Goal: Task Accomplishment & Management: Manage account settings

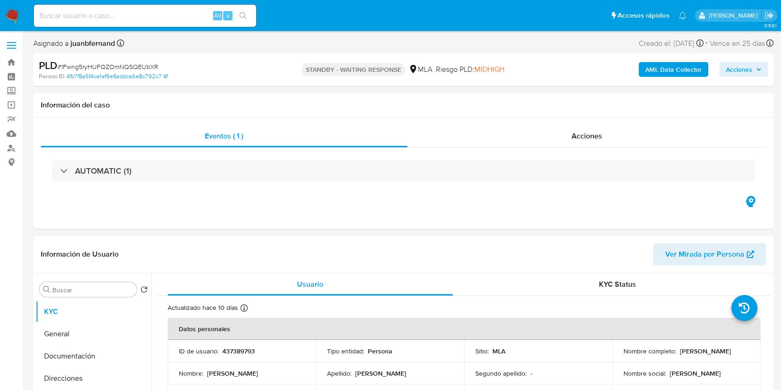
select select "10"
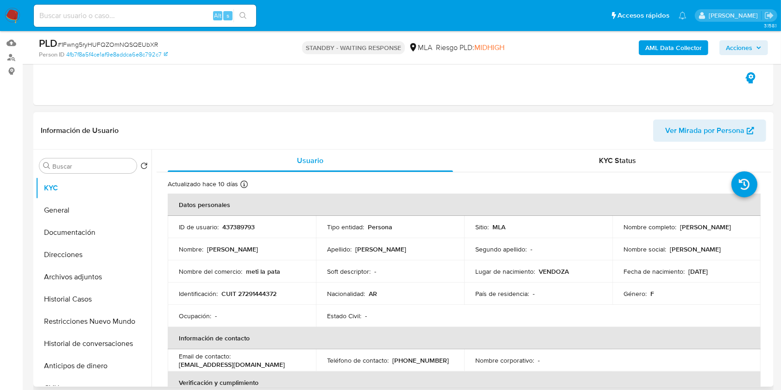
scroll to position [185, 0]
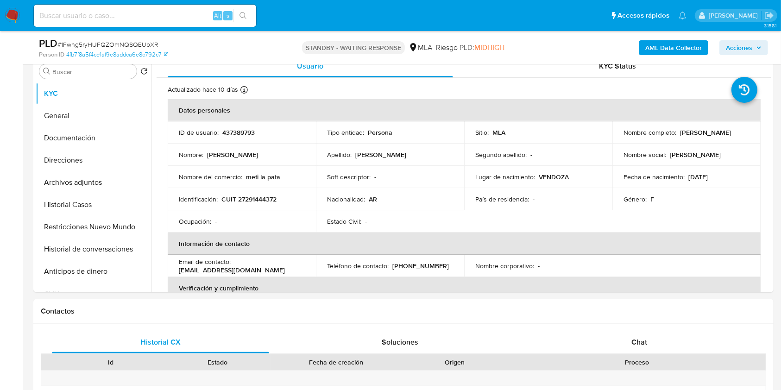
click at [178, 17] on input at bounding box center [145, 16] width 222 height 12
paste input "61zFCWkT22Pj9u2zlEIMrW7b"
type input "61zFCWkT22Pj9u2zlEIMrW7b"
click at [246, 19] on button "search-icon" at bounding box center [242, 15] width 19 height 13
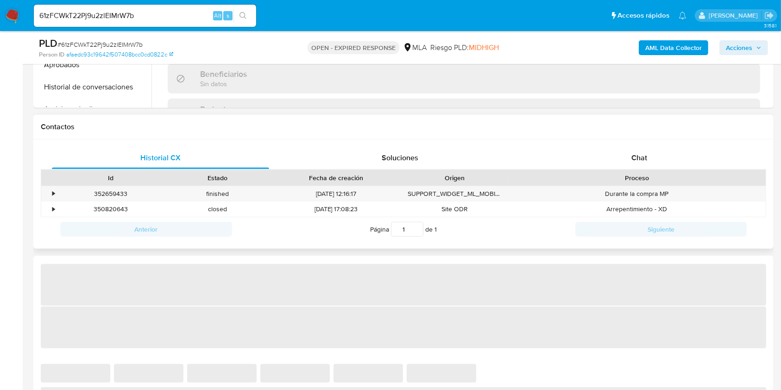
scroll to position [371, 0]
select select "10"
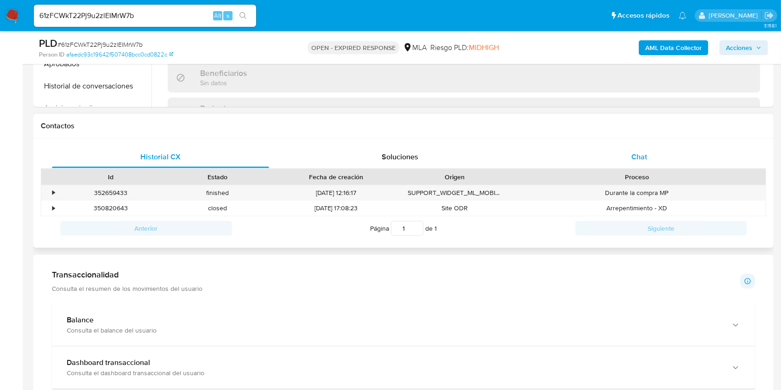
drag, startPoint x: 664, startPoint y: 158, endPoint x: 661, endPoint y: 164, distance: 6.8
click at [663, 158] on div "Chat" at bounding box center [639, 157] width 217 height 22
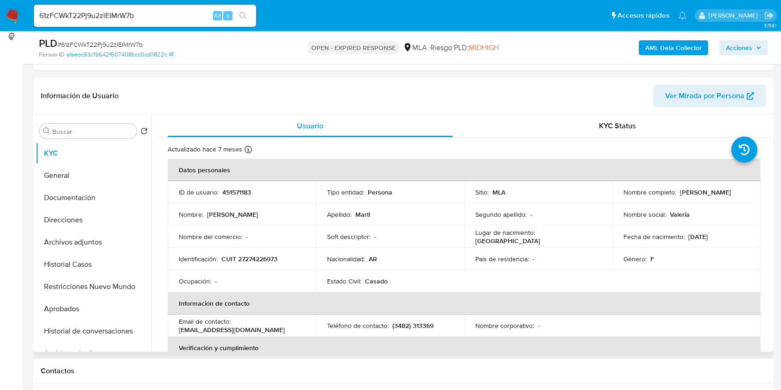
scroll to position [123, 0]
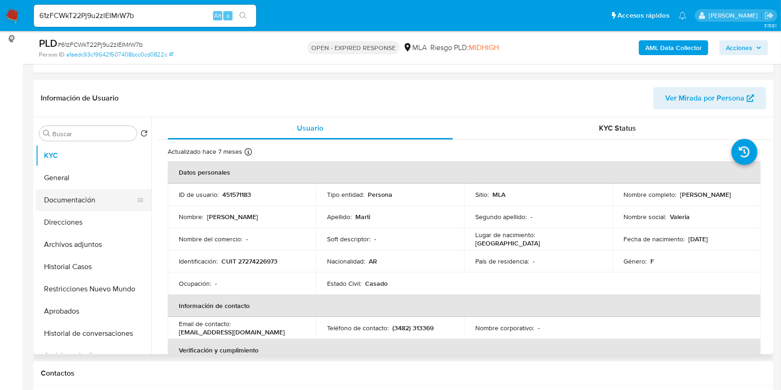
click at [85, 196] on button "Documentación" at bounding box center [90, 200] width 108 height 22
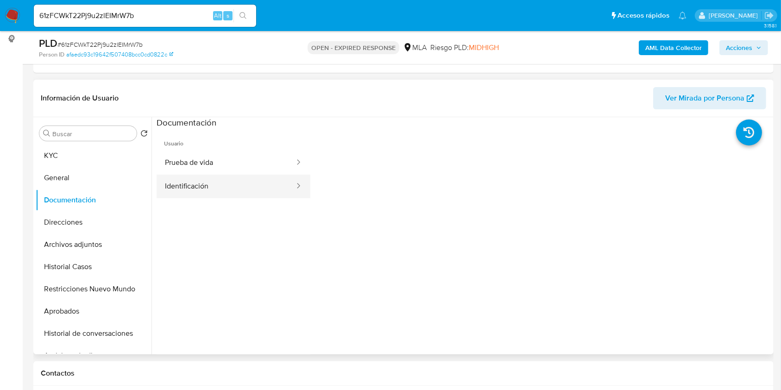
click at [231, 192] on button "Identificación" at bounding box center [226, 187] width 139 height 24
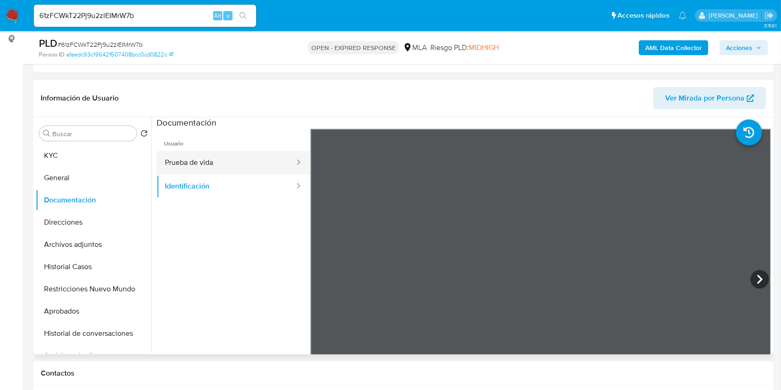
click at [251, 154] on button "Prueba de vida" at bounding box center [226, 163] width 139 height 24
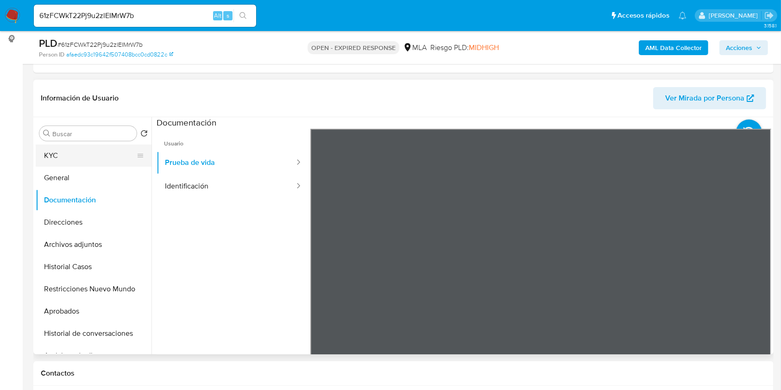
click at [37, 145] on button "KYC" at bounding box center [90, 156] width 108 height 22
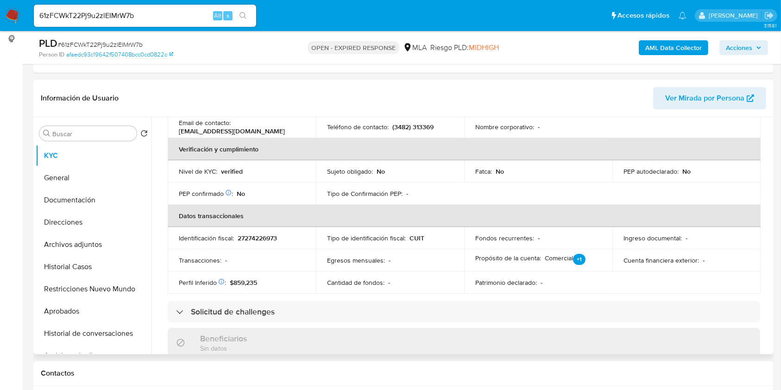
scroll to position [0, 0]
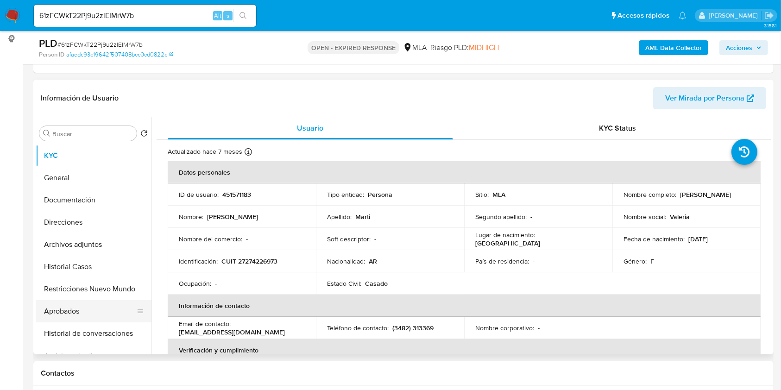
click at [67, 317] on button "Aprobados" at bounding box center [90, 311] width 108 height 22
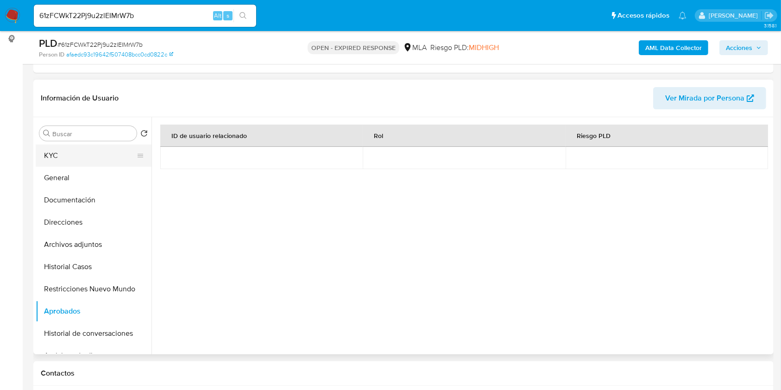
click at [78, 157] on button "KYC" at bounding box center [90, 156] width 108 height 22
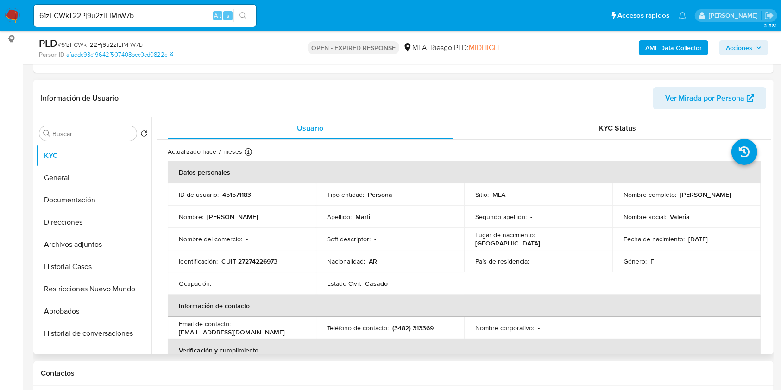
click at [263, 332] on p "martivaleriamarilin@gmail.com" at bounding box center [232, 332] width 106 height 8
drag, startPoint x: 263, startPoint y: 332, endPoint x: 200, endPoint y: 335, distance: 63.6
click at [200, 335] on p "[EMAIL_ADDRESS][DOMAIN_NAME]" at bounding box center [232, 332] width 106 height 8
copy p "[EMAIL_ADDRESS][DOMAIN_NAME]"
click at [256, 258] on p "CUIT 27274226973" at bounding box center [249, 261] width 56 height 8
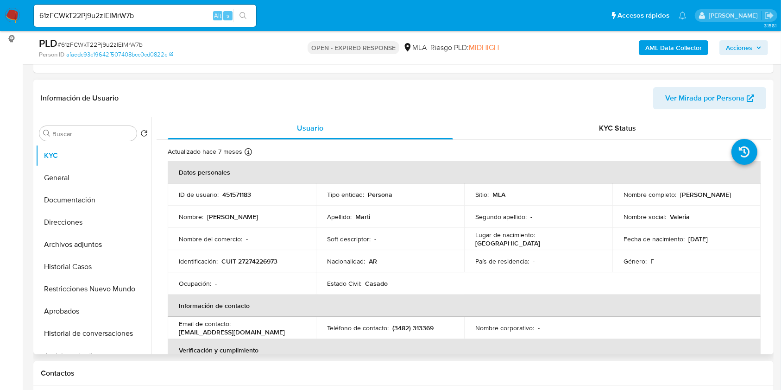
click at [257, 259] on p "CUIT 27274226973" at bounding box center [249, 261] width 56 height 8
copy p "27274226973"
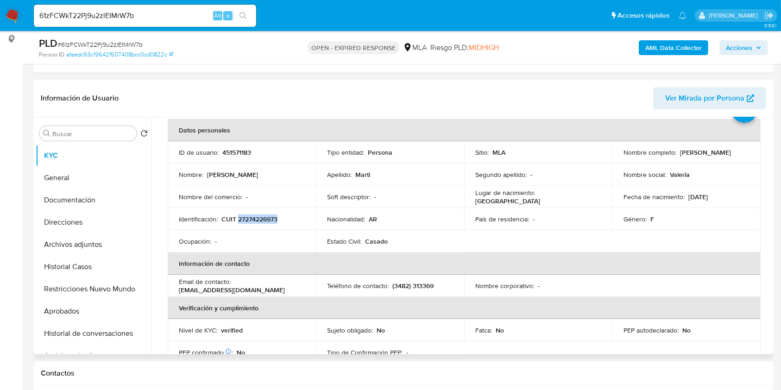
scroll to position [62, 0]
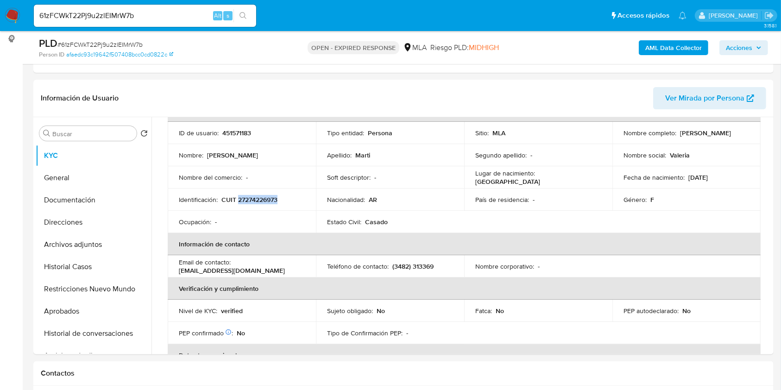
click at [165, 19] on input "61zFCWkT22Pj9u2zlEIMrW7b" at bounding box center [145, 16] width 222 height 12
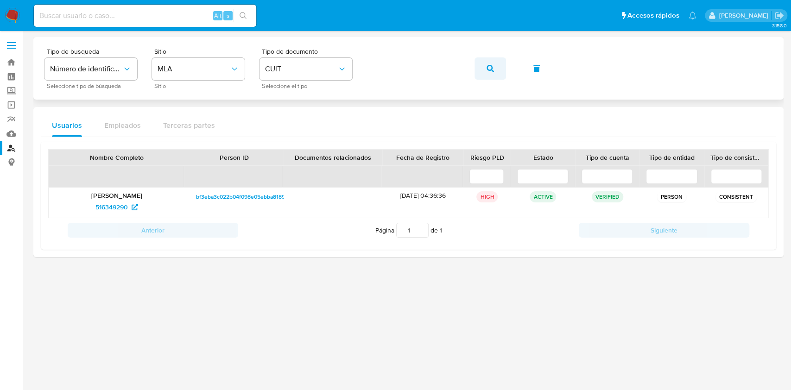
click at [485, 70] on button "button" at bounding box center [490, 68] width 32 height 22
click at [126, 206] on span "51393765" at bounding box center [117, 207] width 38 height 15
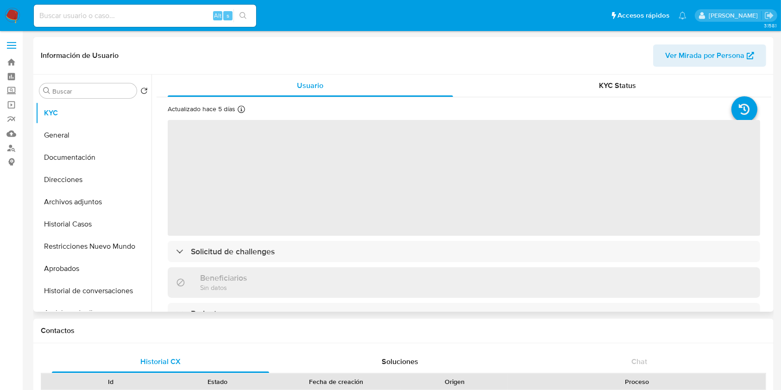
select select "10"
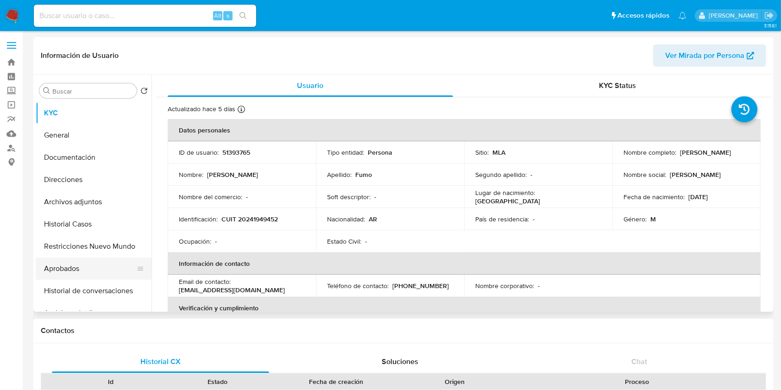
click at [80, 273] on button "Aprobados" at bounding box center [90, 269] width 108 height 22
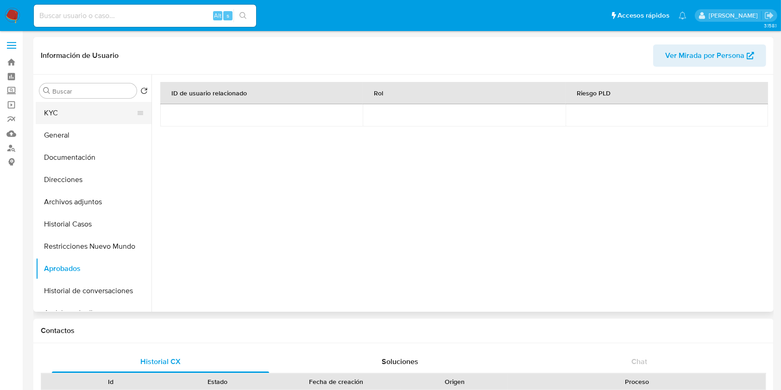
click at [80, 119] on button "KYC" at bounding box center [90, 113] width 108 height 22
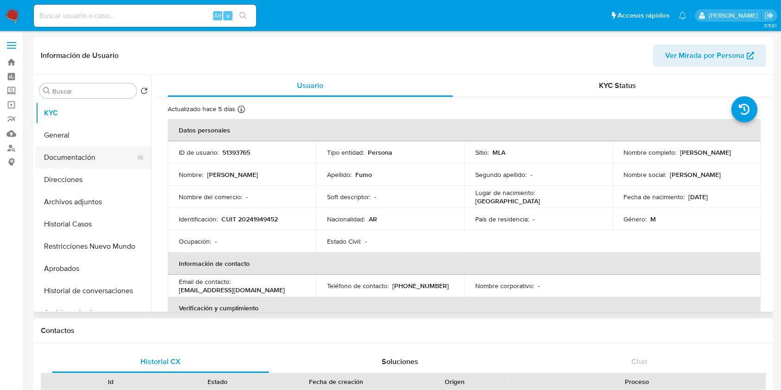
click at [96, 165] on button "Documentación" at bounding box center [90, 157] width 108 height 22
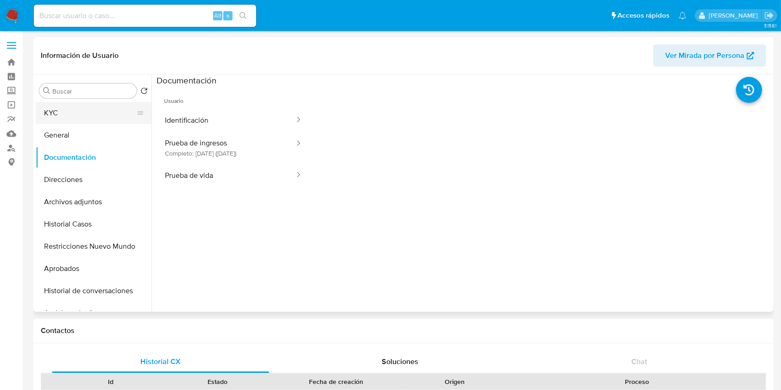
click at [95, 113] on button "KYC" at bounding box center [90, 113] width 108 height 22
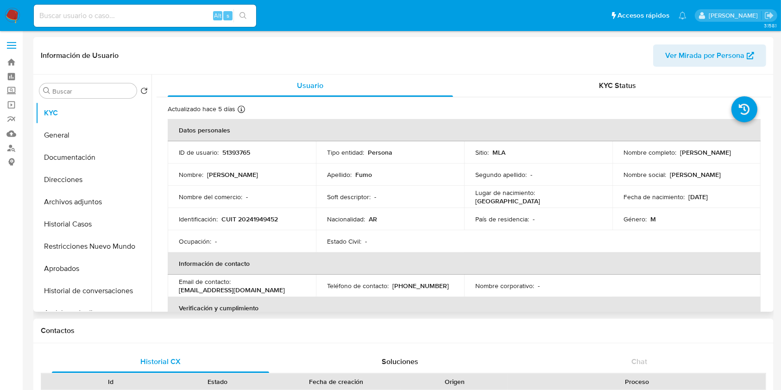
click at [269, 215] on p "CUIT 20241949452" at bounding box center [249, 219] width 57 height 8
copy p "20241949452"
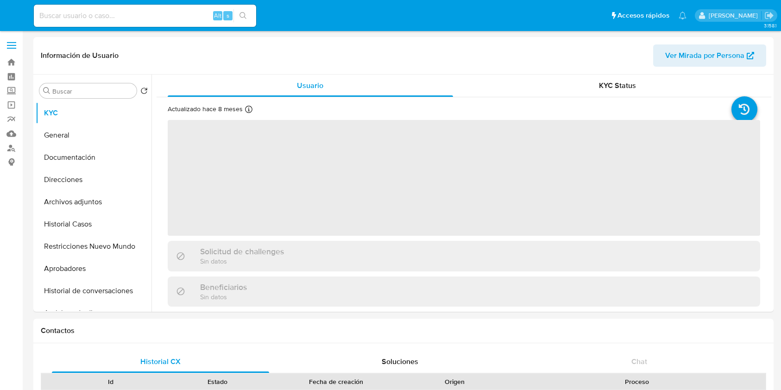
select select "10"
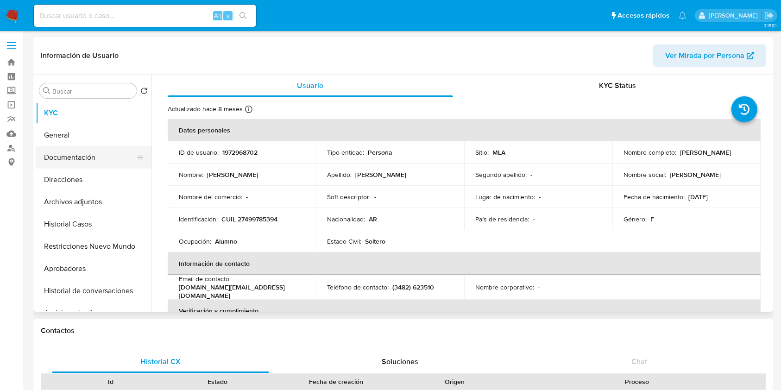
click at [75, 157] on button "Documentación" at bounding box center [90, 157] width 108 height 22
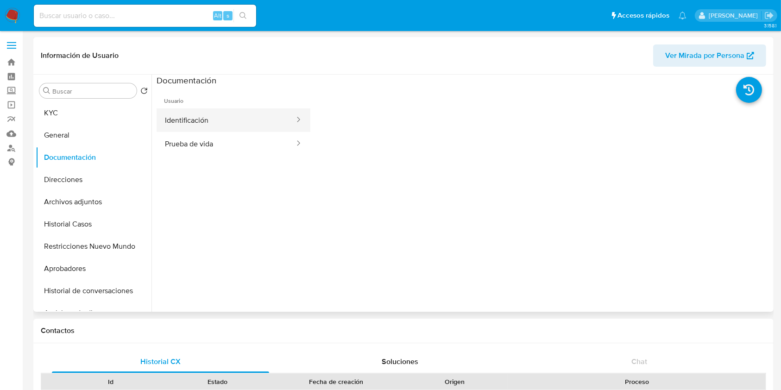
click at [238, 111] on button "Identificación" at bounding box center [226, 120] width 139 height 24
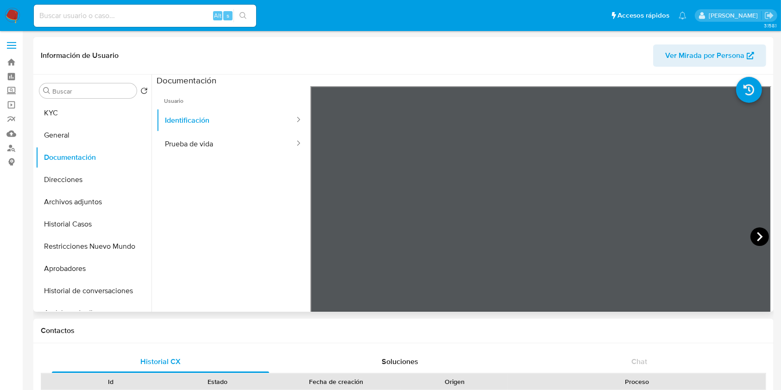
click at [758, 238] on icon at bounding box center [759, 236] width 19 height 19
click at [105, 107] on button "KYC" at bounding box center [90, 113] width 108 height 22
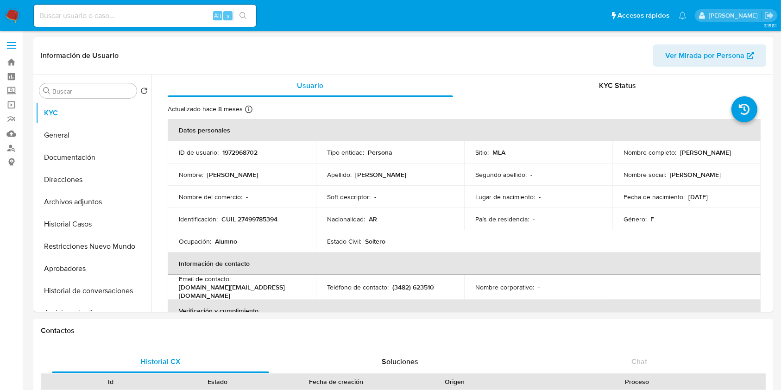
click at [680, 157] on p "Juana Maria Fumo Marti" at bounding box center [705, 152] width 51 height 8
drag, startPoint x: 631, startPoint y: 158, endPoint x: 681, endPoint y: 158, distance: 49.1
click at [681, 157] on p "Juana Maria Fumo Marti" at bounding box center [705, 152] width 51 height 8
copy p "Juana Maria Fumo Marti"
click at [266, 216] on p "CUIL 27499785394" at bounding box center [249, 219] width 56 height 8
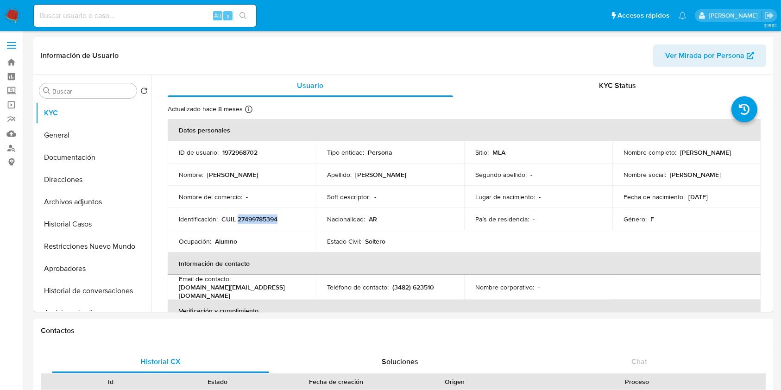
click at [266, 216] on p "CUIL 27499785394" at bounding box center [249, 219] width 56 height 8
copy p "27499785394"
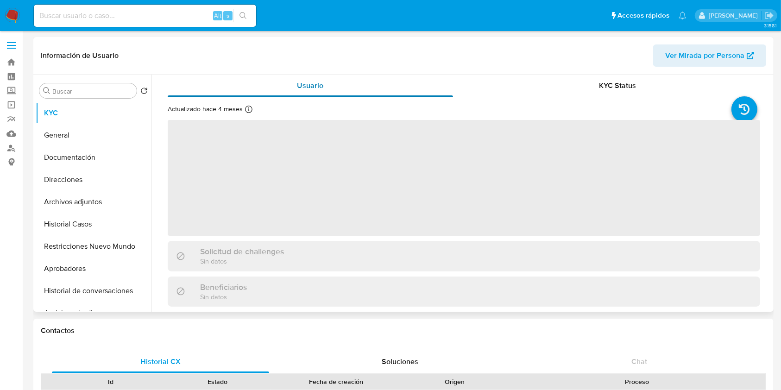
select select "10"
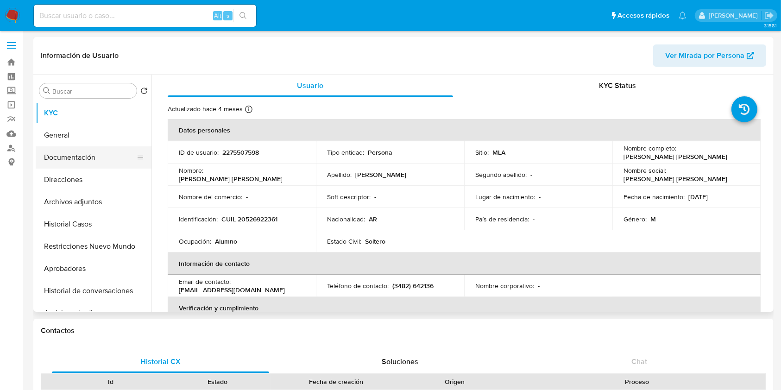
click at [109, 157] on button "Documentación" at bounding box center [90, 157] width 108 height 22
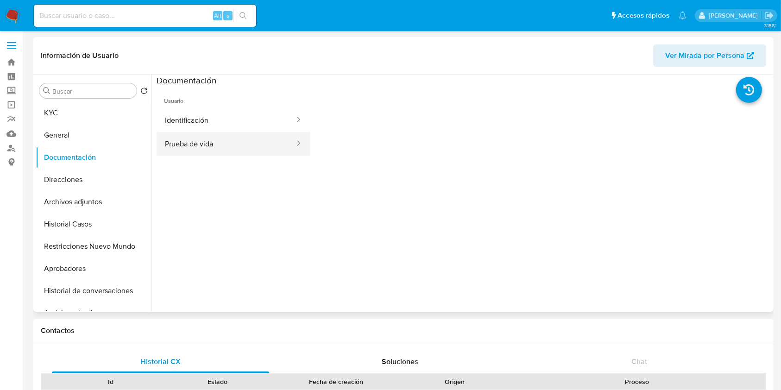
click at [288, 149] on div at bounding box center [295, 144] width 15 height 24
click at [273, 118] on button "Identificación" at bounding box center [226, 120] width 139 height 24
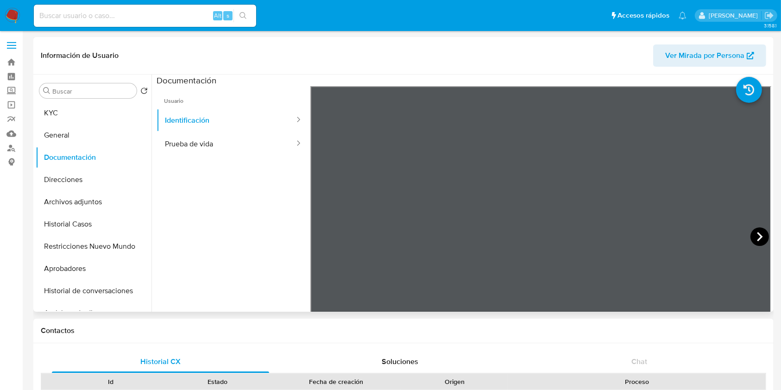
click at [757, 232] on icon at bounding box center [759, 236] width 19 height 19
click at [86, 107] on button "KYC" at bounding box center [90, 113] width 108 height 22
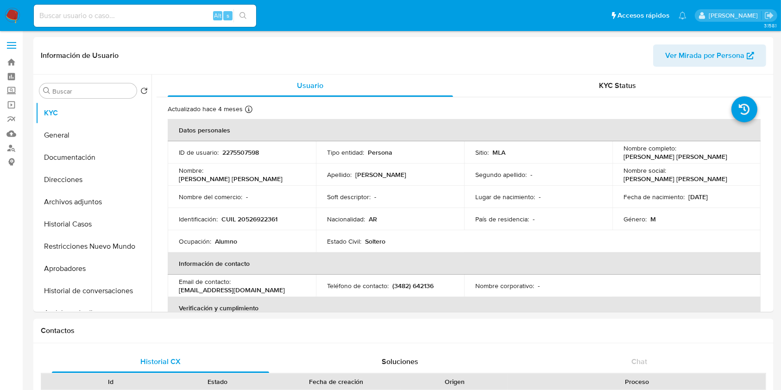
click at [689, 157] on p "[PERSON_NAME] Fumo [PERSON_NAME]" at bounding box center [685, 156] width 122 height 8
drag, startPoint x: 689, startPoint y: 157, endPoint x: 630, endPoint y: 158, distance: 59.3
click at [630, 158] on p "[PERSON_NAME] Fumo [PERSON_NAME]" at bounding box center [685, 156] width 122 height 8
copy p "[PERSON_NAME] Fumo [PERSON_NAME]"
click at [266, 221] on p "CUIL 20526922361" at bounding box center [249, 219] width 56 height 8
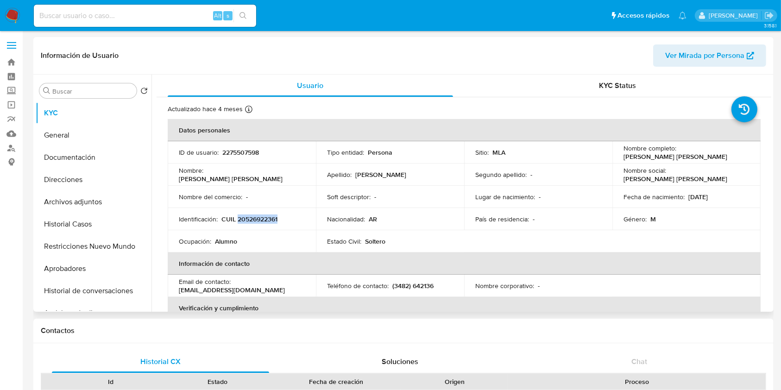
click at [266, 221] on p "CUIL 20526922361" at bounding box center [249, 219] width 56 height 8
copy p "20526922361"
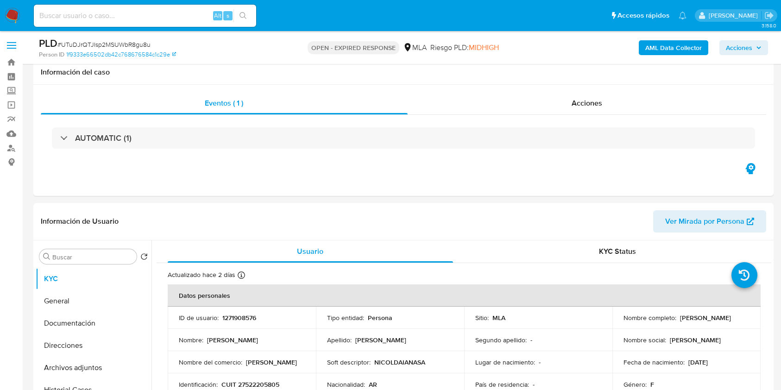
select select "10"
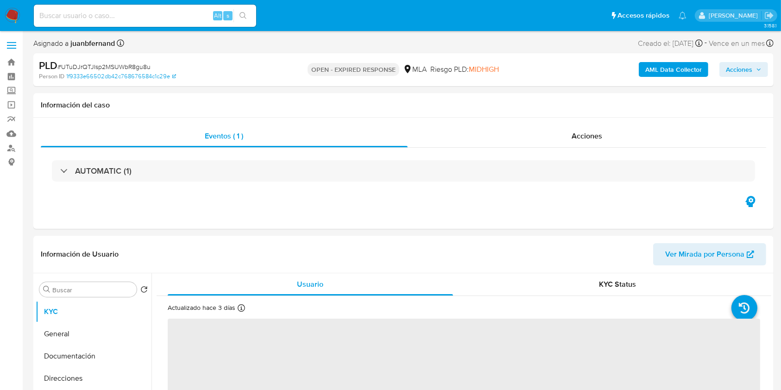
select select "10"
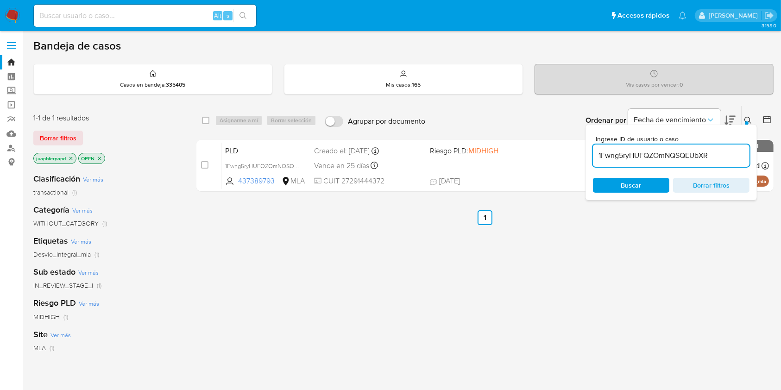
click at [671, 155] on input "1Fwng5ryHUFQZOmNQSQEUbXR" at bounding box center [671, 156] width 157 height 12
paste input "61zFCWkT22Pj9u2zlEIMrW7b"
type input "61zFCWkT22Pj9u2zlEIMrW7b"
click at [208, 119] on input "checkbox" at bounding box center [205, 120] width 7 height 7
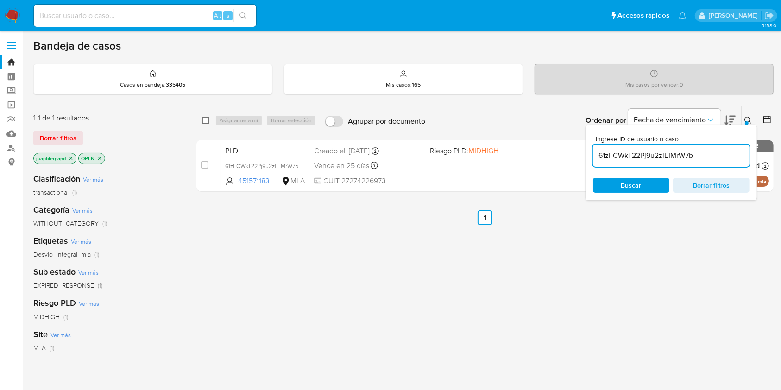
checkbox input "true"
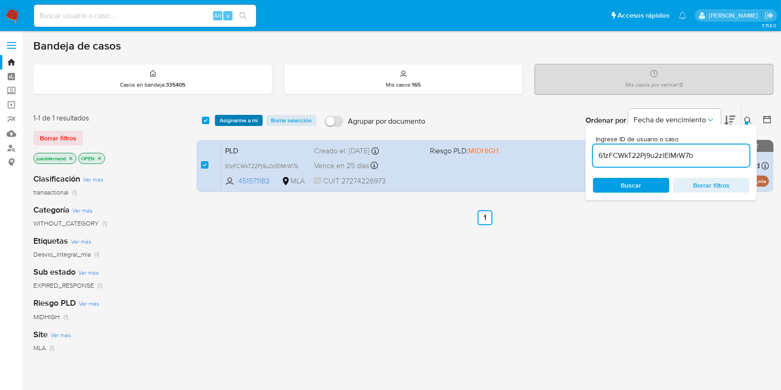
click at [237, 116] on span "Asignarme a mí" at bounding box center [239, 120] width 38 height 9
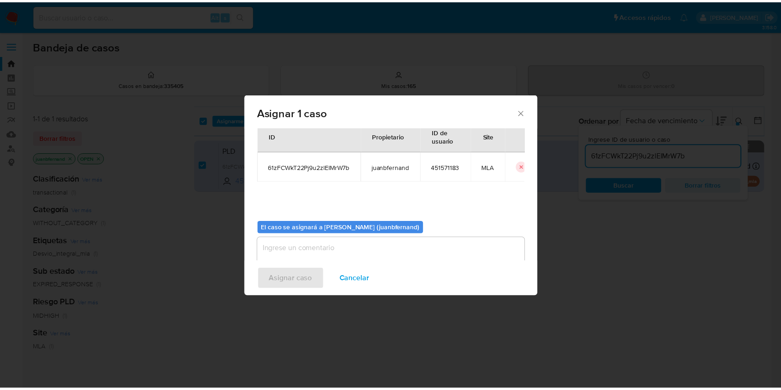
scroll to position [47, 0]
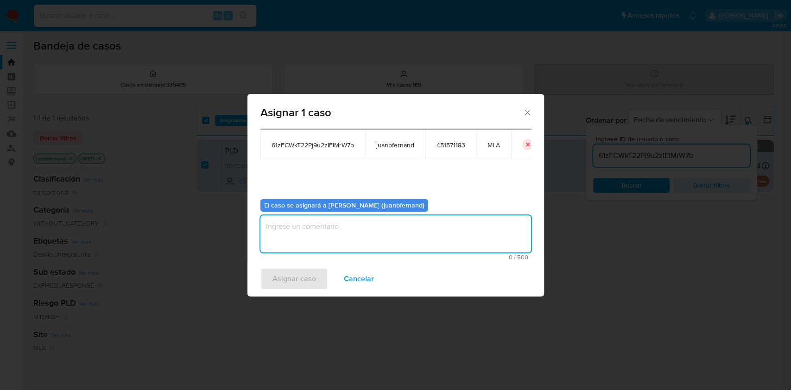
click at [341, 226] on textarea "assign-modal" at bounding box center [395, 233] width 271 height 37
click at [317, 276] on button "Asignar caso" at bounding box center [294, 279] width 68 height 22
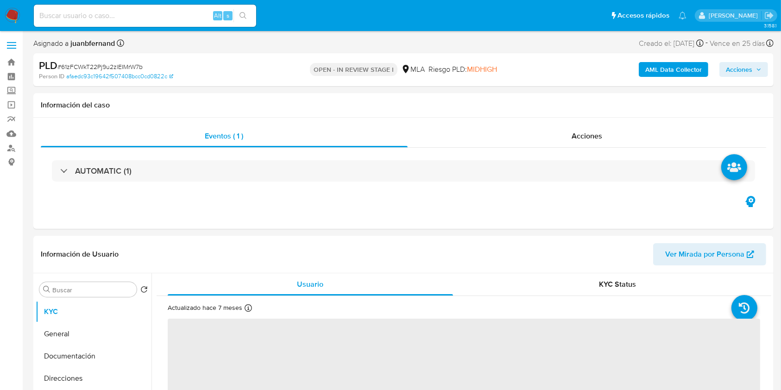
select select "10"
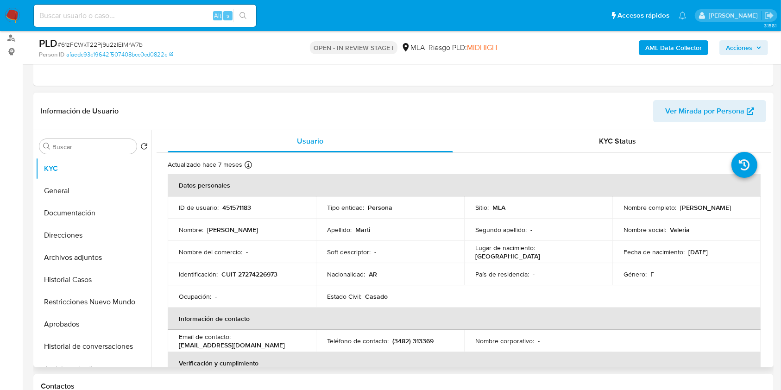
scroll to position [247, 0]
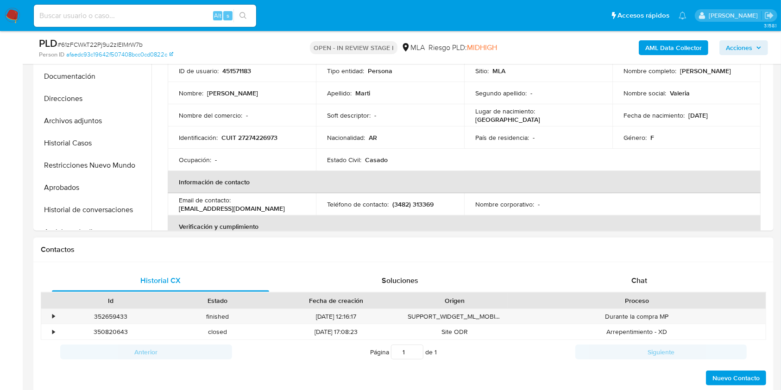
drag, startPoint x: 19, startPoint y: 212, endPoint x: 181, endPoint y: 259, distance: 169.5
click at [722, 281] on div "Chat" at bounding box center [639, 281] width 217 height 22
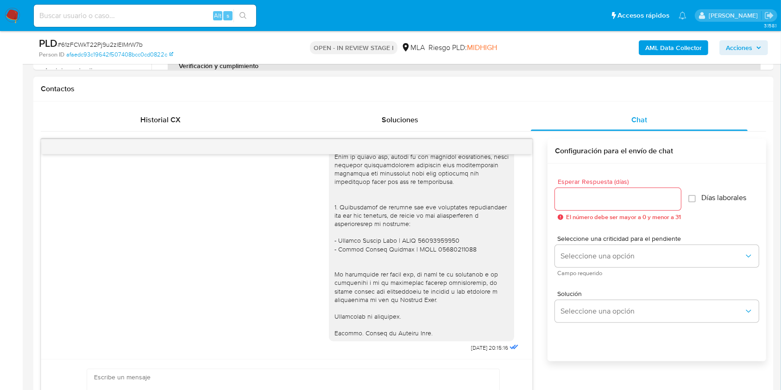
scroll to position [432, 0]
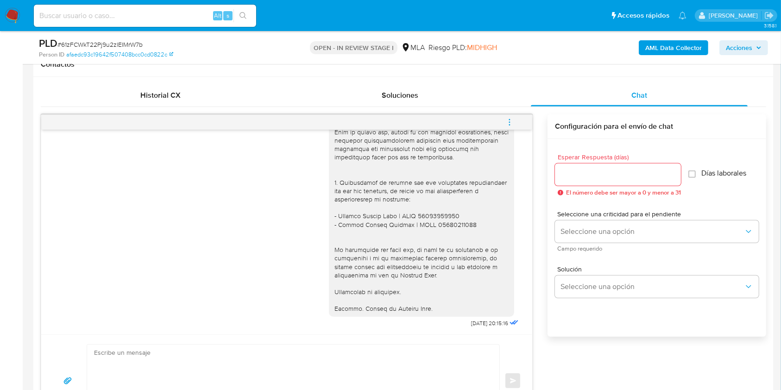
click at [510, 122] on icon "menu-action" at bounding box center [509, 121] width 1 height 1
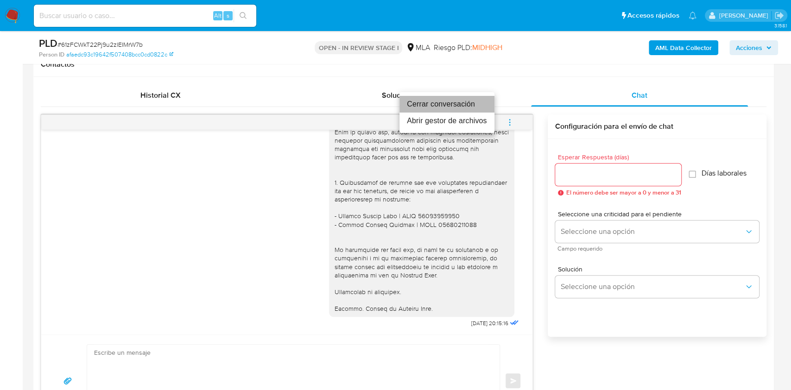
click at [446, 102] on li "Cerrar conversación" at bounding box center [446, 104] width 95 height 17
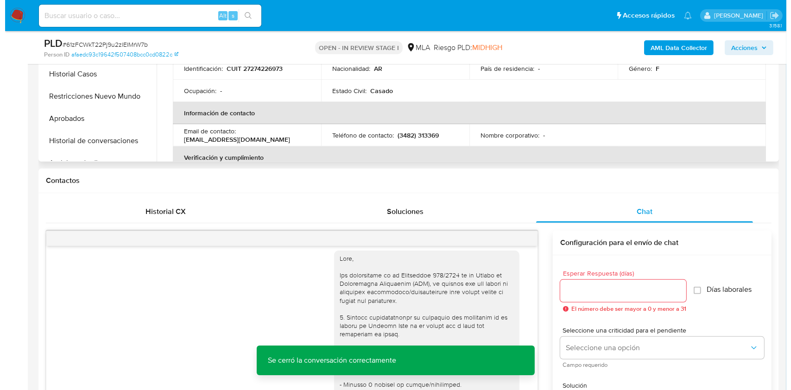
scroll to position [123, 0]
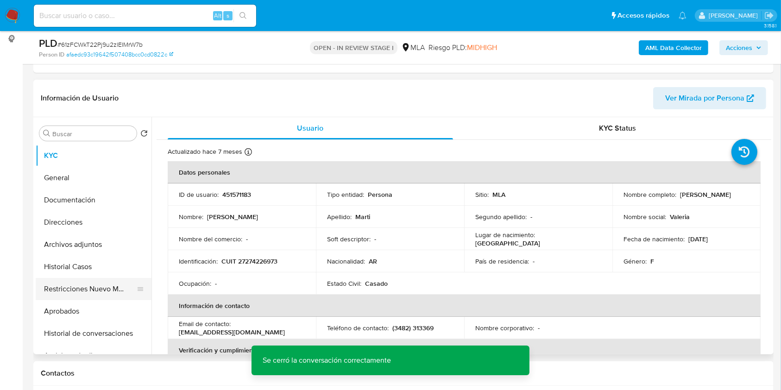
click at [89, 290] on button "Restricciones Nuevo Mundo" at bounding box center [90, 289] width 108 height 22
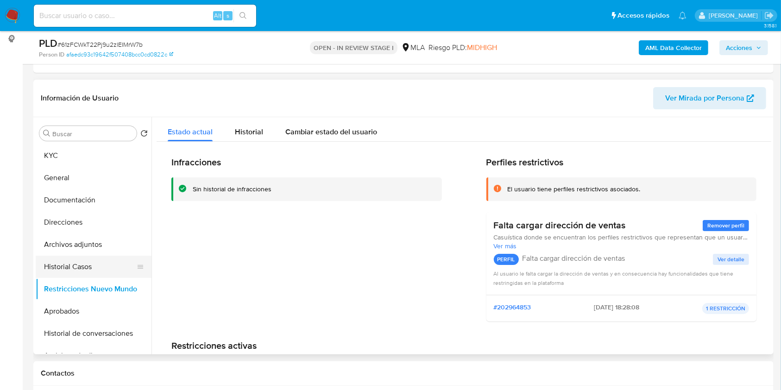
click at [97, 265] on button "Historial Casos" at bounding box center [90, 267] width 108 height 22
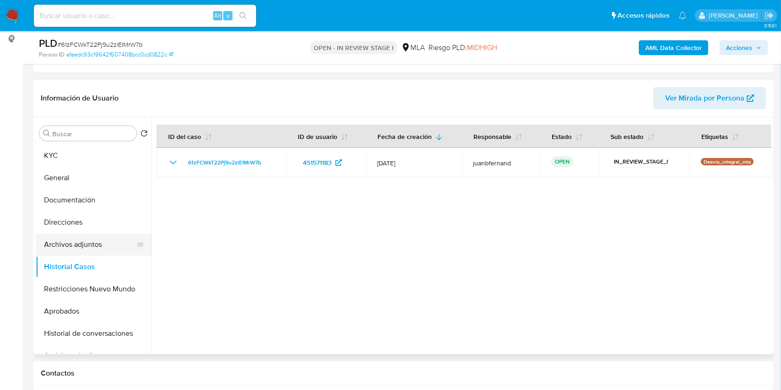
click at [97, 250] on button "Archivos adjuntos" at bounding box center [90, 244] width 108 height 22
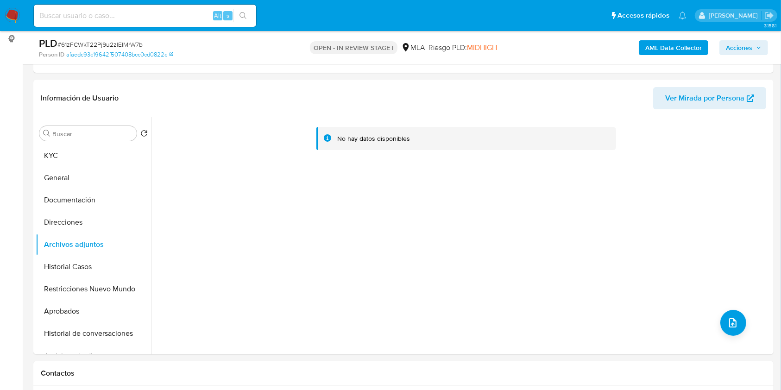
click at [695, 48] on b "AML Data Collector" at bounding box center [673, 47] width 57 height 15
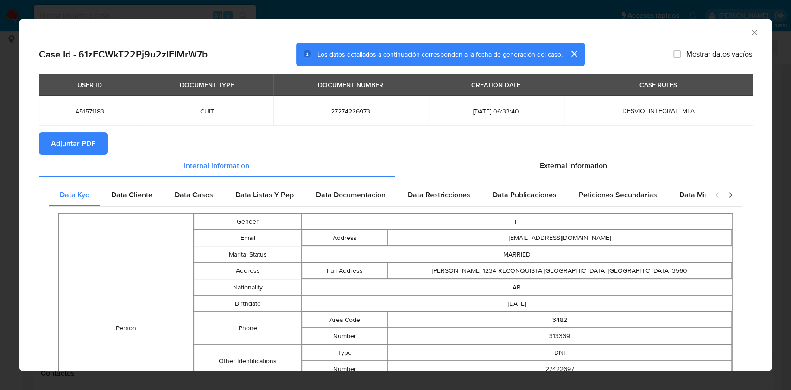
click at [97, 141] on button "Adjuntar PDF" at bounding box center [73, 143] width 69 height 22
click at [751, 32] on icon "Cerrar ventana" at bounding box center [753, 32] width 5 height 5
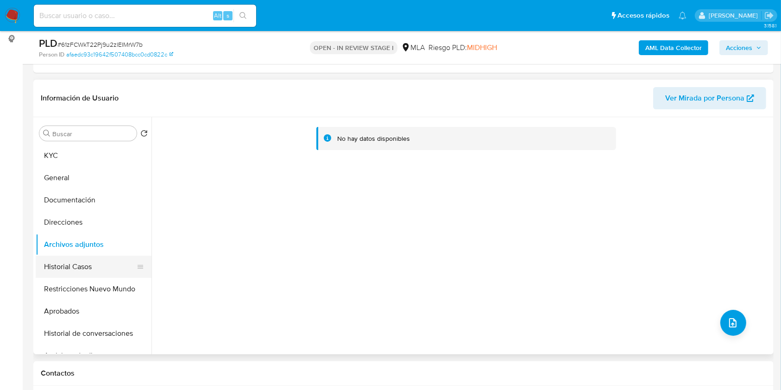
click at [82, 269] on button "Historial Casos" at bounding box center [90, 267] width 108 height 22
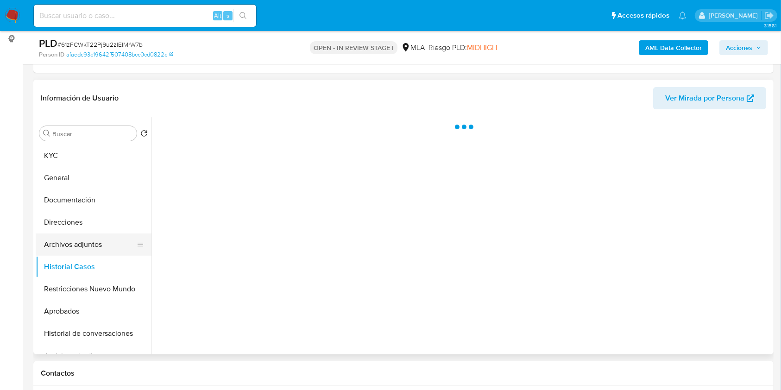
click at [95, 238] on button "Archivos adjuntos" at bounding box center [90, 244] width 108 height 22
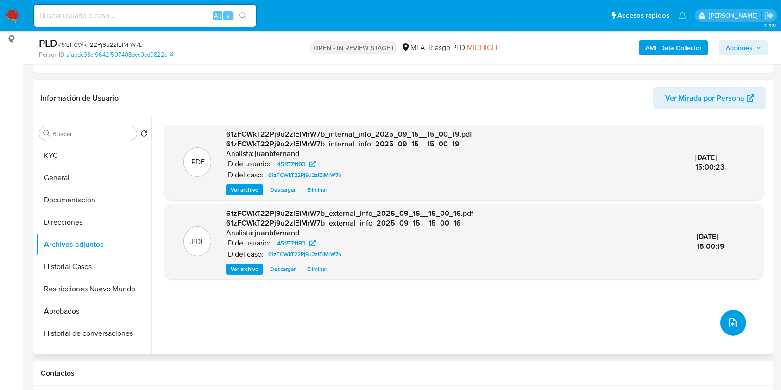
click at [738, 317] on button "upload-file" at bounding box center [733, 323] width 26 height 26
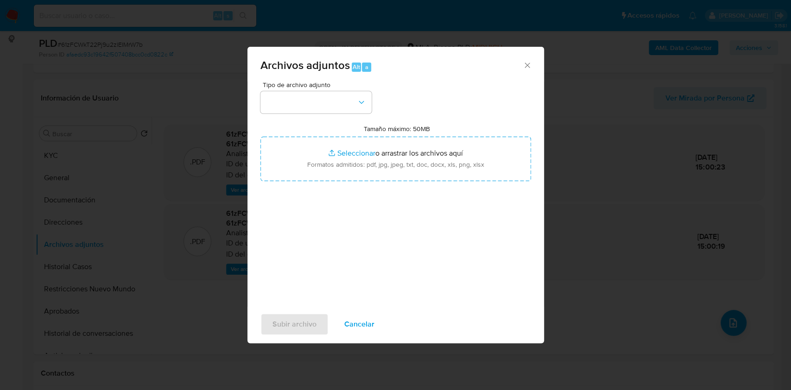
click at [327, 87] on span "Tipo de archivo adjunto" at bounding box center [318, 85] width 111 height 6
click at [331, 107] on button "button" at bounding box center [315, 102] width 111 height 22
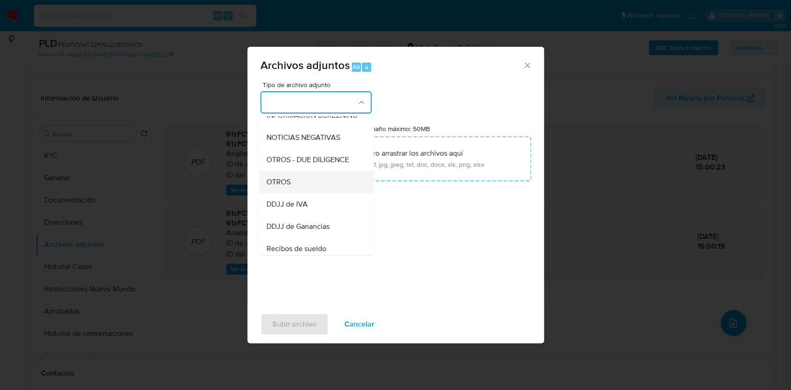
click at [300, 183] on div "OTROS" at bounding box center [313, 182] width 95 height 22
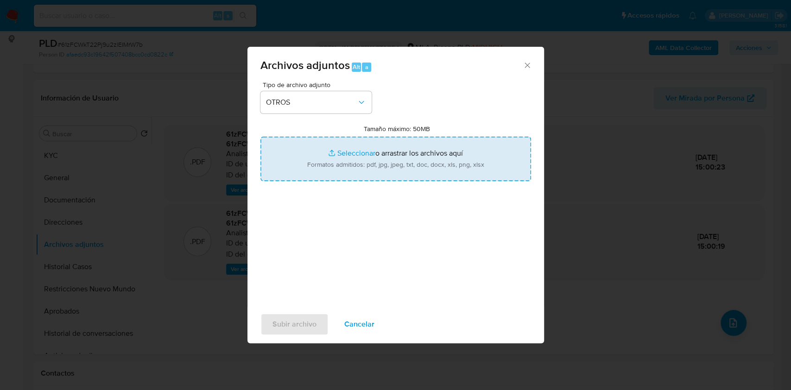
type input "C:\fakepath\Caselog 61zFCWkT22Pj9u2zlEIMrW7b_2025_07_17_19_57_59.docx"
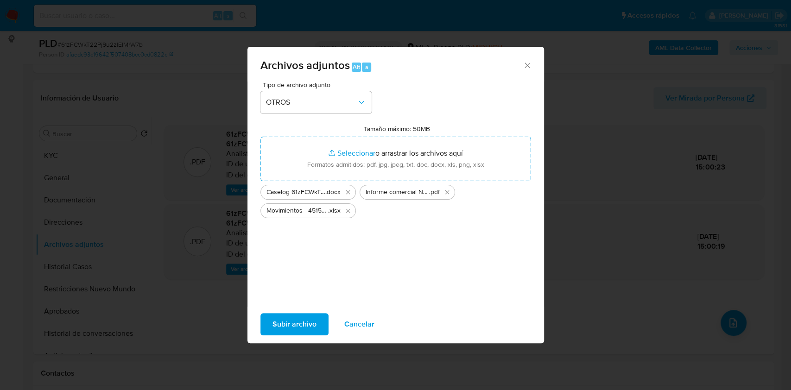
click at [302, 328] on span "Subir archivo" at bounding box center [294, 324] width 44 height 20
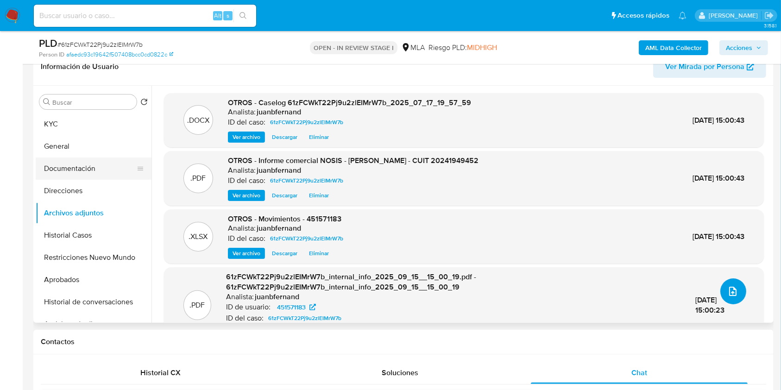
scroll to position [62, 0]
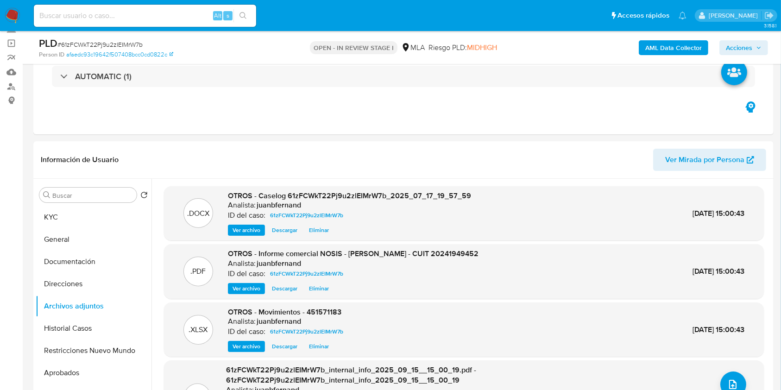
click at [756, 45] on icon "button" at bounding box center [759, 48] width 6 height 6
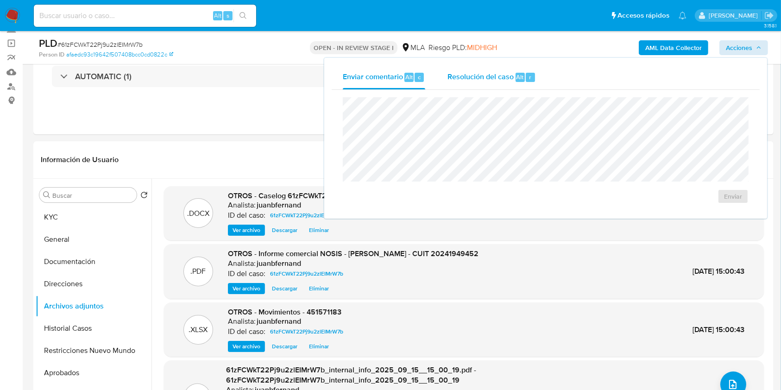
click at [496, 79] on span "Resolución del caso" at bounding box center [481, 76] width 66 height 11
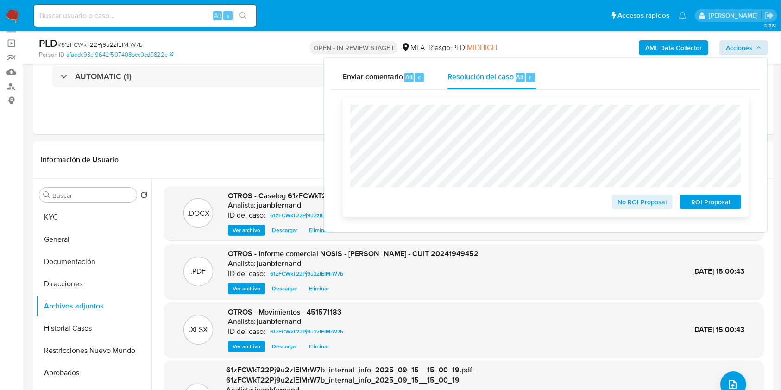
click at [643, 202] on span "No ROI Proposal" at bounding box center [642, 201] width 48 height 13
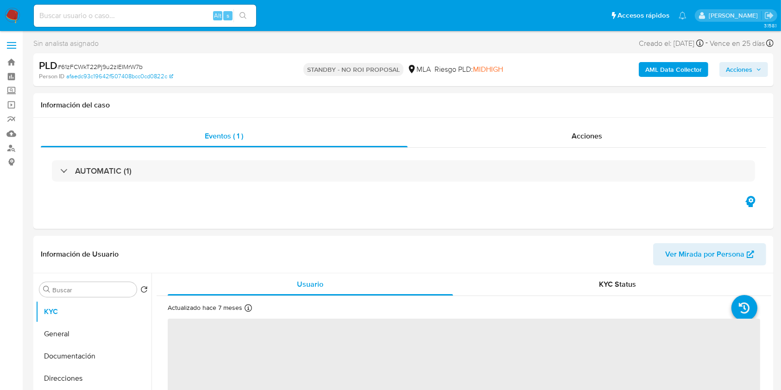
select select "10"
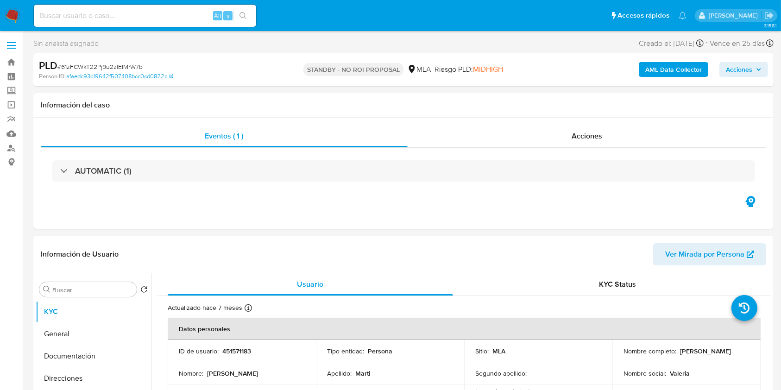
drag, startPoint x: 192, startPoint y: 16, endPoint x: 198, endPoint y: 18, distance: 6.2
click at [192, 16] on input at bounding box center [145, 16] width 222 height 12
paste input "WYPamzg3GtkWKkbgzrnlVgev"
type input "WYPamzg3GtkWKkbgzrnlVgev"
click at [235, 15] on button "search-icon" at bounding box center [242, 15] width 19 height 13
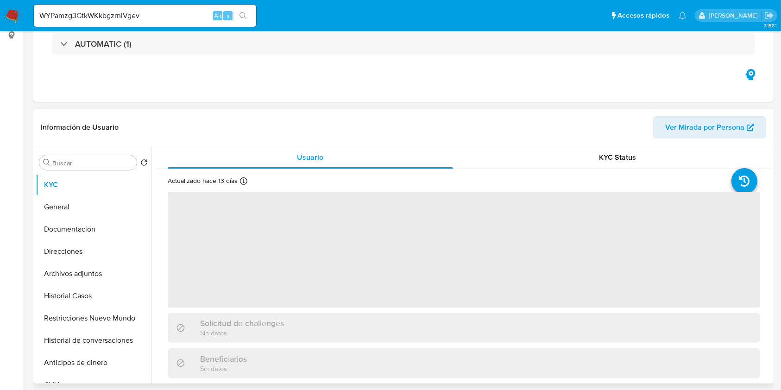
scroll to position [247, 0]
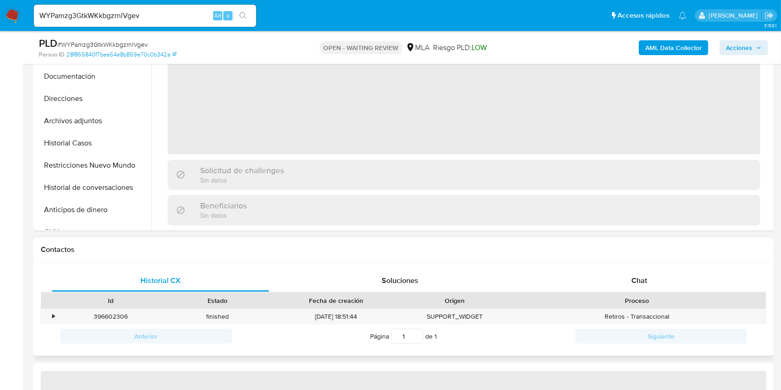
select select "10"
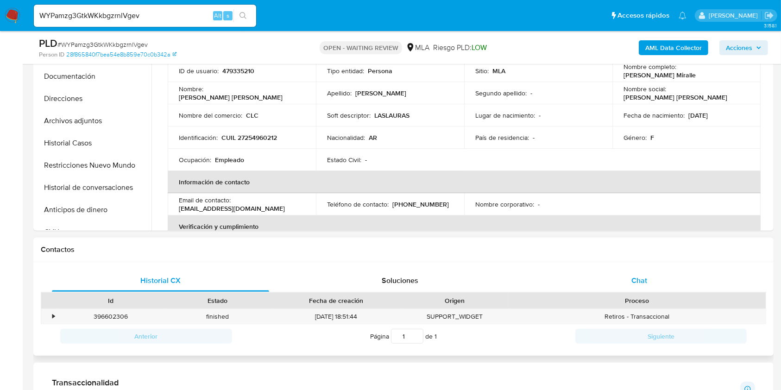
click at [685, 288] on div "Chat" at bounding box center [639, 281] width 217 height 22
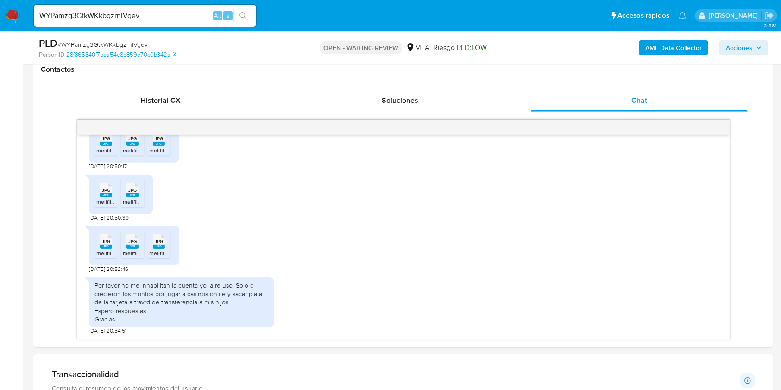
scroll to position [494, 0]
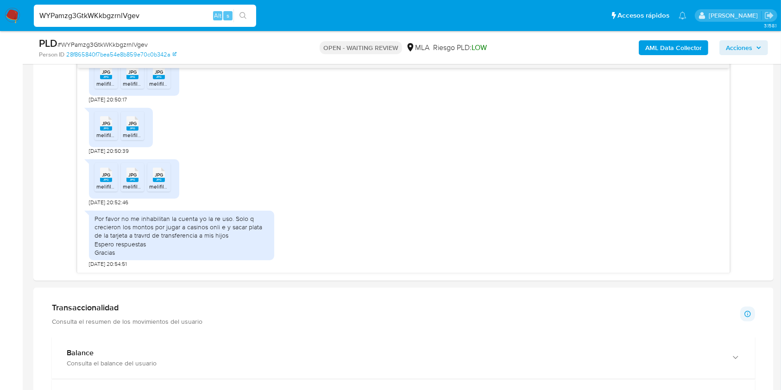
click at [175, 14] on input "WYPamzg3GtkWKkbgzrnlVgev" at bounding box center [145, 16] width 222 height 12
paste input "vw8RKJ895ZLJmjv864x7S4xj"
type input "vw8RKJ895ZLJmjv864x7S4xj"
click at [252, 19] on button "search-icon" at bounding box center [242, 15] width 19 height 13
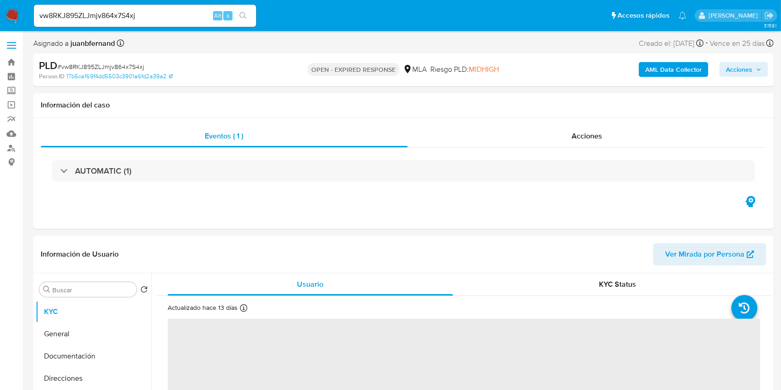
select select "10"
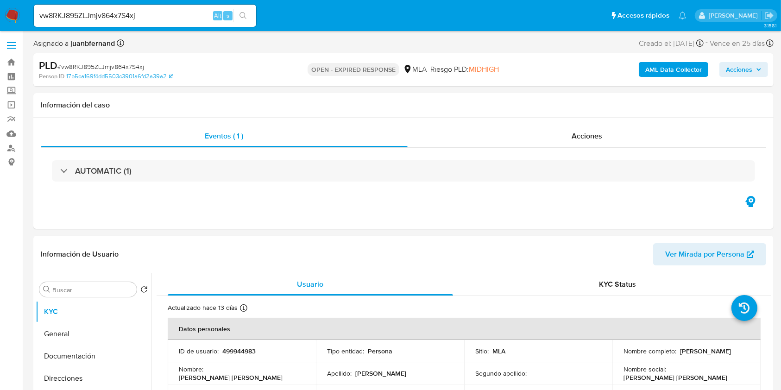
click at [181, 21] on div "vw8RKJ895ZLJmjv864x7S4xj Alt s" at bounding box center [145, 16] width 222 height 22
click at [183, 20] on input "vw8RKJ895ZLJmjv864x7S4xj" at bounding box center [145, 16] width 222 height 12
click at [252, 16] on button "search-icon" at bounding box center [242, 15] width 19 height 13
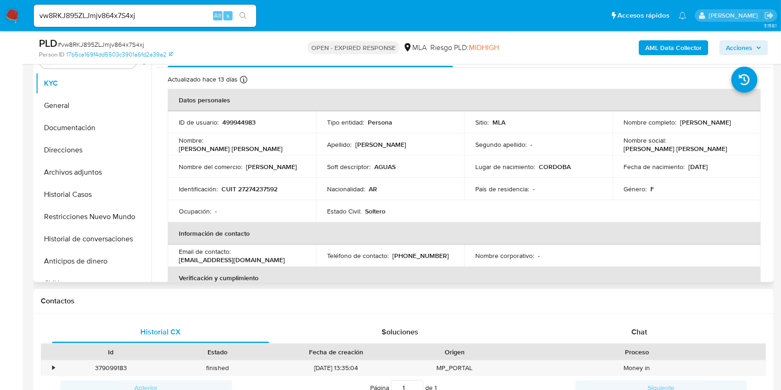
scroll to position [309, 0]
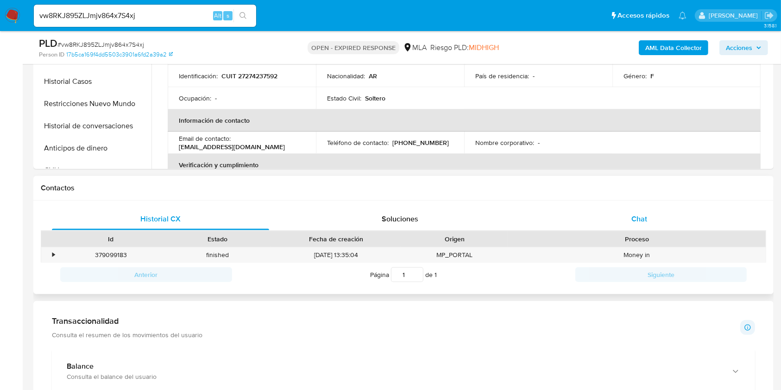
click at [668, 211] on div "Chat" at bounding box center [639, 219] width 217 height 22
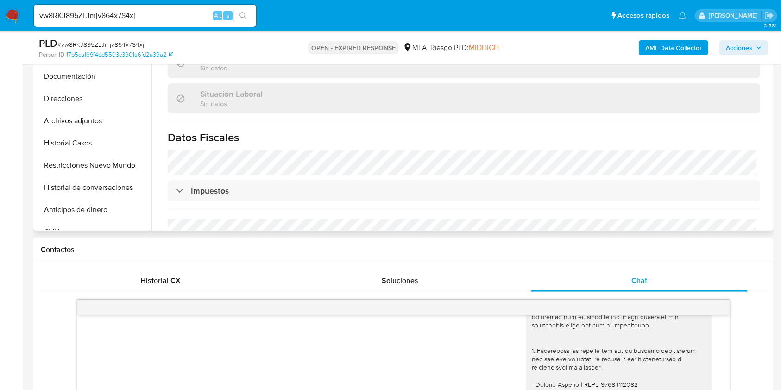
scroll to position [478, 0]
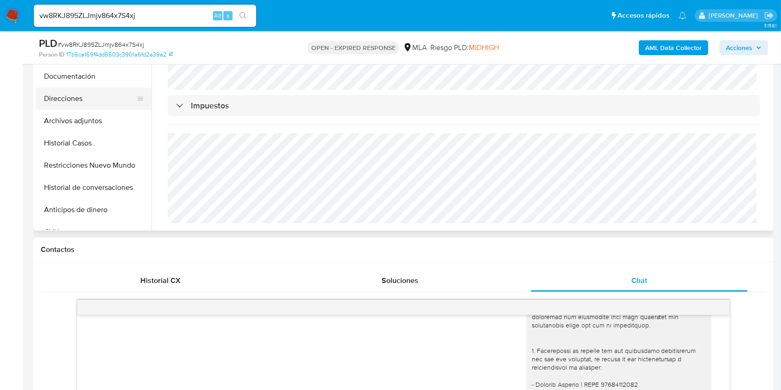
click at [89, 96] on button "Direcciones" at bounding box center [90, 99] width 108 height 22
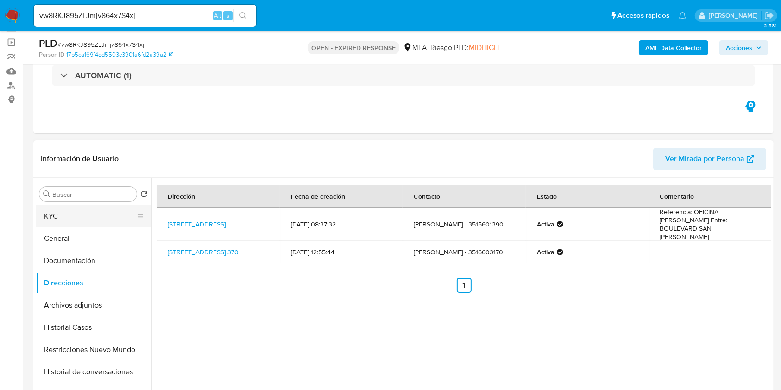
scroll to position [185, 0]
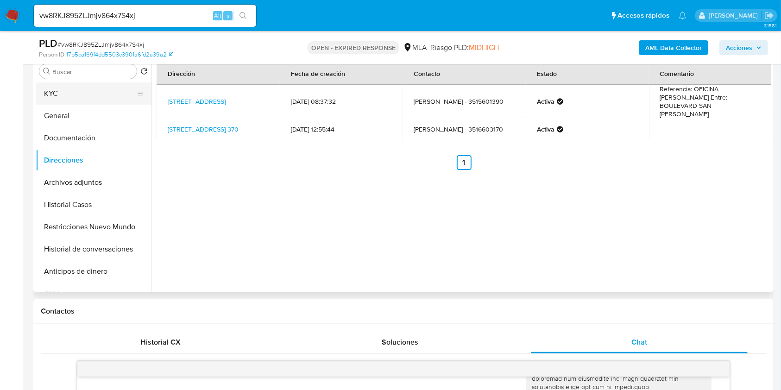
click at [85, 95] on button "KYC" at bounding box center [90, 93] width 108 height 22
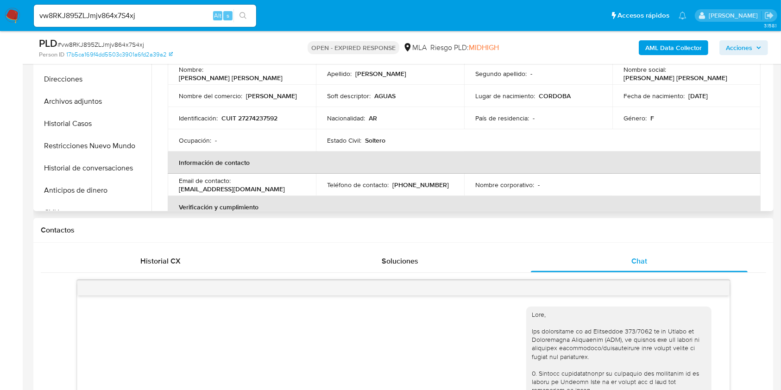
scroll to position [0, 0]
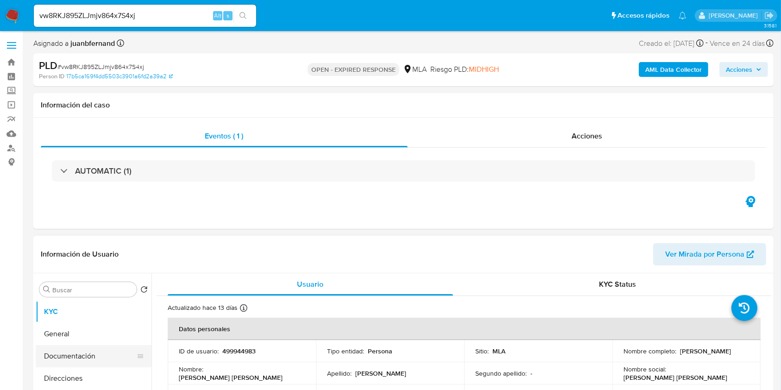
click at [83, 351] on button "Documentación" at bounding box center [90, 356] width 108 height 22
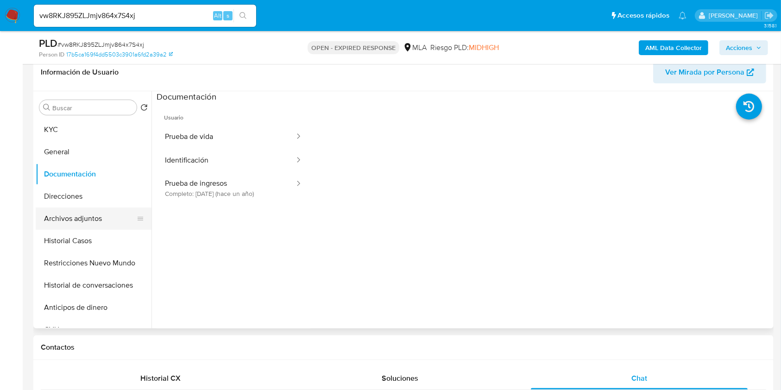
scroll to position [123, 0]
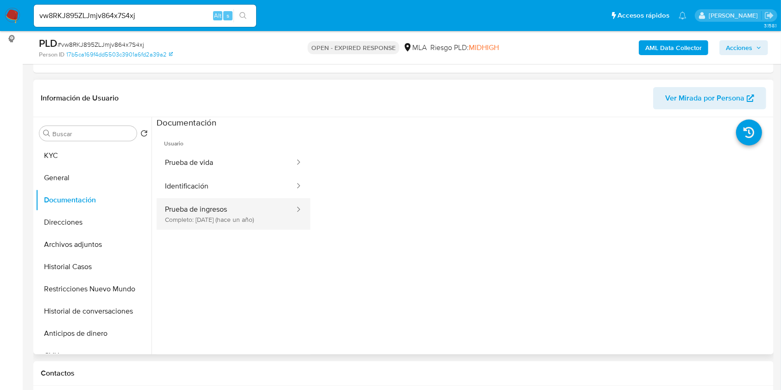
click at [233, 219] on button "Prueba de ingresos Completo: 14/08/2024 (hace un año)" at bounding box center [226, 214] width 139 height 32
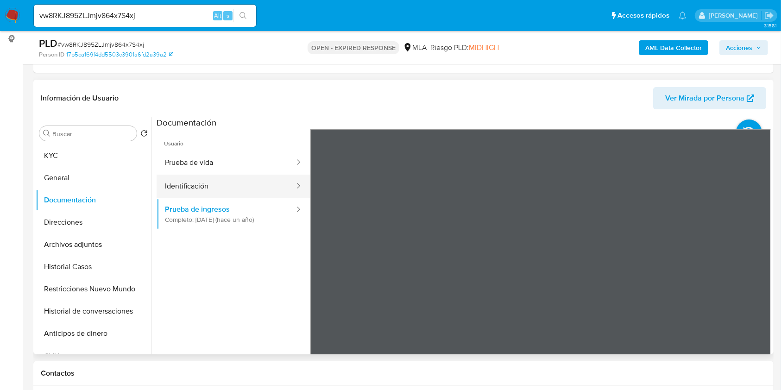
click at [270, 176] on button "Identificación" at bounding box center [226, 187] width 139 height 24
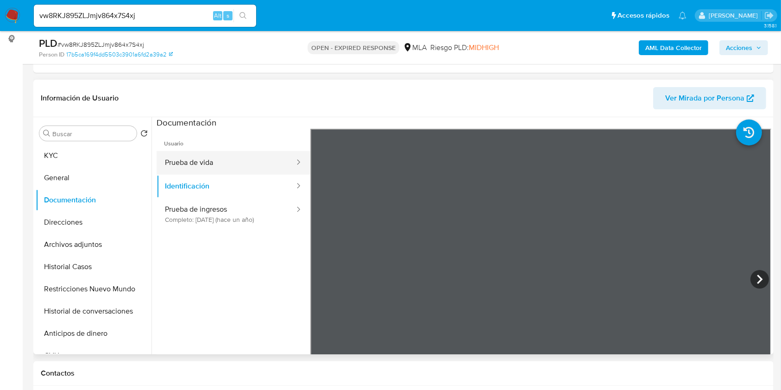
click at [228, 161] on button "Prueba de vida" at bounding box center [226, 163] width 139 height 24
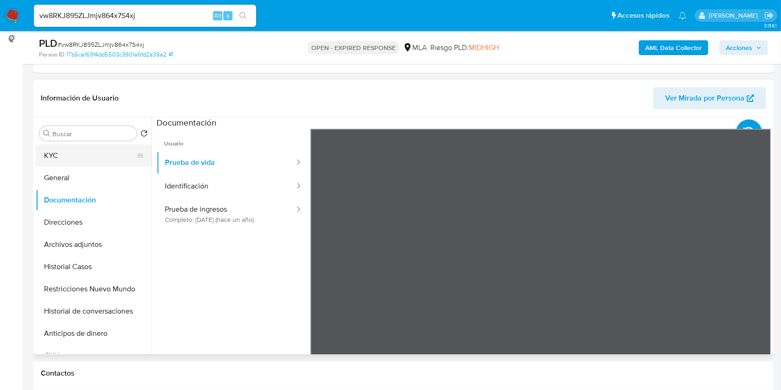
click at [66, 146] on button "KYC" at bounding box center [90, 156] width 108 height 22
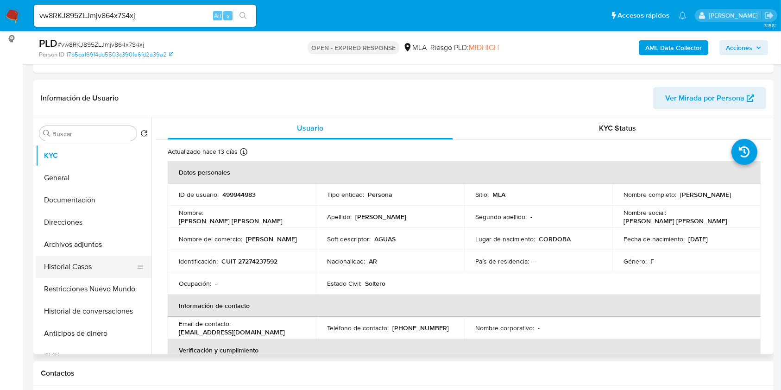
click at [57, 265] on button "Historial Casos" at bounding box center [90, 267] width 108 height 22
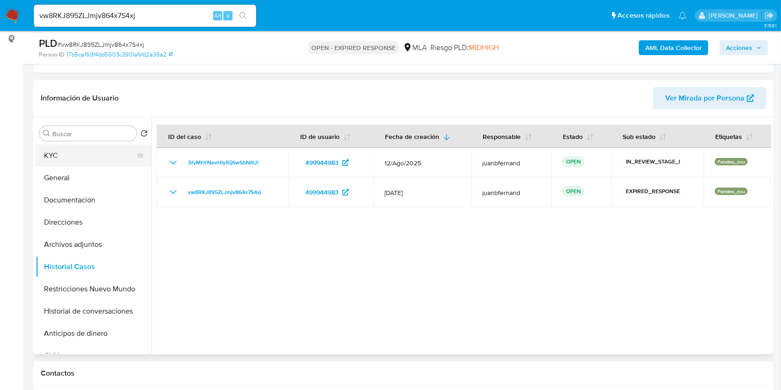
click at [75, 158] on button "KYC" at bounding box center [90, 156] width 108 height 22
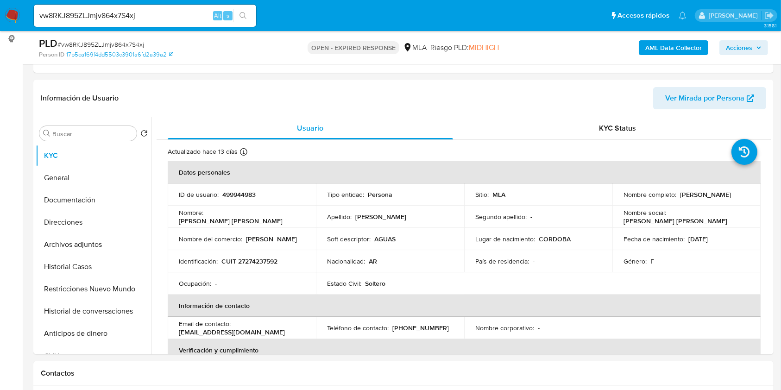
click at [182, 16] on input "vw8RKJ895ZLJmjv864x7S4xj" at bounding box center [145, 16] width 222 height 12
click at [182, 15] on input "vw8RKJ895ZLJmjv864x7S4xj" at bounding box center [145, 16] width 222 height 12
paste input "1005456169"
type input "1005456169"
click at [252, 23] on div "1005456169 Alt s" at bounding box center [145, 16] width 222 height 22
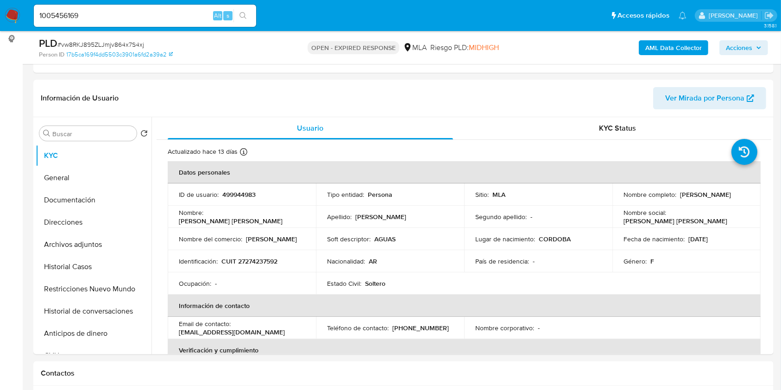
click at [247, 16] on button "search-icon" at bounding box center [242, 15] width 19 height 13
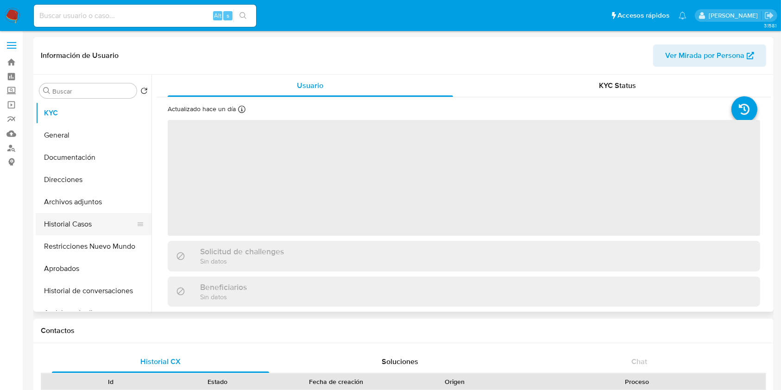
click at [96, 224] on button "Historial Casos" at bounding box center [90, 224] width 108 height 22
select select "10"
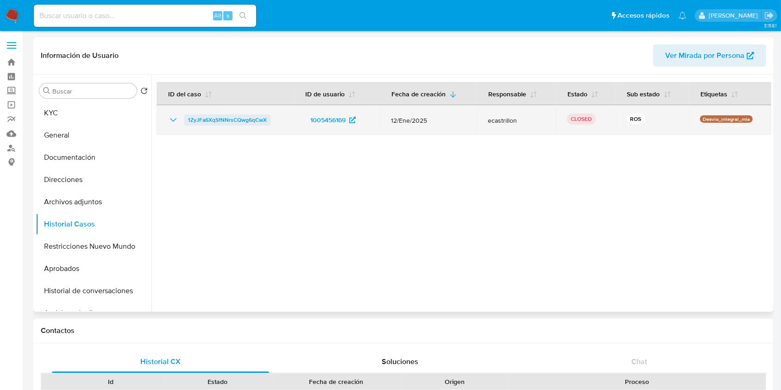
click at [215, 122] on span "1ZyJFa6XqSfNNrsCQwg6qCwX" at bounding box center [227, 119] width 79 height 11
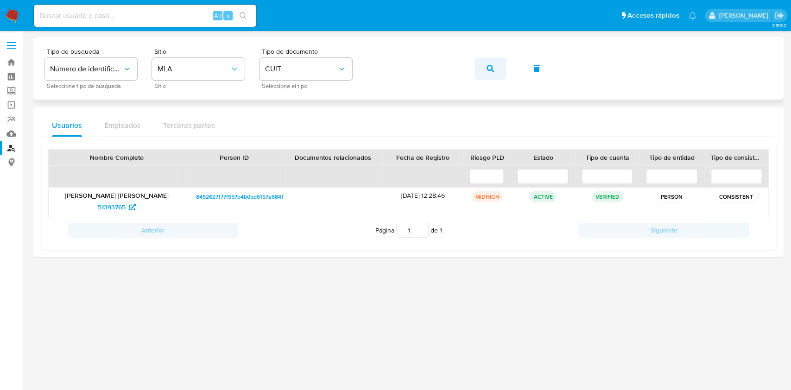
click at [477, 68] on button "button" at bounding box center [490, 68] width 32 height 22
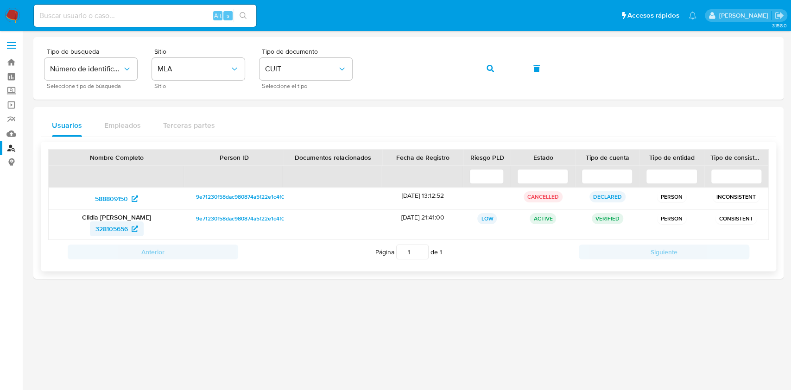
click at [107, 226] on span "328105656" at bounding box center [111, 228] width 32 height 15
click at [497, 76] on button "button" at bounding box center [490, 68] width 32 height 22
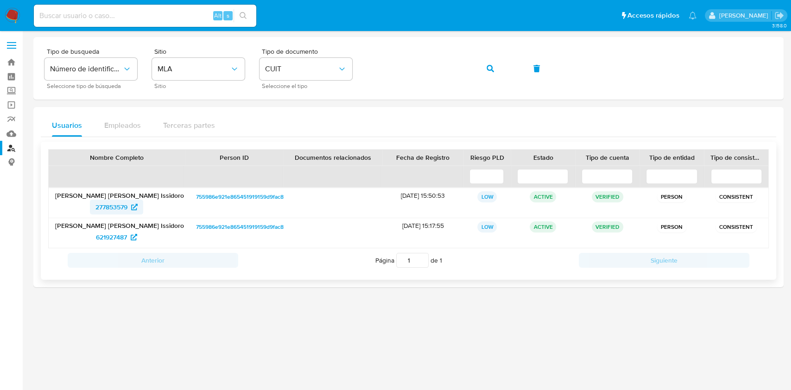
click at [115, 206] on span "277853579" at bounding box center [111, 207] width 32 height 15
click at [490, 77] on span "button" at bounding box center [489, 68] width 7 height 20
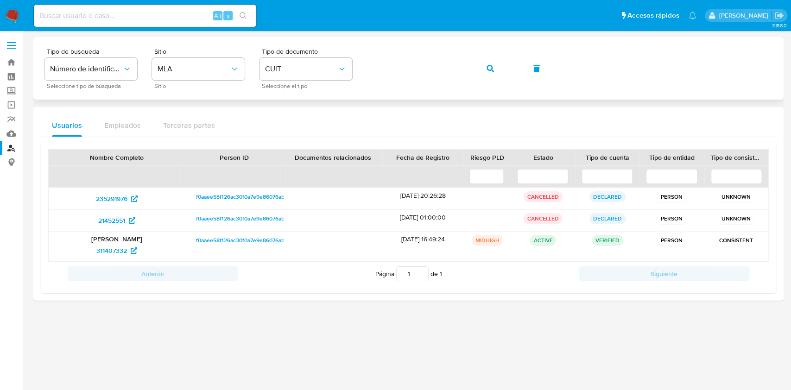
click at [486, 70] on icon "button" at bounding box center [489, 68] width 7 height 7
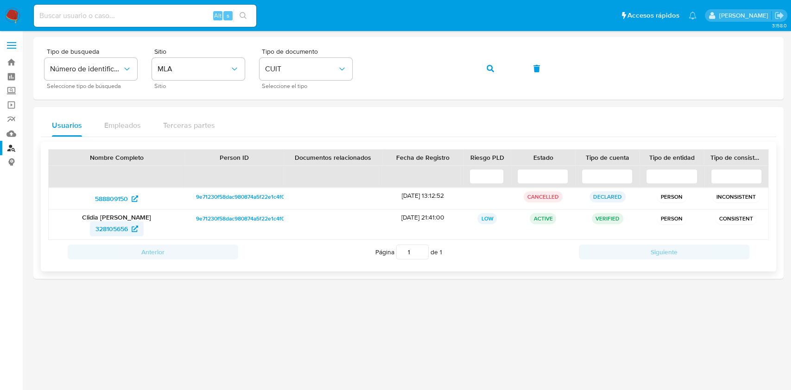
click at [121, 227] on span "328105656" at bounding box center [111, 228] width 32 height 15
click at [492, 71] on icon "button" at bounding box center [489, 68] width 7 height 7
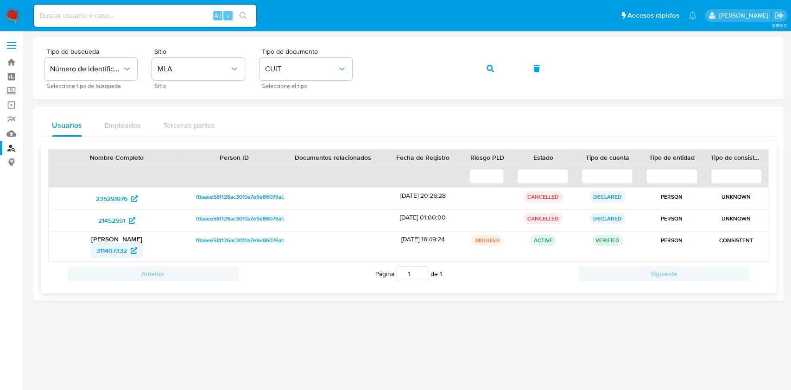
click at [107, 250] on span "311407332" at bounding box center [111, 250] width 31 height 15
click at [476, 69] on button "button" at bounding box center [490, 68] width 32 height 22
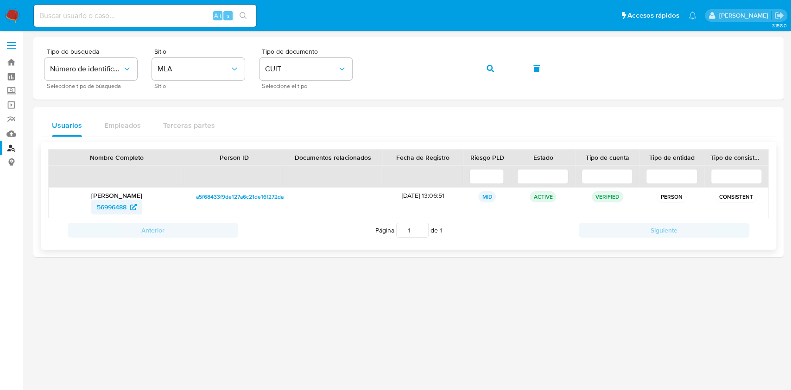
click at [126, 203] on span "56996488" at bounding box center [112, 207] width 30 height 15
click at [152, 14] on input at bounding box center [145, 16] width 222 height 12
paste input "556104448"
type input "556104448"
click at [239, 17] on button "search-icon" at bounding box center [242, 15] width 19 height 13
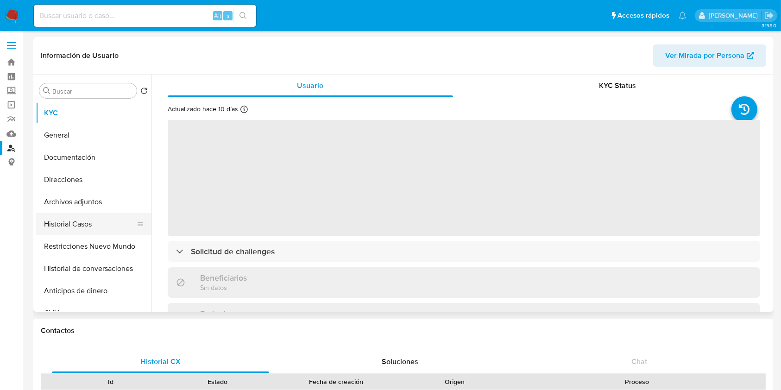
select select "10"
click at [89, 218] on button "Historial Casos" at bounding box center [90, 224] width 108 height 22
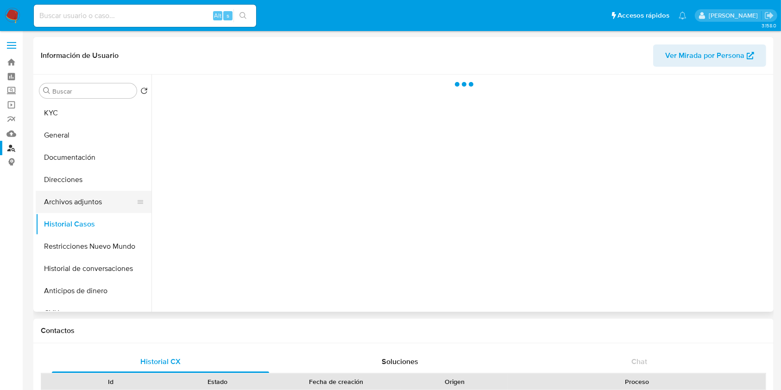
click at [72, 201] on button "Archivos adjuntos" at bounding box center [90, 202] width 108 height 22
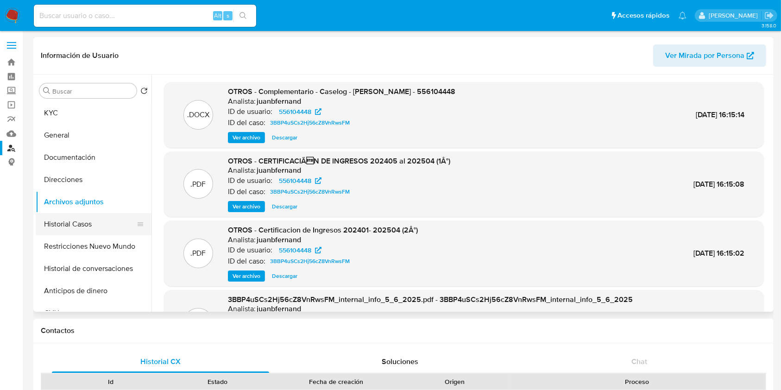
click at [82, 227] on button "Historial Casos" at bounding box center [90, 224] width 108 height 22
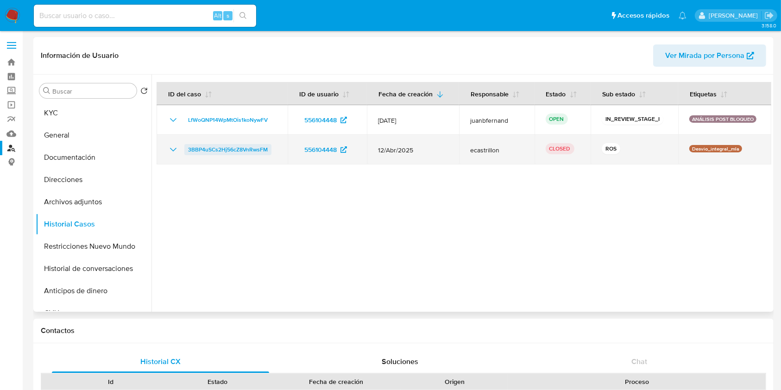
click at [221, 147] on span "3BBP4uSCs2Hj56cZ8VnRwsFM" at bounding box center [228, 149] width 80 height 11
click at [177, 152] on icon "Mostrar/Ocultar" at bounding box center [173, 149] width 11 height 11
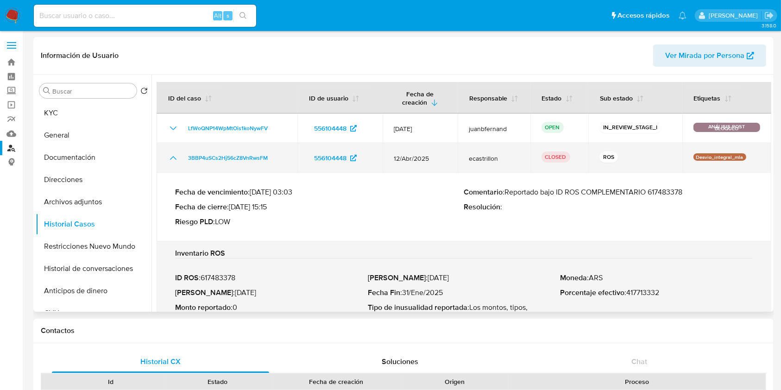
click at [177, 152] on icon "Mostrar/Ocultar" at bounding box center [173, 157] width 11 height 11
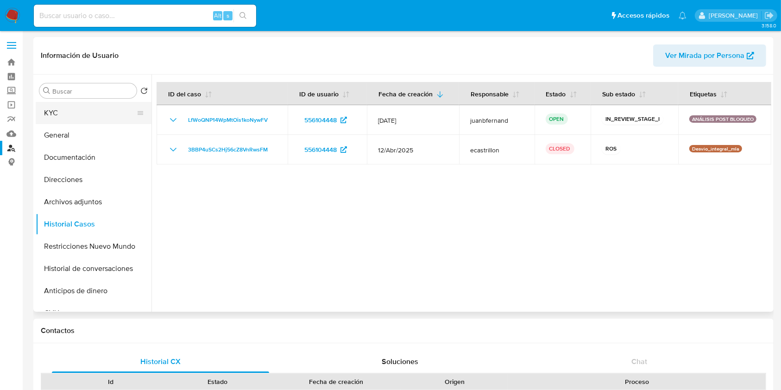
click at [61, 111] on button "KYC" at bounding box center [90, 113] width 108 height 22
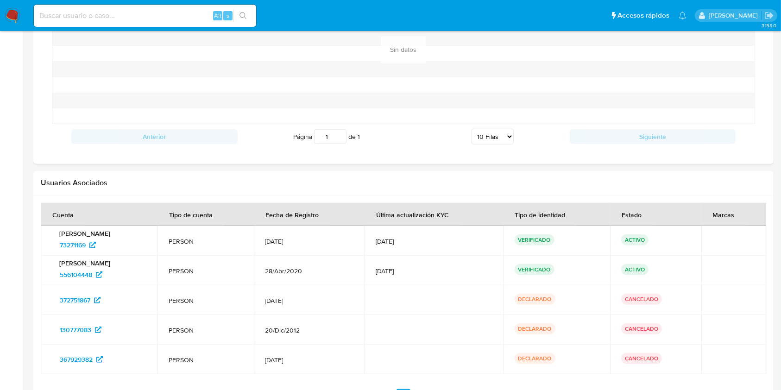
scroll to position [846, 0]
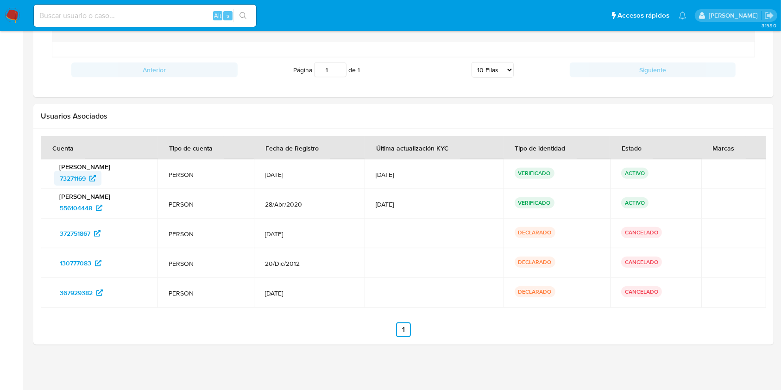
click at [86, 181] on span "73271169" at bounding box center [73, 178] width 26 height 15
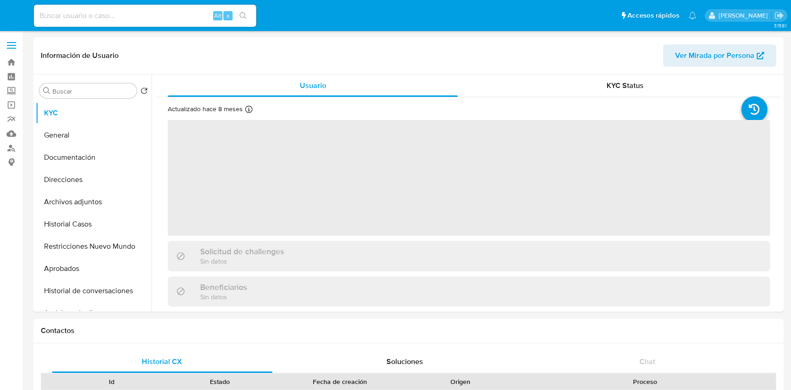
select select "10"
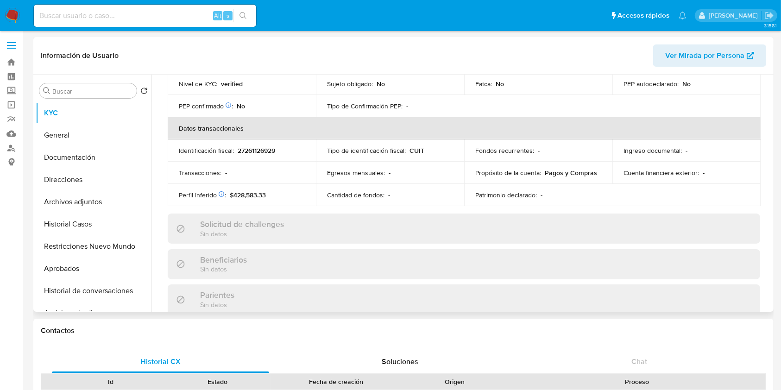
scroll to position [488, 0]
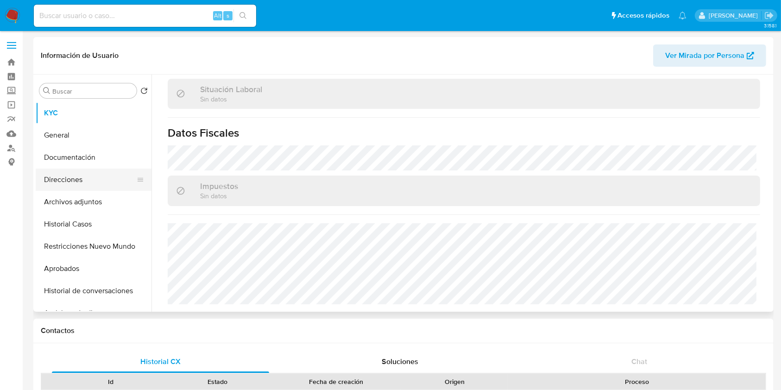
click at [80, 181] on button "Direcciones" at bounding box center [90, 180] width 108 height 22
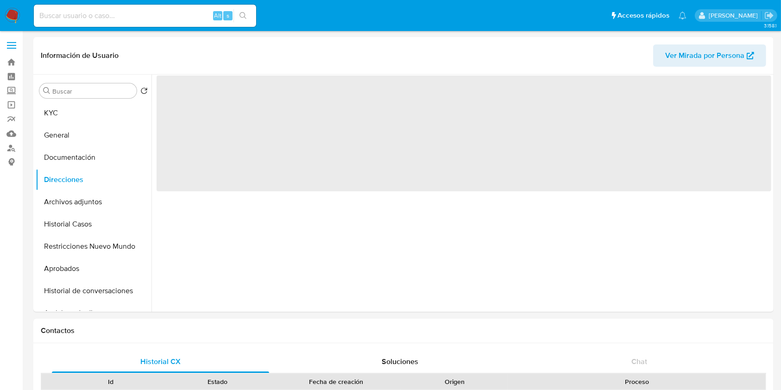
scroll to position [0, 0]
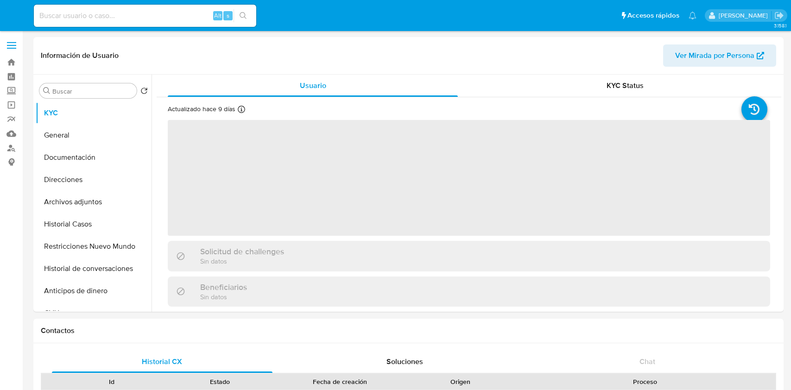
select select "10"
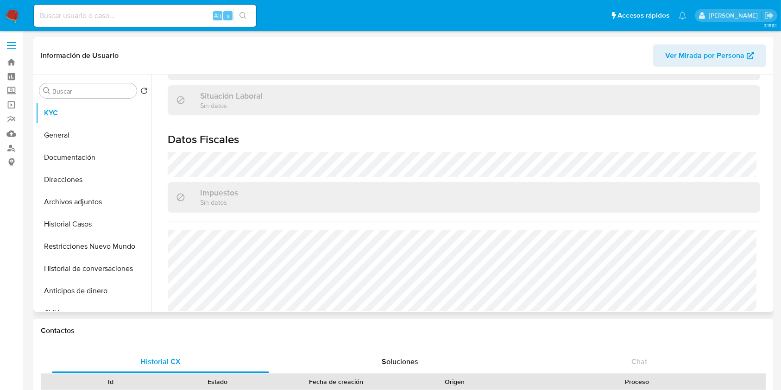
scroll to position [488, 0]
click at [69, 181] on button "Direcciones" at bounding box center [90, 180] width 108 height 22
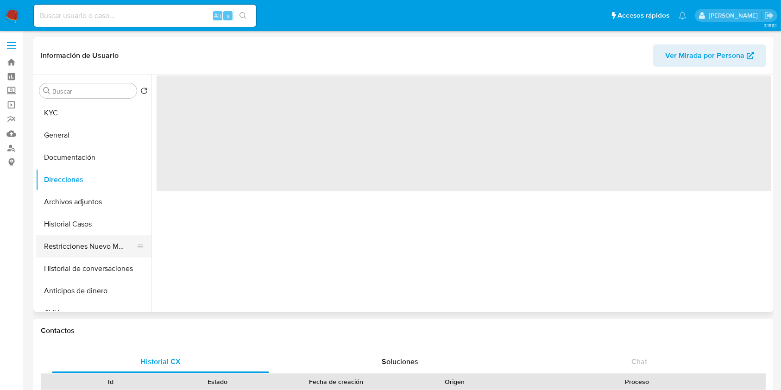
scroll to position [0, 0]
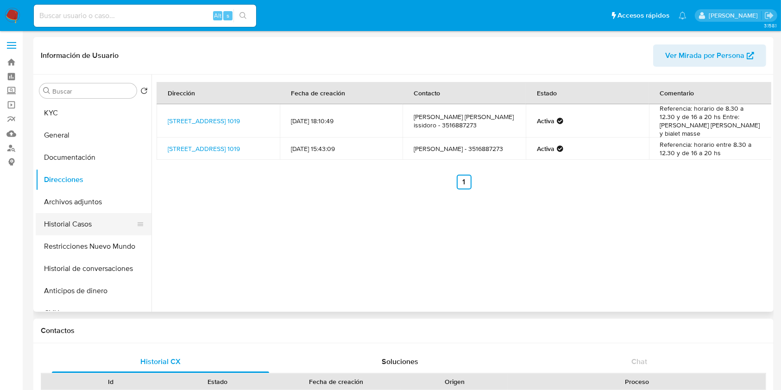
click at [79, 225] on button "Historial Casos" at bounding box center [90, 224] width 108 height 22
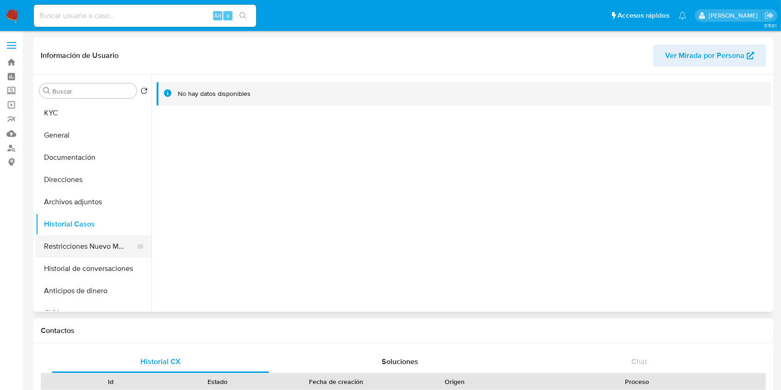
click at [82, 239] on button "Restricciones Nuevo Mundo" at bounding box center [90, 246] width 108 height 22
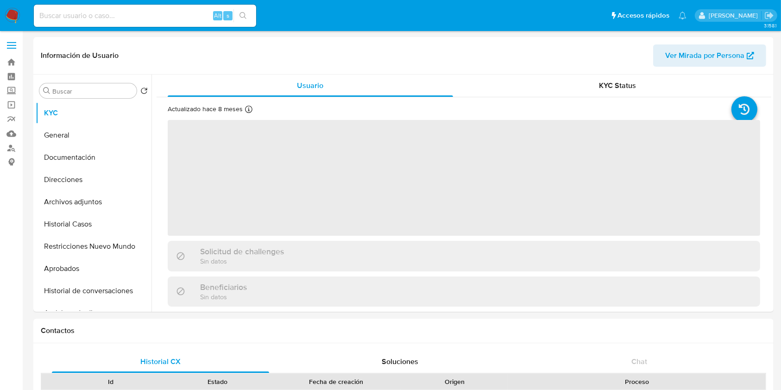
select select "10"
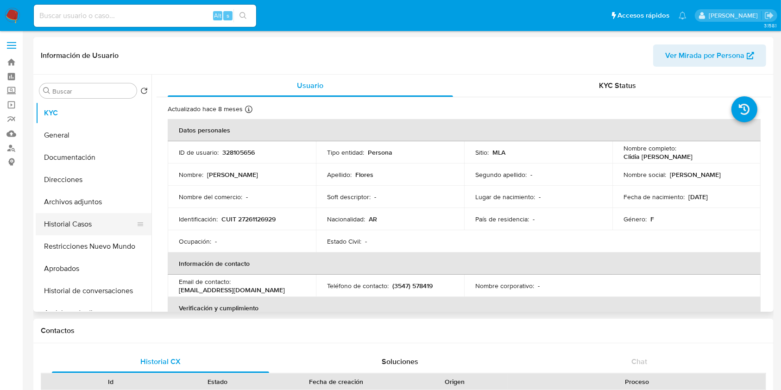
click at [82, 226] on button "Historial Casos" at bounding box center [90, 224] width 108 height 22
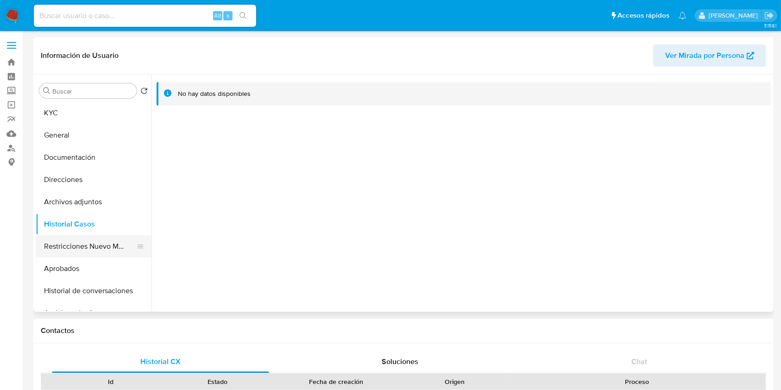
click at [84, 240] on button "Restricciones Nuevo Mundo" at bounding box center [90, 246] width 108 height 22
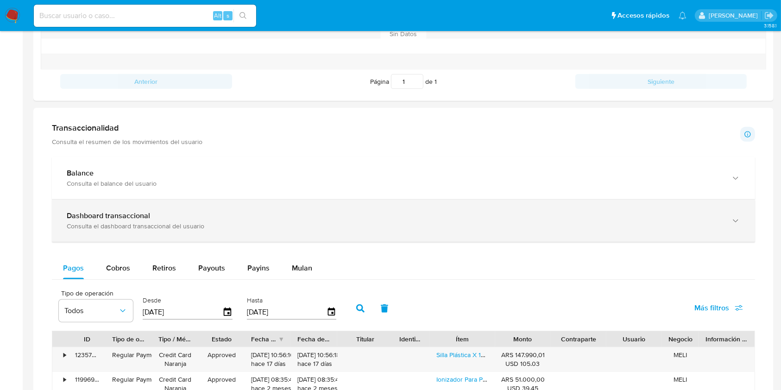
scroll to position [432, 0]
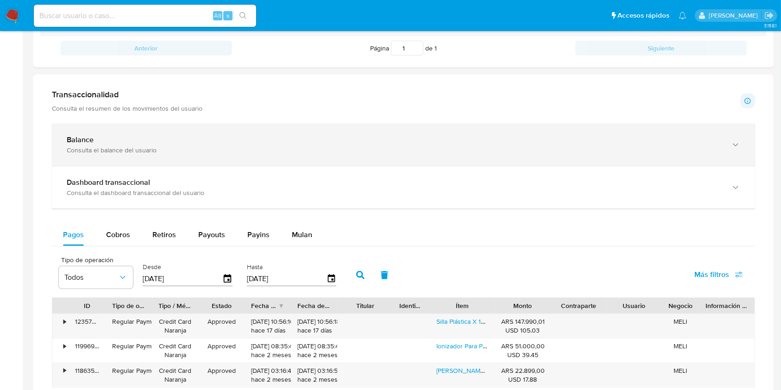
click at [195, 142] on div "Balance" at bounding box center [394, 139] width 655 height 9
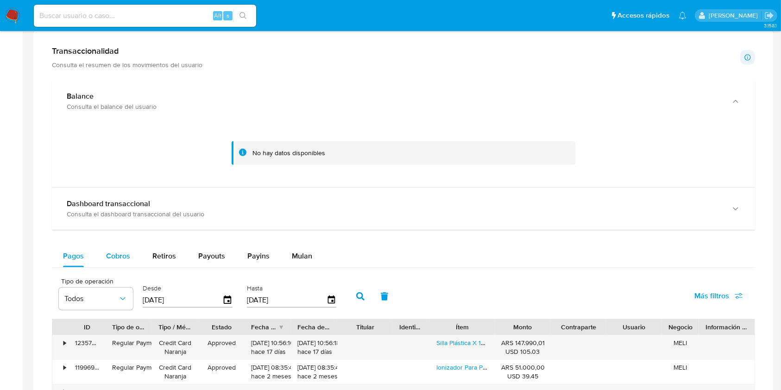
scroll to position [556, 0]
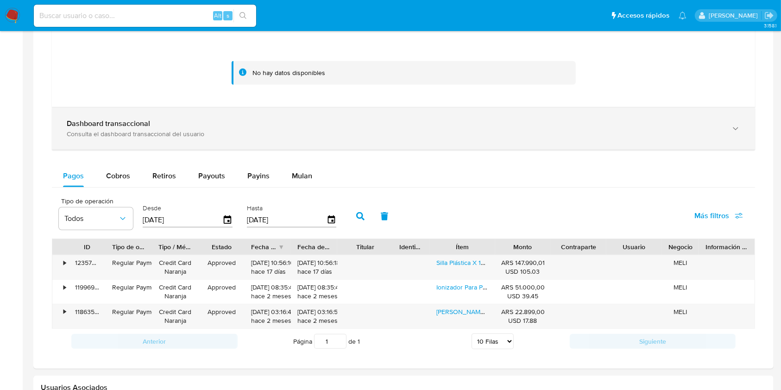
click at [183, 130] on div "Consulta el dashboard transaccional del usuario" at bounding box center [394, 134] width 655 height 8
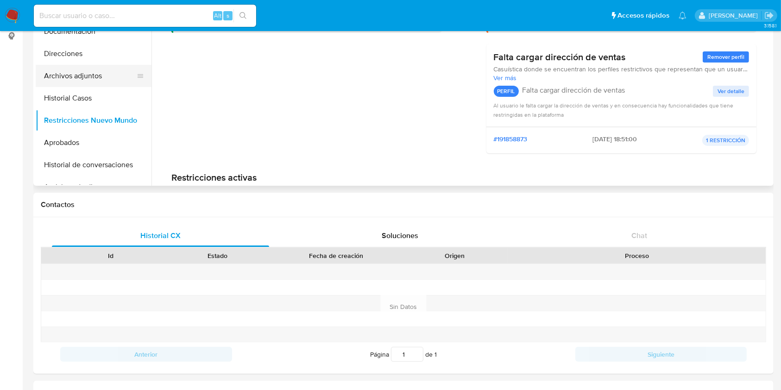
scroll to position [123, 0]
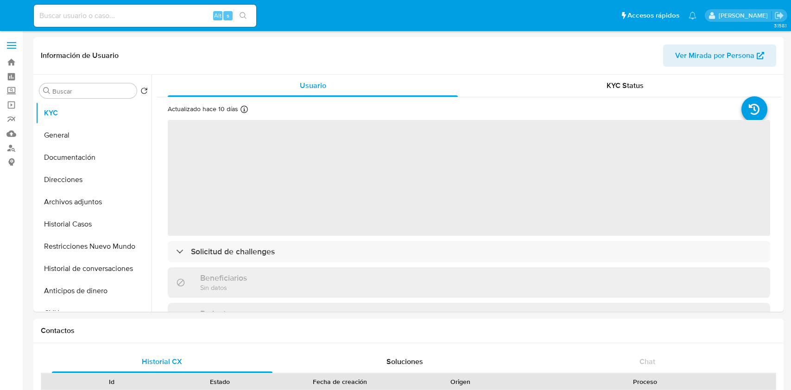
select select "10"
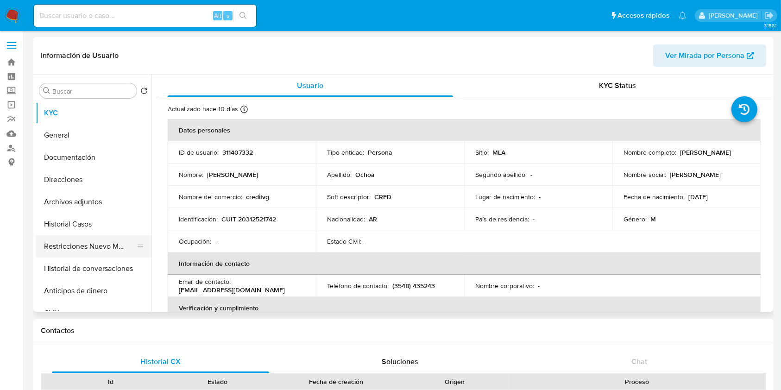
click at [79, 235] on button "Restricciones Nuevo Mundo" at bounding box center [90, 246] width 108 height 22
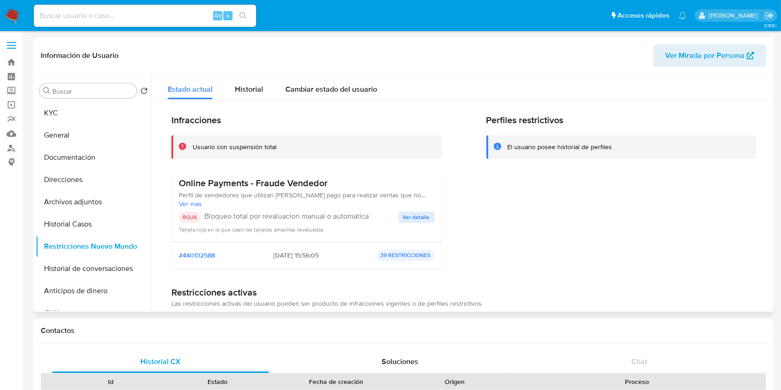
click at [419, 213] on span "Ver detalle" at bounding box center [416, 217] width 27 height 9
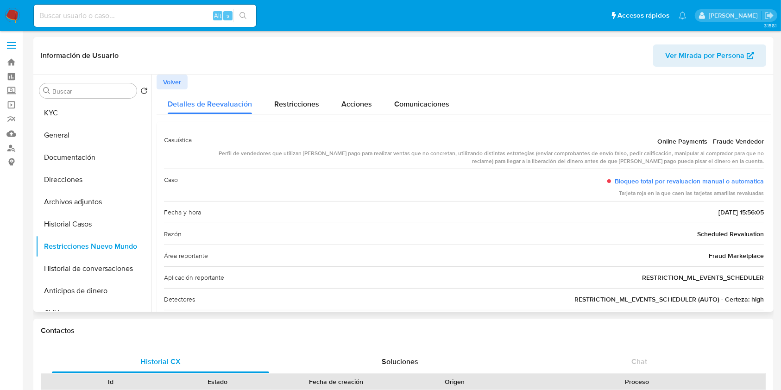
scroll to position [39, 0]
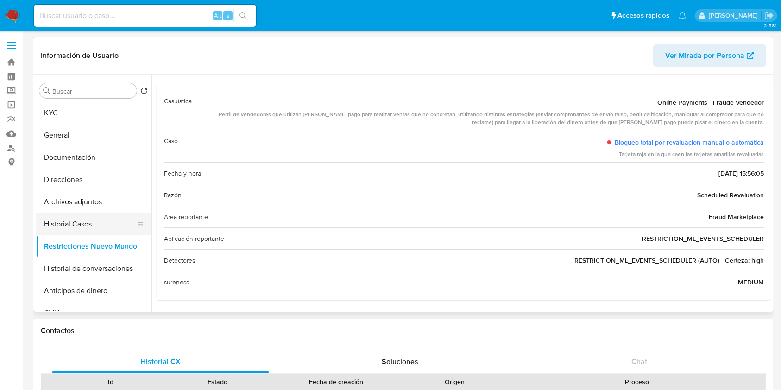
click at [87, 217] on button "Historial Casos" at bounding box center [90, 224] width 108 height 22
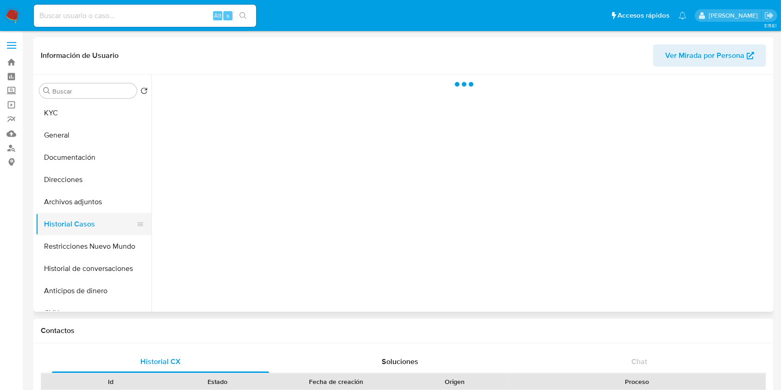
scroll to position [0, 0]
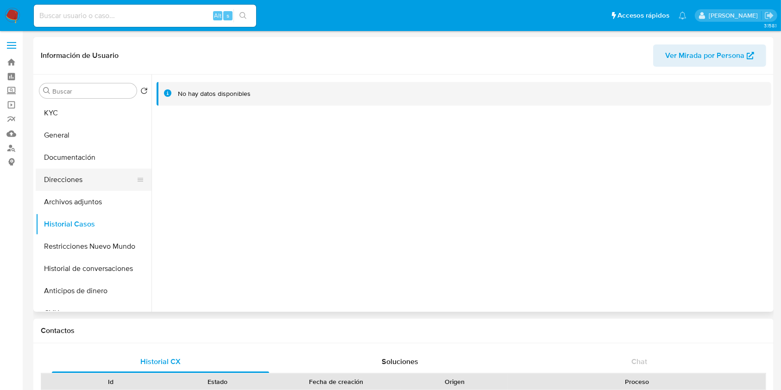
click at [81, 178] on button "Direcciones" at bounding box center [90, 180] width 108 height 22
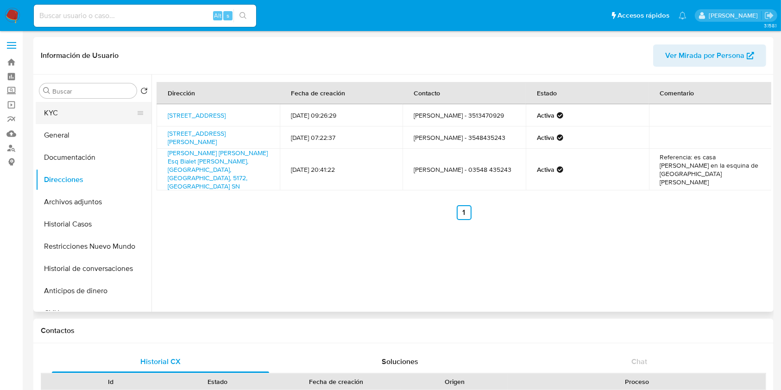
click at [89, 110] on button "KYC" at bounding box center [90, 113] width 108 height 22
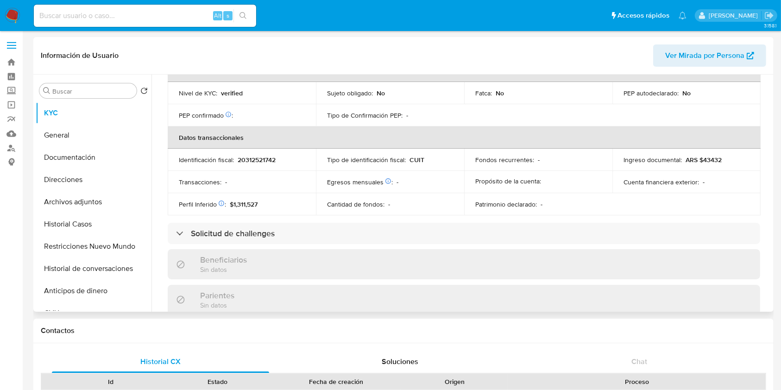
scroll to position [487, 0]
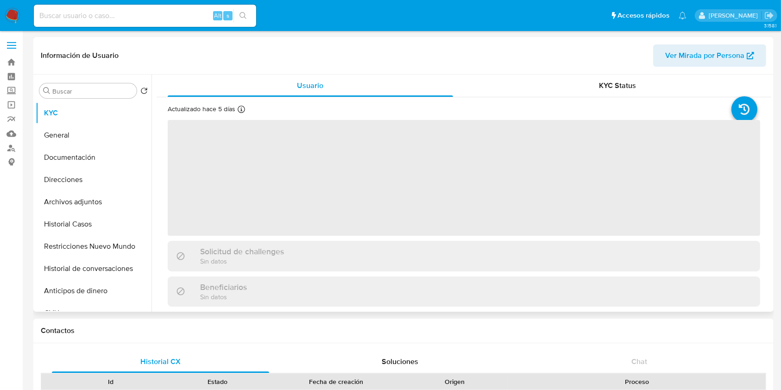
select select "10"
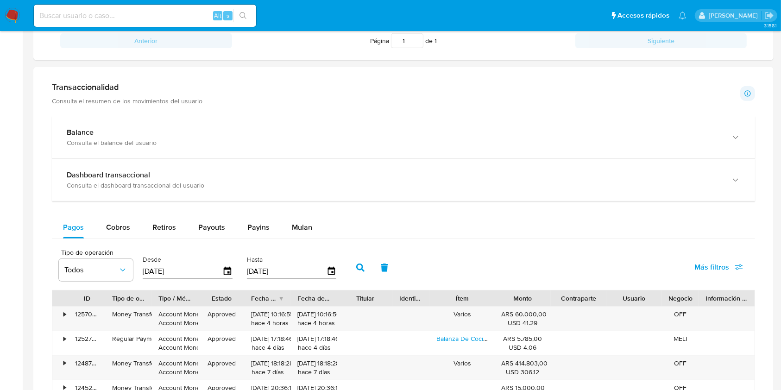
scroll to position [371, 0]
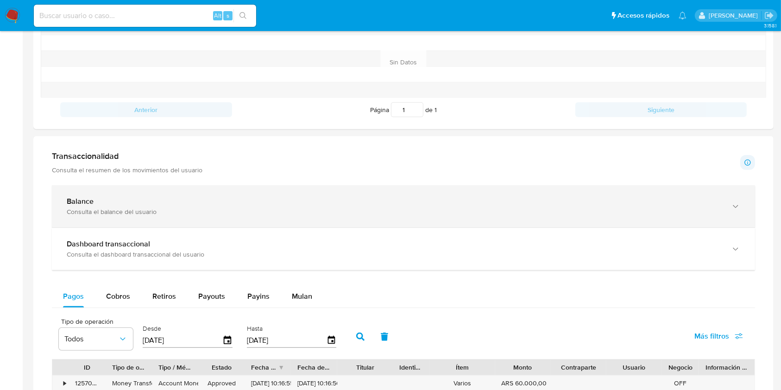
click at [119, 201] on div "Balance" at bounding box center [394, 201] width 655 height 9
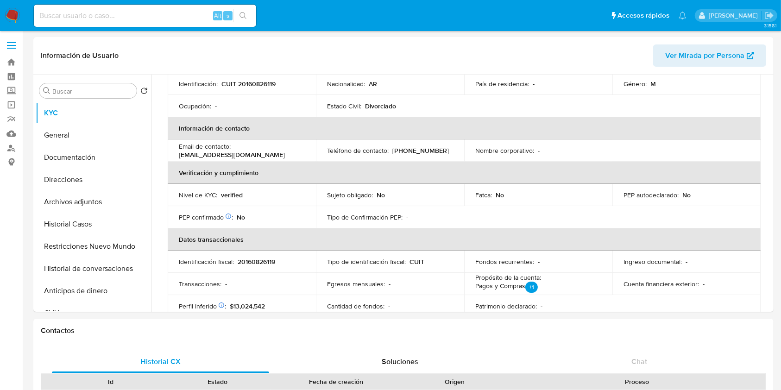
scroll to position [0, 0]
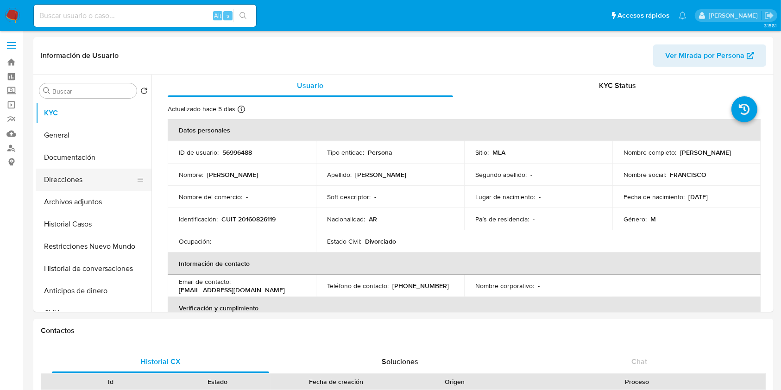
click at [91, 169] on button "Direcciones" at bounding box center [90, 180] width 108 height 22
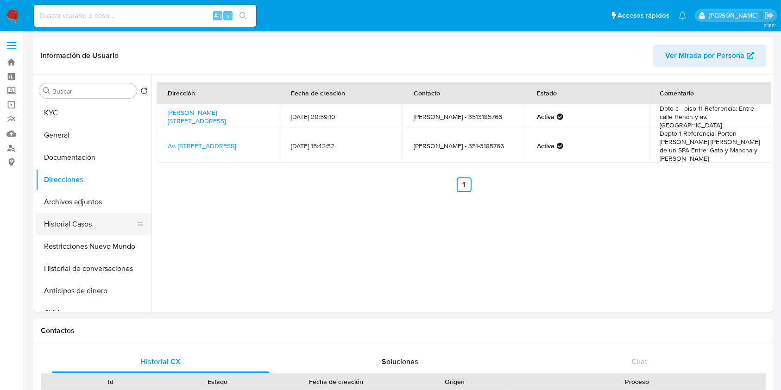
click at [96, 228] on button "Historial Casos" at bounding box center [90, 224] width 108 height 22
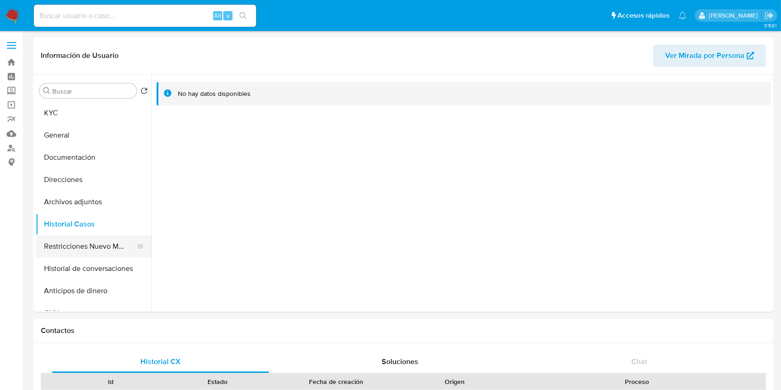
click at [86, 244] on button "Restricciones Nuevo Mundo" at bounding box center [90, 246] width 108 height 22
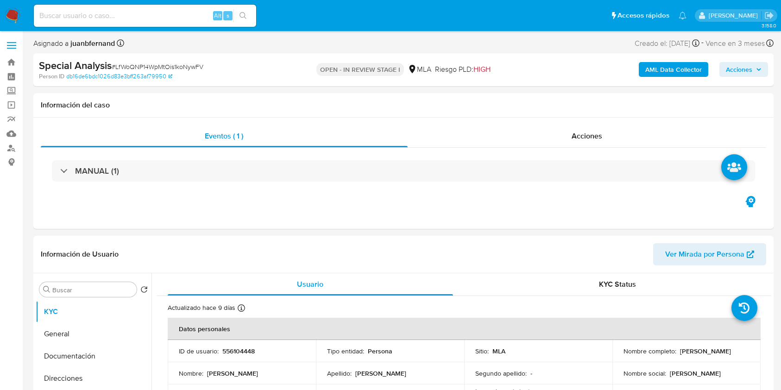
select select "10"
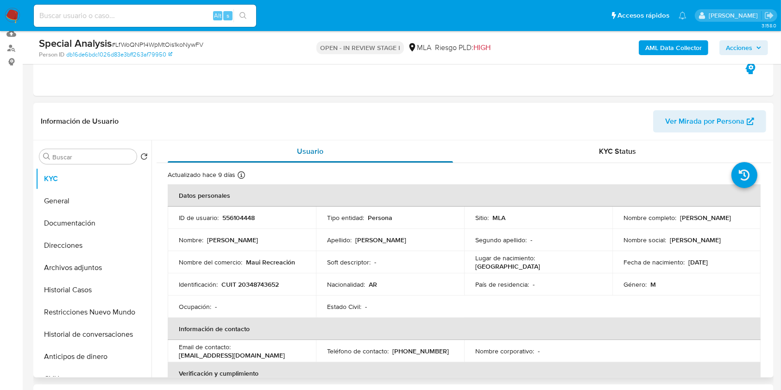
scroll to position [123, 0]
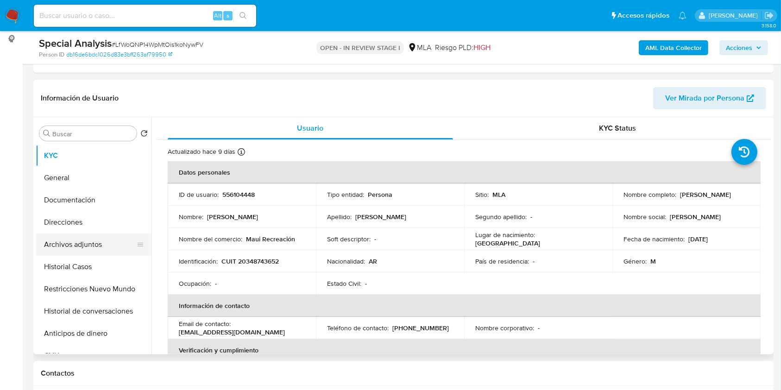
click at [66, 245] on button "Archivos adjuntos" at bounding box center [90, 244] width 108 height 22
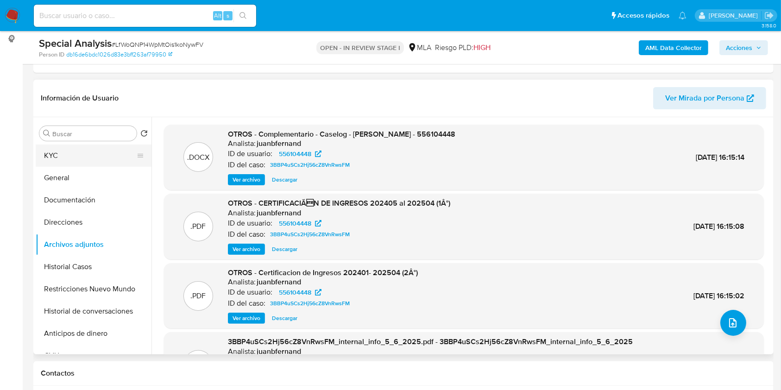
click at [70, 148] on button "KYC" at bounding box center [90, 156] width 108 height 22
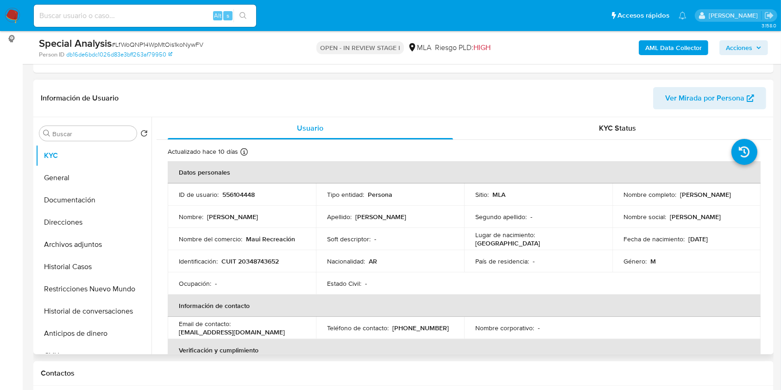
click at [680, 195] on p "[PERSON_NAME]" at bounding box center [705, 194] width 51 height 8
drag, startPoint x: 631, startPoint y: 195, endPoint x: 682, endPoint y: 195, distance: 51.0
click at [682, 195] on p "[PERSON_NAME]" at bounding box center [705, 194] width 51 height 8
copy p "[PERSON_NAME]"
click at [265, 253] on td "Identificación : CUIT 20348743652" at bounding box center [242, 261] width 148 height 22
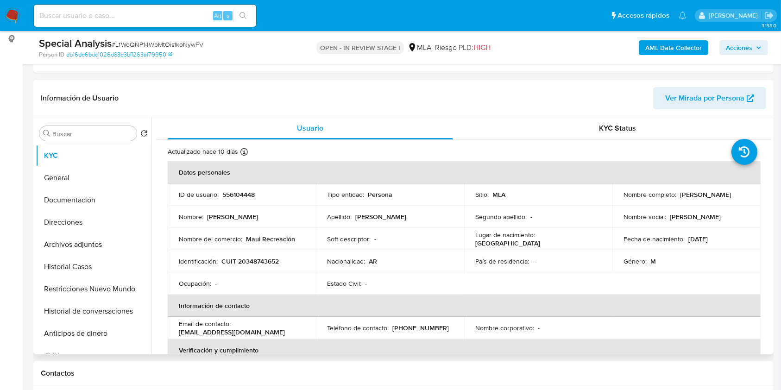
click at [265, 257] on p "CUIT 20348743652" at bounding box center [249, 261] width 57 height 8
copy p "20348743652"
click at [78, 260] on button "Historial Casos" at bounding box center [90, 267] width 108 height 22
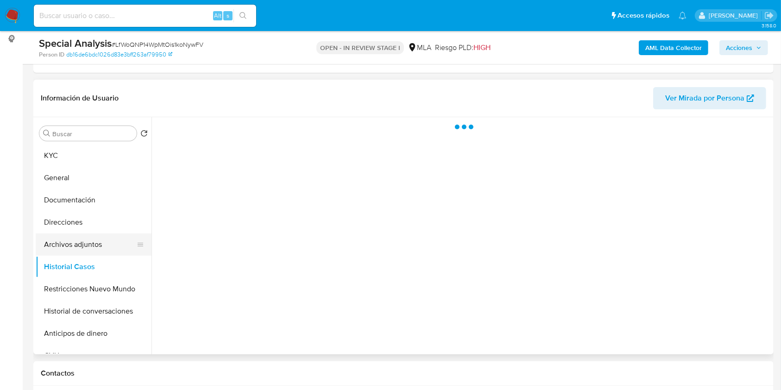
click at [83, 243] on button "Archivos adjuntos" at bounding box center [90, 244] width 108 height 22
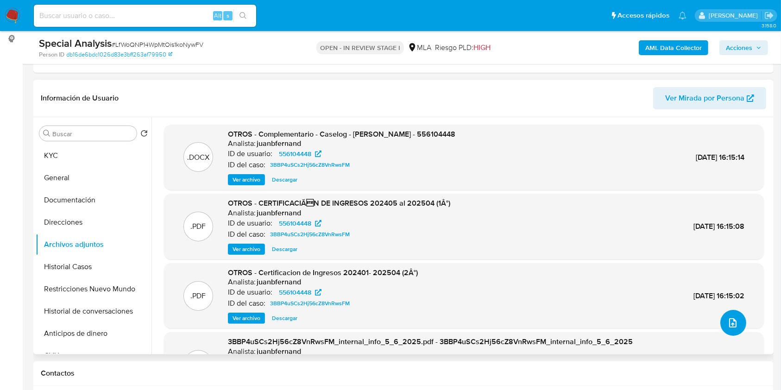
click at [722, 321] on button "upload-file" at bounding box center [733, 323] width 26 height 26
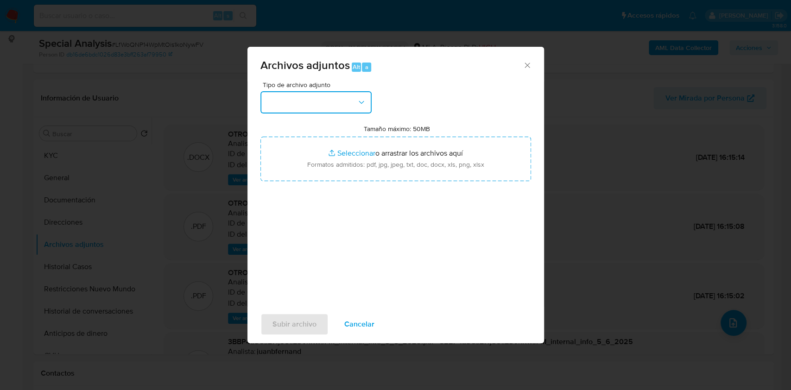
click at [330, 97] on button "button" at bounding box center [315, 102] width 111 height 22
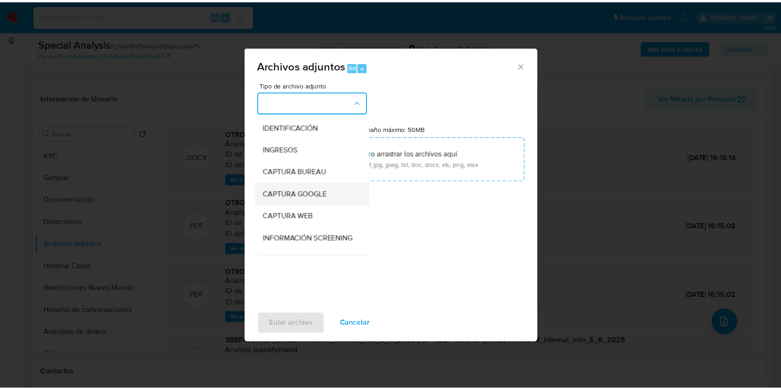
scroll to position [62, 0]
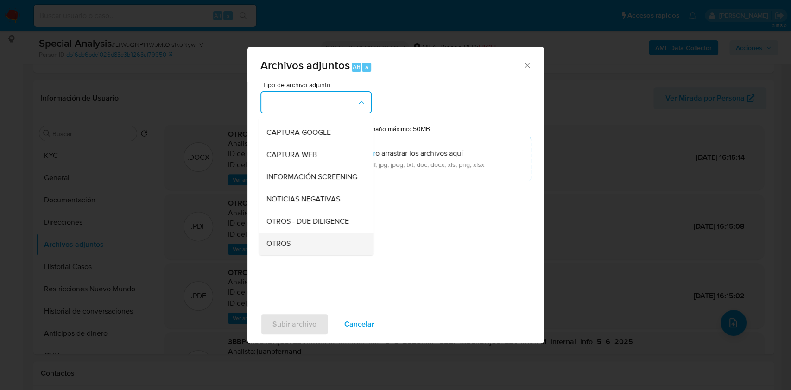
click at [297, 243] on div "OTROS" at bounding box center [313, 244] width 95 height 22
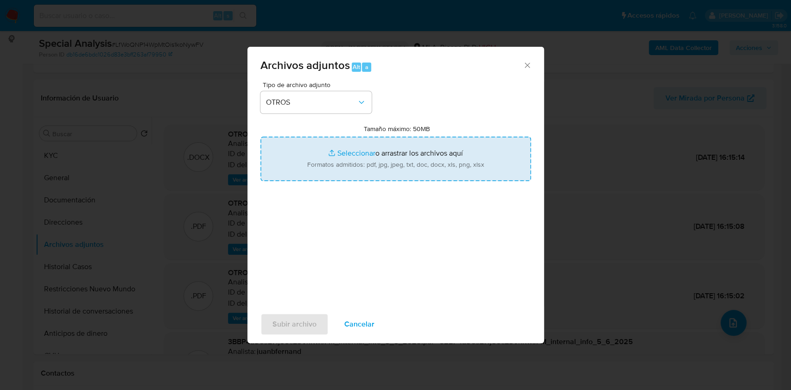
type input "C:\fakepath\Certificacion de ingresos (08-2024 al [DATE]).pdf"
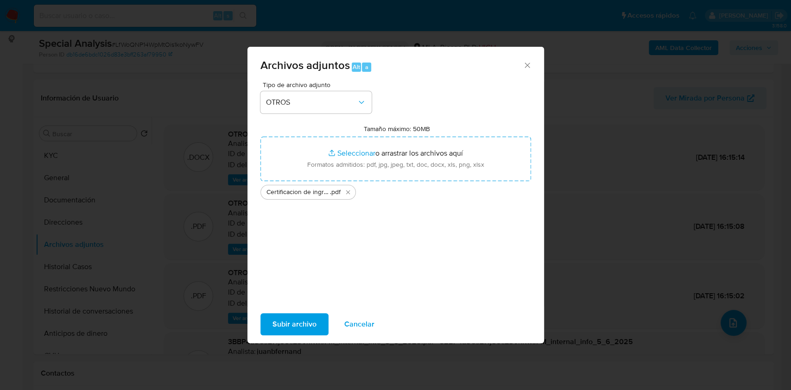
click at [299, 318] on span "Subir archivo" at bounding box center [294, 324] width 44 height 20
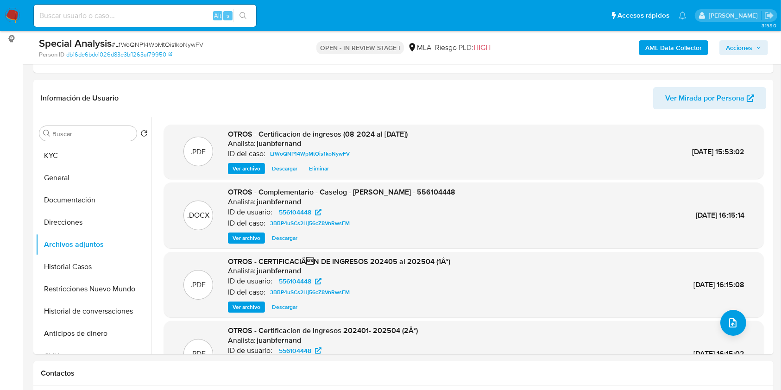
click at [731, 46] on span "Acciones" at bounding box center [739, 47] width 26 height 15
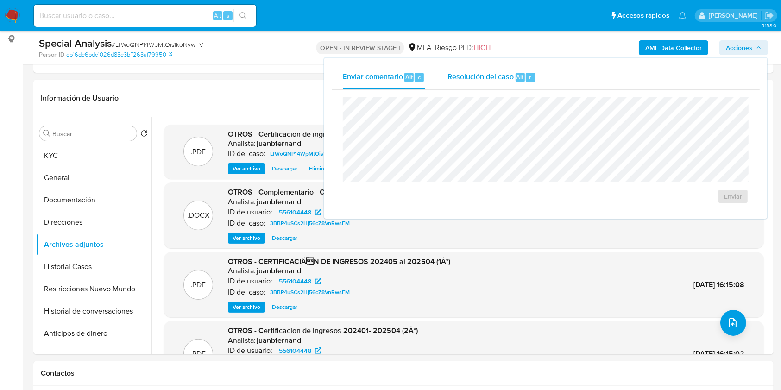
click at [486, 88] on div "Resolución del caso Alt r" at bounding box center [492, 77] width 88 height 24
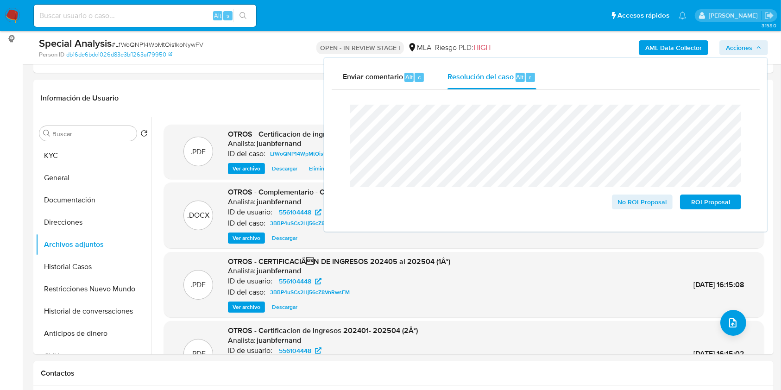
scroll to position [185, 0]
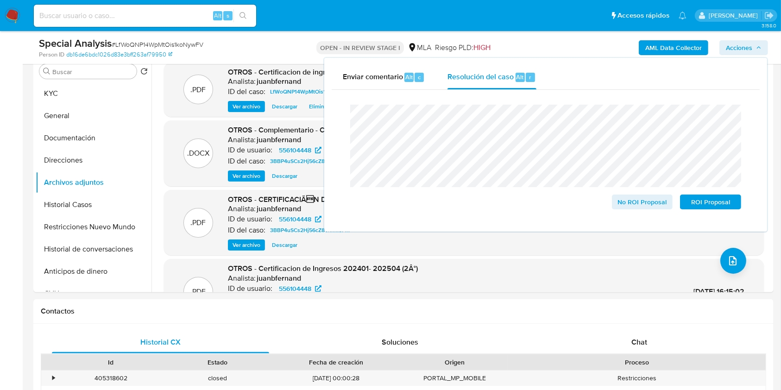
click at [0, 0] on lt-div "tanto , Descartar" at bounding box center [0, 0] width 0 height 0
click at [0, 0] on lt-span "tanto ," at bounding box center [0, 0] width 0 height 0
click at [647, 202] on span "No ROI Proposal" at bounding box center [642, 201] width 48 height 13
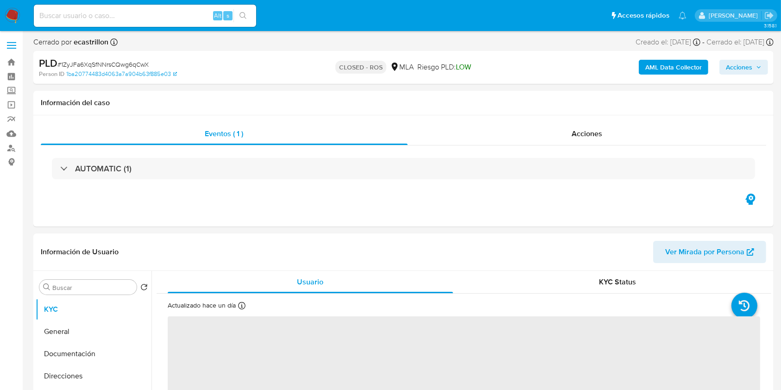
select select "10"
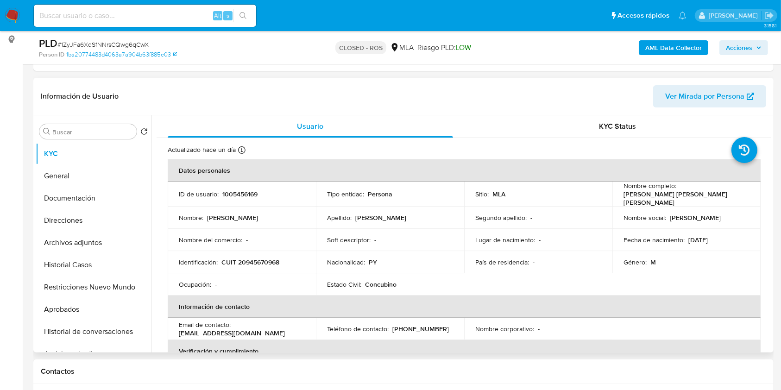
scroll to position [123, 0]
click at [101, 243] on button "Archivos adjuntos" at bounding box center [90, 242] width 108 height 22
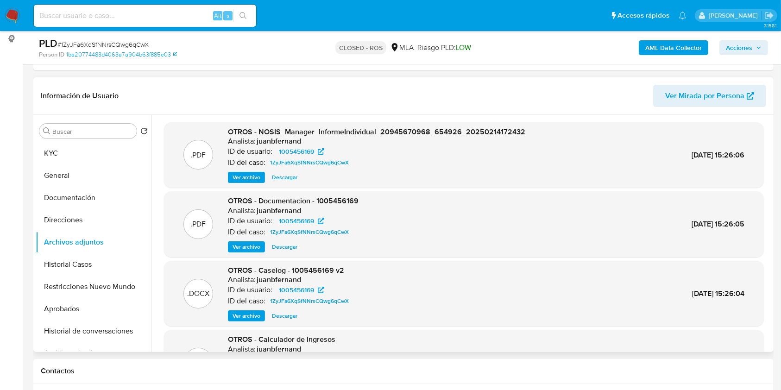
click at [248, 246] on span "Ver archivo" at bounding box center [247, 246] width 28 height 9
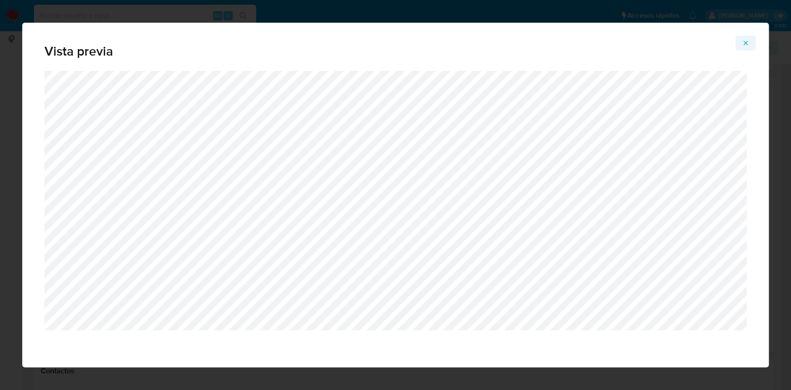
click at [742, 41] on icon "Attachment preview" at bounding box center [745, 42] width 7 height 7
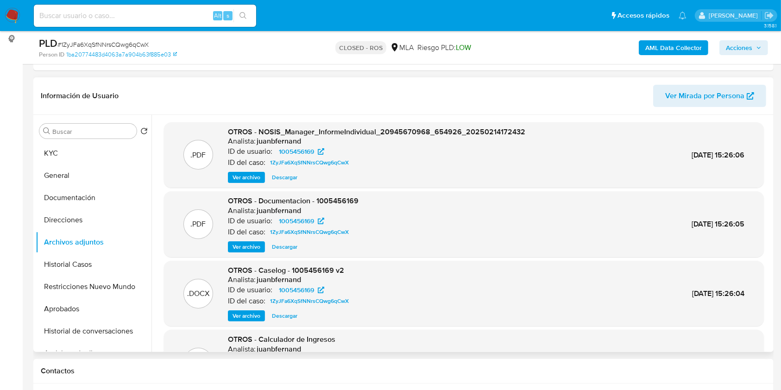
click at [255, 242] on span "Ver archivo" at bounding box center [247, 246] width 28 height 9
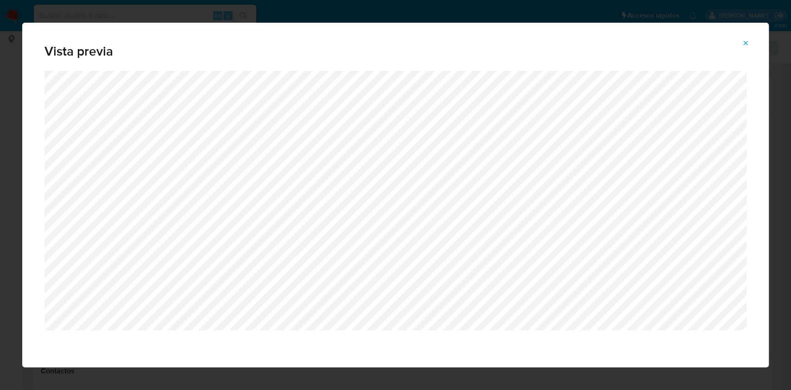
click at [743, 39] on icon "Attachment preview" at bounding box center [745, 42] width 7 height 7
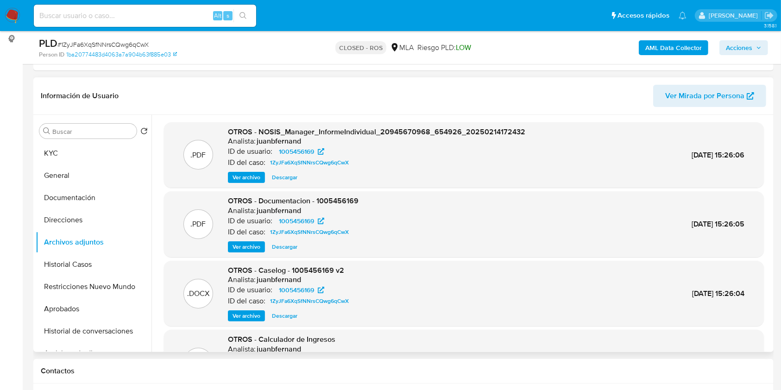
click at [251, 245] on span "Ver archivo" at bounding box center [247, 246] width 28 height 9
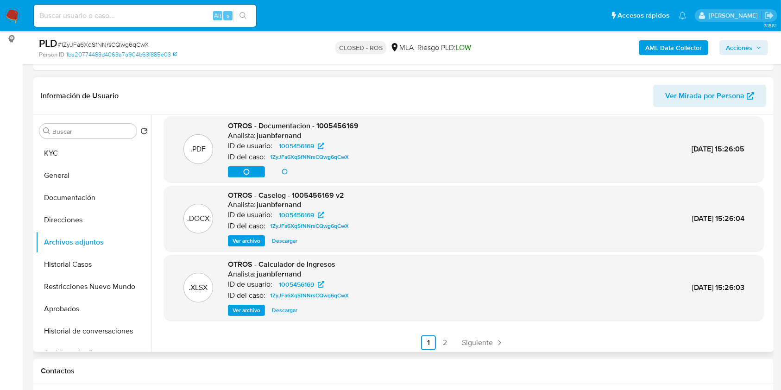
scroll to position [78, 0]
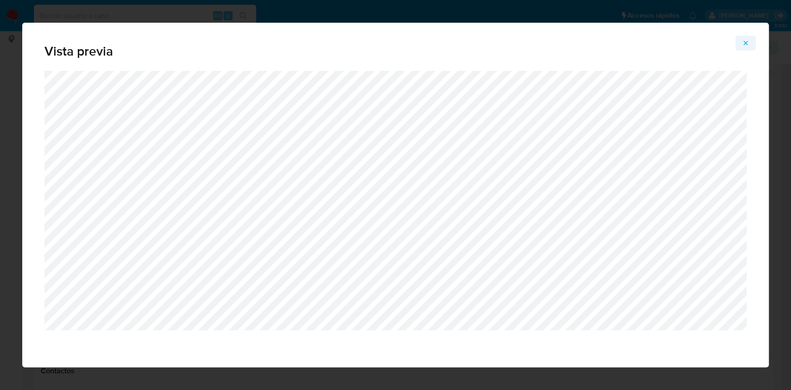
click at [746, 40] on icon "Attachment preview" at bounding box center [745, 42] width 7 height 7
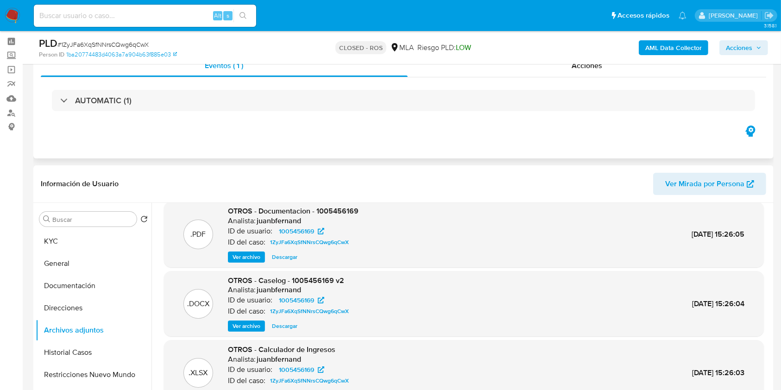
scroll to position [0, 0]
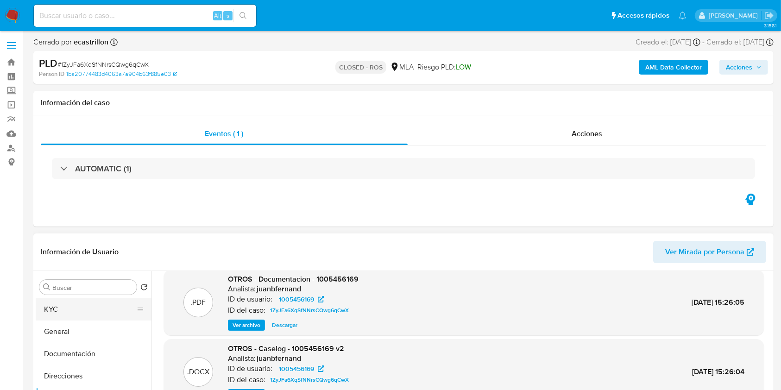
click at [75, 308] on button "KYC" at bounding box center [90, 309] width 108 height 22
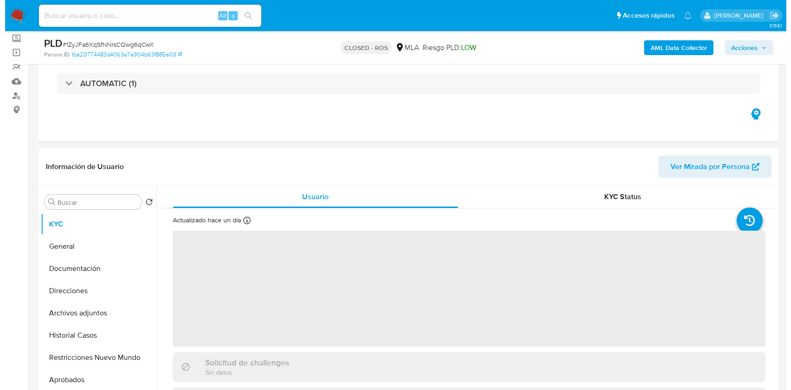
scroll to position [123, 0]
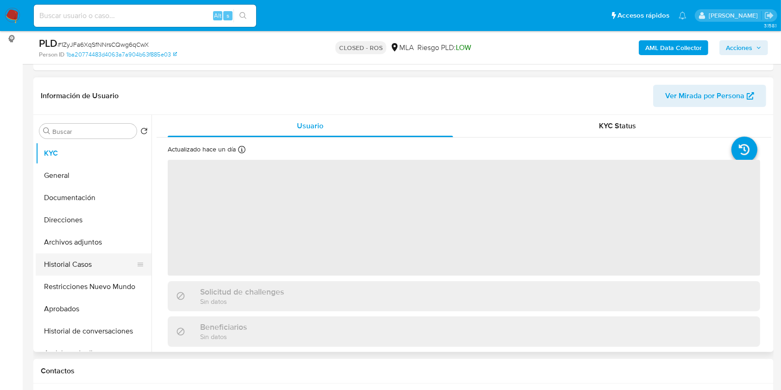
click at [85, 265] on button "Historial Casos" at bounding box center [90, 264] width 108 height 22
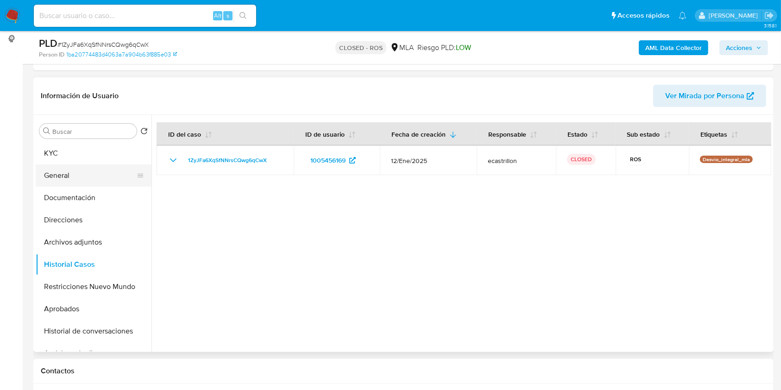
click at [87, 164] on button "General" at bounding box center [90, 175] width 108 height 22
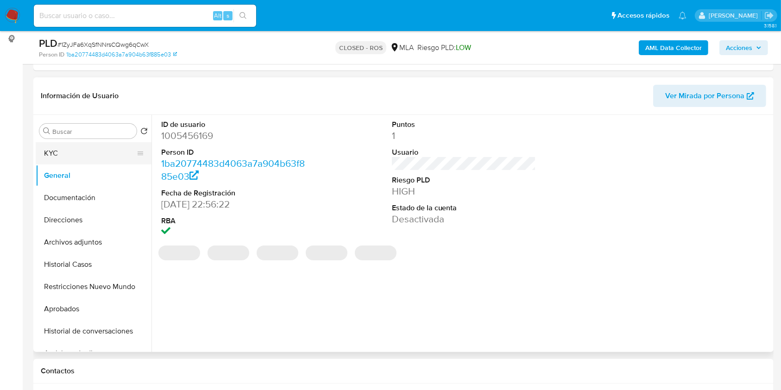
click at [57, 151] on button "KYC" at bounding box center [90, 153] width 108 height 22
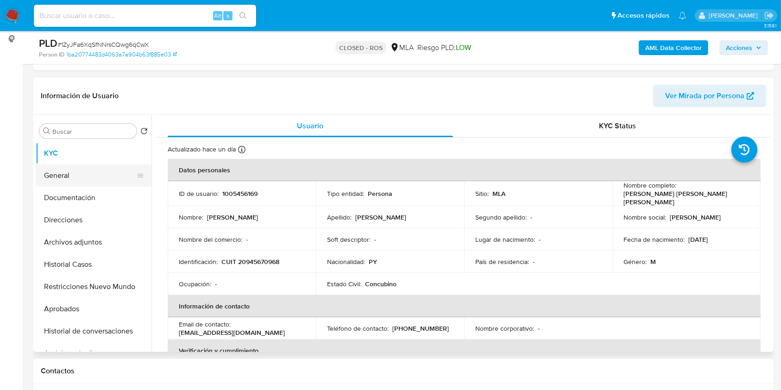
click at [74, 177] on button "General" at bounding box center [90, 175] width 108 height 22
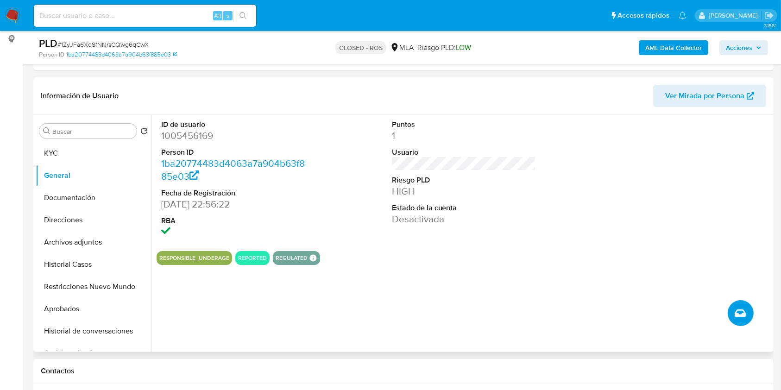
click at [740, 305] on button "Crear caso manual" at bounding box center [741, 313] width 26 height 26
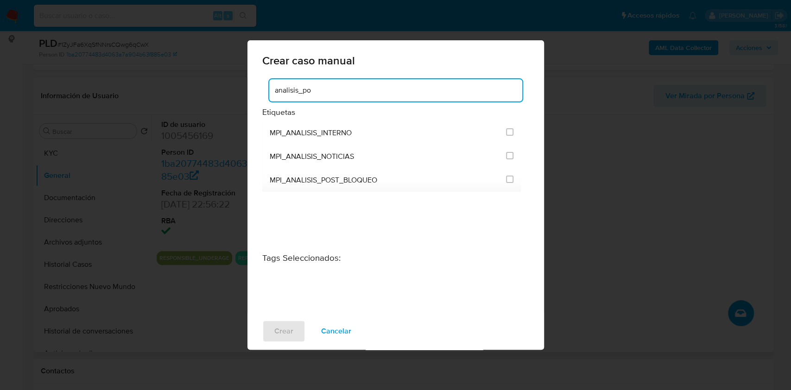
type input "analisis_pos"
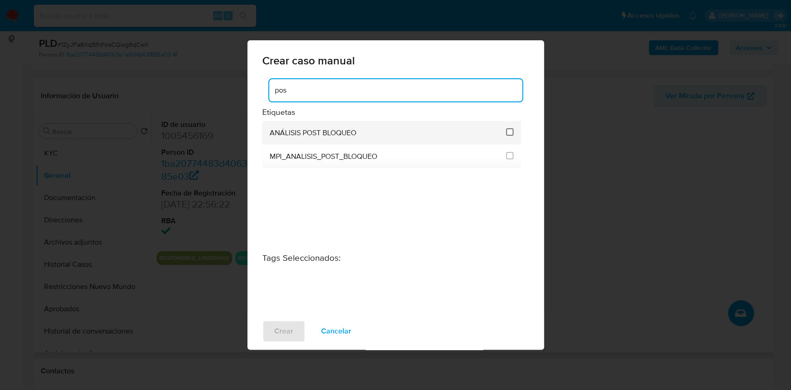
type input "pos"
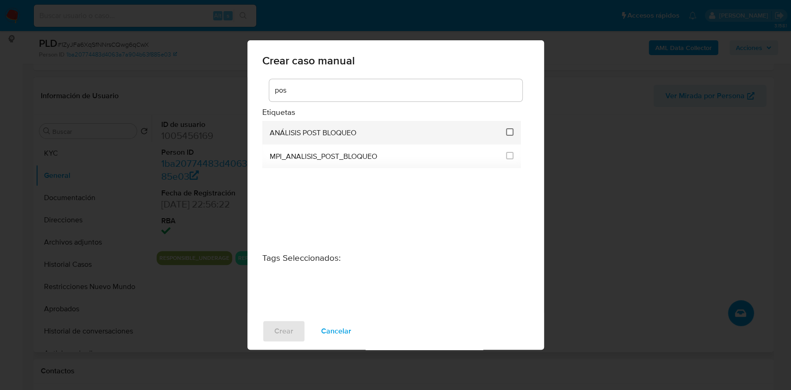
click at [511, 131] on input "3249" at bounding box center [509, 131] width 7 height 7
checkbox input "true"
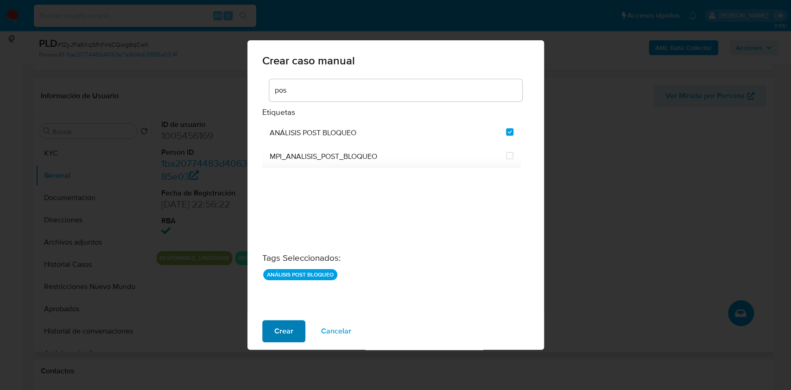
click at [288, 331] on span "Crear" at bounding box center [283, 331] width 19 height 20
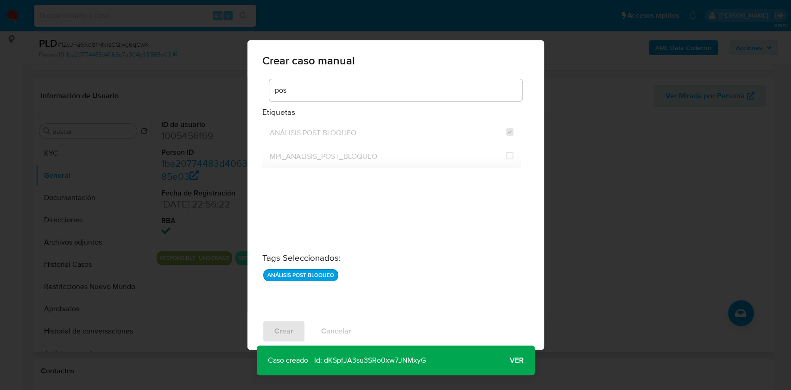
click at [517, 360] on span "Ver" at bounding box center [517, 360] width 14 height 0
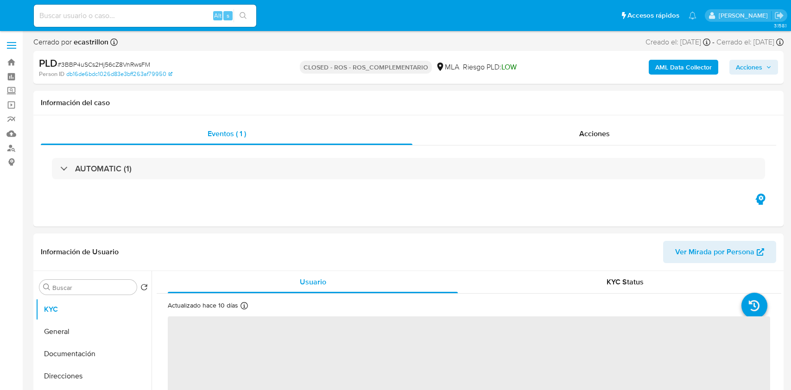
select select "10"
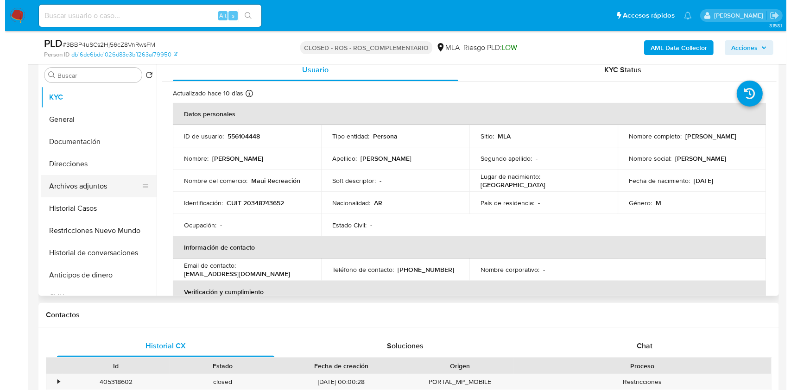
scroll to position [185, 0]
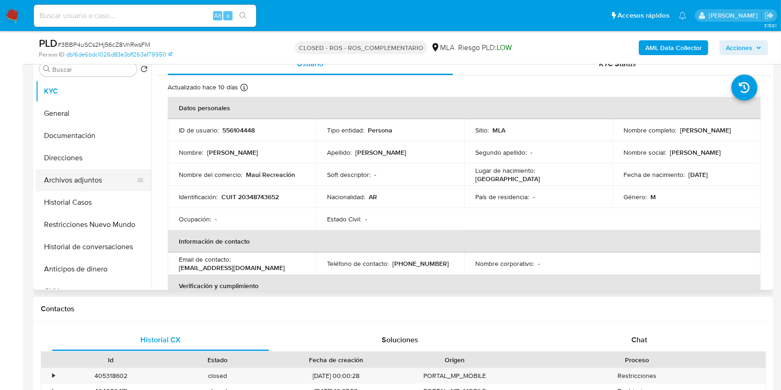
click at [78, 183] on button "Archivos adjuntos" at bounding box center [90, 180] width 108 height 22
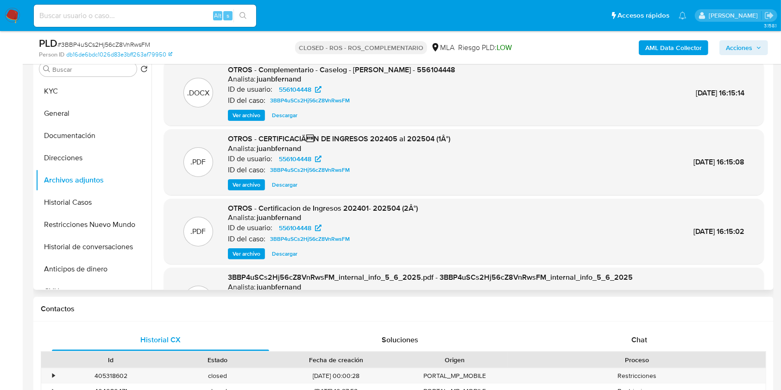
click at [244, 183] on span "Ver archivo" at bounding box center [247, 184] width 28 height 9
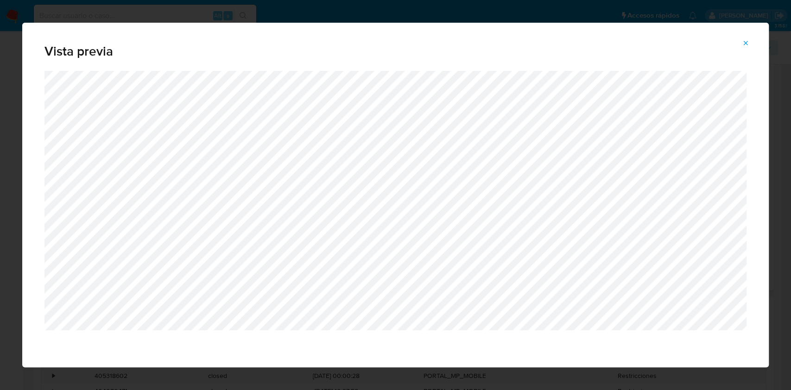
click at [745, 41] on icon "Attachment preview" at bounding box center [745, 42] width 7 height 7
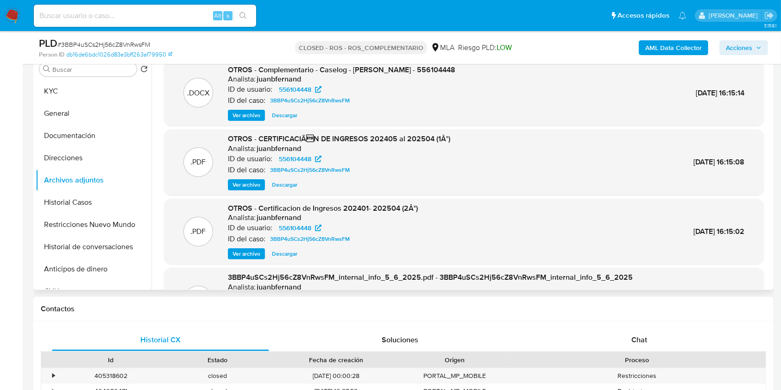
click at [256, 253] on span "Ver archivo" at bounding box center [247, 253] width 28 height 9
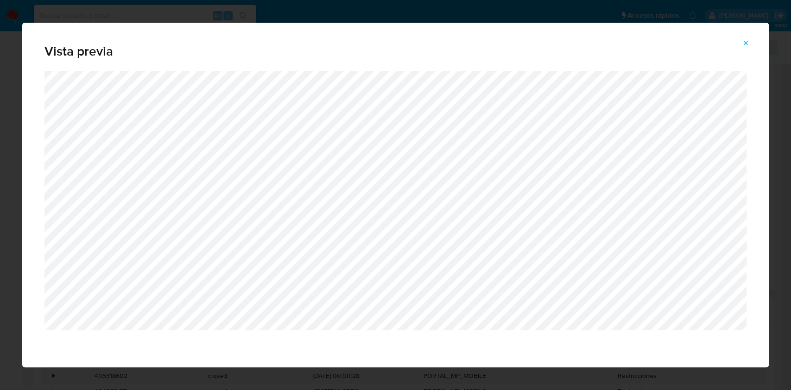
click at [746, 39] on icon "Attachment preview" at bounding box center [745, 42] width 7 height 7
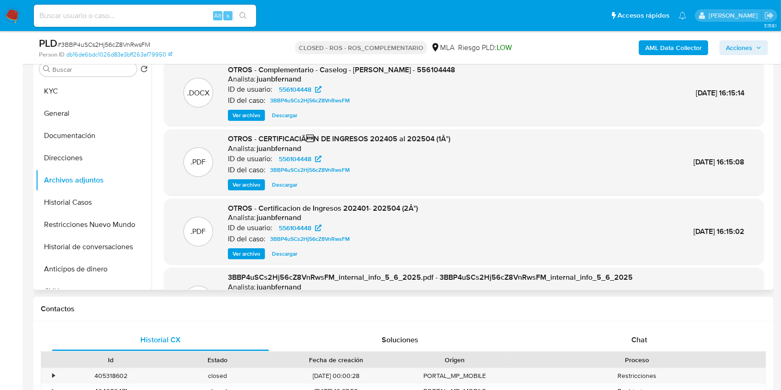
click at [248, 254] on span "Ver archivo" at bounding box center [247, 253] width 28 height 9
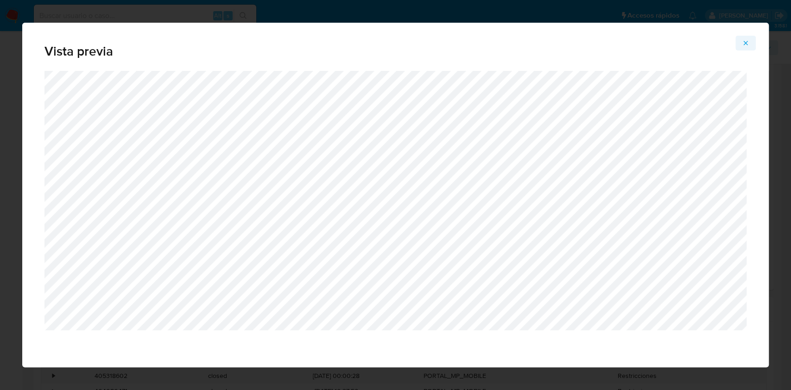
click at [745, 44] on icon "Attachment preview" at bounding box center [746, 43] width 4 height 4
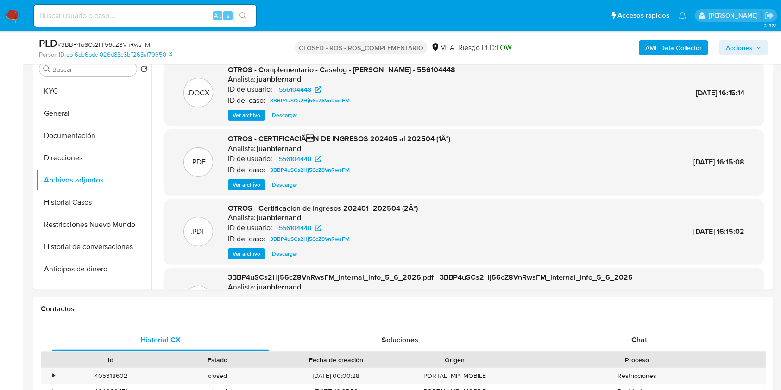
click at [244, 180] on span "Ver archivo" at bounding box center [247, 184] width 28 height 9
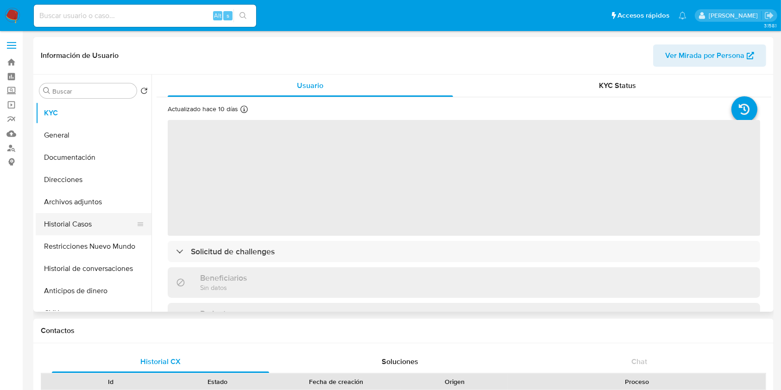
select select "10"
click at [98, 224] on button "Historial Casos" at bounding box center [90, 224] width 108 height 22
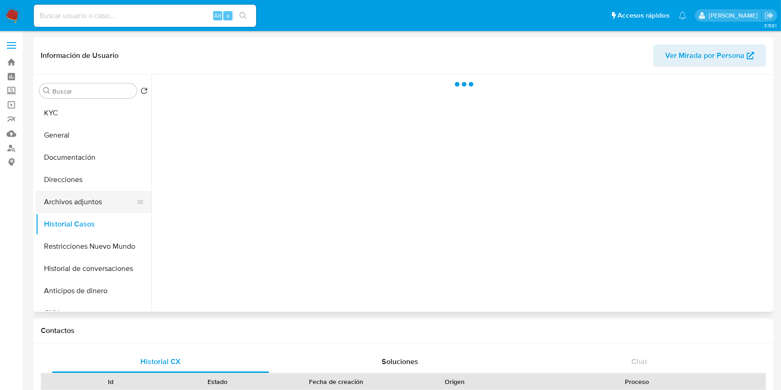
click at [107, 196] on button "Archivos adjuntos" at bounding box center [90, 202] width 108 height 22
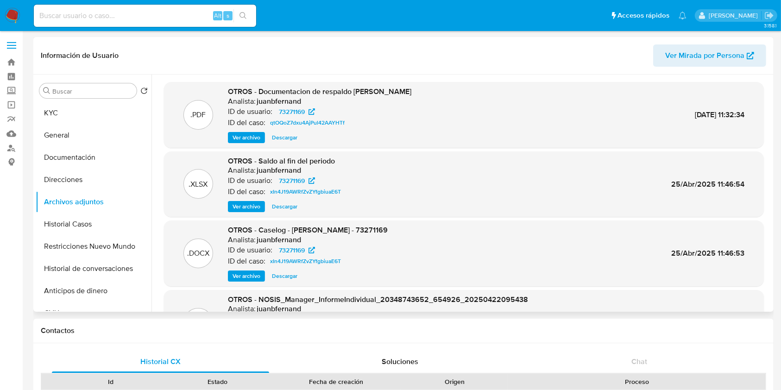
click at [248, 134] on span "Ver archivo" at bounding box center [247, 137] width 28 height 9
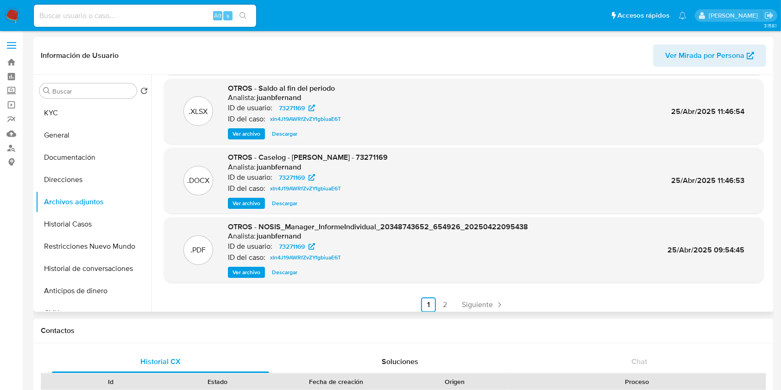
scroll to position [78, 0]
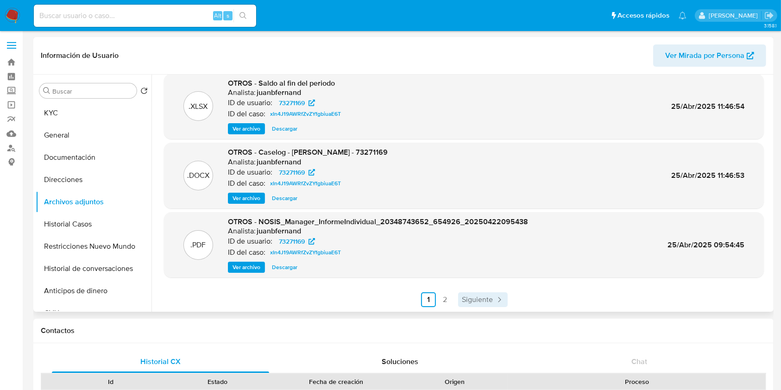
click at [473, 299] on span "Siguiente" at bounding box center [477, 299] width 31 height 7
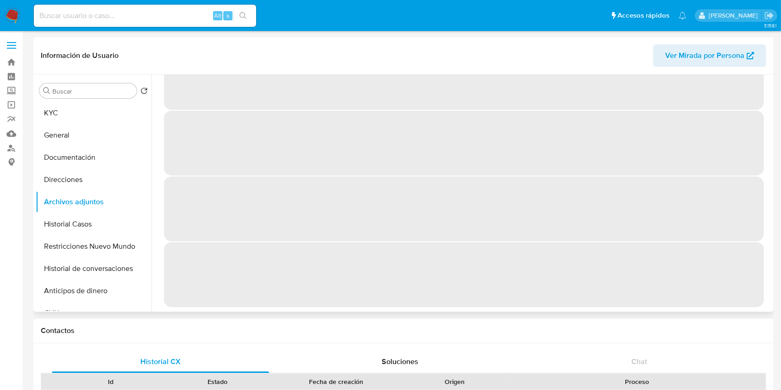
scroll to position [0, 0]
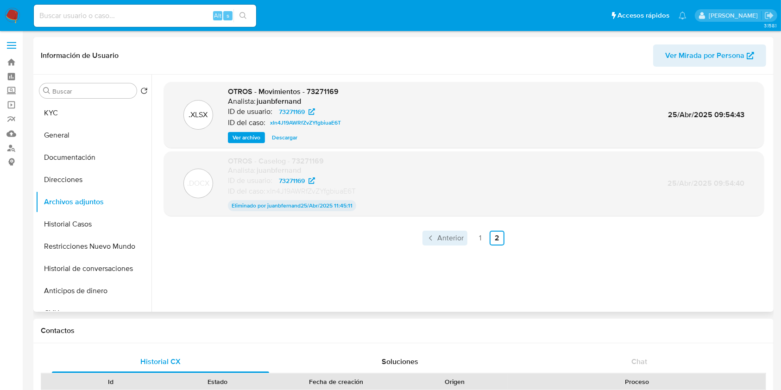
click at [454, 242] on span "Anterior" at bounding box center [450, 237] width 26 height 7
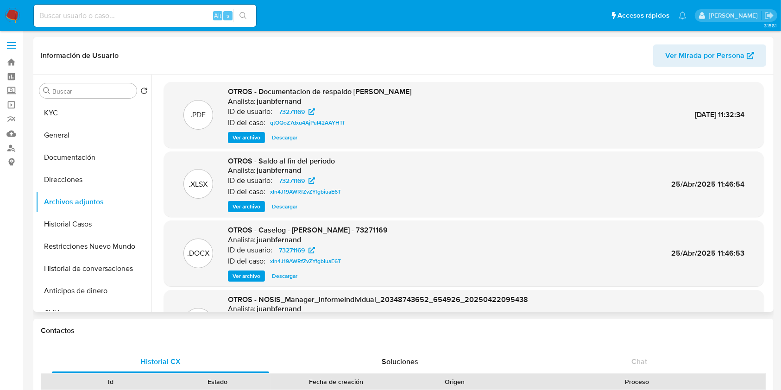
click at [252, 142] on span "Ver archivo" at bounding box center [247, 137] width 28 height 9
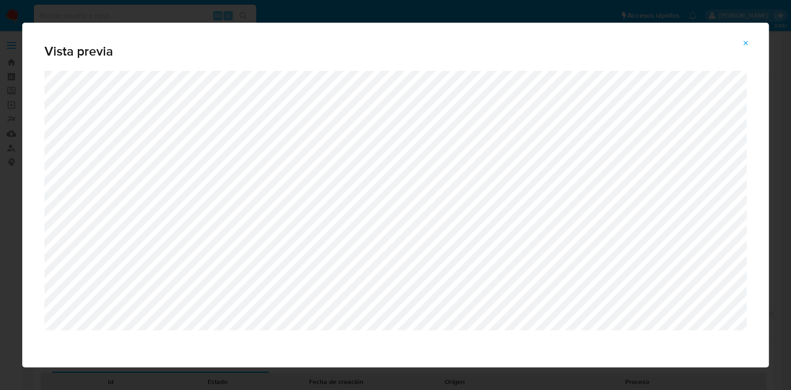
click at [744, 44] on icon "Attachment preview" at bounding box center [745, 42] width 7 height 7
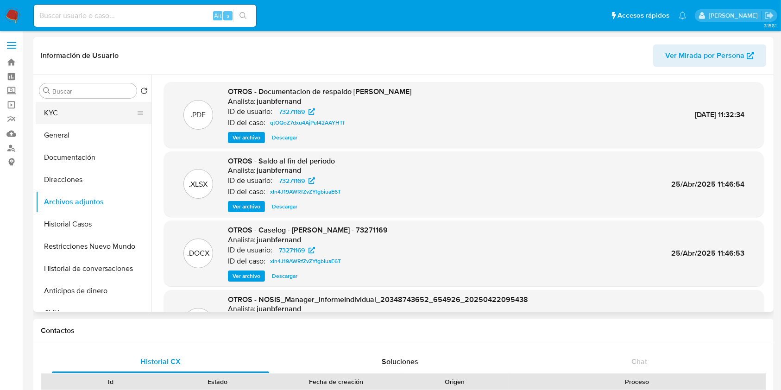
click at [66, 108] on button "KYC" at bounding box center [90, 113] width 108 height 22
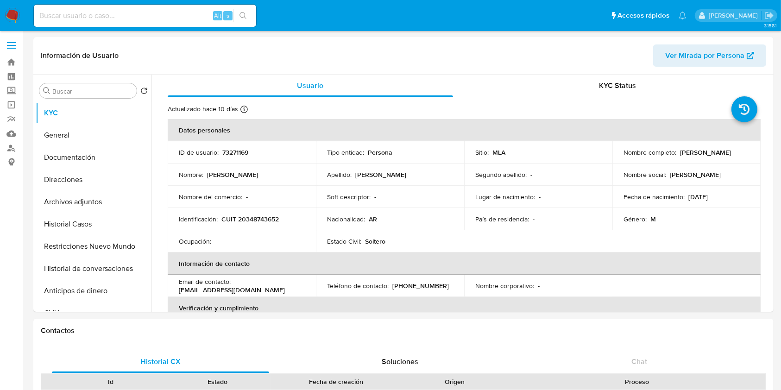
click at [266, 218] on p "CUIT 20348743652" at bounding box center [249, 219] width 57 height 8
copy p "20348743652"
click at [82, 206] on button "Archivos adjuntos" at bounding box center [90, 202] width 108 height 22
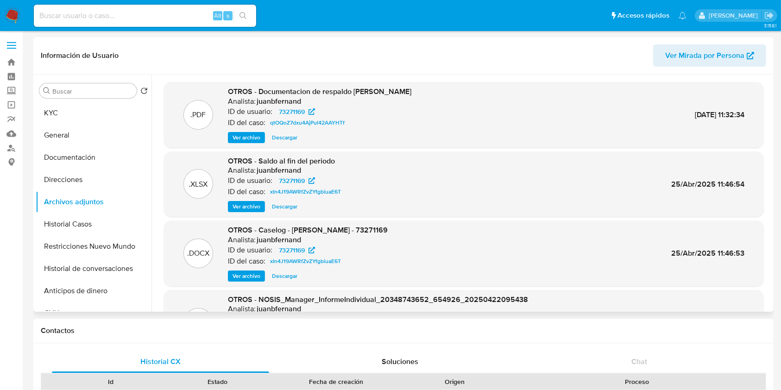
click at [248, 133] on span "Ver archivo" at bounding box center [247, 137] width 28 height 9
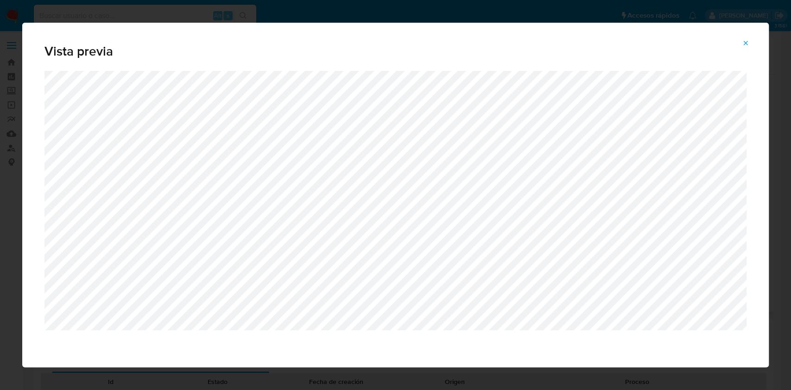
click at [748, 42] on icon "Attachment preview" at bounding box center [745, 42] width 7 height 7
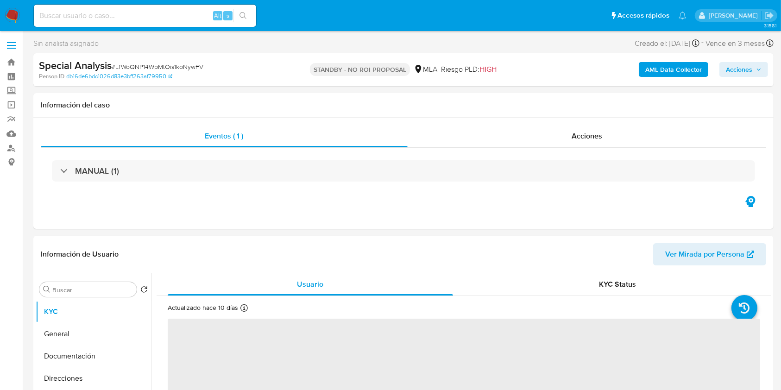
select select "10"
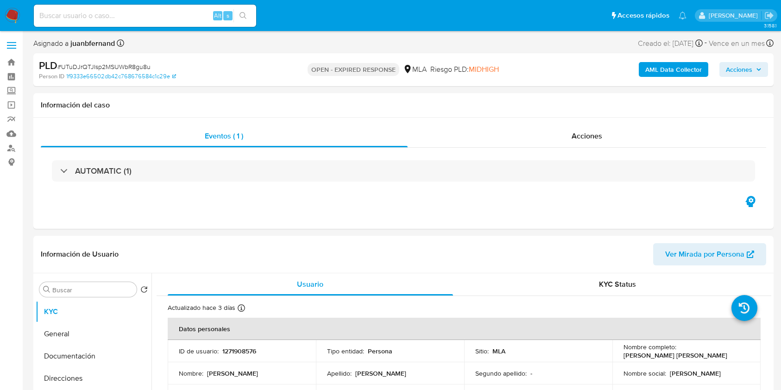
select select "10"
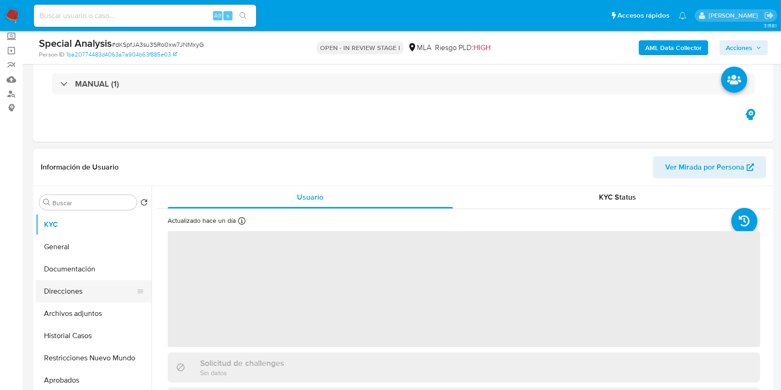
scroll to position [185, 0]
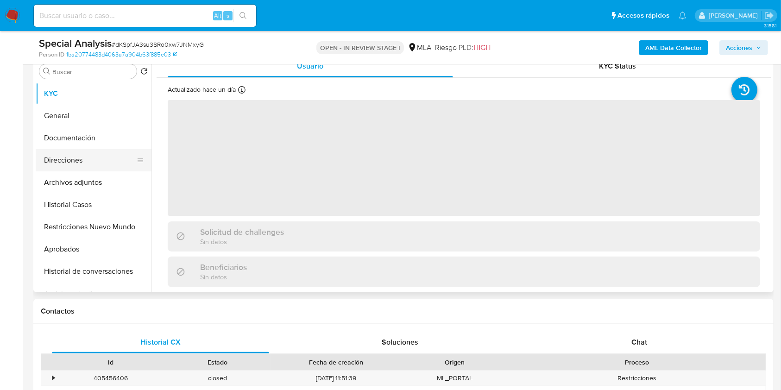
select select "10"
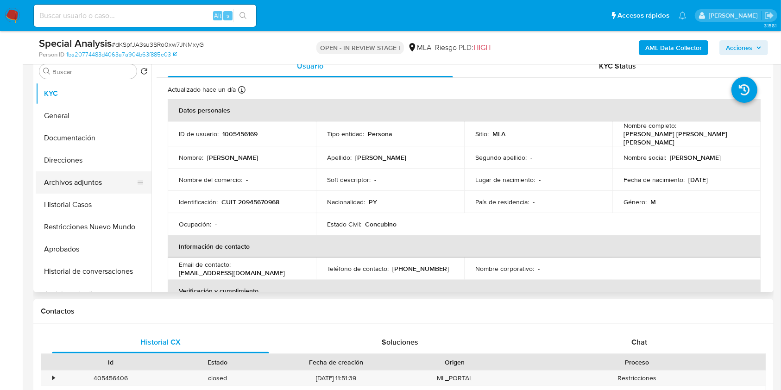
click at [80, 177] on button "Archivos adjuntos" at bounding box center [90, 182] width 108 height 22
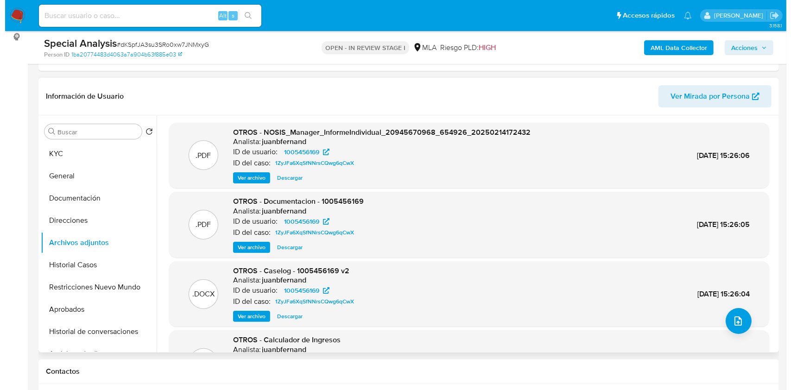
scroll to position [123, 0]
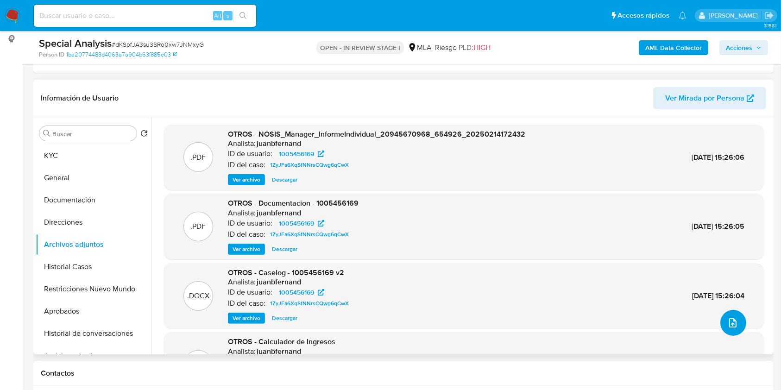
click at [727, 323] on icon "upload-file" at bounding box center [732, 322] width 11 height 11
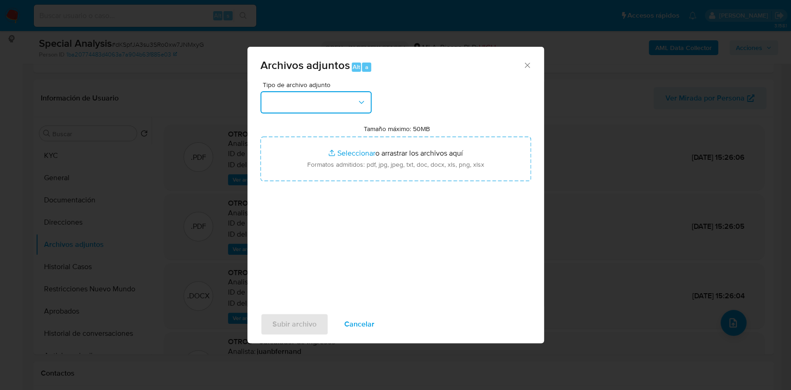
click at [308, 109] on button "button" at bounding box center [315, 102] width 111 height 22
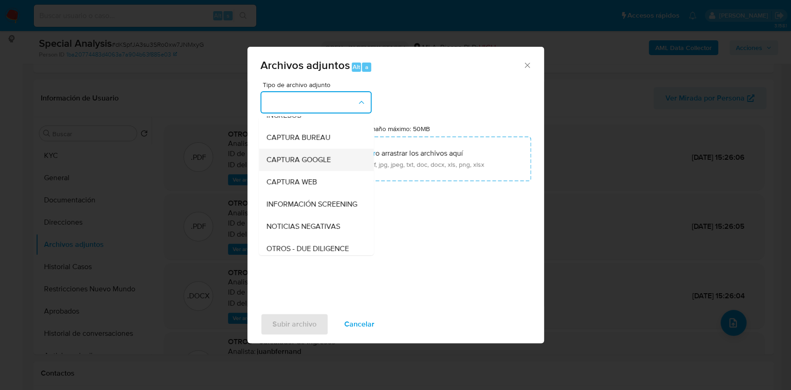
scroll to position [62, 0]
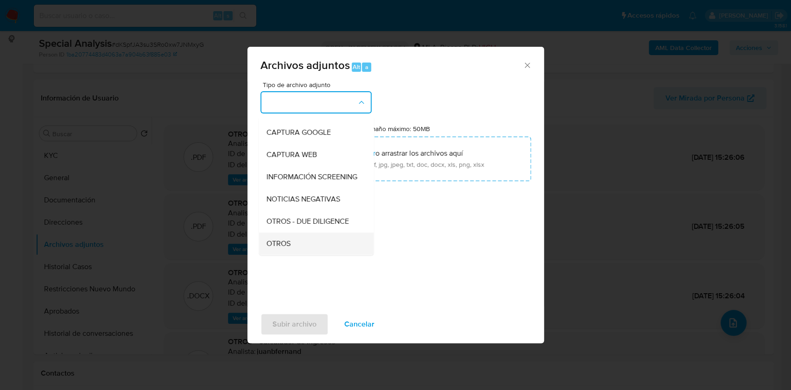
click at [314, 248] on div "OTROS" at bounding box center [313, 244] width 95 height 22
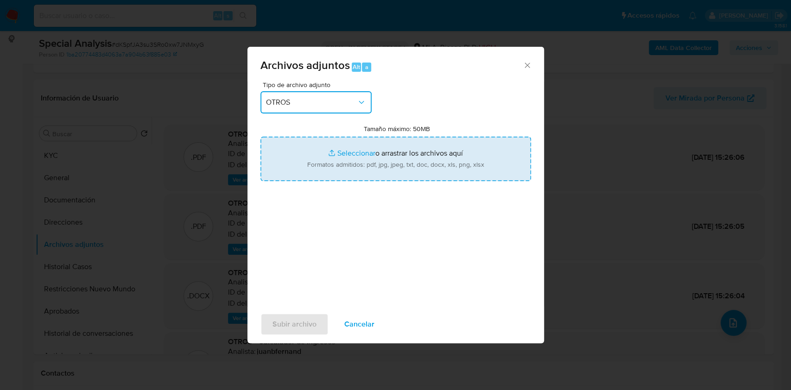
type input "C:\fakepath\Recibo de sueldo (Julio 2025).jpg"
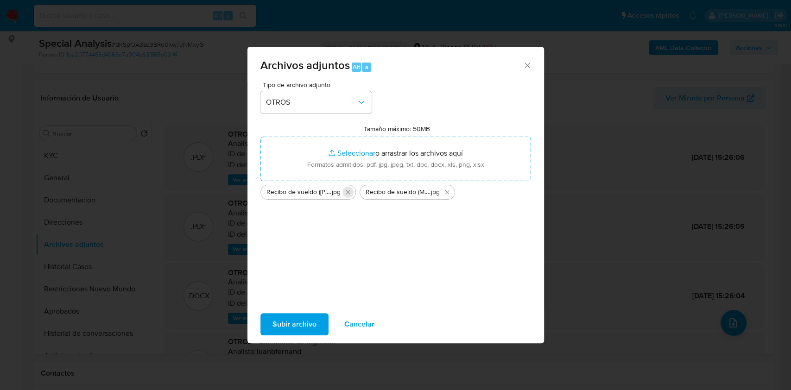
click at [348, 195] on icon "Eliminar Recibo de sueldo (Julio 2025).jpg" at bounding box center [347, 192] width 7 height 7
click at [348, 195] on icon "Eliminar Recibo de sueldo (Mayo 2025).jpg" at bounding box center [347, 192] width 7 height 7
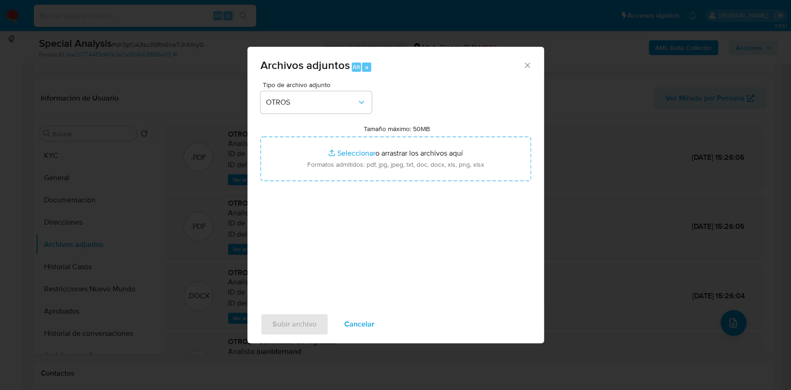
click at [529, 63] on icon "Cerrar" at bounding box center [527, 65] width 9 height 9
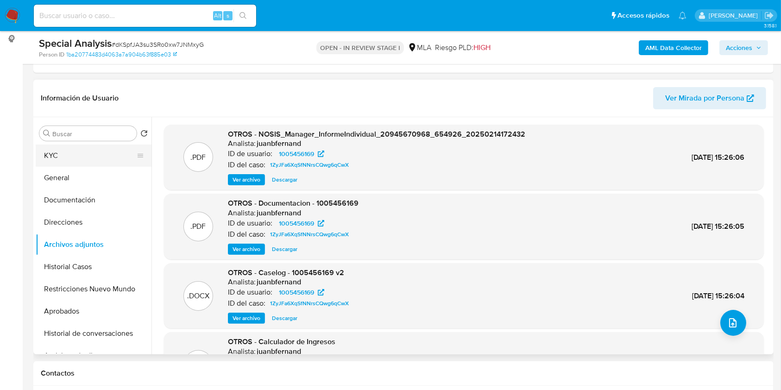
click at [95, 151] on button "KYC" at bounding box center [90, 156] width 108 height 22
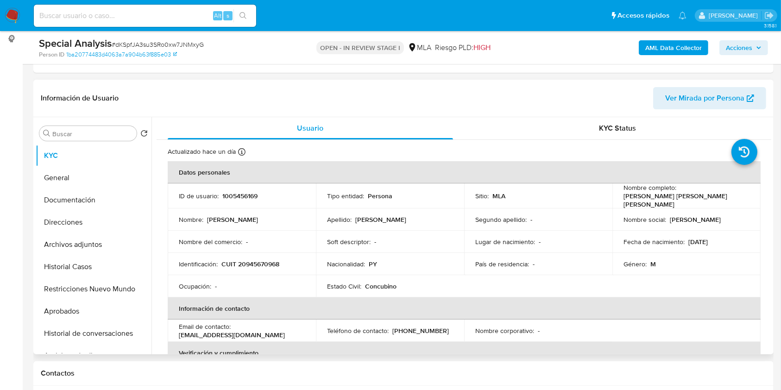
click at [680, 198] on p "[PERSON_NAME]" at bounding box center [705, 194] width 51 height 8
drag, startPoint x: 630, startPoint y: 198, endPoint x: 701, endPoint y: 202, distance: 71.5
click at [701, 199] on p "[PERSON_NAME]" at bounding box center [705, 194] width 51 height 8
copy p "[PERSON_NAME]"
click at [105, 249] on button "Archivos adjuntos" at bounding box center [90, 244] width 108 height 22
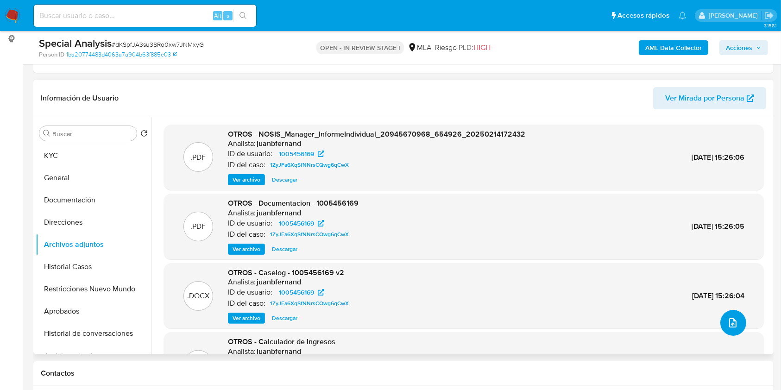
click at [729, 328] on button "upload-file" at bounding box center [733, 323] width 26 height 26
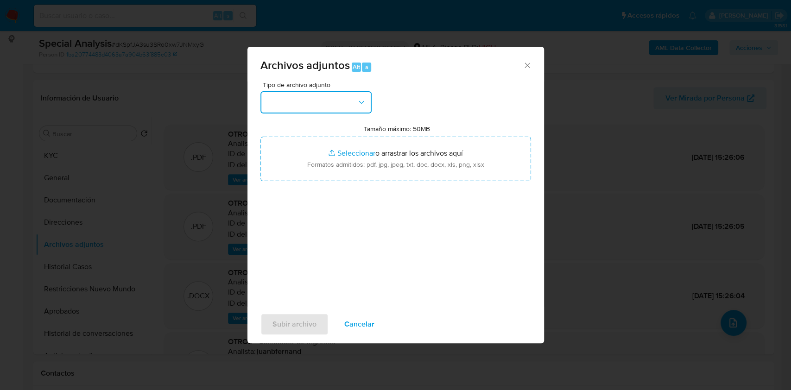
click at [357, 98] on icon "button" at bounding box center [361, 102] width 9 height 9
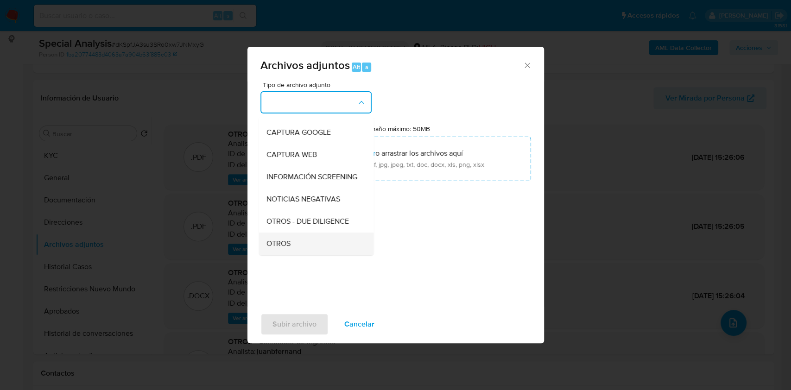
click at [290, 242] on div "OTROS" at bounding box center [313, 244] width 95 height 22
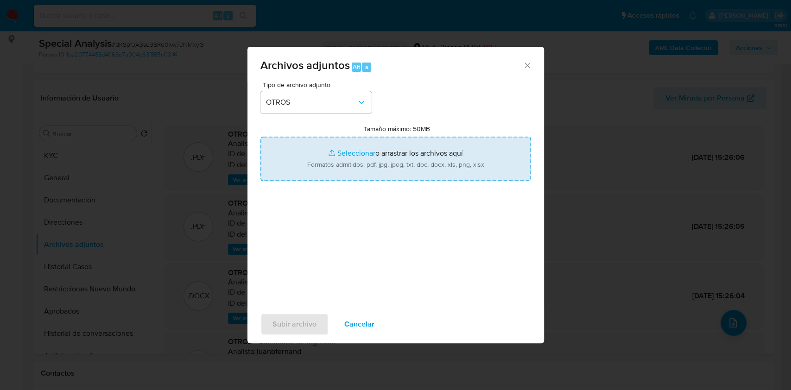
type input "C:\fakepath\Recibos de sueldo - Alberto Eduardo Salas Guerrero.pdf"
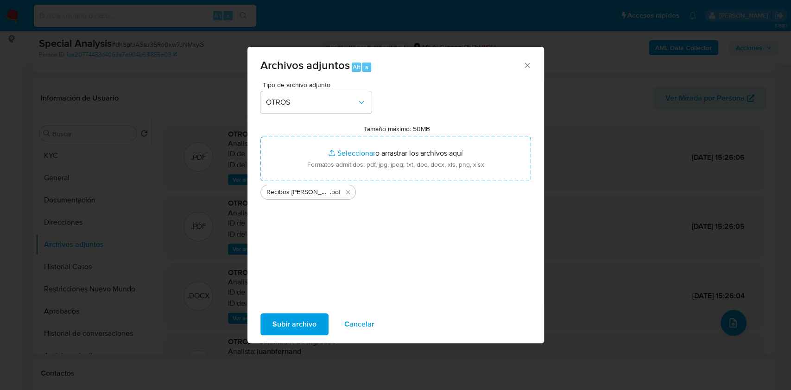
click at [315, 326] on span "Subir archivo" at bounding box center [294, 324] width 44 height 20
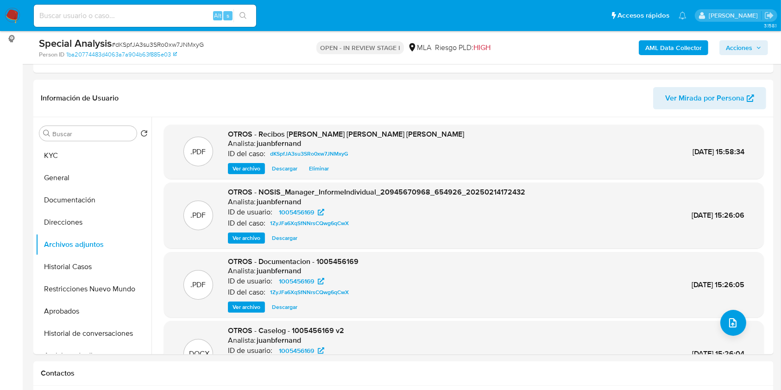
drag, startPoint x: 726, startPoint y: 47, endPoint x: 719, endPoint y: 54, distance: 10.2
click at [726, 47] on span "Acciones" at bounding box center [739, 47] width 26 height 15
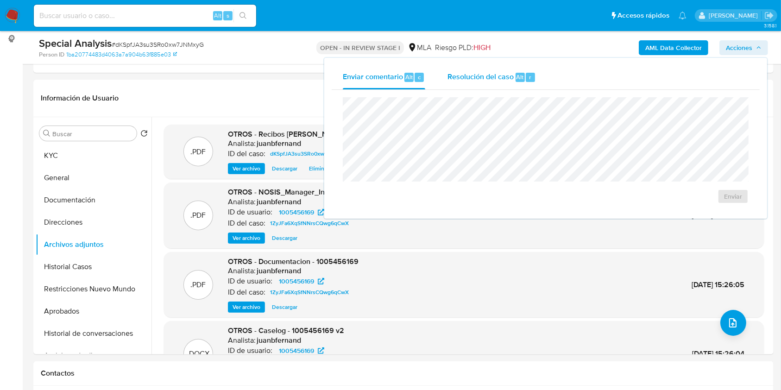
click at [455, 88] on div "Resolución del caso Alt r" at bounding box center [492, 77] width 88 height 24
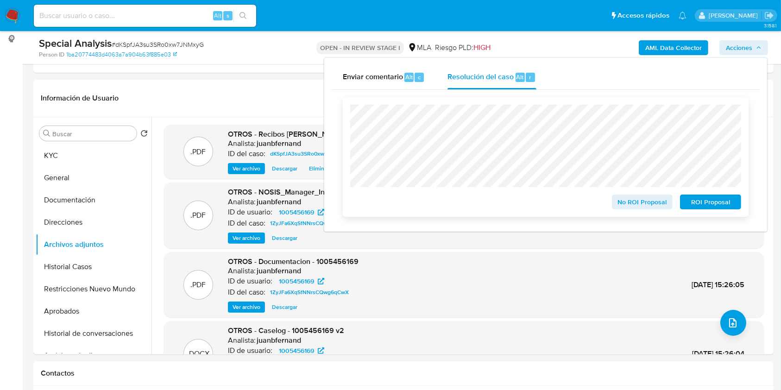
click at [647, 201] on span "No ROI Proposal" at bounding box center [642, 201] width 48 height 13
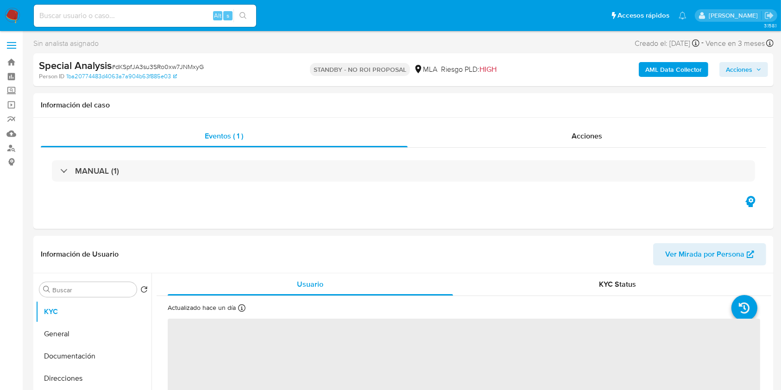
select select "10"
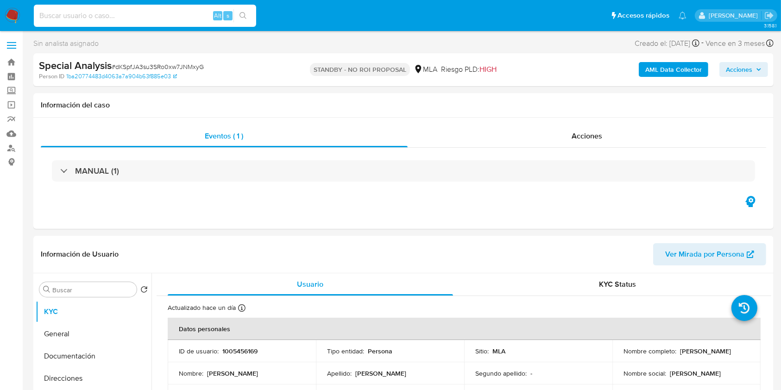
click at [192, 17] on input at bounding box center [145, 16] width 222 height 12
paste input "3V7RLs3RQRWS6DtDOolsum7p"
type input "3V7RLs3RQRWS6DtDOolsum7p"
click at [245, 17] on icon "search-icon" at bounding box center [243, 15] width 7 height 7
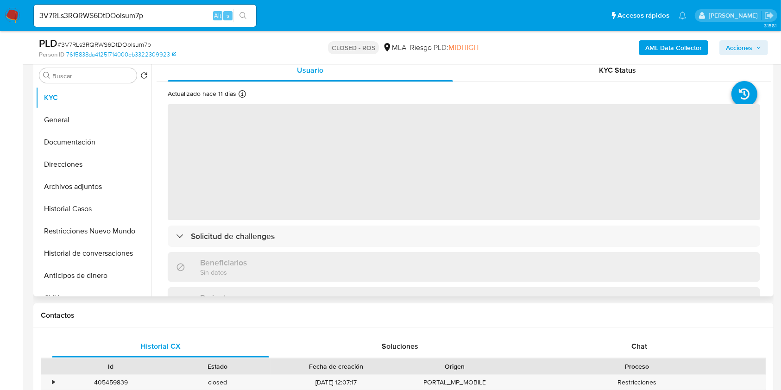
scroll to position [247, 0]
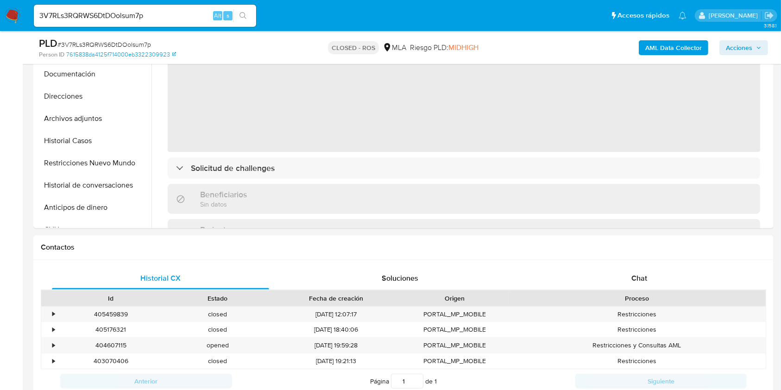
select select "10"
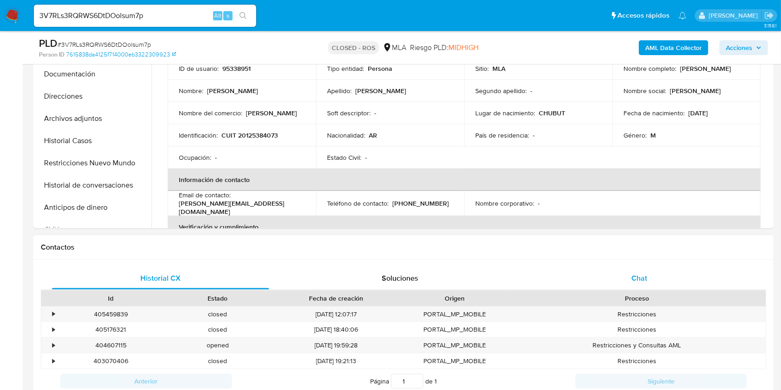
click at [649, 275] on div "Chat" at bounding box center [639, 278] width 217 height 22
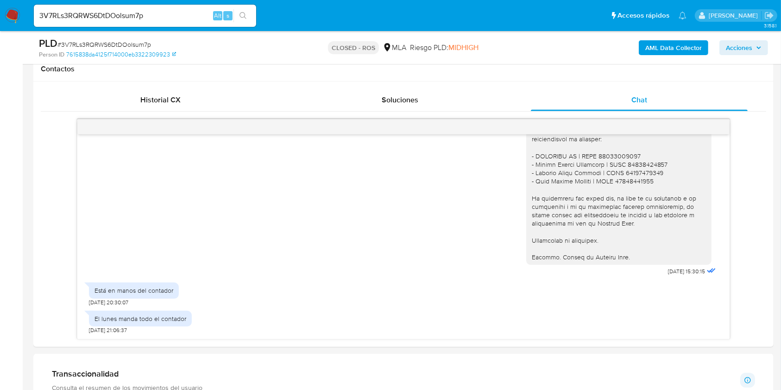
scroll to position [432, 0]
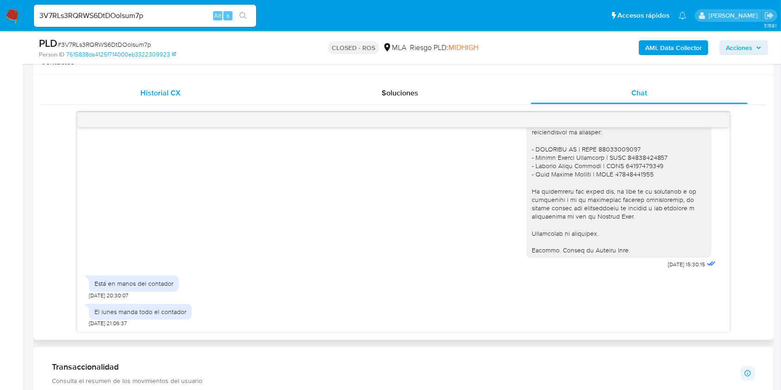
drag, startPoint x: 208, startPoint y: 82, endPoint x: 195, endPoint y: 88, distance: 13.5
click at [208, 82] on div "Historial CX" at bounding box center [160, 93] width 217 height 22
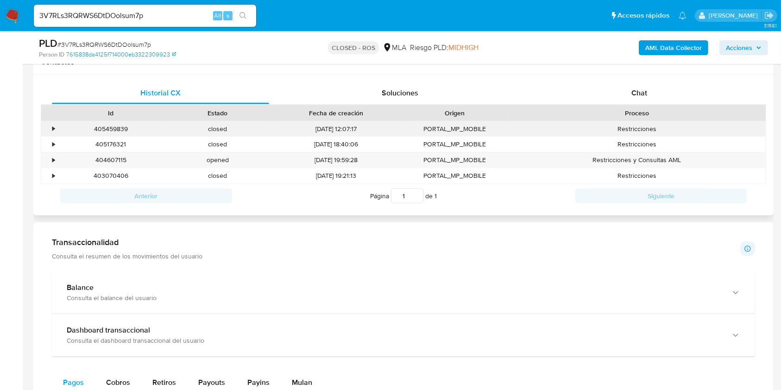
click at [110, 128] on div "405459839" at bounding box center [110, 128] width 107 height 15
copy div "405459839"
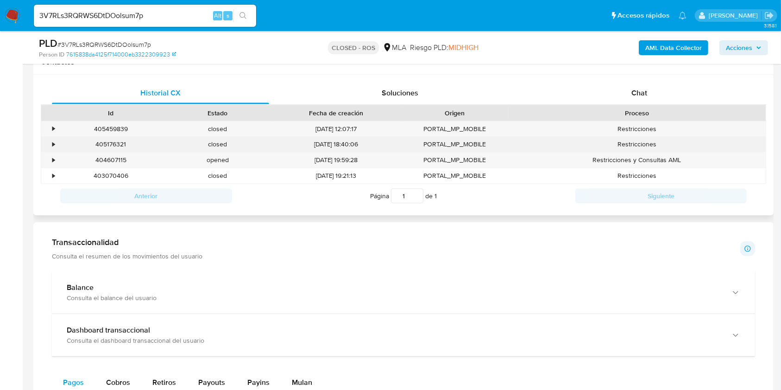
click at [116, 143] on div "405176321" at bounding box center [110, 144] width 107 height 15
copy div "405176321"
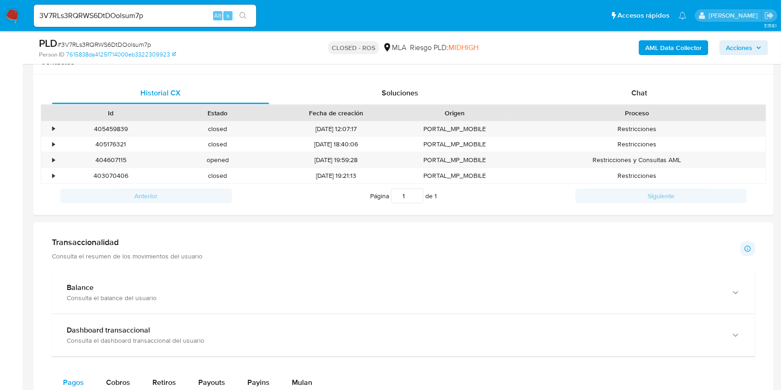
click at [163, 13] on input "3V7RLs3RQRWS6DtDOolsum7p" at bounding box center [145, 16] width 222 height 12
paste input "7H6D8nHCqckW0bWW6bbNjs9e"
type input "7H6D8nHCqckW0bWW6bbNjs9e"
click at [245, 14] on icon "search-icon" at bounding box center [243, 15] width 7 height 7
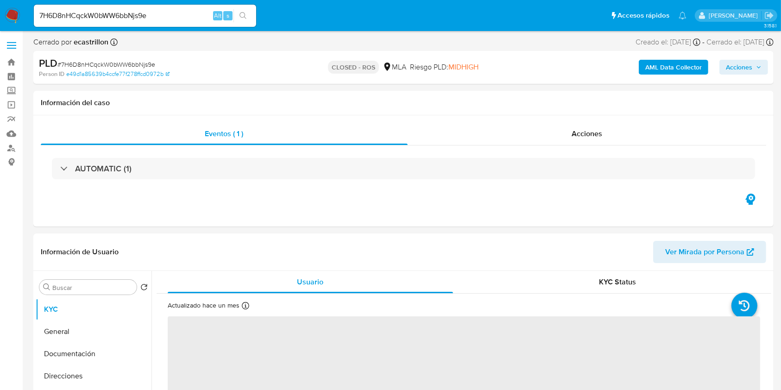
select select "10"
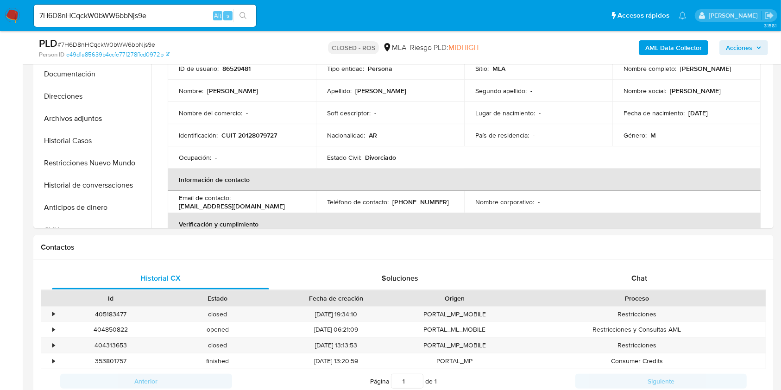
scroll to position [185, 0]
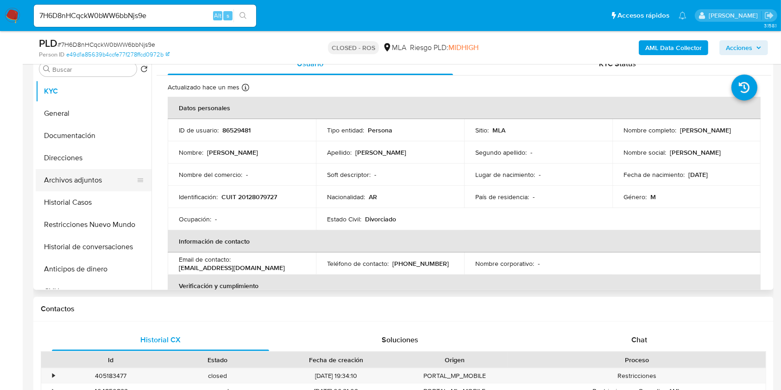
click at [92, 183] on button "Archivos adjuntos" at bounding box center [90, 180] width 108 height 22
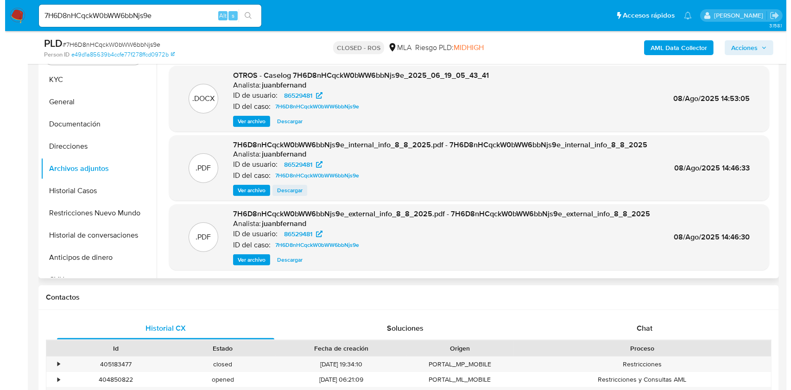
scroll to position [62, 0]
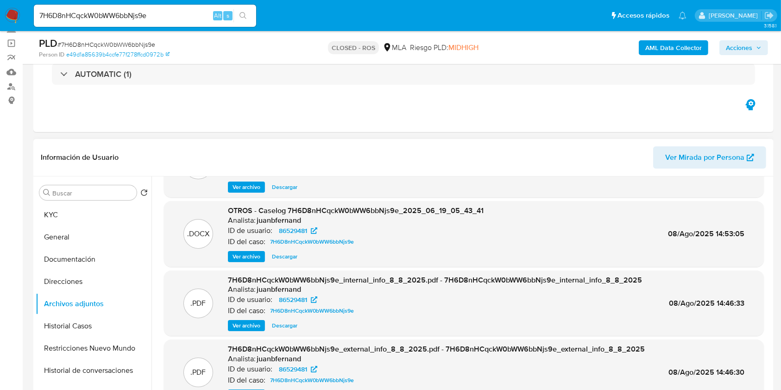
click at [251, 254] on span "Ver archivo" at bounding box center [247, 256] width 28 height 9
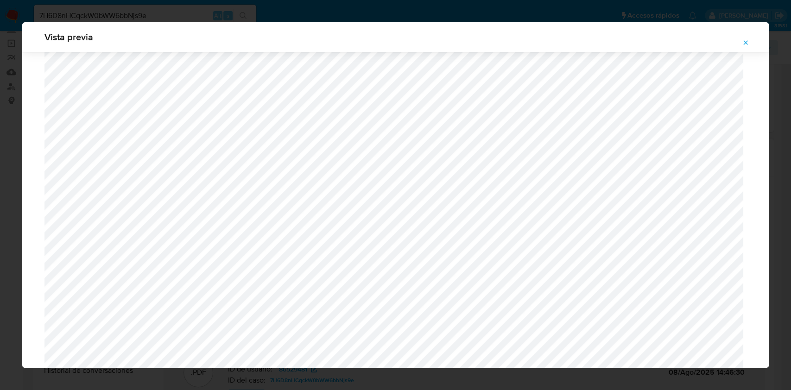
scroll to position [704, 0]
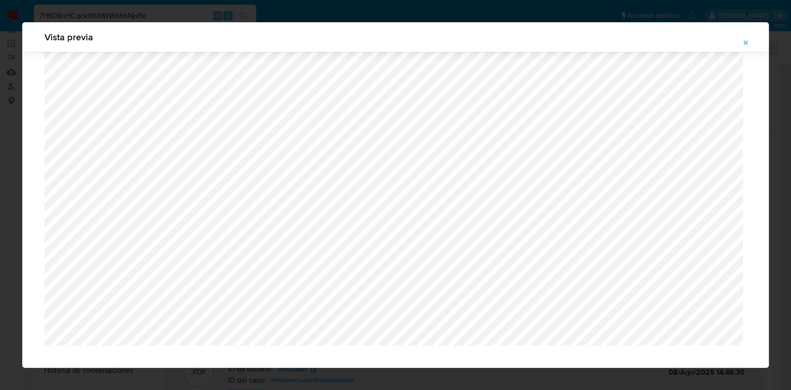
drag, startPoint x: 749, startPoint y: 46, endPoint x: 612, endPoint y: 90, distance: 144.2
click at [749, 46] on button "Attachment preview" at bounding box center [745, 42] width 20 height 15
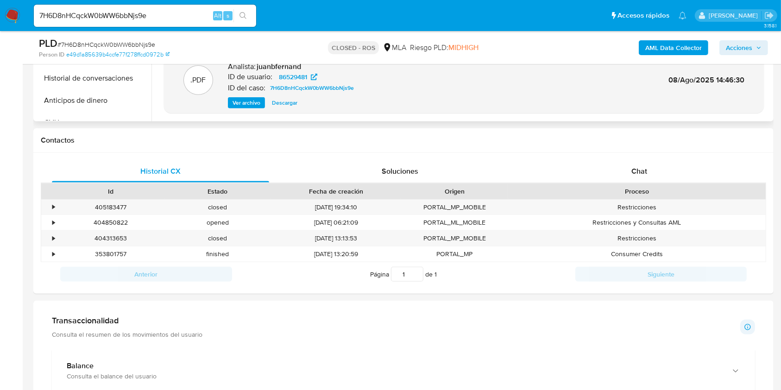
scroll to position [432, 0]
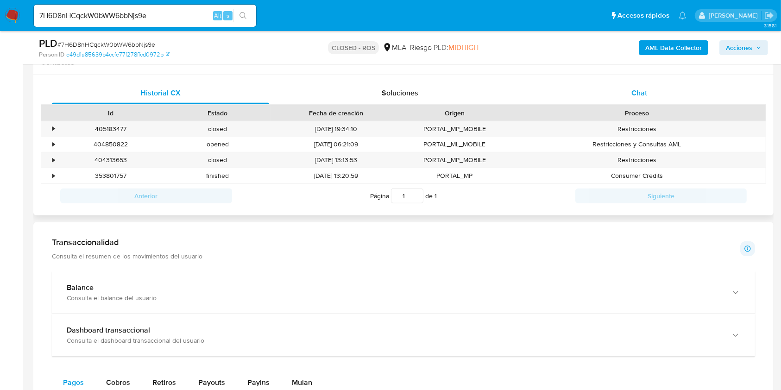
click at [645, 99] on div "Chat" at bounding box center [639, 93] width 217 height 22
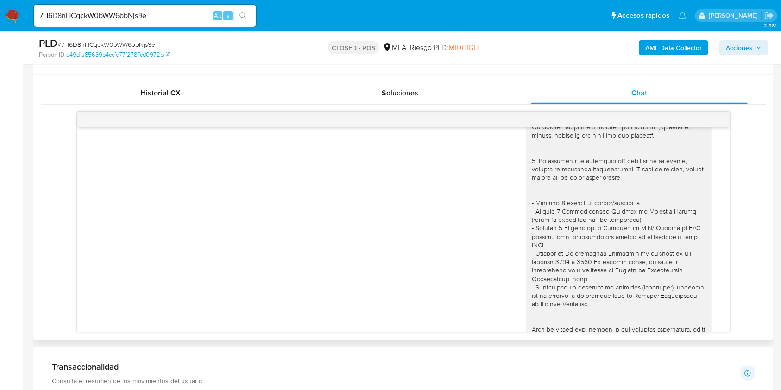
scroll to position [1050, 0]
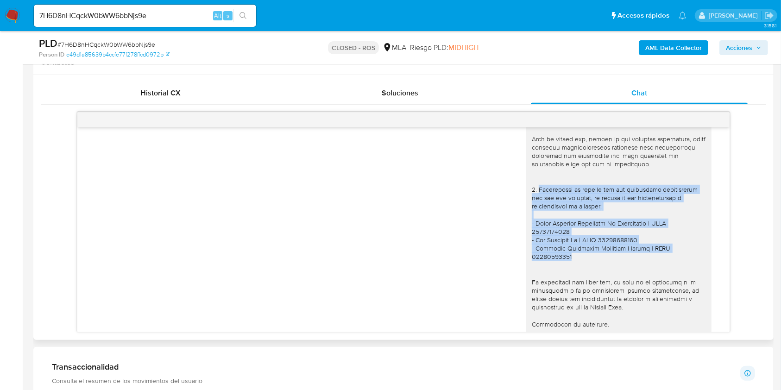
drag, startPoint x: 567, startPoint y: 272, endPoint x: 530, endPoint y: 206, distance: 75.7
click at [532, 206] on div at bounding box center [619, 80] width 174 height 531
copy div "Proporciona el vínculo con las siguientes contrapartes con las que operaste, el…"
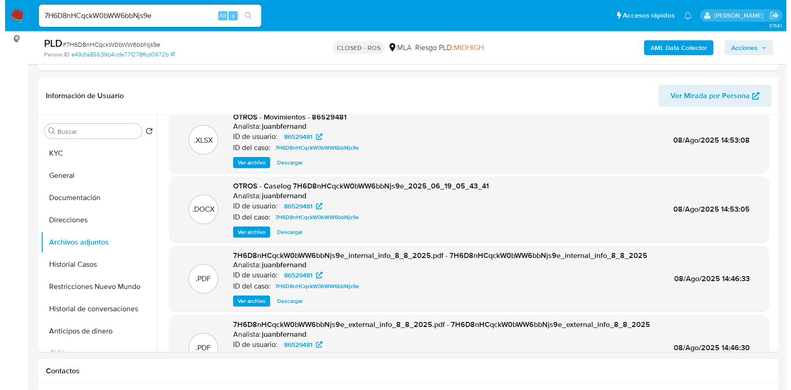
scroll to position [0, 0]
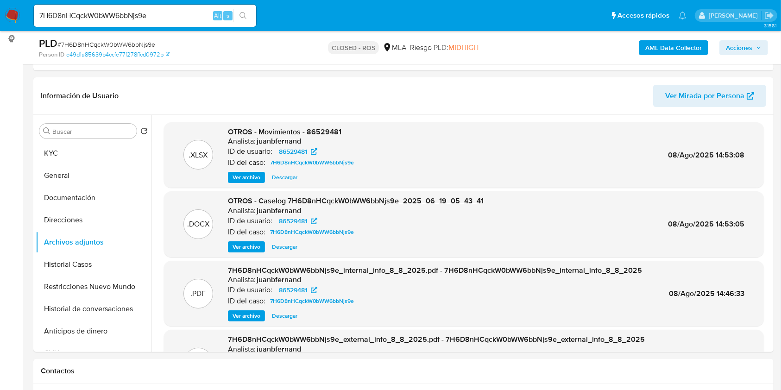
click at [252, 246] on span "Ver archivo" at bounding box center [247, 246] width 28 height 9
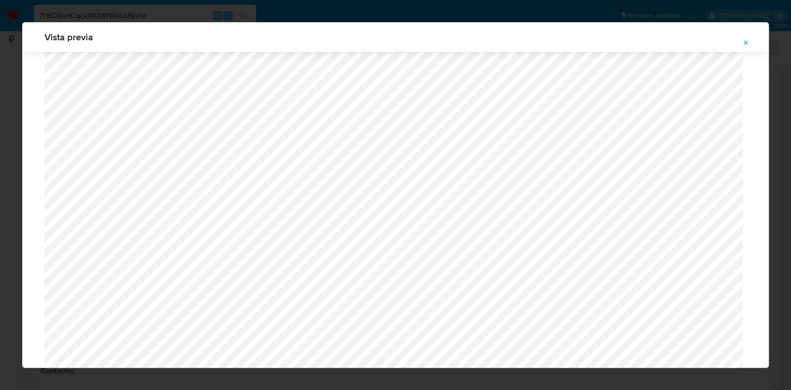
scroll to position [537, 0]
click at [743, 42] on icon "Attachment preview" at bounding box center [745, 42] width 7 height 7
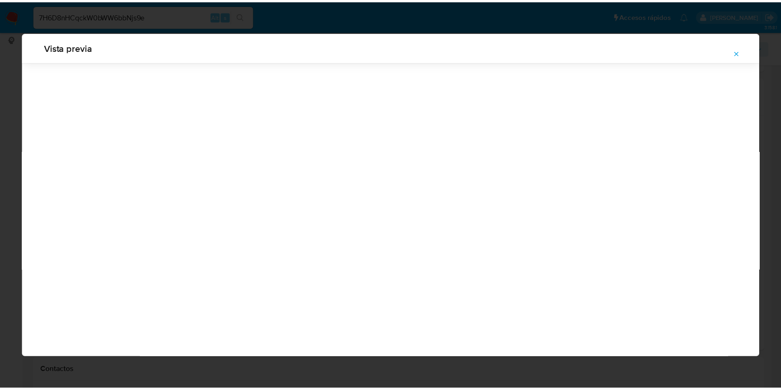
scroll to position [0, 0]
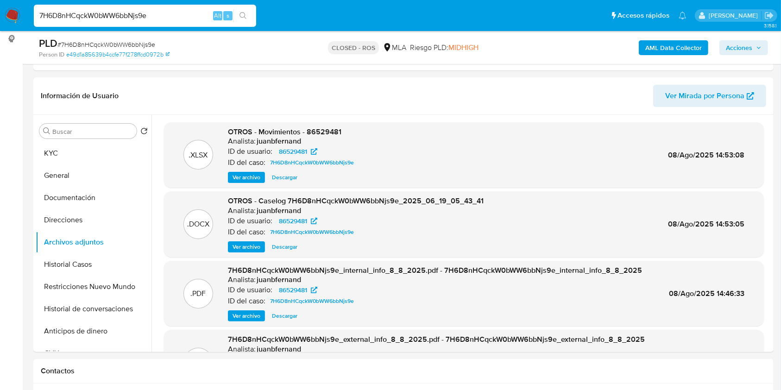
click at [164, 10] on input "7H6D8nHCqckW0bWW6bbNjs9e" at bounding box center [145, 16] width 222 height 12
paste input "Q2QyyKvSrL82Ynzn7UxBR3uE"
type input "Q2QyyKvSrL82Ynzn7UxBR3uE"
click at [238, 15] on button "search-icon" at bounding box center [242, 15] width 19 height 13
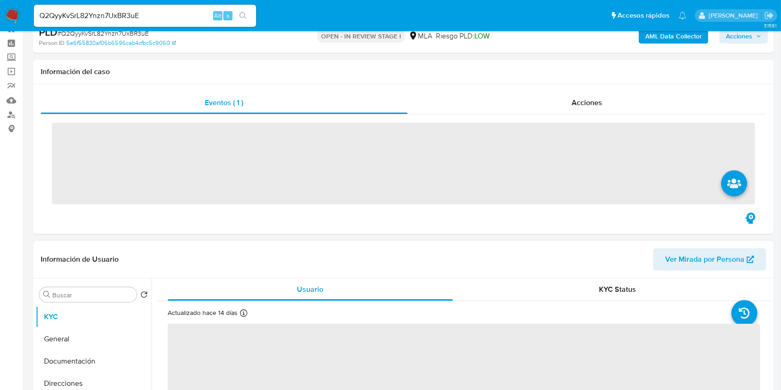
scroll to position [185, 0]
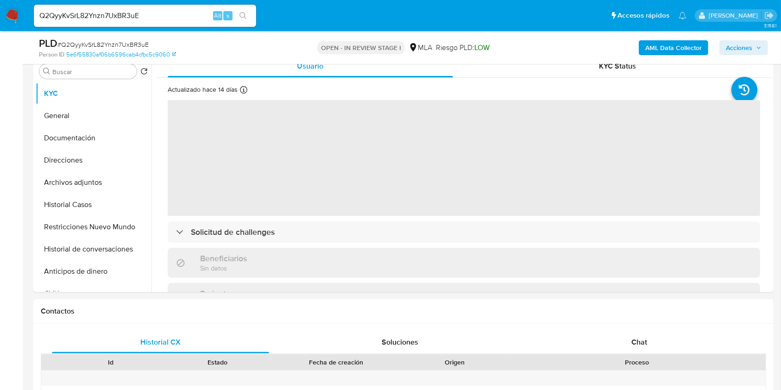
select select "10"
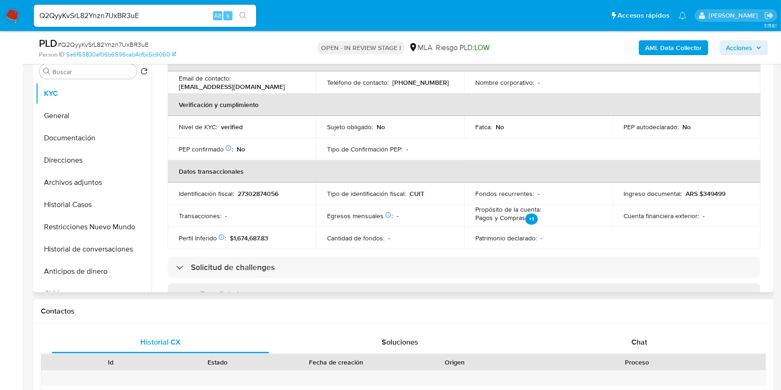
scroll to position [309, 0]
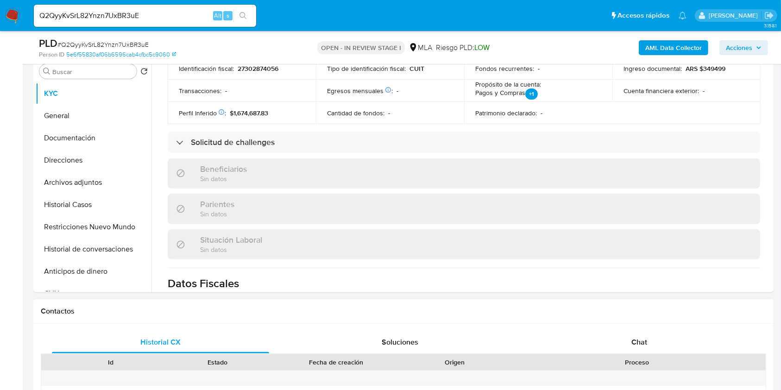
click at [649, 347] on div "Chat" at bounding box center [639, 342] width 217 height 22
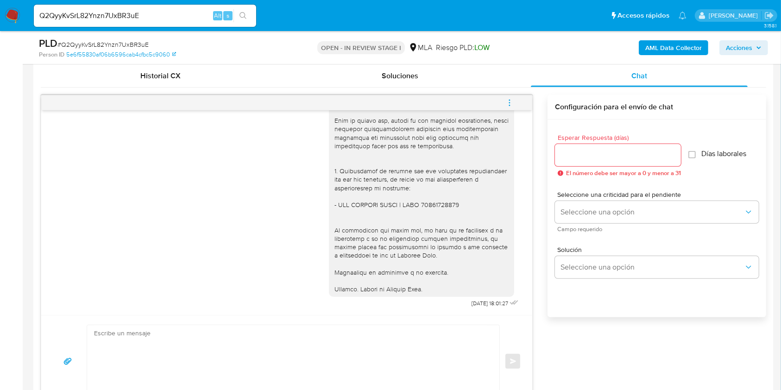
scroll to position [432, 0]
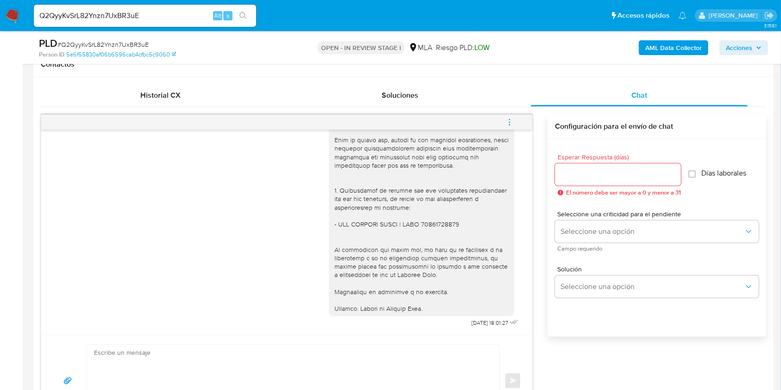
click at [509, 119] on icon "menu-action" at bounding box center [509, 119] width 1 height 1
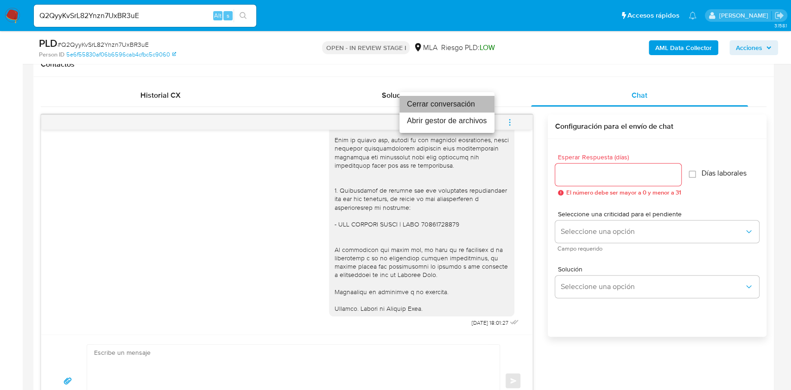
click at [417, 106] on li "Cerrar conversación" at bounding box center [446, 104] width 95 height 17
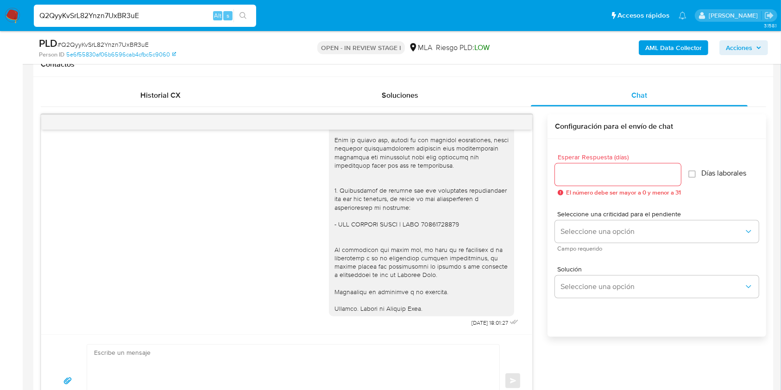
click at [189, 10] on input "Q2QyyKvSrL82Ynzn7UxBR3uE" at bounding box center [145, 16] width 222 height 12
click at [189, 11] on input "Q2QyyKvSrL82Ynzn7UxBR3uE" at bounding box center [145, 16] width 222 height 12
click at [156, 13] on input "Q2QyyKvSrL82Ynzn7UxBR3uE" at bounding box center [145, 16] width 222 height 12
drag, startPoint x: 156, startPoint y: 13, endPoint x: 164, endPoint y: 17, distance: 8.7
click at [156, 13] on input "Q2QyyKvSrL82Ynzn7UxBR3uE" at bounding box center [145, 16] width 222 height 12
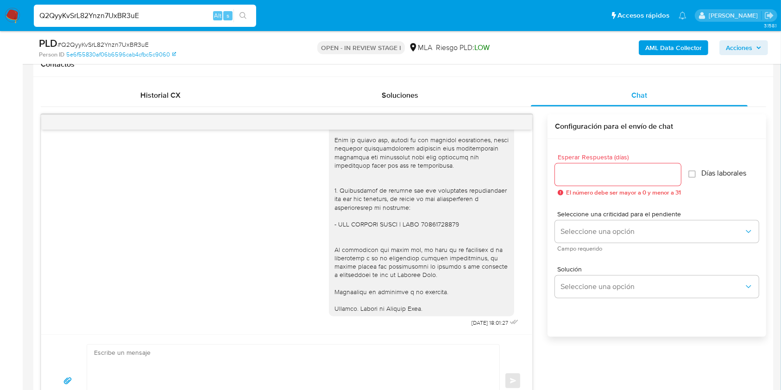
paste input "LjDbdQbnojoqTU1vyEPgbLUd"
type input "LjDbdQbnojoqTU1vyEPgbLUd"
click at [246, 15] on icon "search-icon" at bounding box center [243, 15] width 7 height 7
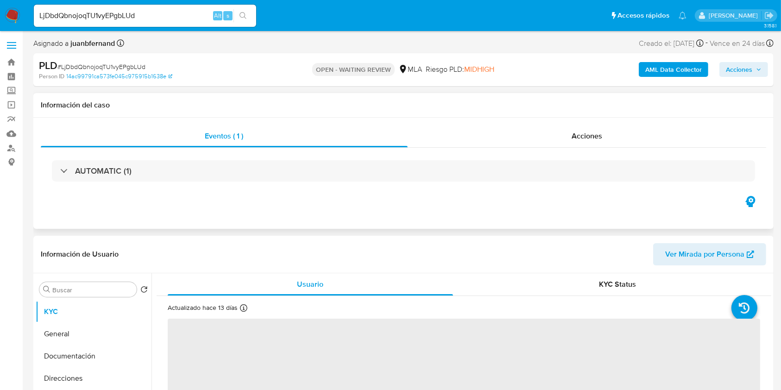
select select "10"
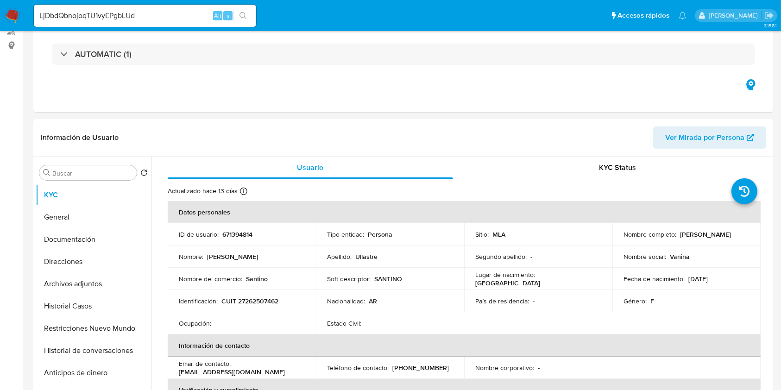
scroll to position [309, 0]
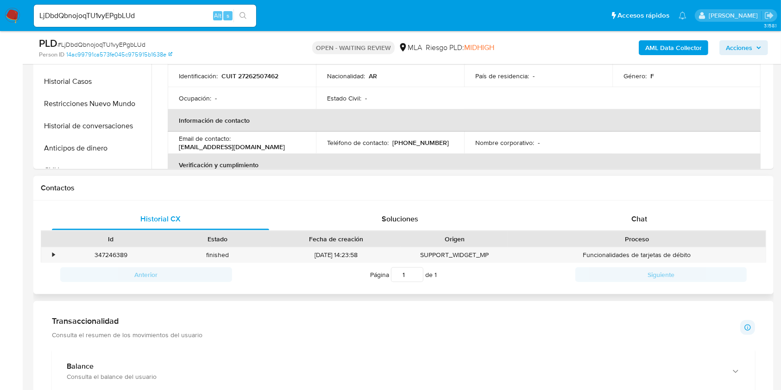
drag, startPoint x: 648, startPoint y: 215, endPoint x: 652, endPoint y: 205, distance: 11.4
click at [647, 215] on div "Chat" at bounding box center [639, 219] width 217 height 22
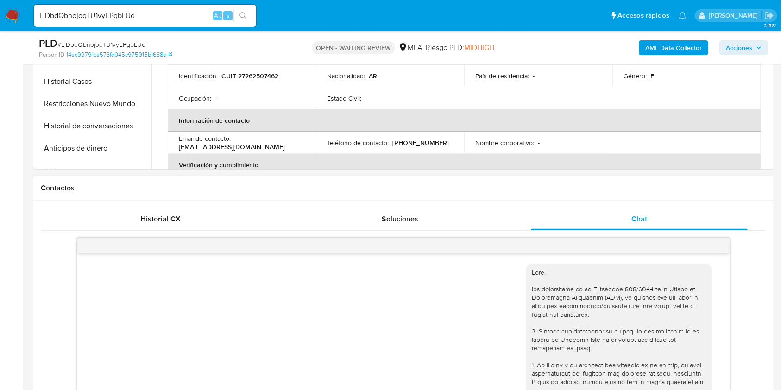
scroll to position [1265, 0]
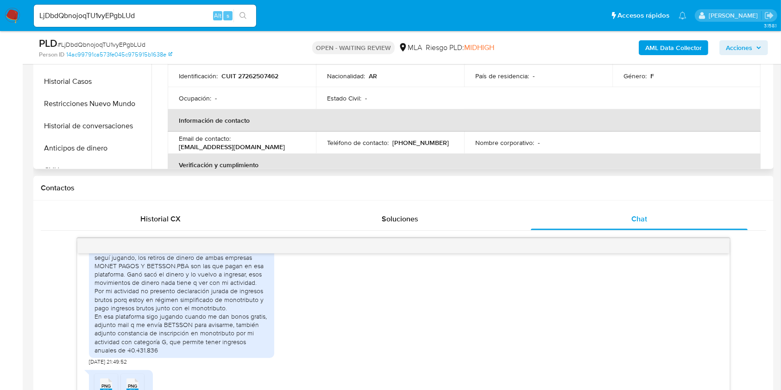
click at [258, 146] on p "[EMAIL_ADDRESS][DOMAIN_NAME]" at bounding box center [232, 147] width 106 height 8
drag, startPoint x: 258, startPoint y: 146, endPoint x: 221, endPoint y: 133, distance: 39.1
click at [199, 148] on p "[EMAIL_ADDRESS][DOMAIN_NAME]" at bounding box center [232, 147] width 106 height 8
copy p "[EMAIL_ADDRESS][DOMAIN_NAME]"
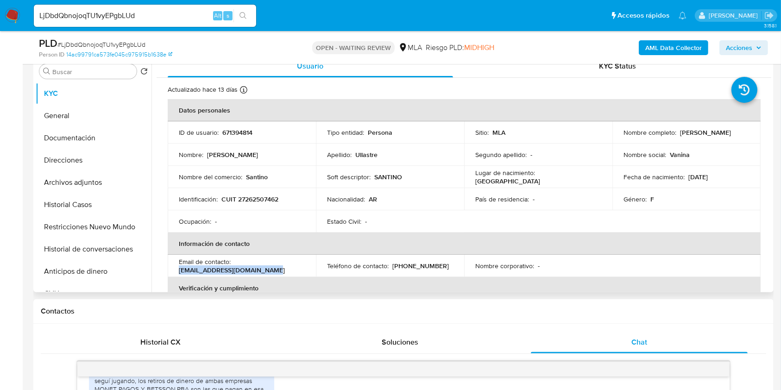
scroll to position [511, 0]
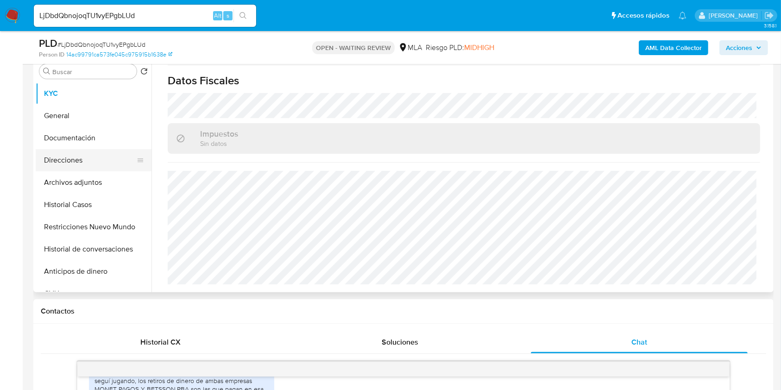
click at [73, 166] on button "Direcciones" at bounding box center [90, 160] width 108 height 22
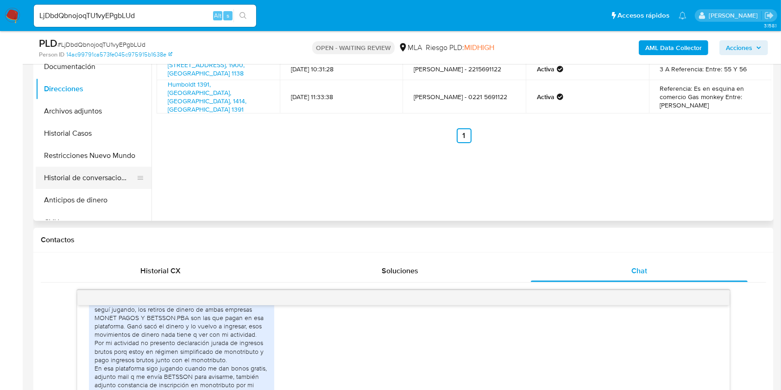
scroll to position [185, 0]
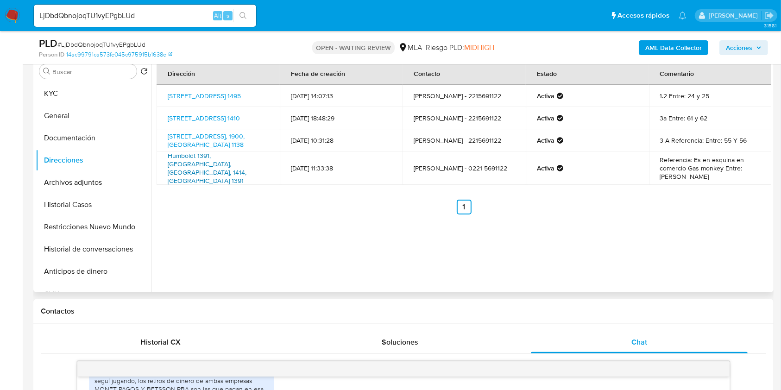
click at [227, 160] on link "Humboldt 1391, Palermo, Capital Federal, 1414, Argentina 1391" at bounding box center [207, 168] width 79 height 34
click at [219, 137] on link "19 1138, La Plata, Buenos Aires, 1900, Argentina 1138" at bounding box center [206, 141] width 77 height 18
click at [225, 113] on link "Calle 20 1410, La Plata, Buenos Aires, 1900, Argentina 1410" at bounding box center [204, 117] width 72 height 9
click at [222, 99] on link "Calle 46 1495, La Plata, Buenos Aires, 1900, Argentina 1495" at bounding box center [204, 95] width 73 height 9
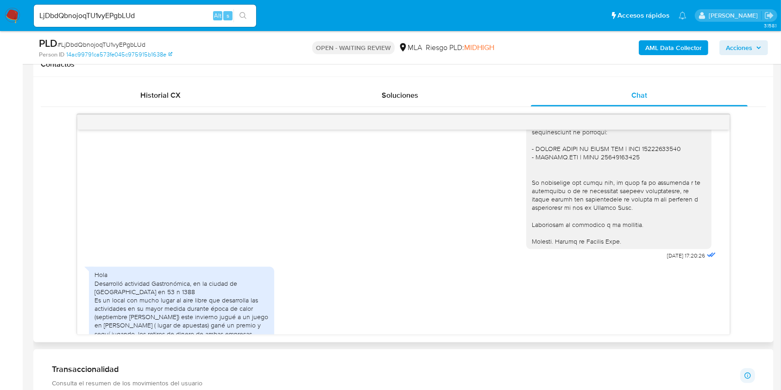
scroll to position [1265, 0]
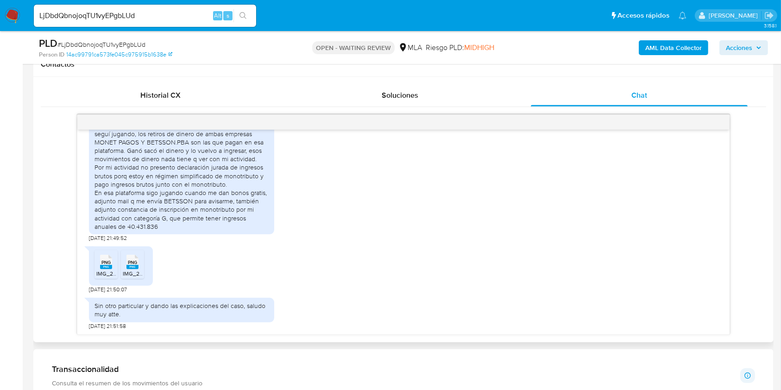
click at [90, 237] on span "[DATE] 21:49:52" at bounding box center [108, 237] width 38 height 7
drag, startPoint x: 90, startPoint y: 237, endPoint x: 109, endPoint y: 240, distance: 19.3
click at [109, 240] on span "[DATE] 21:49:52" at bounding box center [108, 237] width 38 height 7
copy span "09/09/2025"
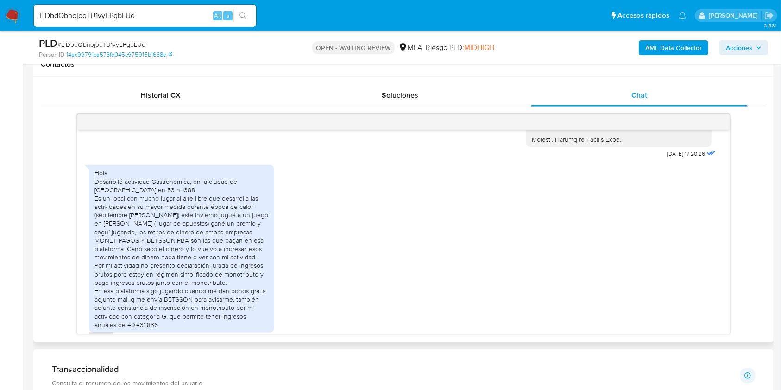
scroll to position [1203, 0]
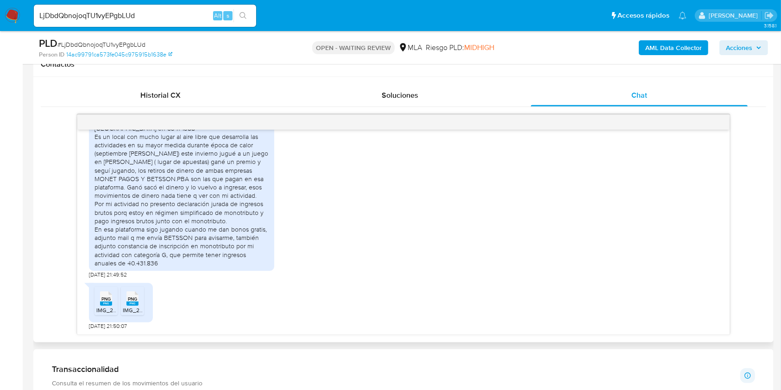
click at [101, 143] on div "Hola Desarrolló actividad Gastronómica, en la ciudad de [GEOGRAPHIC_DATA] en 53…" at bounding box center [182, 187] width 174 height 160
drag, startPoint x: 101, startPoint y: 143, endPoint x: 244, endPoint y: 150, distance: 142.4
click at [244, 150] on div "Hola Desarrolló actividad Gastronómica, en la ciudad de [GEOGRAPHIC_DATA] en 53…" at bounding box center [182, 187] width 174 height 160
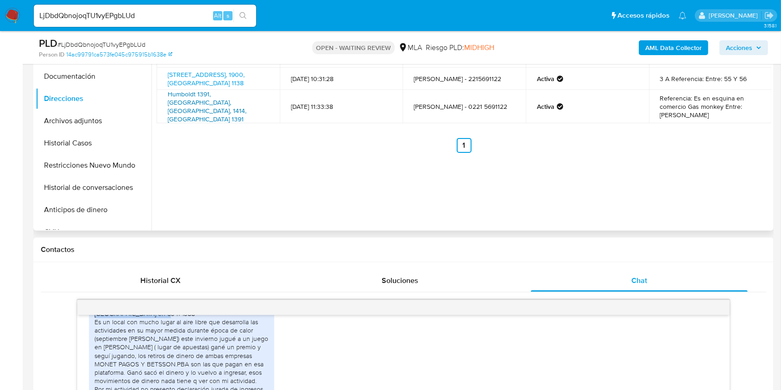
scroll to position [185, 0]
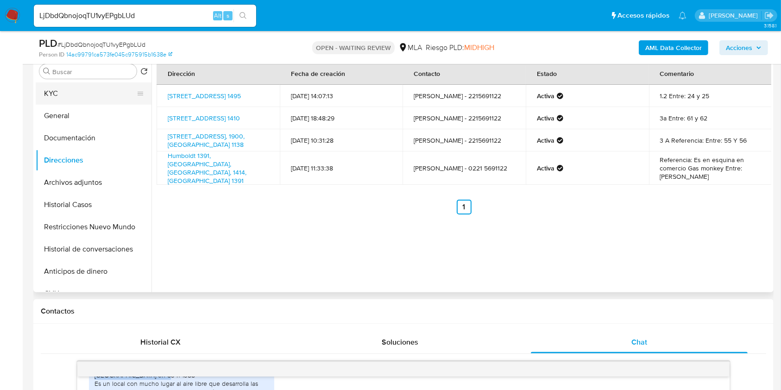
click at [74, 91] on button "KYC" at bounding box center [90, 93] width 108 height 22
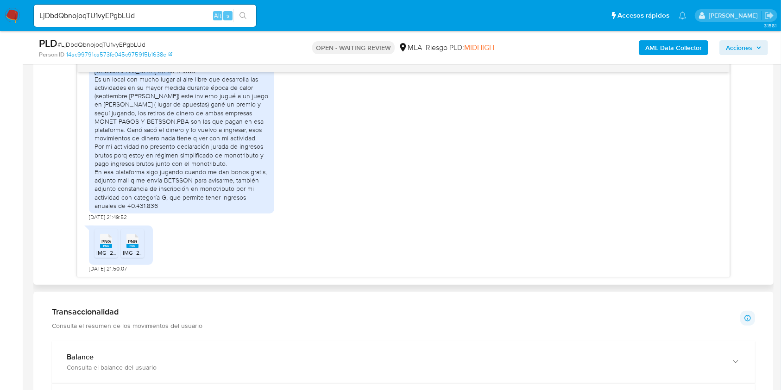
scroll to position [494, 0]
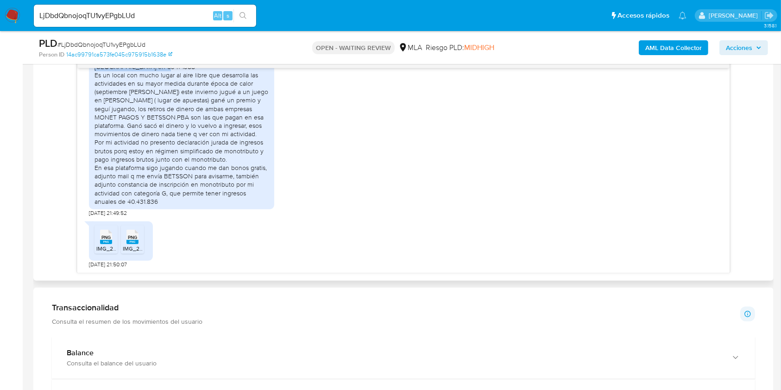
click at [107, 83] on div "Hola Desarrolló actividad Gastronómica, en la ciudad de [GEOGRAPHIC_DATA] en 53…" at bounding box center [182, 125] width 174 height 160
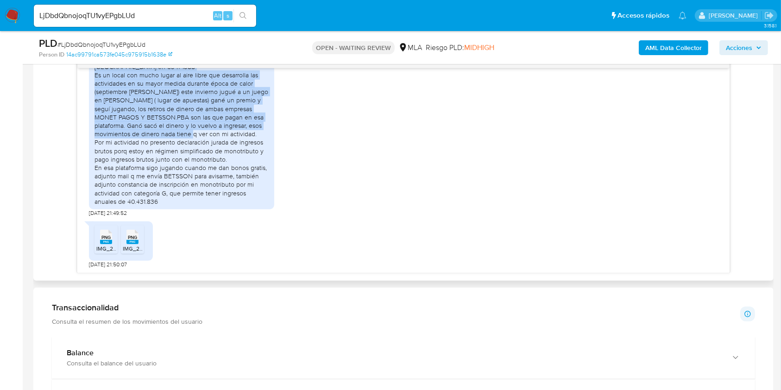
drag, startPoint x: 106, startPoint y: 83, endPoint x: 196, endPoint y: 158, distance: 117.4
click at [195, 158] on div "Hola Desarrolló actividad Gastronómica, en la ciudad de [GEOGRAPHIC_DATA] en 53…" at bounding box center [182, 125] width 174 height 160
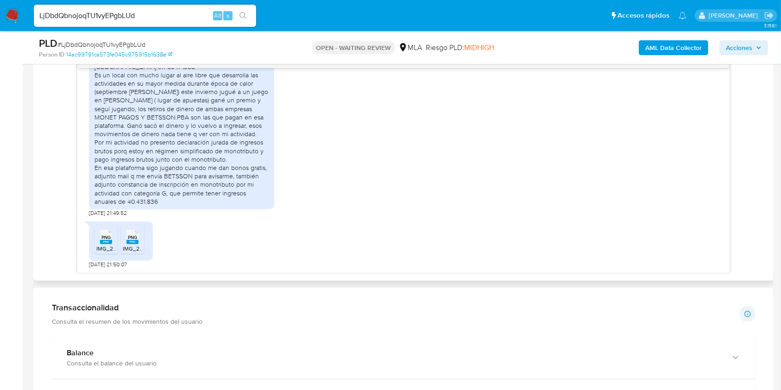
click at [97, 193] on div "Hola Desarrolló actividad Gastronómica, en la ciudad de [GEOGRAPHIC_DATA] en 53…" at bounding box center [182, 125] width 174 height 160
drag, startPoint x: 97, startPoint y: 193, endPoint x: 224, endPoint y: 200, distance: 127.6
click at [224, 200] on div "Hola Desarrolló actividad Gastronómica, en la ciudad de [GEOGRAPHIC_DATA] en 53…" at bounding box center [182, 125] width 174 height 160
copy div "En esa plataforma sigo jugando cuando me dan bonos gratis, adjunto mail q me en…"
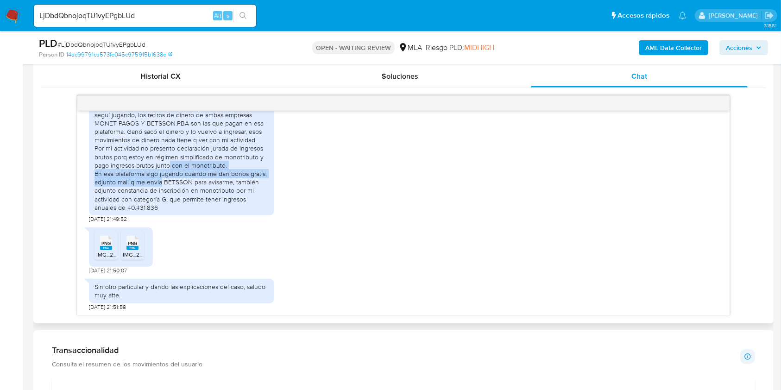
scroll to position [432, 0]
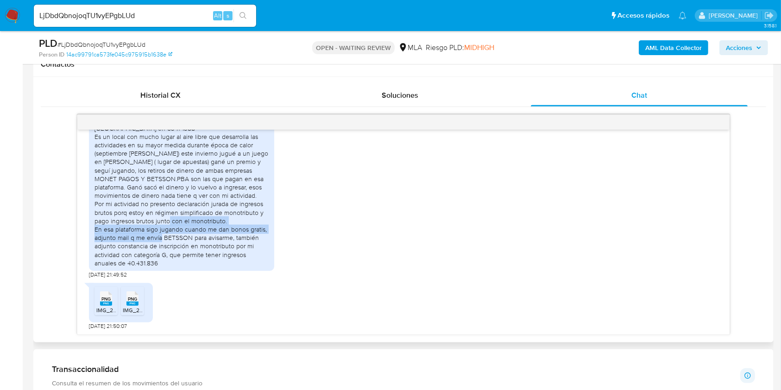
click at [285, 252] on div "Hola Desarrolló actividad Gastronómica, en la ciudad de la plata en 53 n 1388 E…" at bounding box center [403, 189] width 629 height 180
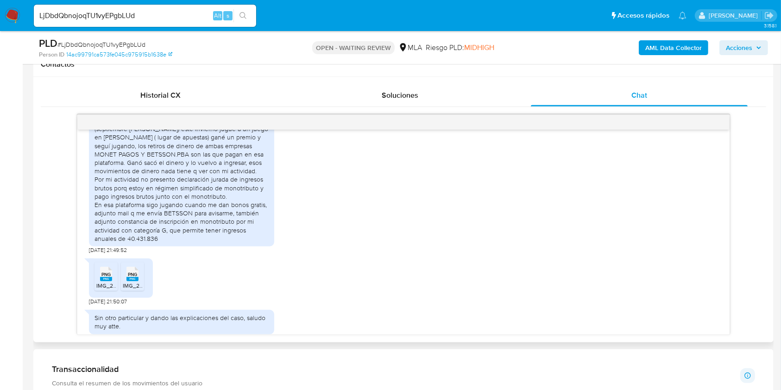
scroll to position [1265, 0]
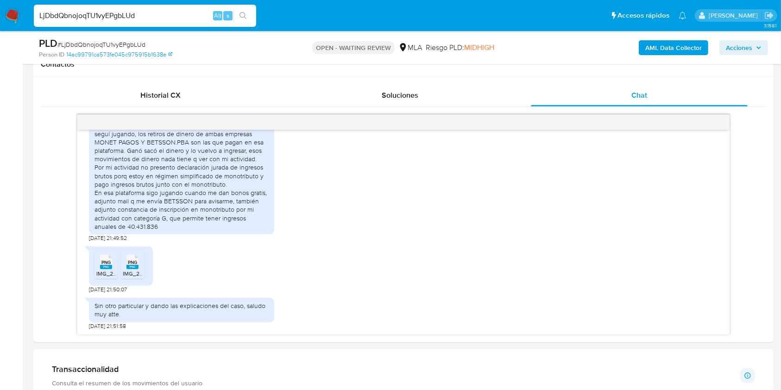
click at [127, 15] on input "LjDbdQbnojoqTU1vyEPgbLUd" at bounding box center [145, 16] width 222 height 12
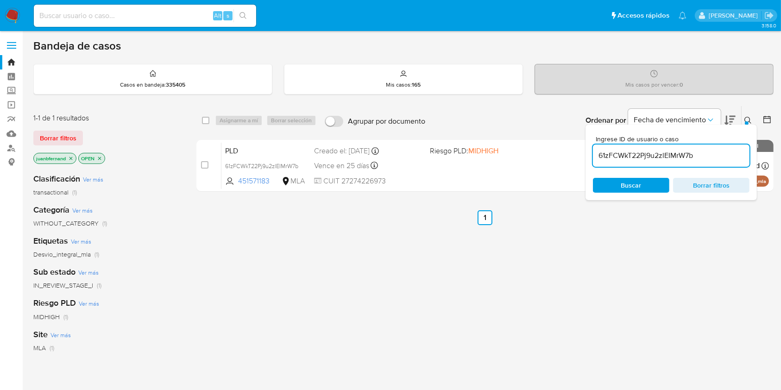
click at [649, 148] on div "61zFCWkT22Pj9u2zlEIMrW7b" at bounding box center [671, 156] width 157 height 22
click at [651, 153] on input "61zFCWkT22Pj9u2zlEIMrW7b" at bounding box center [671, 156] width 157 height 12
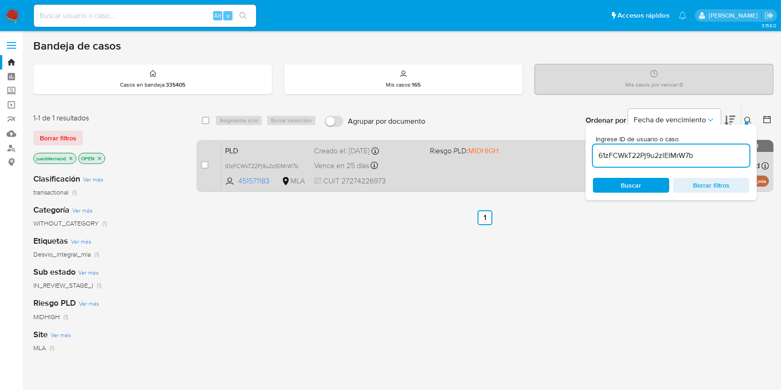
paste input "LjDbdQbnojoqTU1vyEPgbLUd"
type input "LjDbdQbnojoqTU1vyEPgbLUd"
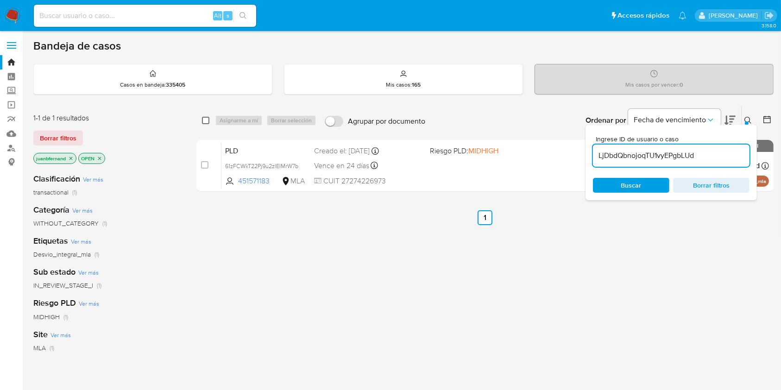
click at [204, 121] on input "checkbox" at bounding box center [205, 120] width 7 height 7
checkbox input "true"
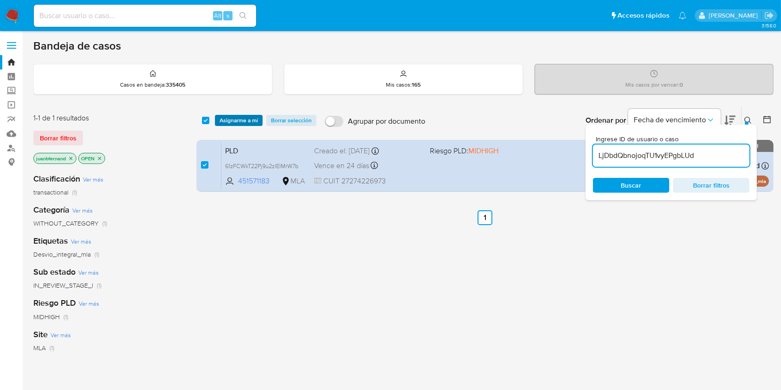
click at [221, 118] on span "Asignarme a mí" at bounding box center [239, 120] width 38 height 9
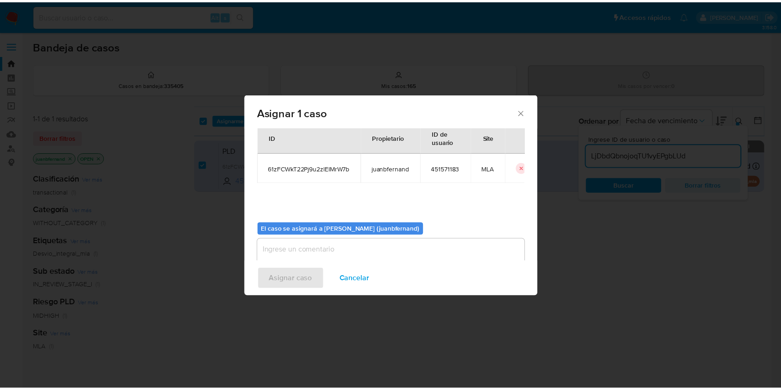
scroll to position [47, 0]
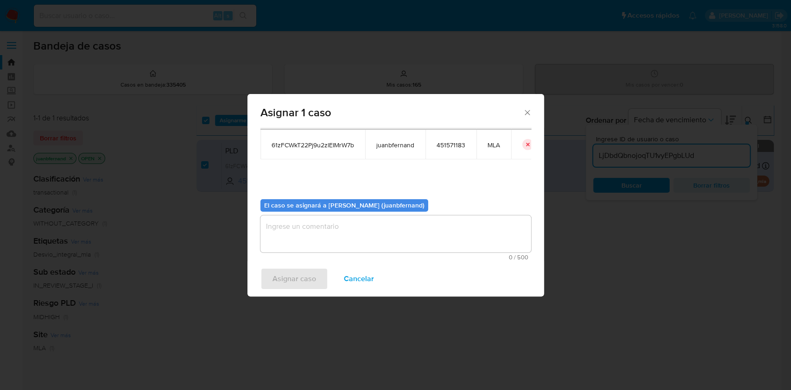
click at [327, 213] on div "El caso se asignará a [PERSON_NAME] (juanbfernand) 0 / 500 500 caracteres resta…" at bounding box center [395, 226] width 271 height 69
click at [332, 232] on textarea "assign-modal" at bounding box center [395, 233] width 271 height 37
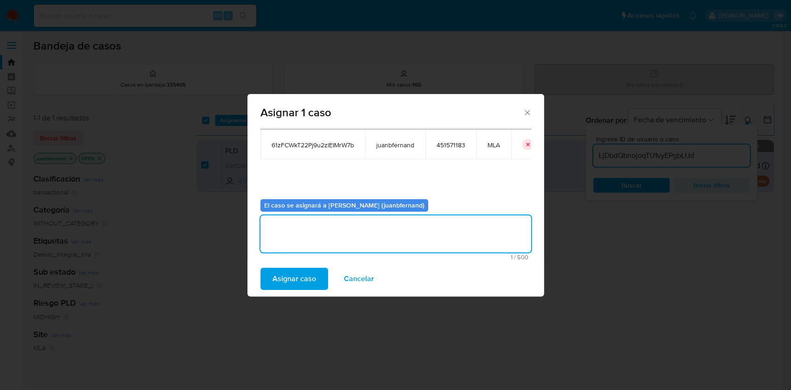
click at [296, 290] on div "Asignar caso Cancelar" at bounding box center [395, 278] width 296 height 35
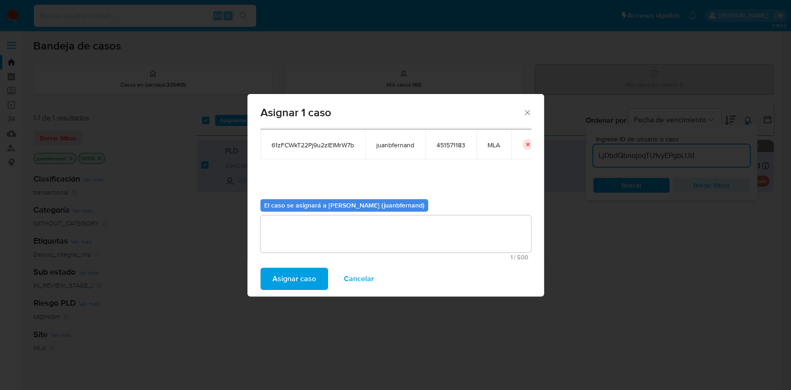
click at [306, 261] on div "Asignar caso Cancelar" at bounding box center [395, 278] width 296 height 35
click at [300, 284] on span "Asignar caso" at bounding box center [294, 279] width 44 height 20
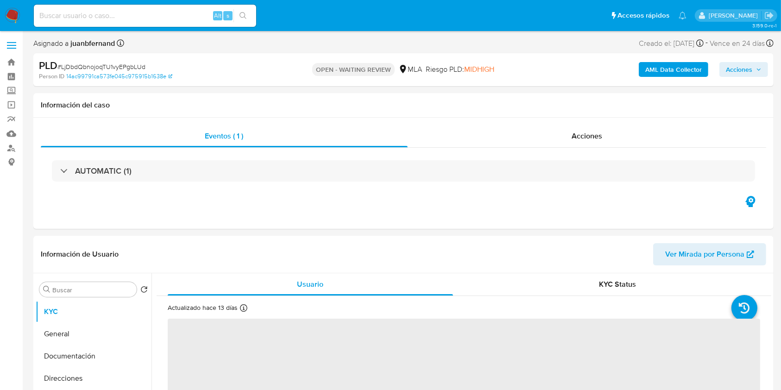
select select "10"
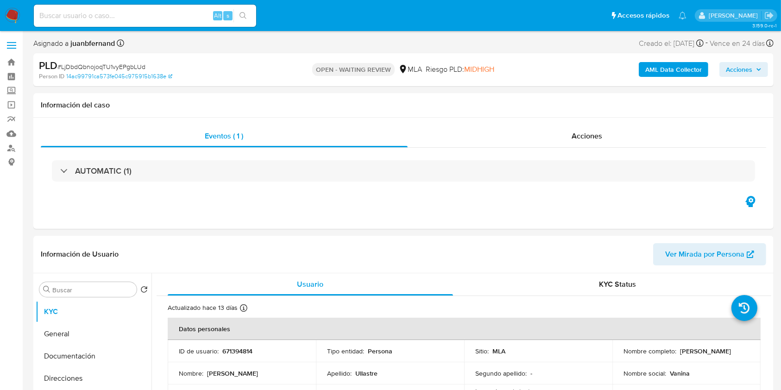
click at [126, 62] on span "# LjDbdQbnojoqTU1vyEPgbLUd" at bounding box center [101, 66] width 88 height 9
copy span "LjDbdQbnojoqTU1vyEPgbLUd"
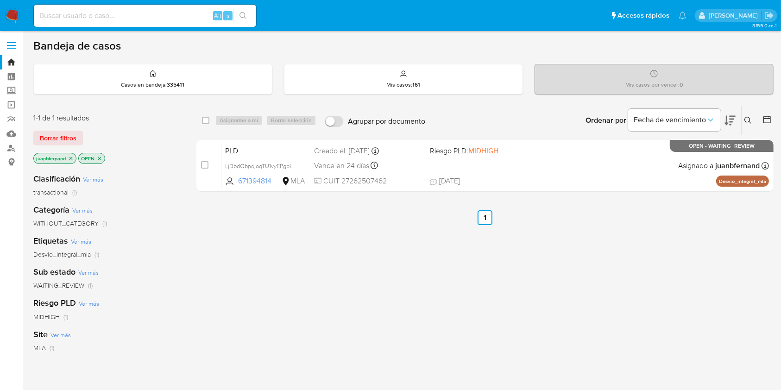
click at [746, 117] on icon at bounding box center [747, 120] width 7 height 7
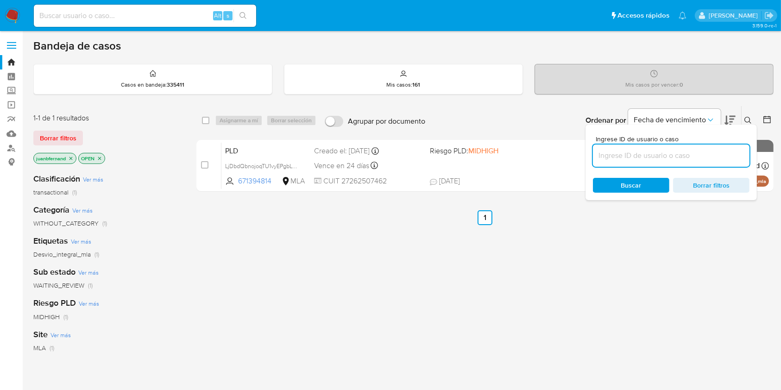
click at [624, 154] on input at bounding box center [671, 156] width 157 height 12
type input "LjDbdQbnojoqTU1vyEPgbLUd"
click at [206, 120] on input "checkbox" at bounding box center [205, 120] width 7 height 7
checkbox input "true"
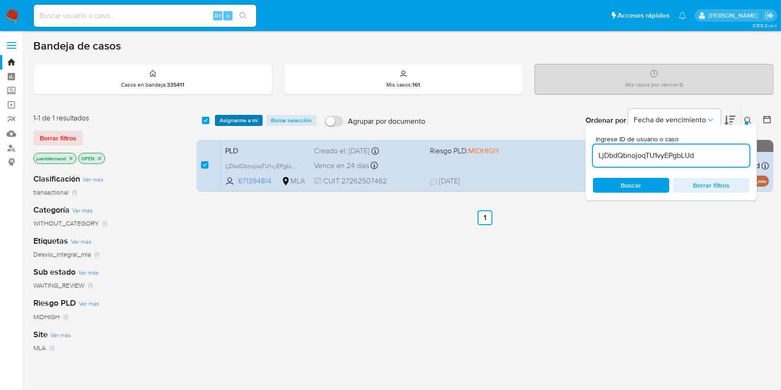
click at [231, 120] on span "Asignarme a mí" at bounding box center [239, 120] width 38 height 9
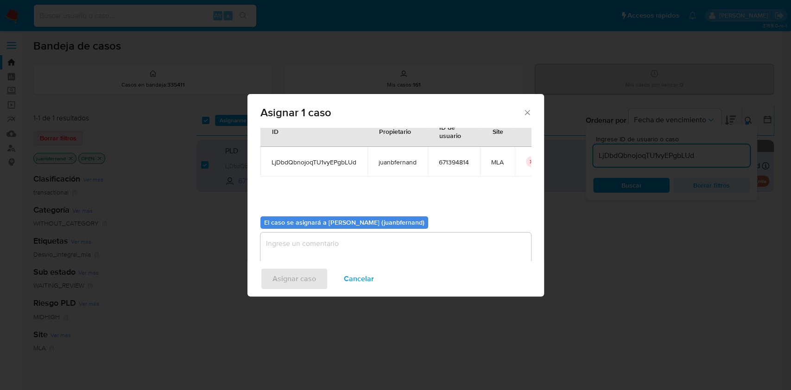
scroll to position [47, 0]
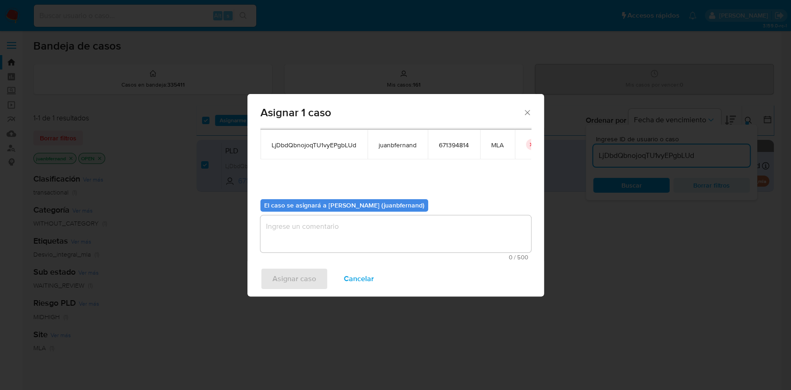
click at [335, 227] on textarea "assign-modal" at bounding box center [395, 233] width 271 height 37
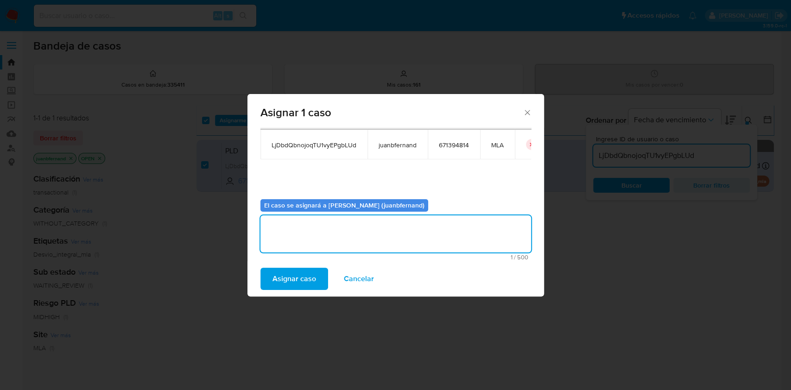
click at [291, 280] on span "Asignar caso" at bounding box center [294, 279] width 44 height 20
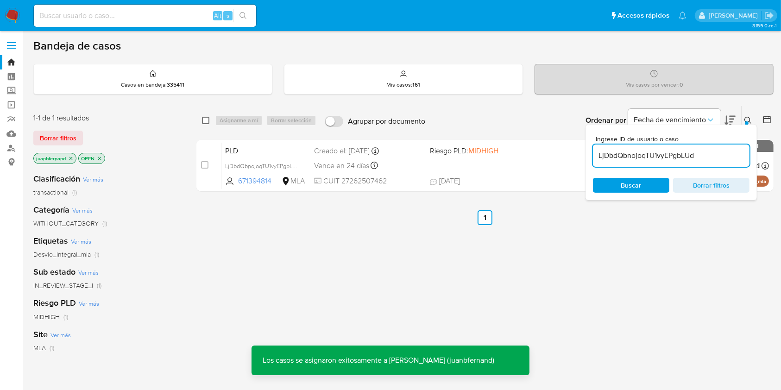
click at [203, 122] on input "checkbox" at bounding box center [205, 120] width 7 height 7
checkbox input "true"
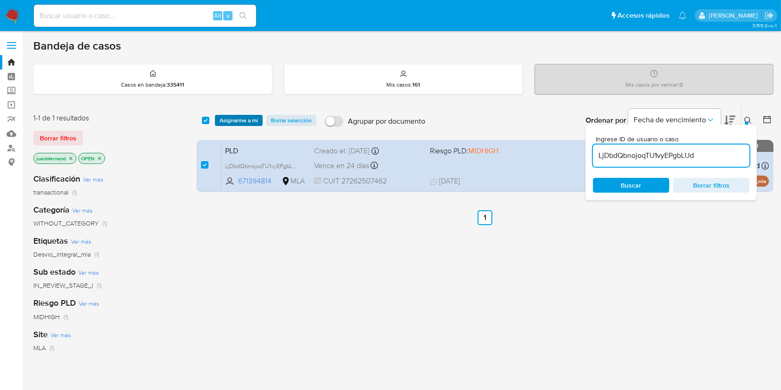
click at [217, 120] on button "Asignarme a mí" at bounding box center [239, 120] width 48 height 11
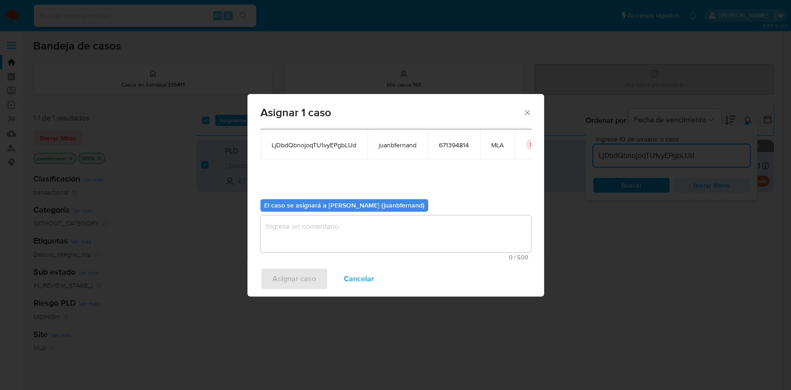
click at [375, 238] on textarea "assign-modal" at bounding box center [395, 233] width 271 height 37
click at [309, 276] on span "Asignar caso" at bounding box center [294, 279] width 44 height 20
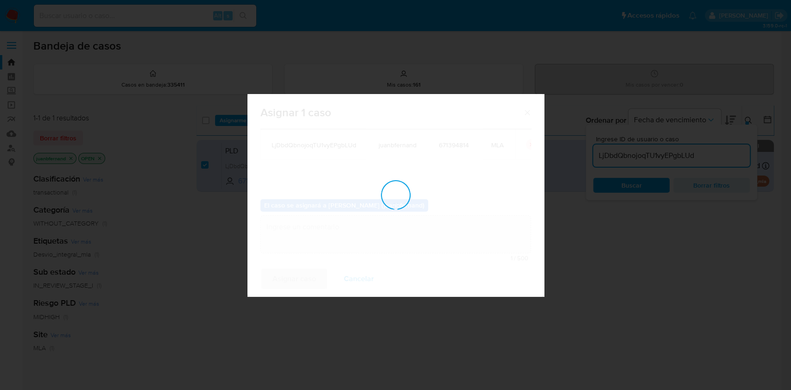
checkbox input "false"
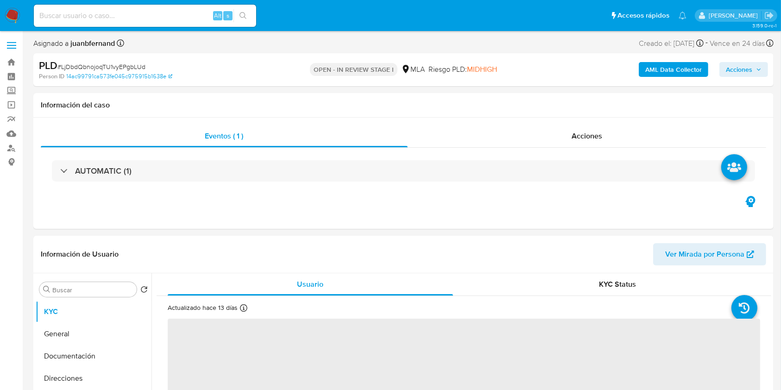
select select "10"
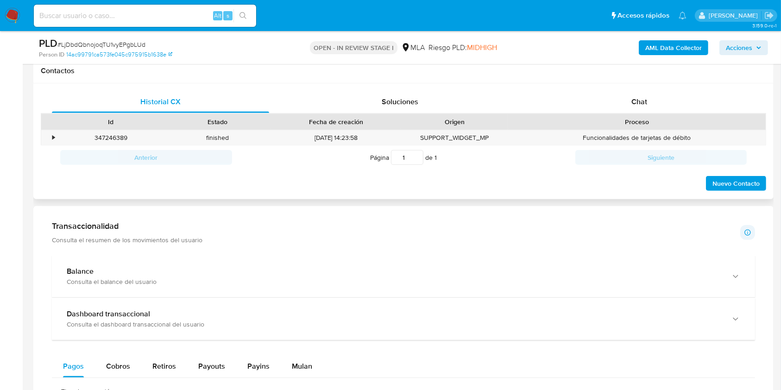
scroll to position [371, 0]
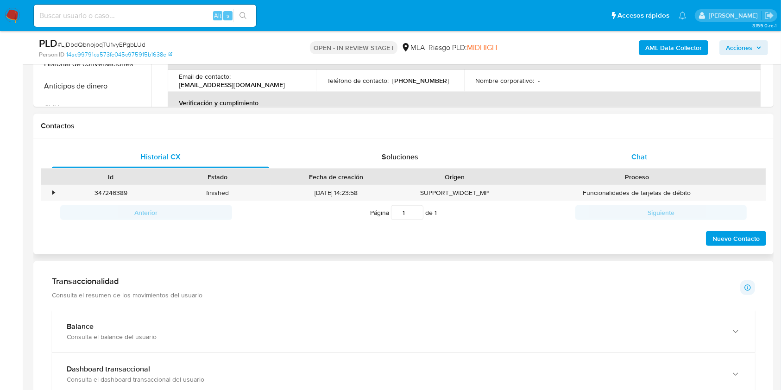
click at [646, 161] on span "Chat" at bounding box center [639, 156] width 16 height 11
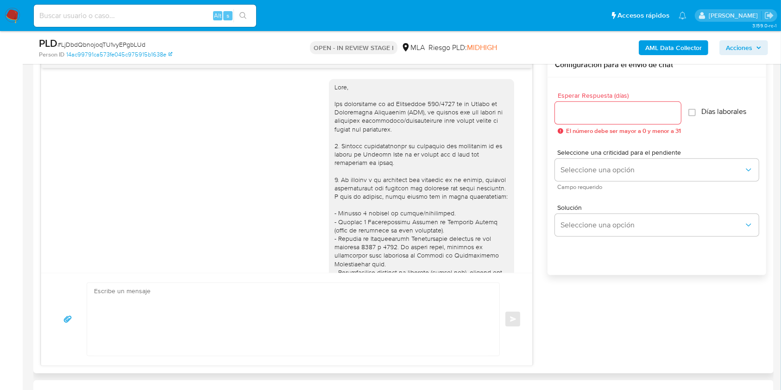
scroll to position [1265, 0]
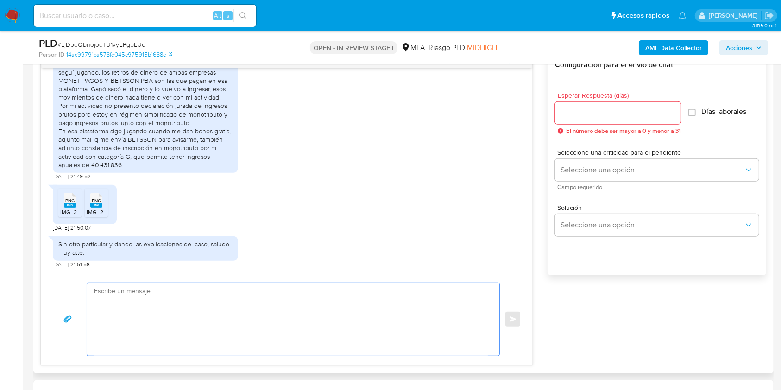
click at [150, 313] on textarea at bounding box center [291, 319] width 394 height 73
click at [186, 307] on textarea at bounding box center [291, 319] width 394 height 73
paste textarea "Hola. ¡Muchas gracias por tu respuesta! Confirmamos la recepción de la document…"
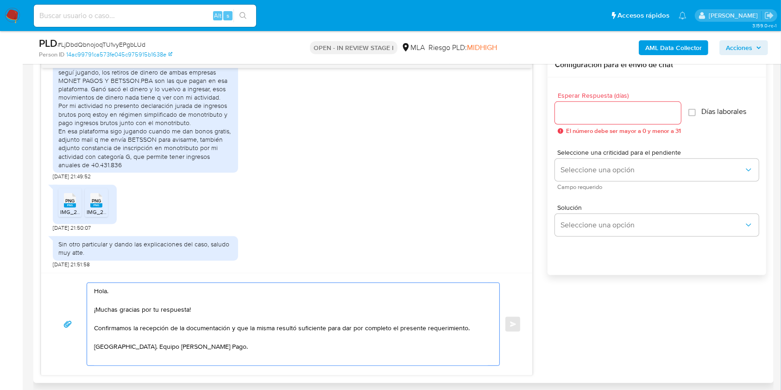
click at [142, 301] on textarea "Hola. ¡Muchas gracias por tu respuesta! Confirmamos la recepción de la document…" at bounding box center [291, 324] width 394 height 82
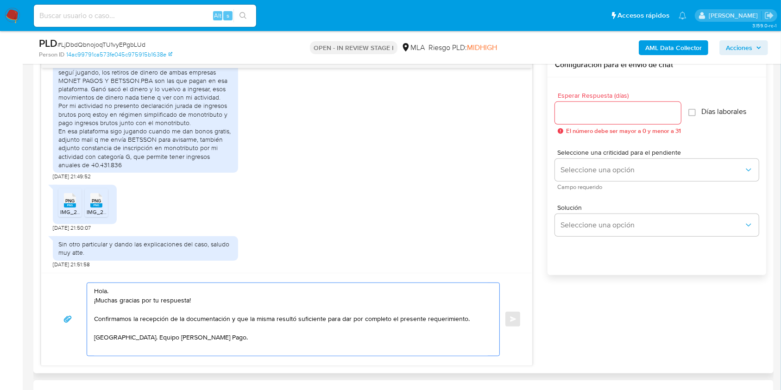
drag, startPoint x: 200, startPoint y: 336, endPoint x: 74, endPoint y: 293, distance: 132.7
click at [74, 293] on div "Hola. ¡Muchas gracias por tu respuesta! Confirmamos la recepción de la document…" at bounding box center [286, 320] width 469 height 74
paste textarea "Confirmamos la recepción de la documentación. No obstante, te solicitamos que e…"
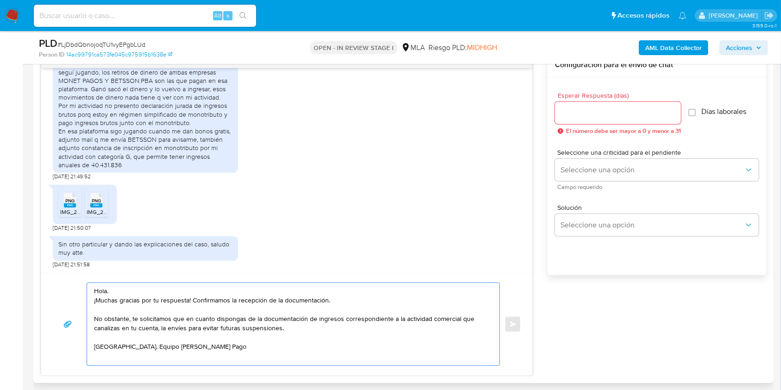
click at [188, 319] on textarea "Hola. ¡Muchas gracias por tu respuesta! Confirmamos la recepción de la document…" at bounding box center [291, 324] width 394 height 82
drag, startPoint x: 188, startPoint y: 319, endPoint x: 258, endPoint y: 320, distance: 70.4
click at [258, 320] on textarea "Hola. ¡Muchas gracias por tu respuesta! Confirmamos la recepción de la document…" at bounding box center [291, 324] width 394 height 82
click at [302, 329] on textarea "Hola. ¡Muchas gracias por tu respuesta! Confirmamos la recepción de la document…" at bounding box center [291, 324] width 394 height 82
click at [171, 328] on textarea "Hola. ¡Muchas gracias por tu respuesta! Confirmamos la recepción de la document…" at bounding box center [291, 324] width 394 height 82
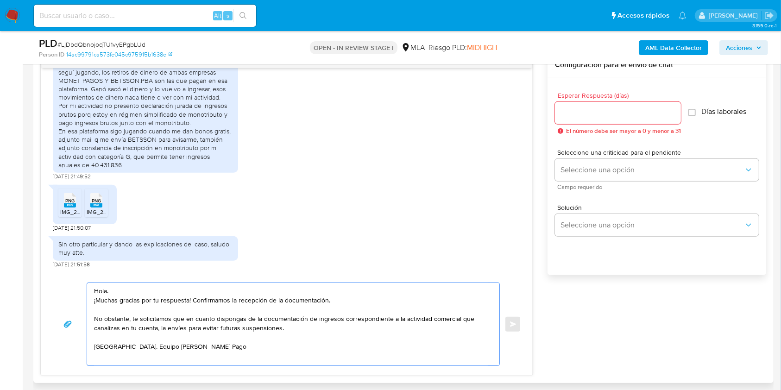
click at [171, 328] on textarea "Hola. ¡Muchas gracias por tu respuesta! Confirmamos la recepción de la document…" at bounding box center [291, 324] width 394 height 82
click at [187, 320] on textarea "Hola. ¡Muchas gracias por tu respuesta! Confirmamos la recepción de la document…" at bounding box center [291, 324] width 394 height 82
drag, startPoint x: 187, startPoint y: 320, endPoint x: 256, endPoint y: 319, distance: 69.0
click at [256, 319] on textarea "Hola. ¡Muchas gracias por tu respuesta! Confirmamos la recepción de la document…" at bounding box center [291, 324] width 394 height 82
paste textarea "víes"
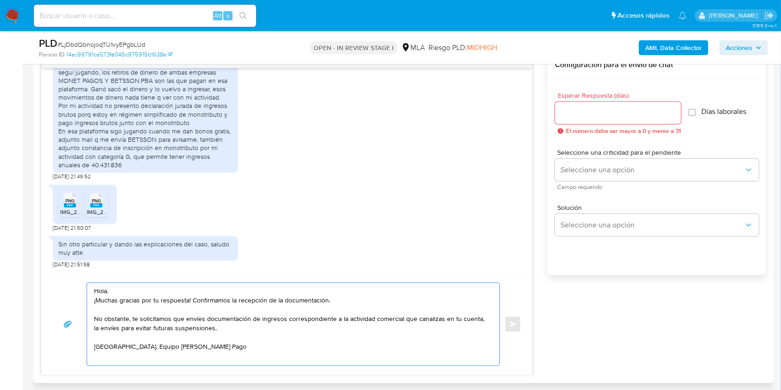
click at [105, 329] on textarea "Hola. ¡Muchas gracias por tu respuesta! Confirmamos la recepción de la document…" at bounding box center [291, 324] width 394 height 82
click at [105, 328] on textarea "Hola. ¡Muchas gracias por tu respuesta! Confirmamos la recepción de la document…" at bounding box center [291, 324] width 394 height 82
drag, startPoint x: 193, startPoint y: 324, endPoint x: 63, endPoint y: 325, distance: 129.7
click at [63, 325] on div "Hola. ¡Muchas gracias por tu respuesta! Confirmamos la recepción de la document…" at bounding box center [286, 324] width 469 height 83
click at [159, 329] on textarea "Hola. ¡Muchas gracias por tu respuesta! Confirmamos la recepción de la document…" at bounding box center [291, 324] width 394 height 82
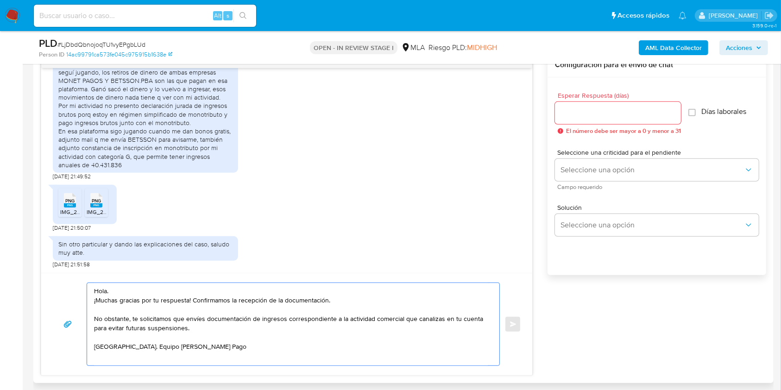
drag, startPoint x: 159, startPoint y: 329, endPoint x: 99, endPoint y: 330, distance: 60.7
click at [99, 330] on textarea "Hola. ¡Muchas gracias por tu respuesta! Confirmamos la recepción de la document…" at bounding box center [291, 324] width 394 height 82
click at [130, 318] on textarea "Hola. ¡Muchas gracias por tu respuesta! Confirmamos la recepción de la document…" at bounding box center [291, 324] width 394 height 82
click at [184, 319] on textarea "Hola. ¡Muchas gracias por tu respuesta! Confirmamos la recepción de la document…" at bounding box center [291, 324] width 394 height 82
paste textarea "para evitar futuras suspensiones"
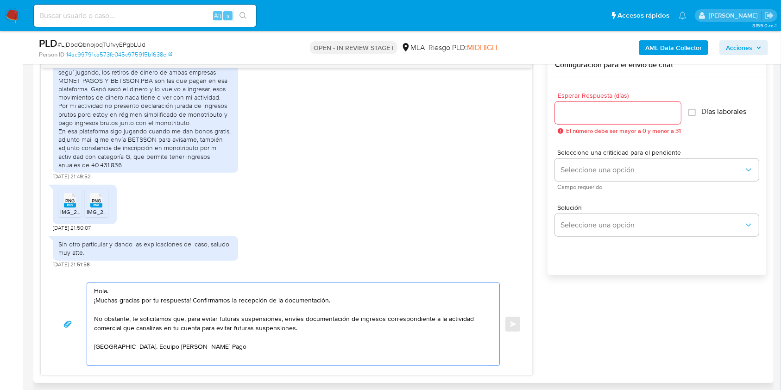
drag, startPoint x: 303, startPoint y: 328, endPoint x: 198, endPoint y: 328, distance: 105.2
click at [198, 328] on textarea "Hola. ¡Muchas gracias por tu respuesta! Confirmamos la recepción de la document…" at bounding box center [291, 324] width 394 height 82
click at [229, 347] on textarea "Hola. ¡Muchas gracias por tu respuesta! Confirmamos la recepción de la document…" at bounding box center [291, 324] width 394 height 82
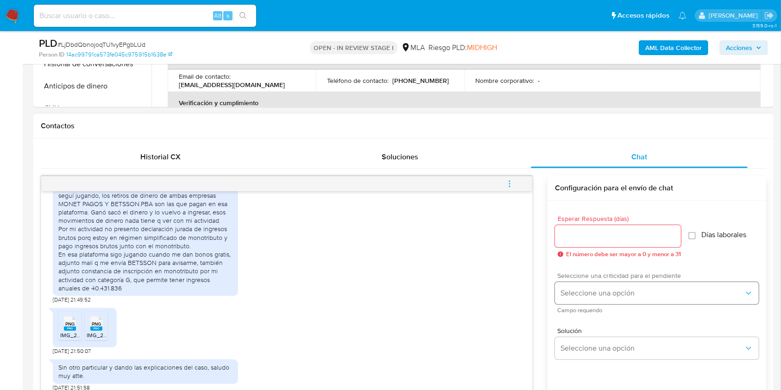
scroll to position [371, 0]
type textarea "Hola. ¡Muchas gracias por tu respuesta! Confirmamos la recepción de la document…"
click at [600, 235] on input "Esperar Respuesta (días)" at bounding box center [618, 236] width 126 height 12
type input "1"
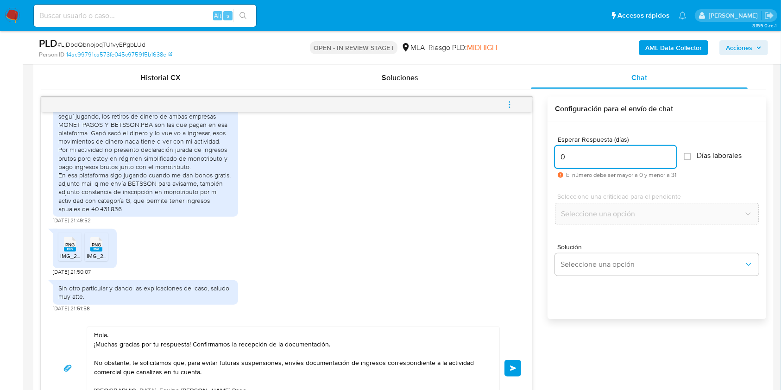
scroll to position [494, 0]
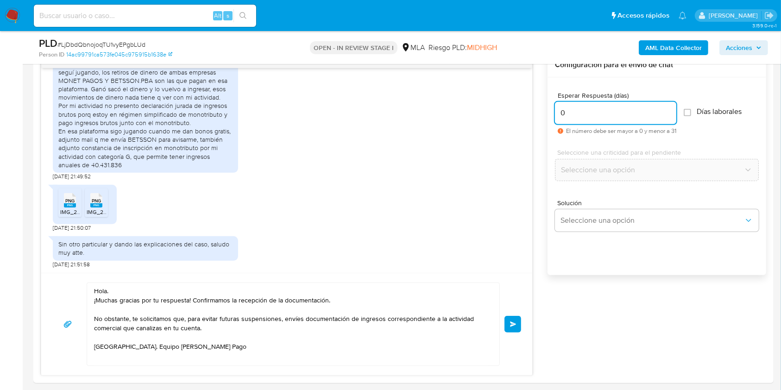
type input "0"
click at [139, 42] on span "# LjDbdQbnojoqTU1vyEPgbLUd" at bounding box center [101, 44] width 88 height 9
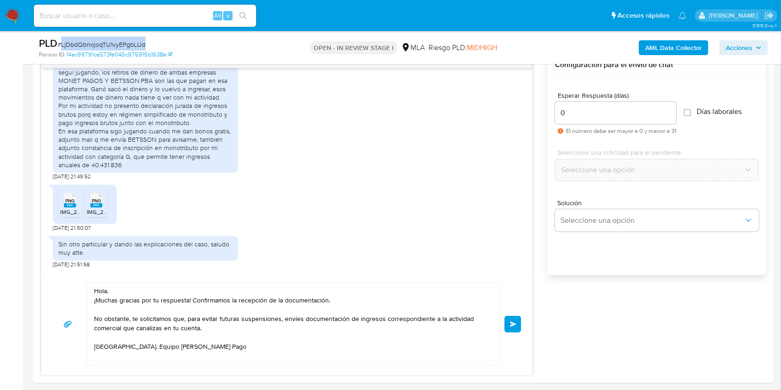
click at [139, 42] on span "# LjDbdQbnojoqTU1vyEPgbLUd" at bounding box center [101, 44] width 88 height 9
copy span "LjDbdQbnojoqTU1vyEPgbLUd"
click at [510, 324] on span "Enviar" at bounding box center [513, 324] width 6 height 6
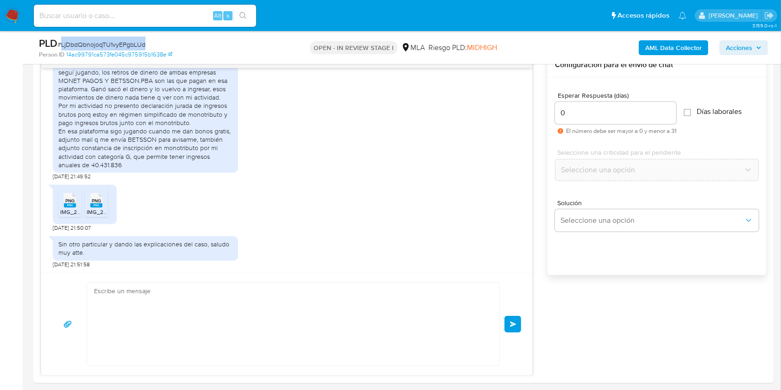
scroll to position [1376, 0]
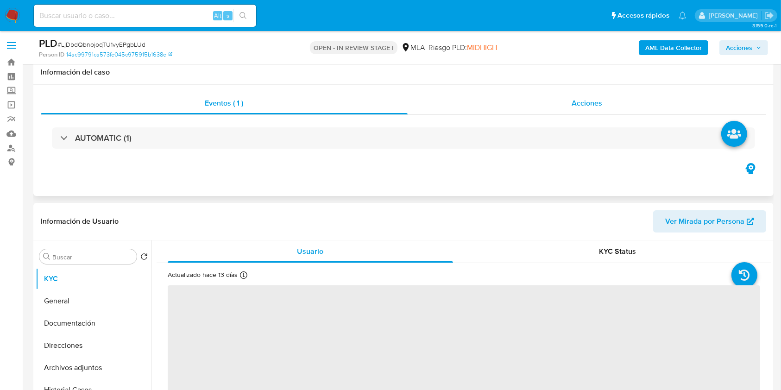
scroll to position [185, 0]
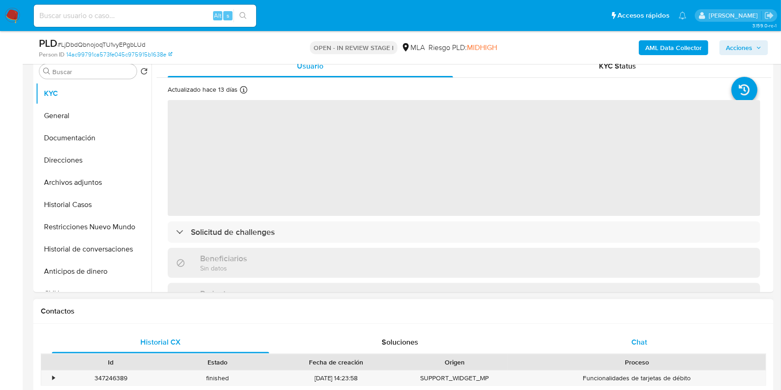
select select "10"
click at [644, 338] on span "Chat" at bounding box center [639, 342] width 16 height 11
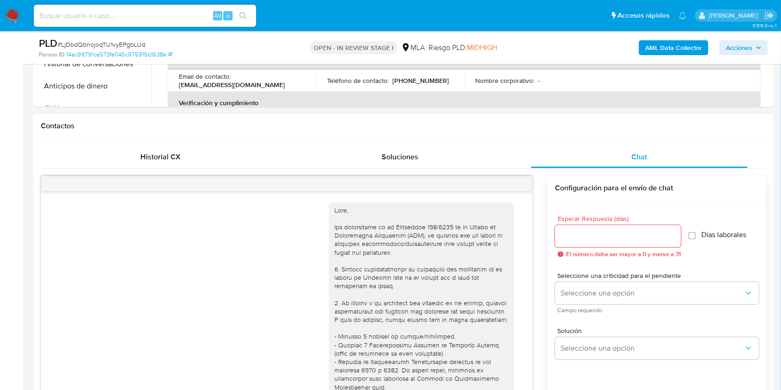
scroll to position [1376, 0]
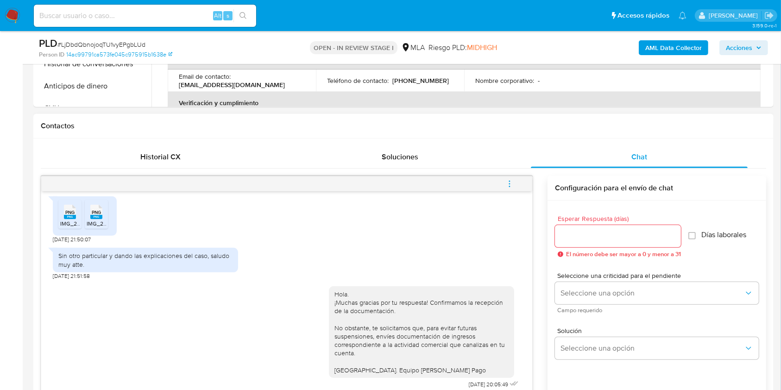
click at [505, 182] on icon "menu-action" at bounding box center [509, 184] width 8 height 8
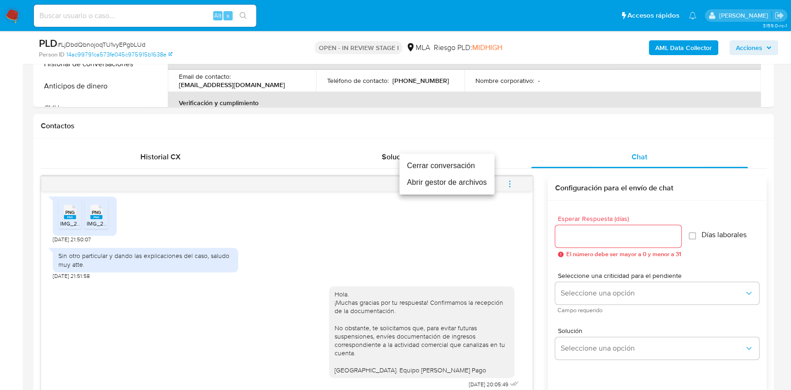
drag, startPoint x: 426, startPoint y: 161, endPoint x: 351, endPoint y: 145, distance: 77.1
click at [426, 161] on li "Cerrar conversación" at bounding box center [446, 166] width 95 height 17
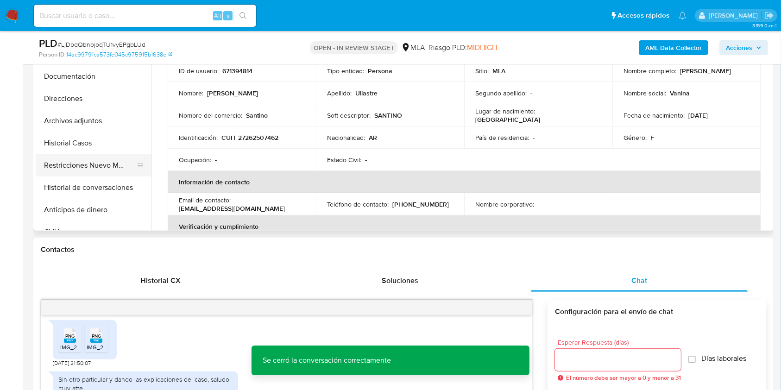
click at [74, 164] on button "Restricciones Nuevo Mundo" at bounding box center [90, 165] width 108 height 22
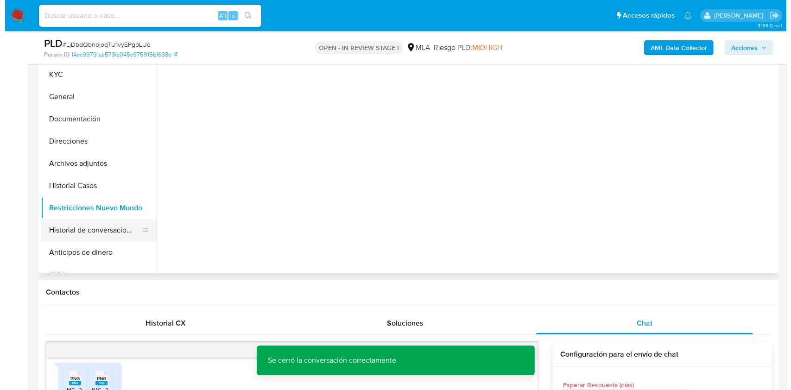
scroll to position [185, 0]
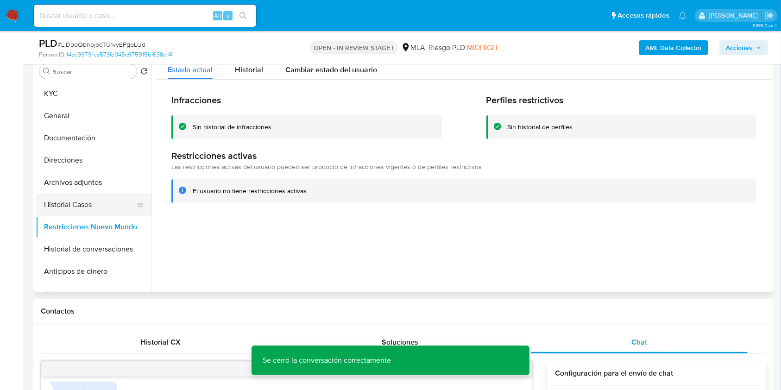
click at [71, 205] on button "Historial Casos" at bounding box center [90, 205] width 108 height 22
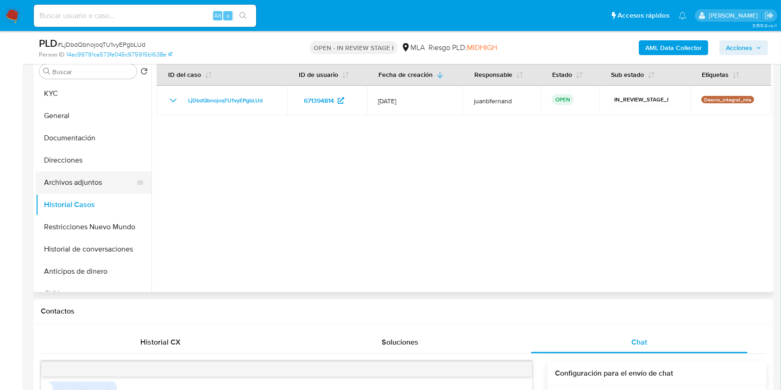
click at [74, 183] on button "Archivos adjuntos" at bounding box center [90, 182] width 108 height 22
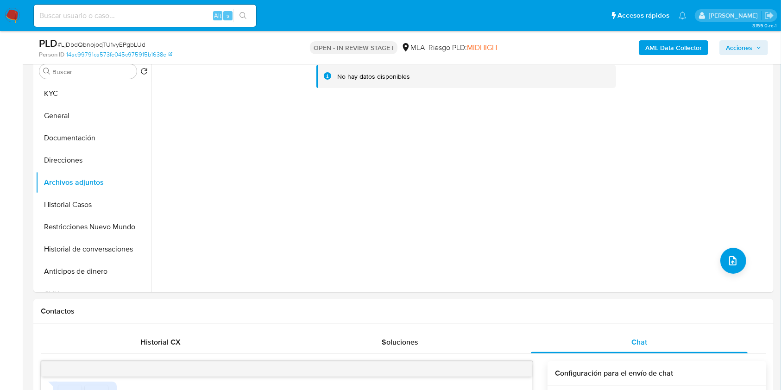
click at [665, 48] on b "AML Data Collector" at bounding box center [673, 47] width 57 height 15
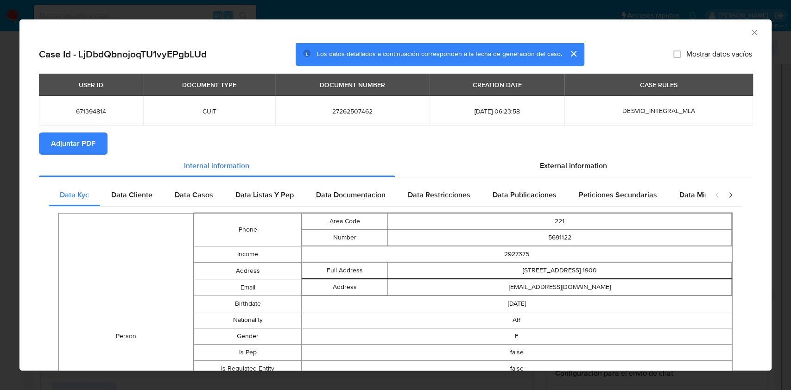
click at [95, 143] on span "Adjuntar PDF" at bounding box center [73, 143] width 44 height 20
click at [750, 32] on icon "Cerrar ventana" at bounding box center [754, 32] width 9 height 9
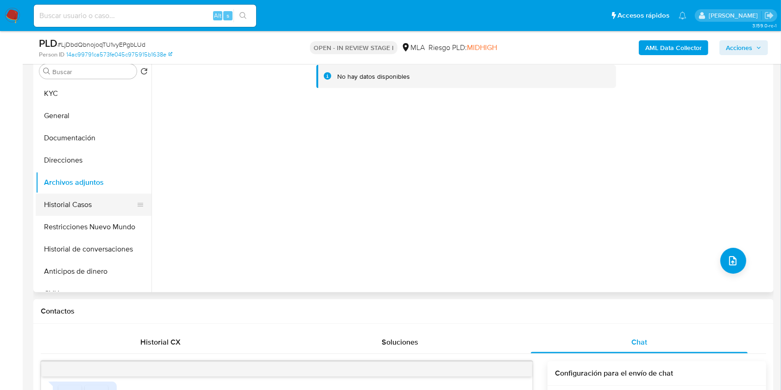
click at [84, 202] on button "Historial Casos" at bounding box center [90, 205] width 108 height 22
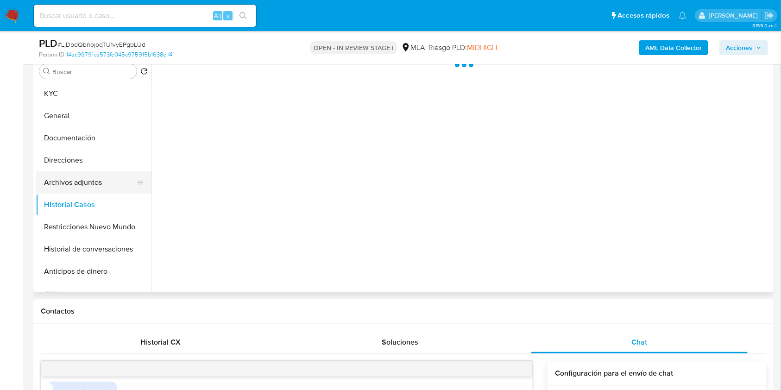
click at [82, 186] on button "Archivos adjuntos" at bounding box center [90, 182] width 108 height 22
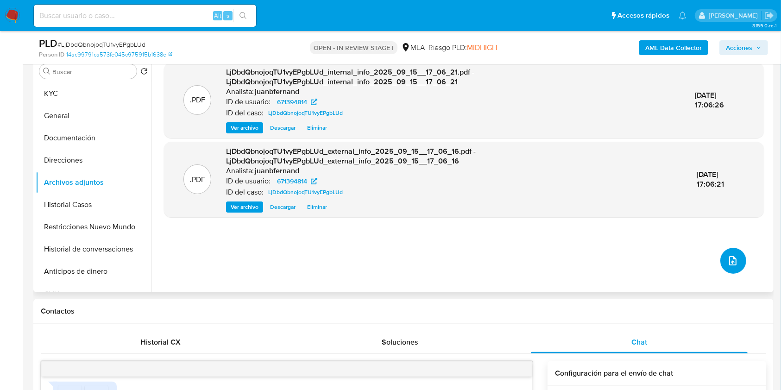
click at [729, 253] on button "upload-file" at bounding box center [733, 261] width 26 height 26
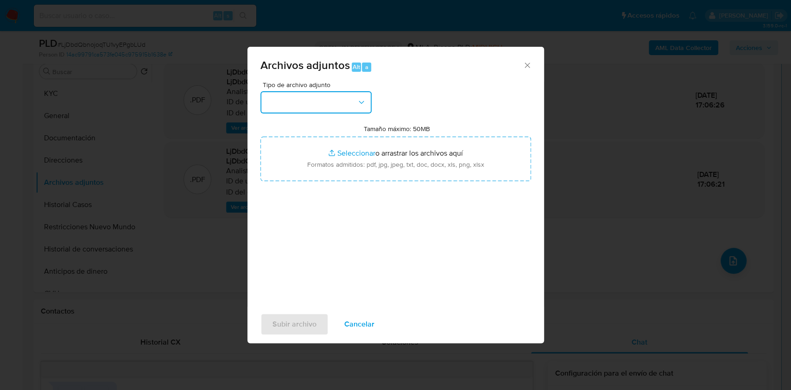
click at [343, 96] on button "button" at bounding box center [315, 102] width 111 height 22
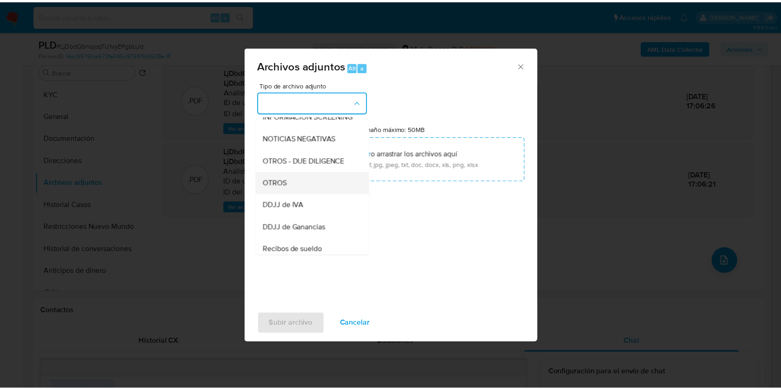
scroll to position [123, 0]
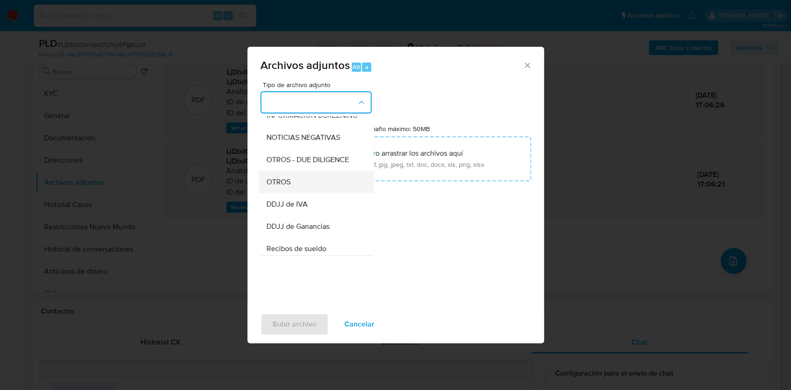
click at [320, 192] on div "OTROS" at bounding box center [313, 182] width 95 height 22
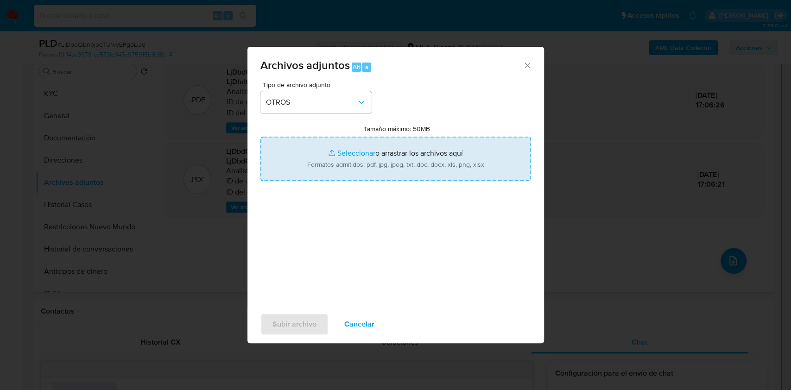
type input "C:\fakepath\Caselog LjDbdQbnojoqTU1vyEPgbLUd_2025_07_17_20_39_27.docx"
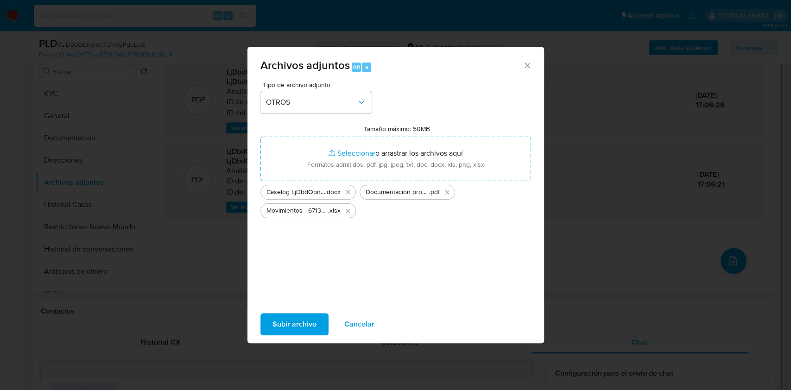
click at [296, 324] on span "Subir archivo" at bounding box center [294, 324] width 44 height 20
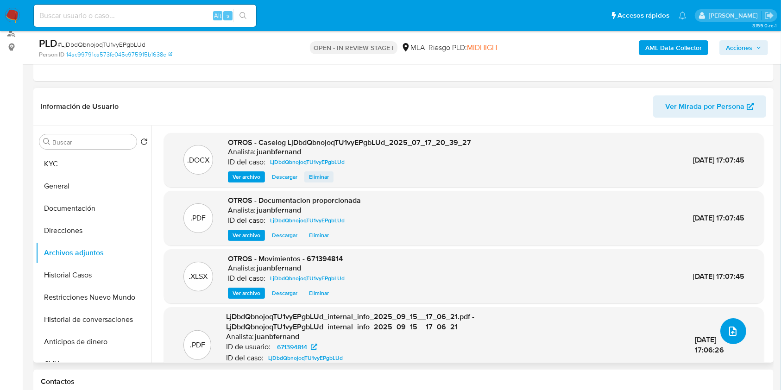
scroll to position [62, 0]
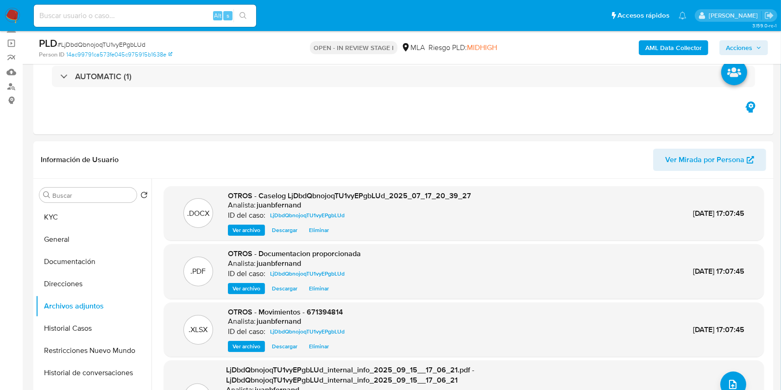
click at [749, 44] on span "Acciones" at bounding box center [739, 47] width 26 height 15
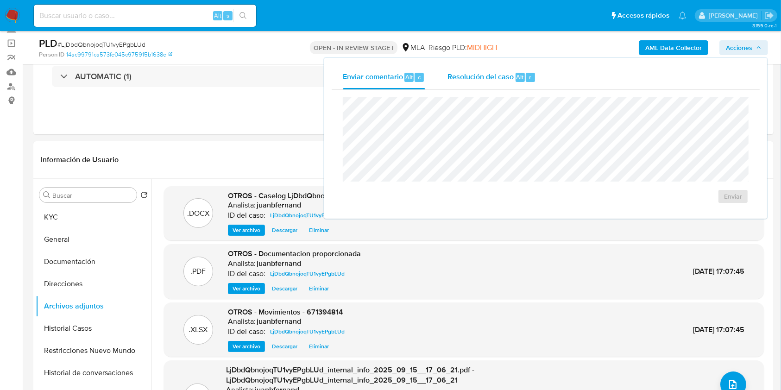
click at [526, 80] on div "r" at bounding box center [530, 77] width 9 height 9
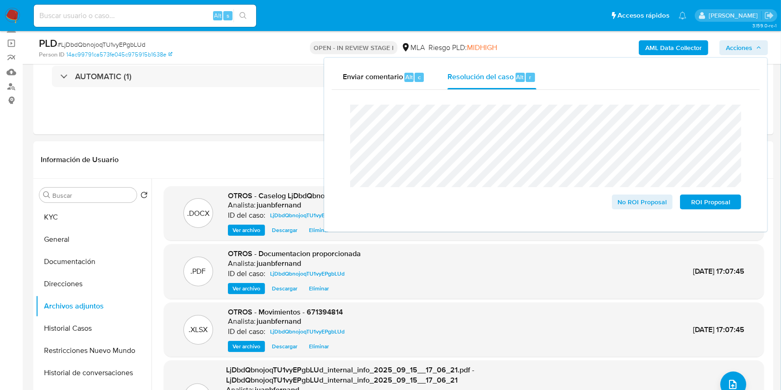
drag, startPoint x: 654, startPoint y: 203, endPoint x: 4, endPoint y: 189, distance: 650.6
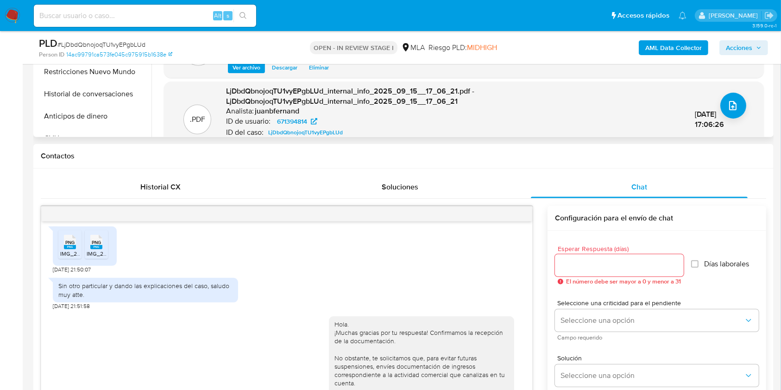
scroll to position [185, 0]
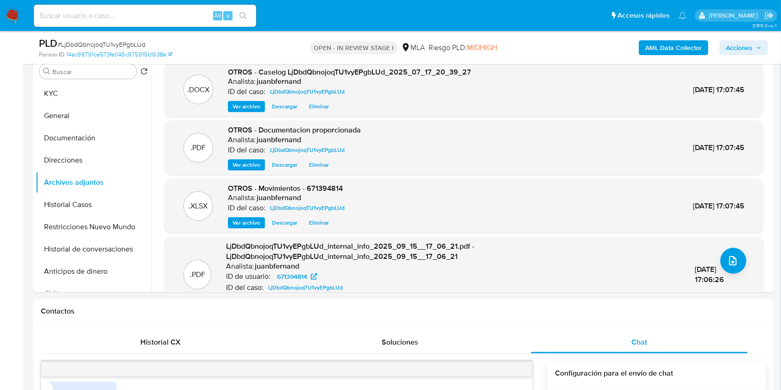
click at [767, 45] on button "Acciones" at bounding box center [743, 47] width 49 height 15
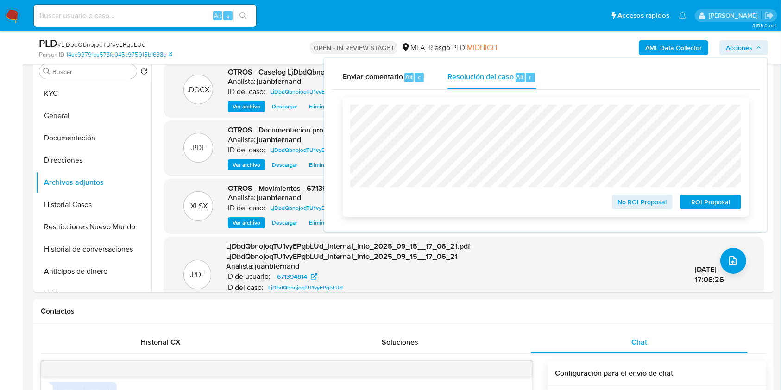
click at [642, 198] on span "No ROI Proposal" at bounding box center [642, 201] width 48 height 13
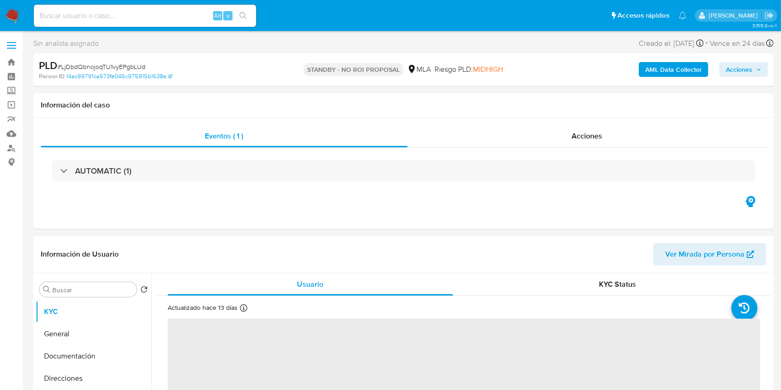
select select "10"
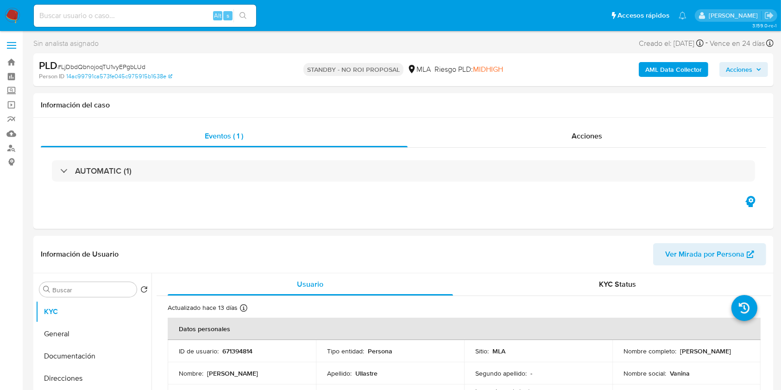
click at [163, 13] on input at bounding box center [145, 16] width 222 height 12
paste input "IfKv1diNDEwjEiu9raWwNAwM"
type input "IfKv1diNDEwjEiu9raWwNAwM"
click at [237, 24] on div "IfKv1diNDEwjEiu9raWwNAwM Alt s" at bounding box center [145, 16] width 222 height 22
click at [246, 16] on icon "search-icon" at bounding box center [243, 15] width 7 height 7
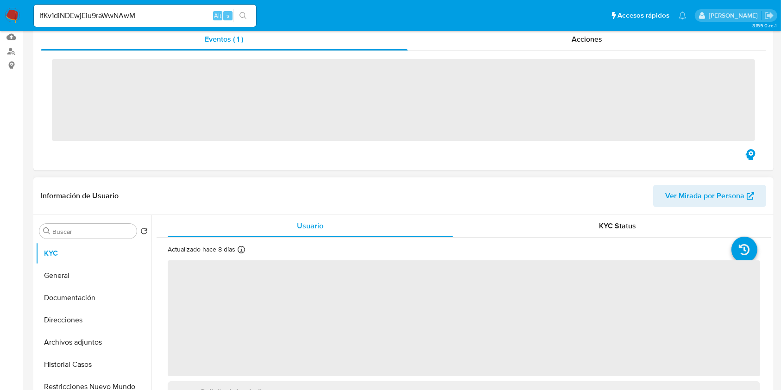
scroll to position [185, 0]
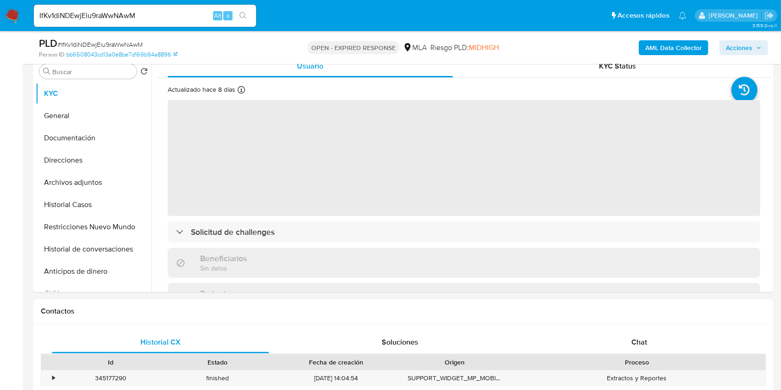
select select "10"
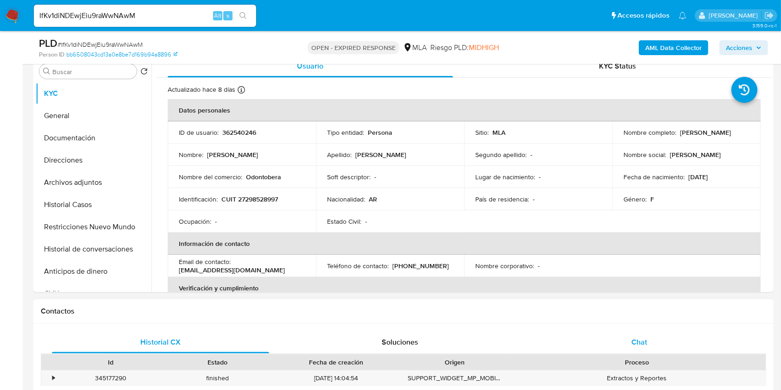
click at [669, 347] on div "Chat" at bounding box center [639, 342] width 217 height 22
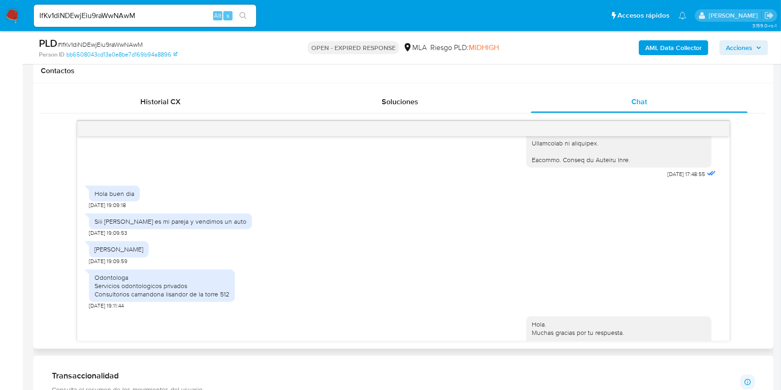
scroll to position [284, 0]
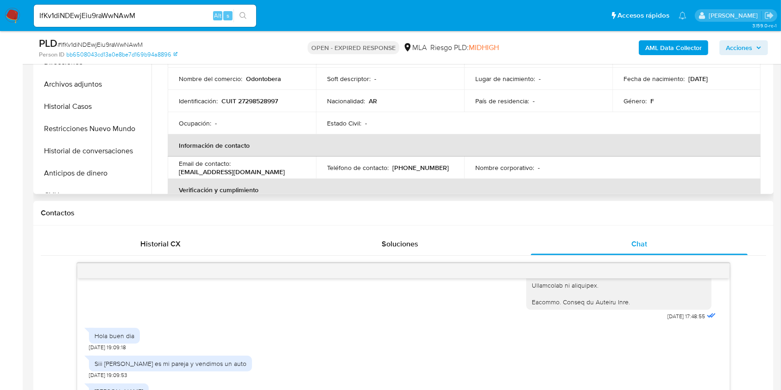
click at [265, 170] on p "anabellairiarte23@hotmail.com" at bounding box center [232, 172] width 106 height 8
drag, startPoint x: 265, startPoint y: 170, endPoint x: 184, endPoint y: 171, distance: 81.1
click at [184, 171] on p "anabellairiarte23@hotmail.com" at bounding box center [232, 172] width 106 height 8
click at [185, 171] on p "anabellairiarte23@hotmail.com" at bounding box center [232, 172] width 106 height 8
drag, startPoint x: 185, startPoint y: 171, endPoint x: 259, endPoint y: 175, distance: 74.2
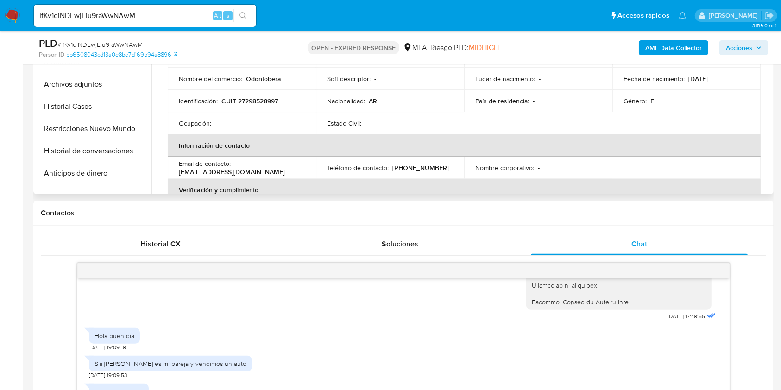
click at [259, 175] on p "anabellairiarte23@hotmail.com" at bounding box center [232, 172] width 106 height 8
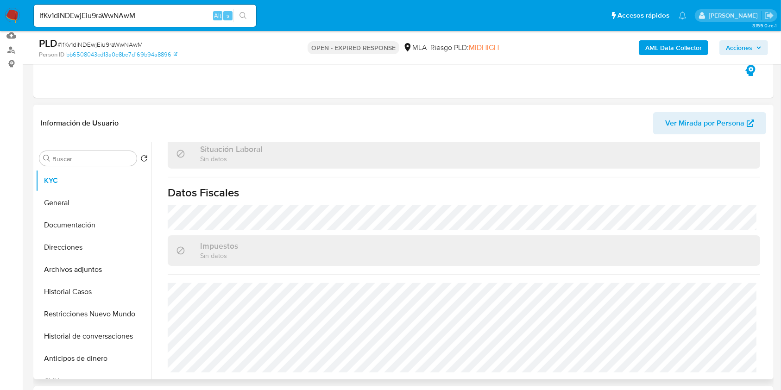
scroll to position [487, 0]
click at [76, 247] on button "Direcciones" at bounding box center [90, 247] width 108 height 22
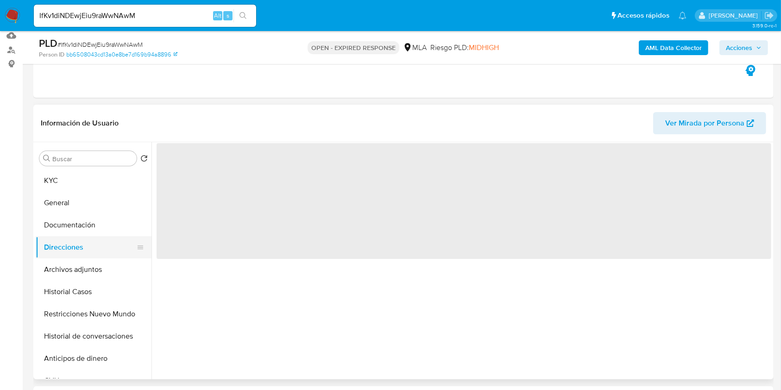
scroll to position [0, 0]
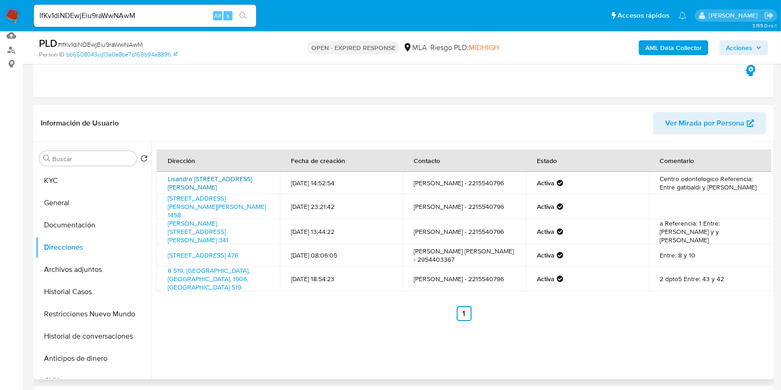
click at [222, 178] on link "Lisandro De La Torre 512, Santa Rosa, La Pampa, 6302, Argentina 512" at bounding box center [210, 183] width 84 height 18
click at [88, 178] on button "KYC" at bounding box center [90, 181] width 108 height 22
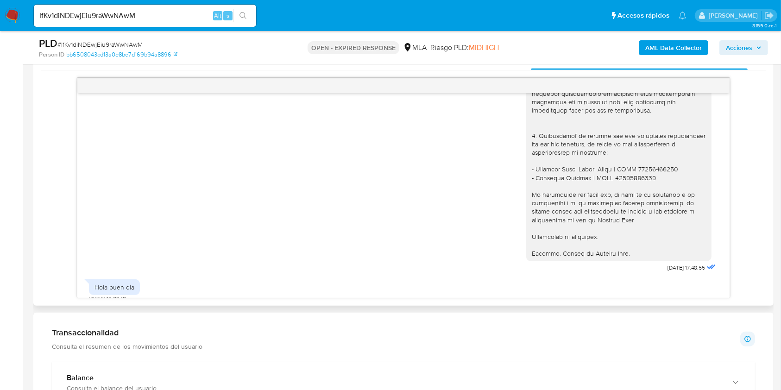
scroll to position [1235, 0]
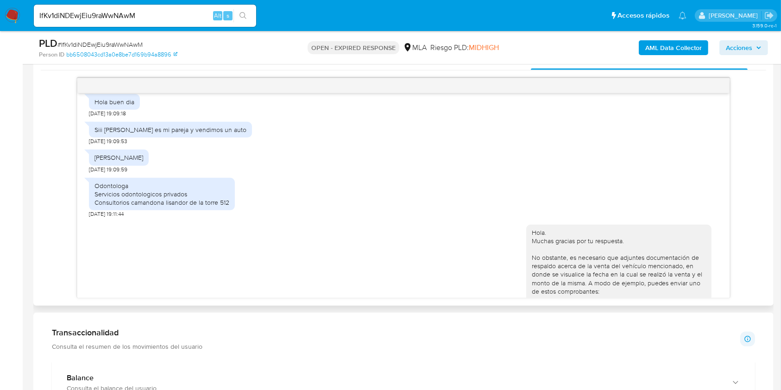
click at [91, 145] on span "19/08/2025 19:09:53" at bounding box center [108, 141] width 38 height 7
drag, startPoint x: 91, startPoint y: 158, endPoint x: 107, endPoint y: 157, distance: 16.7
click at [107, 145] on span "19/08/2025 19:09:53" at bounding box center [108, 141] width 38 height 7
copy span "19/08/2025"
click at [111, 134] on div "Siii federico es mi pareja y vendimos un auto" at bounding box center [171, 130] width 152 height 8
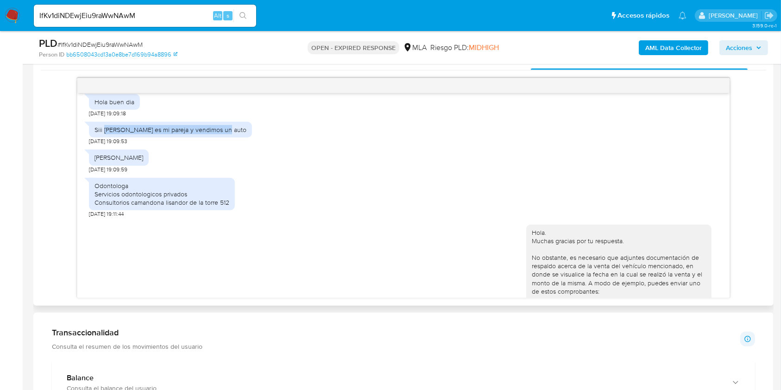
drag, startPoint x: 111, startPoint y: 146, endPoint x: 210, endPoint y: 146, distance: 98.7
click at [210, 134] on div "Siii federico es mi pareja y vendimos un auto" at bounding box center [171, 130] width 152 height 8
copy div "federico es mi pareja y vendimos un auto"
drag, startPoint x: 104, startPoint y: 175, endPoint x: 115, endPoint y: 174, distance: 11.2
click at [115, 162] on div "A matalia" at bounding box center [119, 157] width 49 height 8
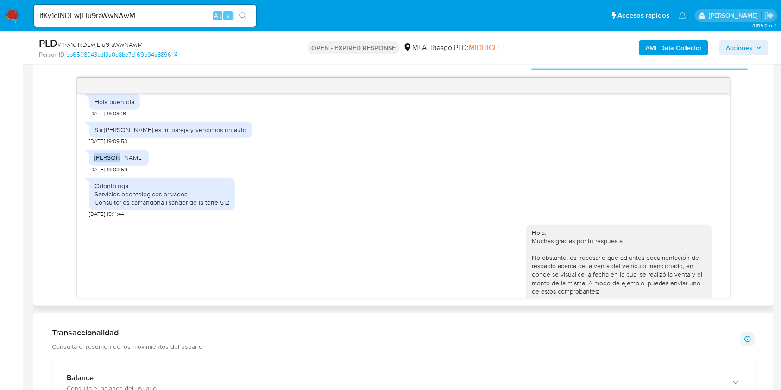
click at [115, 162] on div "A matalia" at bounding box center [119, 157] width 49 height 8
drag, startPoint x: 115, startPoint y: 174, endPoint x: 94, endPoint y: 176, distance: 21.4
click at [94, 165] on div "A matalia" at bounding box center [119, 158] width 60 height 16
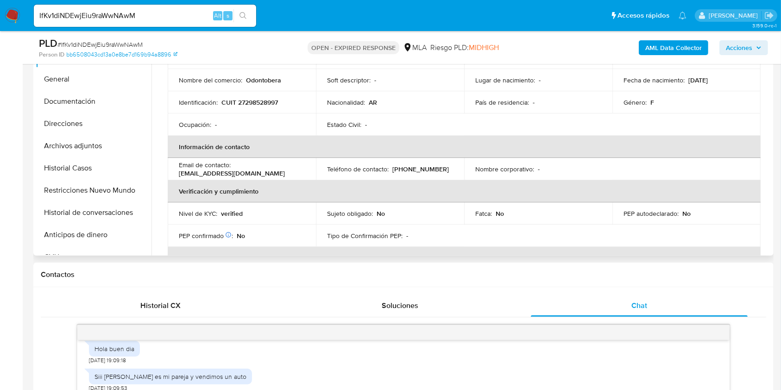
scroll to position [0, 0]
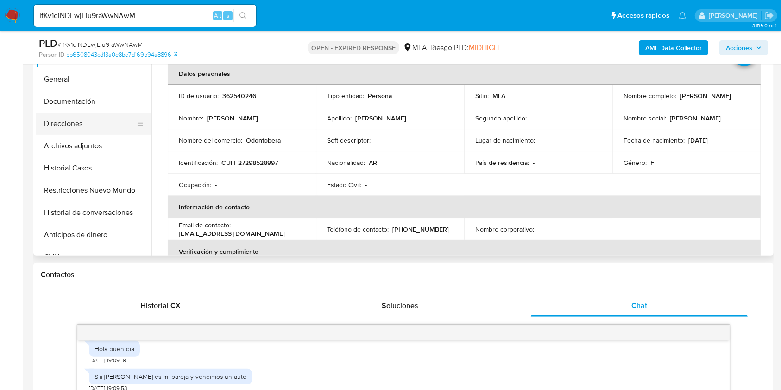
click at [70, 130] on button "Direcciones" at bounding box center [90, 124] width 108 height 22
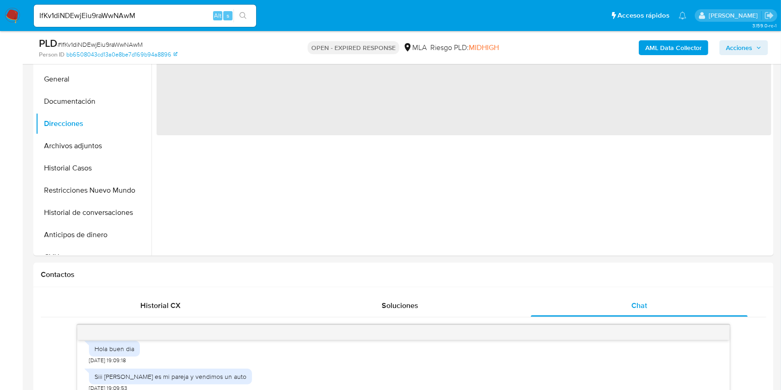
scroll to position [160, 0]
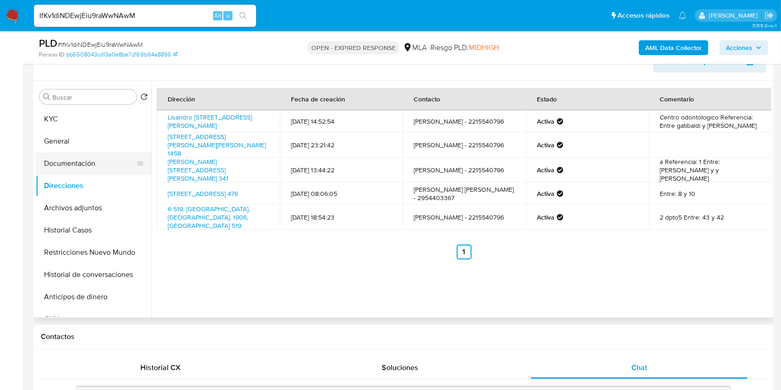
click at [71, 163] on button "Documentación" at bounding box center [90, 163] width 108 height 22
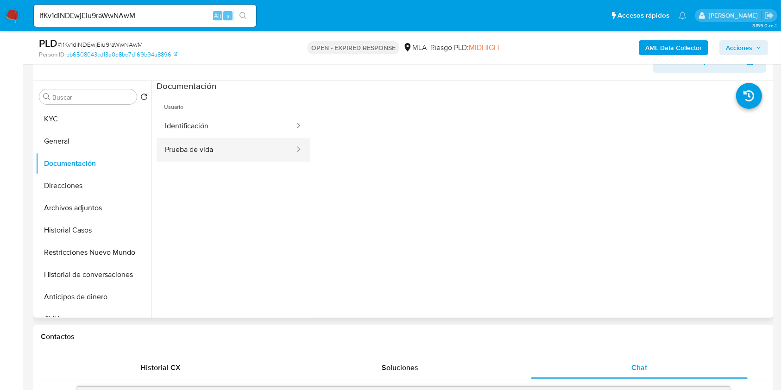
click at [243, 146] on button "Prueba de vida" at bounding box center [226, 150] width 139 height 24
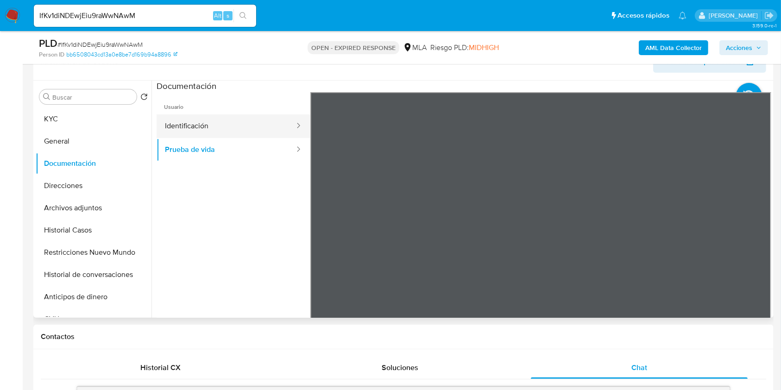
click at [244, 129] on button "Identificación" at bounding box center [226, 126] width 139 height 24
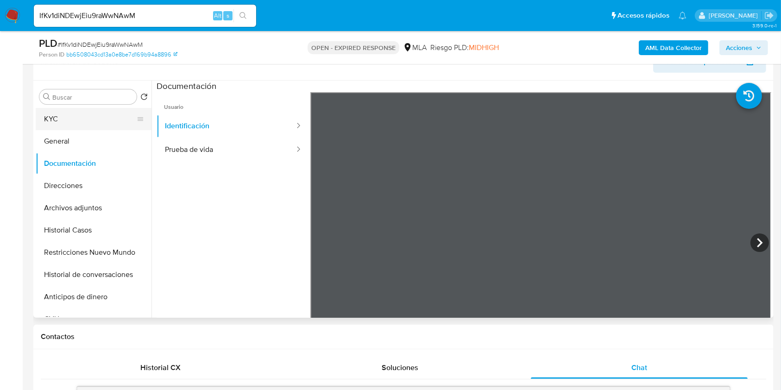
click at [89, 120] on button "KYC" at bounding box center [90, 119] width 108 height 22
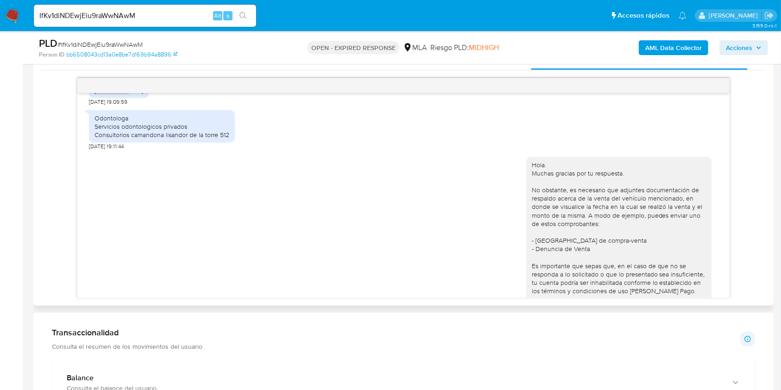
scroll to position [1372, 0]
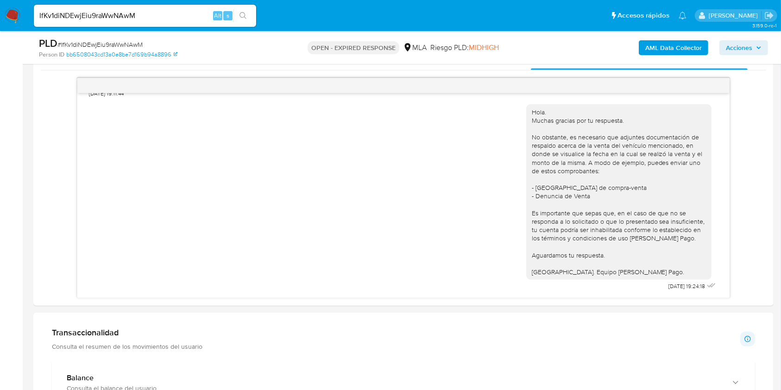
drag, startPoint x: 192, startPoint y: 24, endPoint x: 190, endPoint y: 19, distance: 5.0
click at [190, 21] on div "IfKv1diNDEwjEiu9raWwNAwM Alt s" at bounding box center [145, 16] width 222 height 22
click at [190, 19] on input "IfKv1diNDEwjEiu9raWwNAwM" at bounding box center [145, 16] width 222 height 12
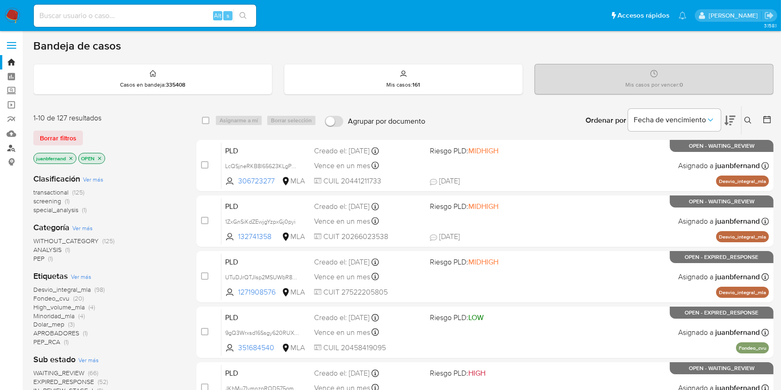
click at [8, 145] on link "Buscador de personas" at bounding box center [55, 148] width 110 height 14
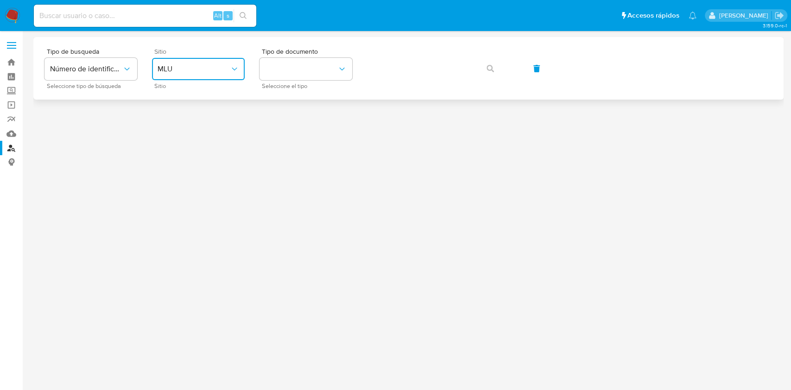
click at [224, 71] on span "MLU" at bounding box center [194, 68] width 72 height 9
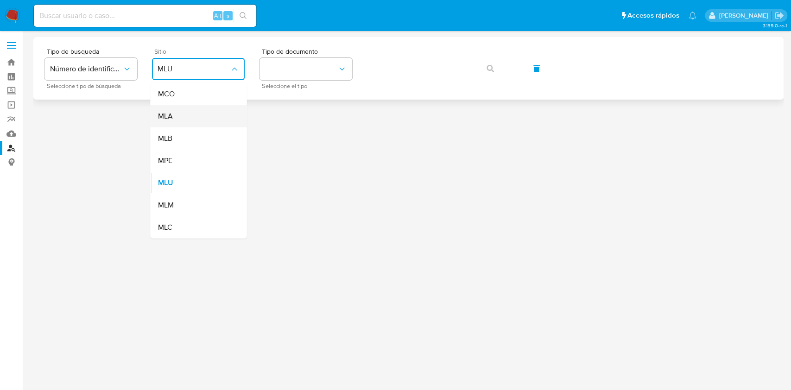
click at [213, 126] on div "MLA" at bounding box center [196, 116] width 76 height 22
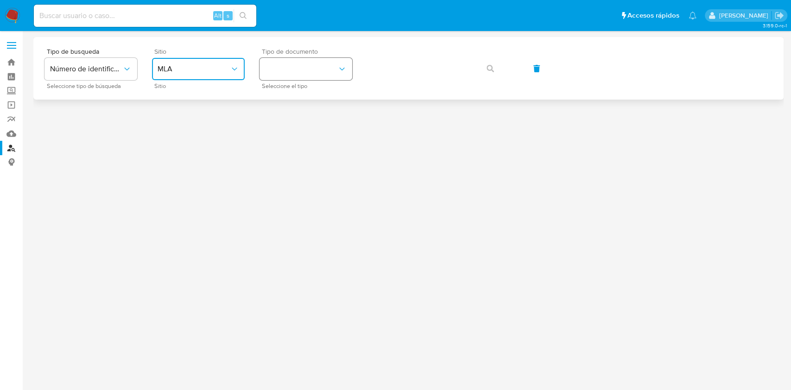
click at [311, 69] on button "identificationType" at bounding box center [305, 69] width 93 height 22
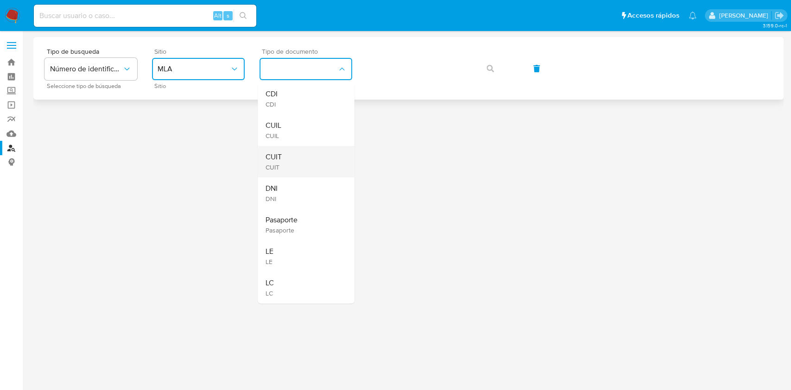
click at [311, 150] on div "CUIT CUIT" at bounding box center [303, 162] width 76 height 32
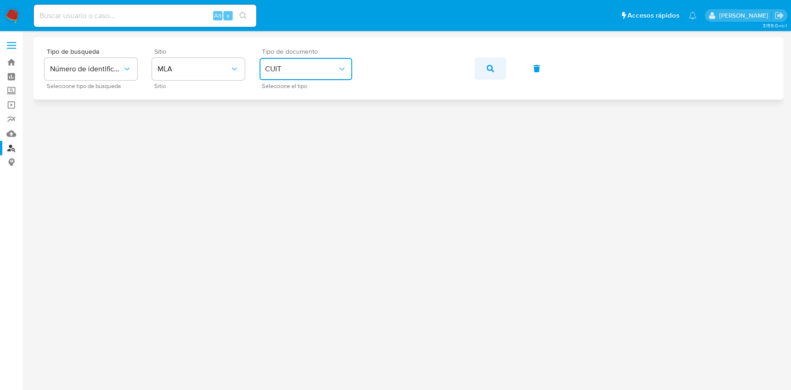
click at [497, 67] on button "button" at bounding box center [490, 68] width 32 height 22
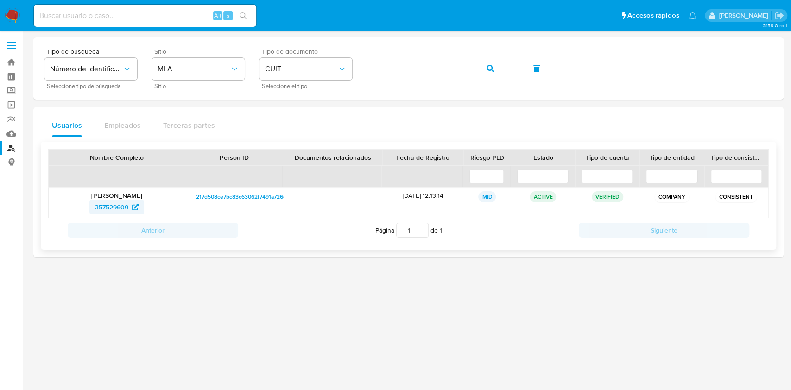
click at [126, 206] on span "357529609" at bounding box center [111, 207] width 33 height 15
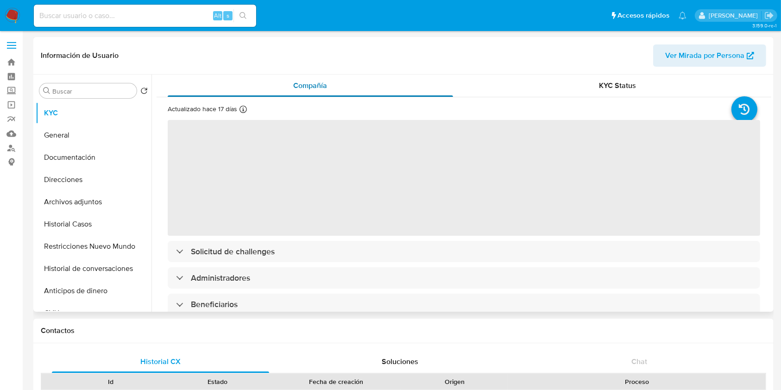
select select "10"
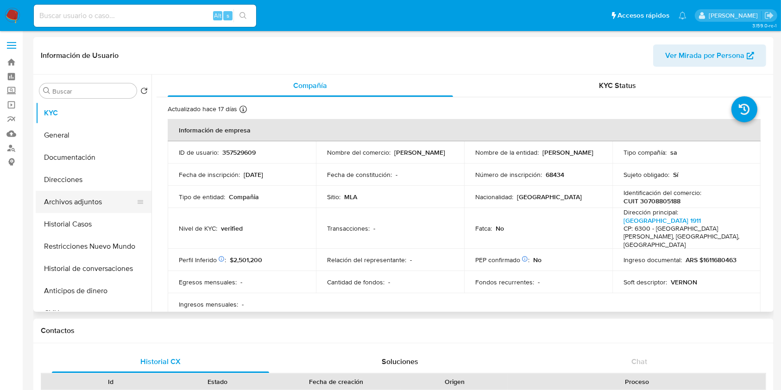
scroll to position [123, 0]
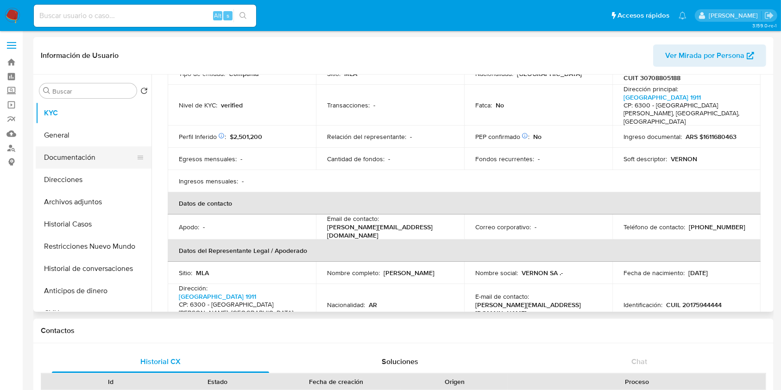
click at [89, 158] on button "Documentación" at bounding box center [90, 157] width 108 height 22
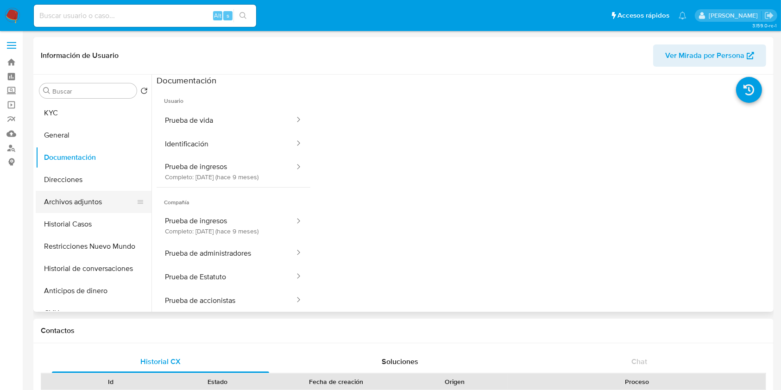
click at [73, 191] on button "Archivos adjuntos" at bounding box center [90, 202] width 108 height 22
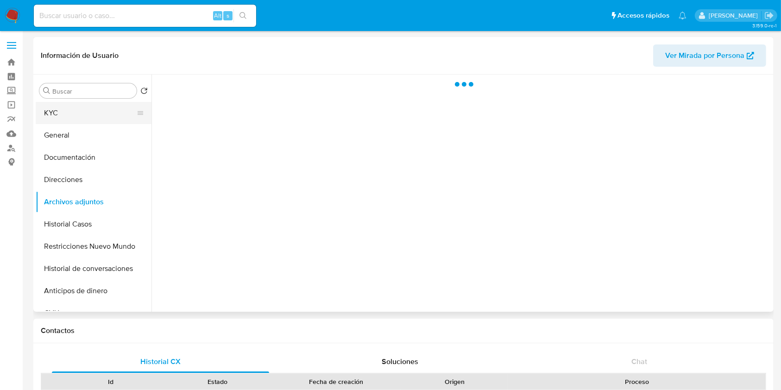
click at [68, 111] on button "KYC" at bounding box center [90, 113] width 108 height 22
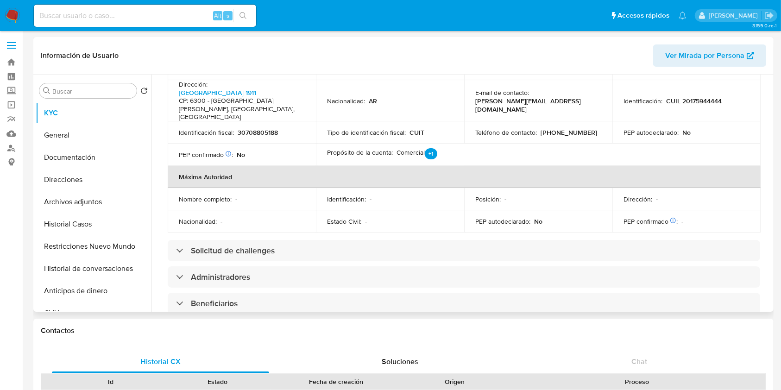
scroll to position [634, 0]
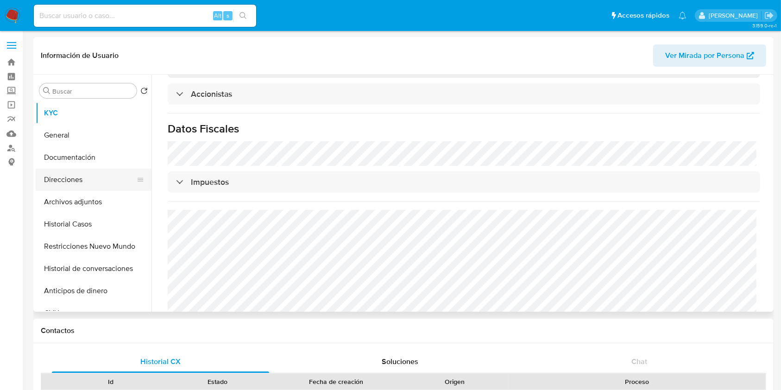
click at [83, 177] on button "Direcciones" at bounding box center [90, 180] width 108 height 22
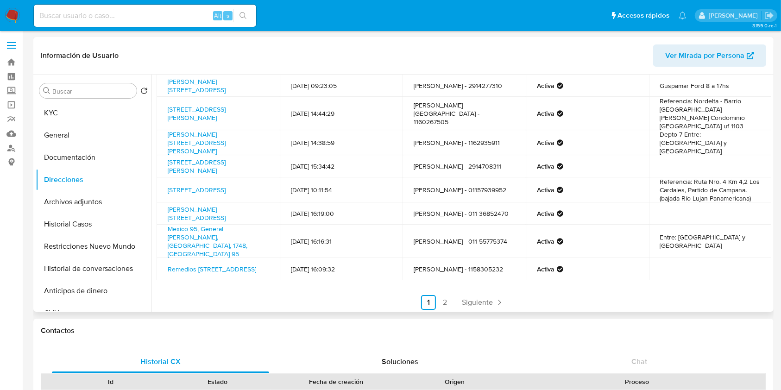
scroll to position [76, 0]
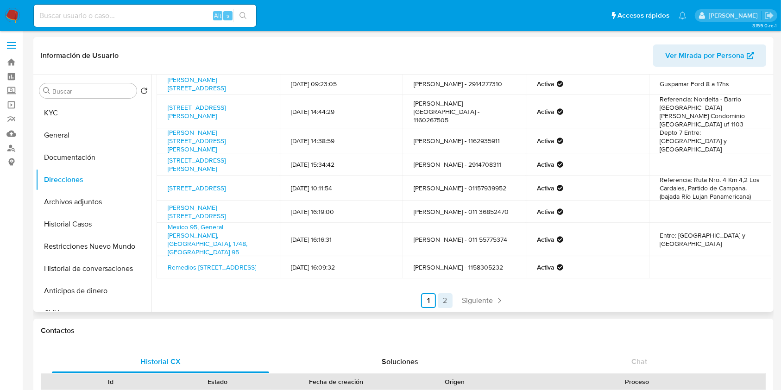
click at [444, 296] on link "2" at bounding box center [445, 300] width 15 height 15
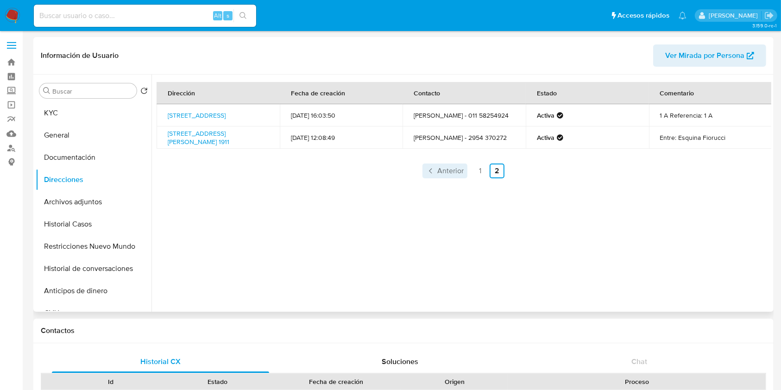
click at [443, 175] on span "Anterior" at bounding box center [450, 170] width 26 height 7
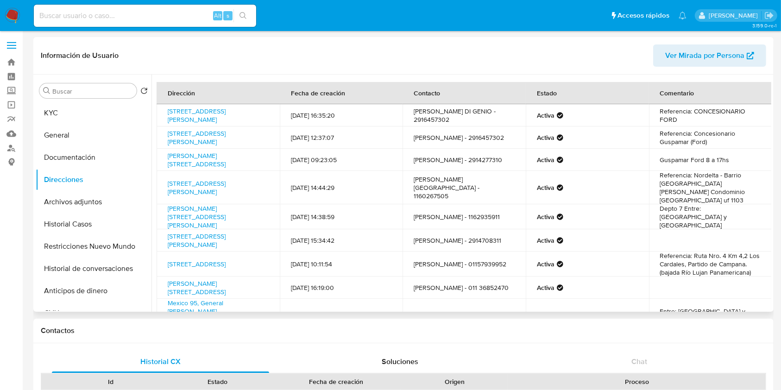
scroll to position [62, 0]
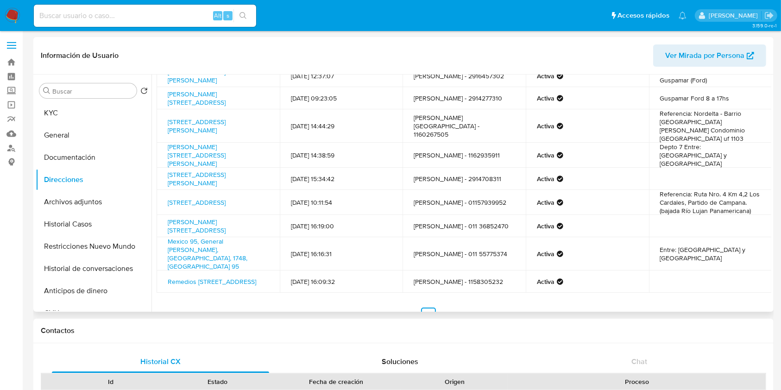
drag, startPoint x: 479, startPoint y: 302, endPoint x: 474, endPoint y: 303, distance: 5.1
click at [478, 311] on span "Siguiente" at bounding box center [477, 314] width 31 height 7
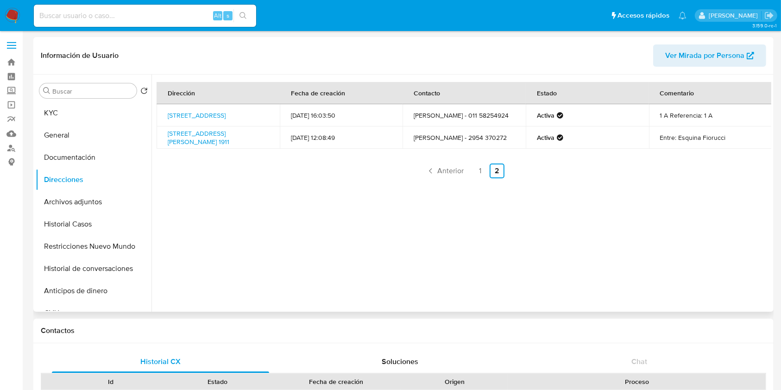
scroll to position [0, 0]
click at [207, 143] on link "[STREET_ADDRESS][PERSON_NAME] 1911" at bounding box center [199, 138] width 62 height 18
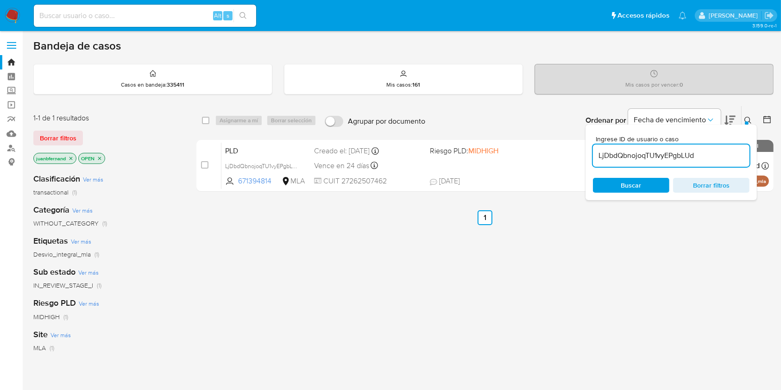
click at [719, 156] on input "LjDbdQbnojoqTU1vyEPgbLUd" at bounding box center [671, 156] width 157 height 12
paste input "IfKv1diNDEwjEiu9raWwNAwM"
type input "IfKv1diNDEwjEiu9raWwNAwM"
click at [207, 119] on input "checkbox" at bounding box center [205, 120] width 7 height 7
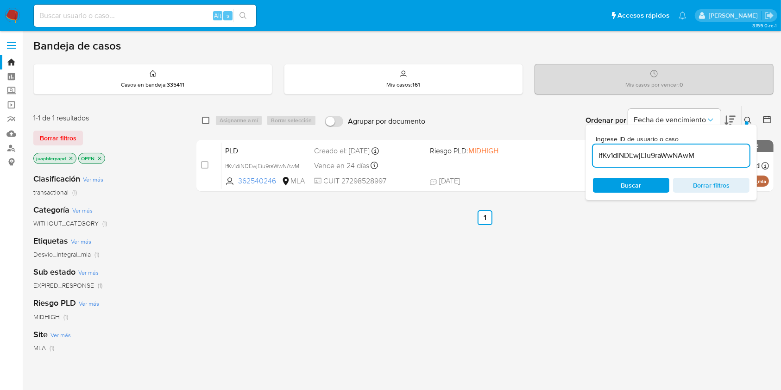
checkbox input "true"
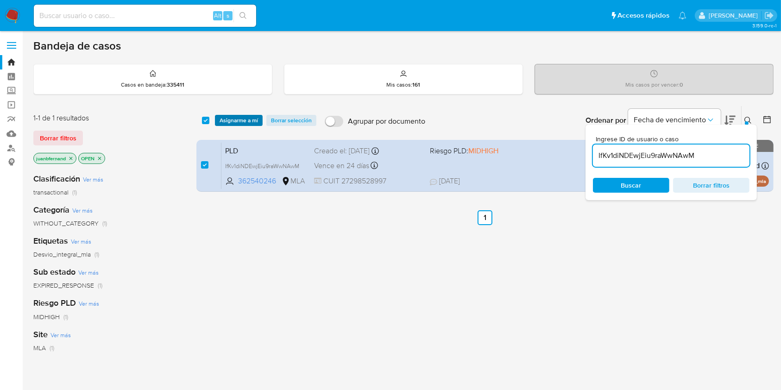
click at [228, 119] on span "Asignarme a mí" at bounding box center [239, 120] width 38 height 9
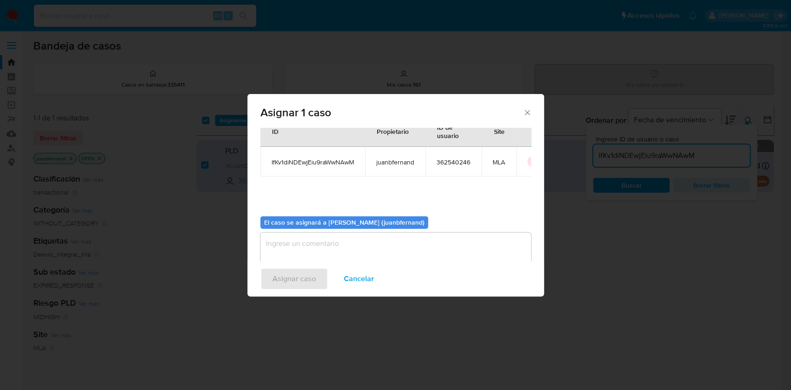
scroll to position [47, 0]
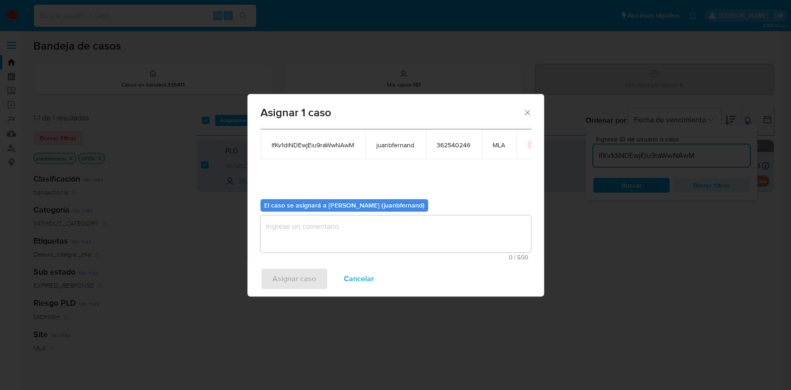
click at [344, 240] on textarea "assign-modal" at bounding box center [395, 233] width 271 height 37
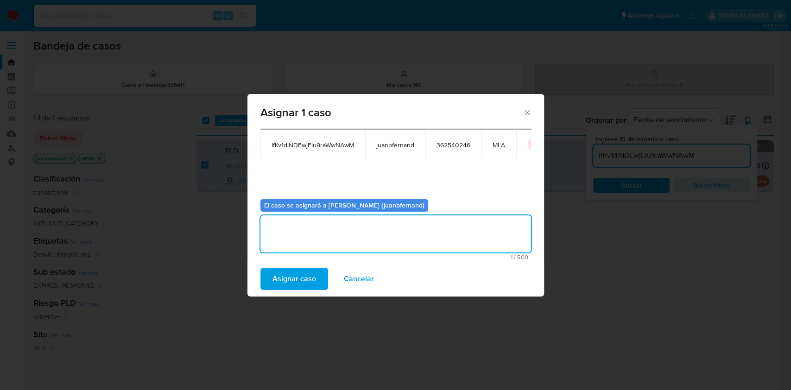
click at [296, 286] on span "Asignar caso" at bounding box center [294, 279] width 44 height 20
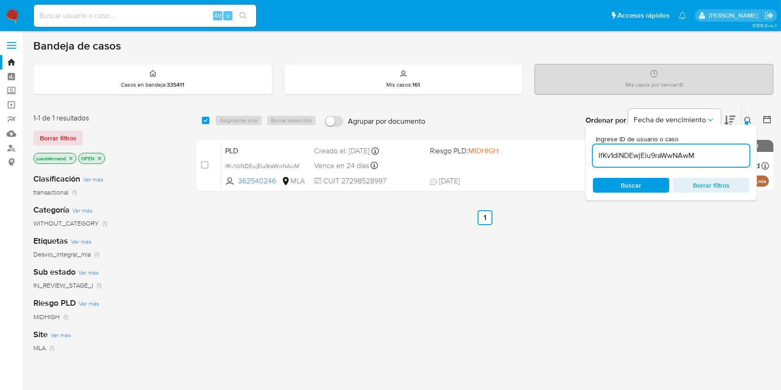
click at [683, 147] on div "IfKv1diNDEwjEiu9raWwNAwM" at bounding box center [671, 156] width 157 height 22
click at [684, 151] on input "IfKv1diNDEwjEiu9raWwNAwM" at bounding box center [671, 156] width 157 height 12
paste input "ReUPpOnOQAID3eMGkAW0edP"
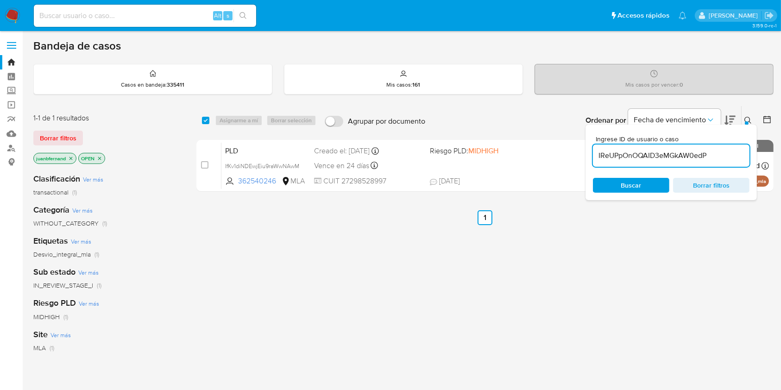
type input "IReUPpOnOQAID3eMGkAW0edP"
click at [205, 119] on input "checkbox" at bounding box center [205, 120] width 7 height 7
checkbox input "true"
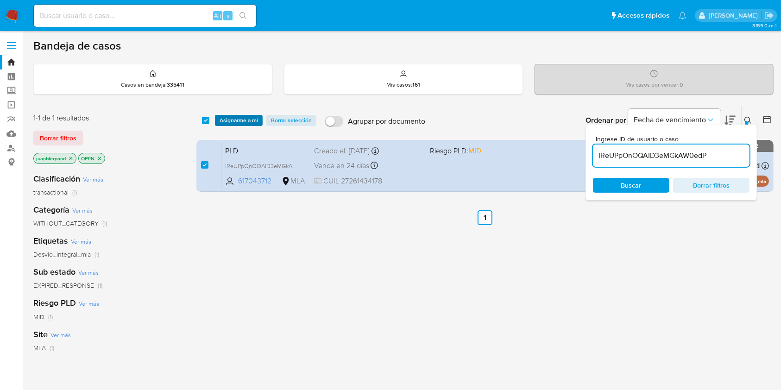
click at [251, 119] on span "Asignarme a mí" at bounding box center [239, 120] width 38 height 9
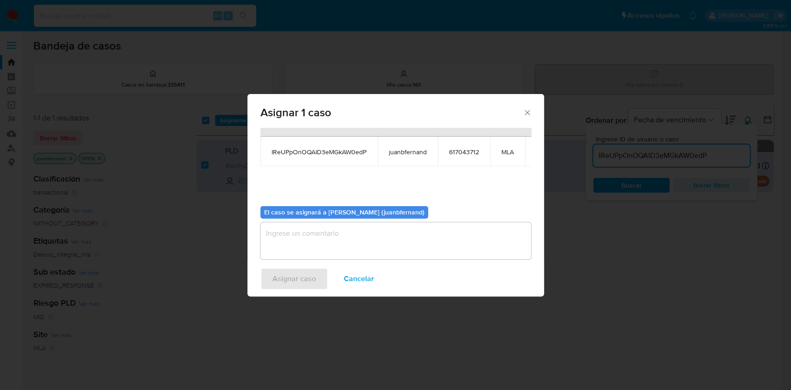
scroll to position [57, 0]
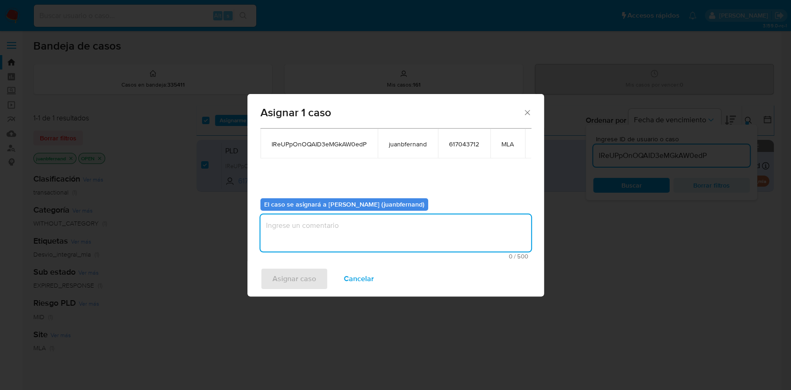
drag, startPoint x: 335, startPoint y: 235, endPoint x: 334, endPoint y: 241, distance: 6.1
click at [334, 235] on textarea "assign-modal" at bounding box center [395, 232] width 271 height 37
type textarea "v"
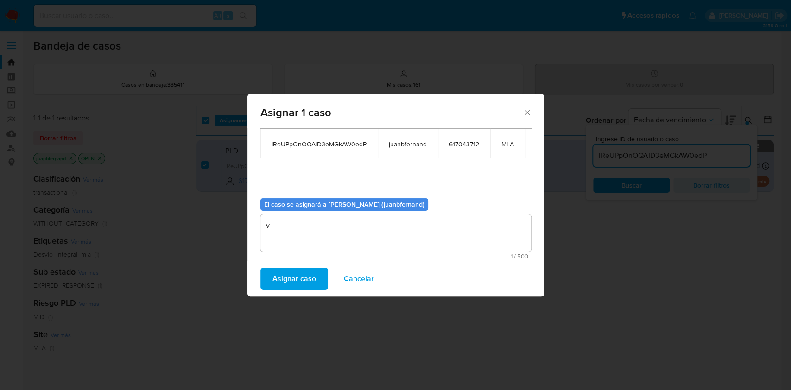
drag, startPoint x: 298, startPoint y: 276, endPoint x: 326, endPoint y: 219, distance: 63.0
click at [327, 212] on div "Asignar 1 caso Casos a asignar: ID Propietario ID de usuario Site IReUPpOnOQAID…" at bounding box center [395, 195] width 296 height 202
click at [326, 225] on textarea "v" at bounding box center [395, 232] width 271 height 37
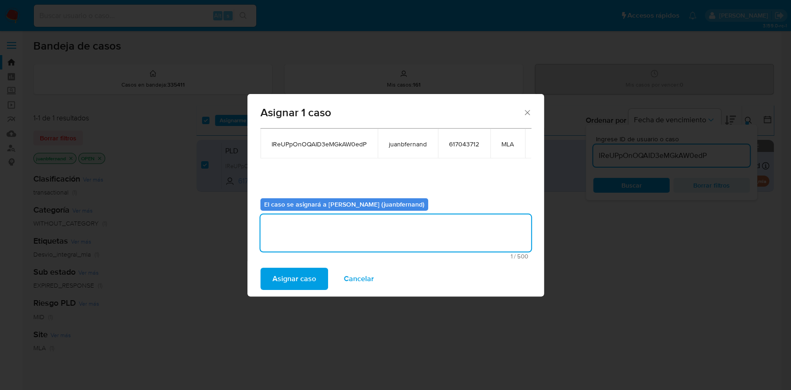
click at [306, 272] on span "Asignar caso" at bounding box center [294, 279] width 44 height 20
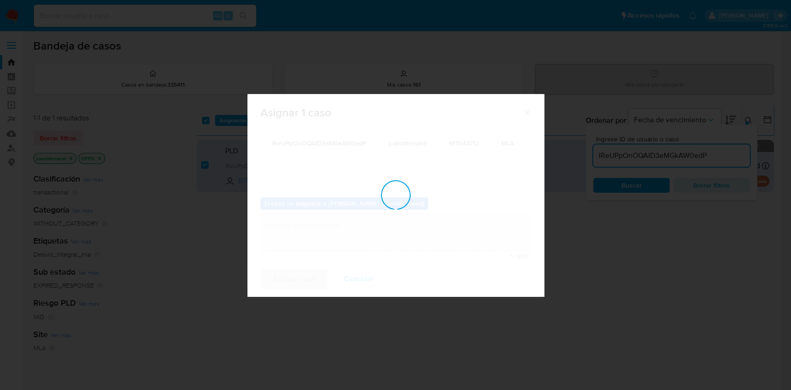
scroll to position [56, 0]
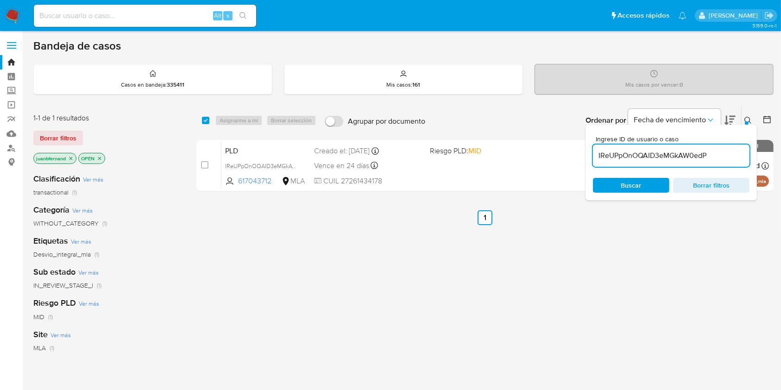
click at [715, 159] on input "IReUPpOnOQAID3eMGkAW0edP" at bounding box center [671, 156] width 157 height 12
paste input "9lrZk4RhBAqfEiJyxNofRppn"
type input "9lrZk4RhBAqfEiJyxNofRppn"
click at [206, 119] on input "checkbox" at bounding box center [205, 120] width 7 height 7
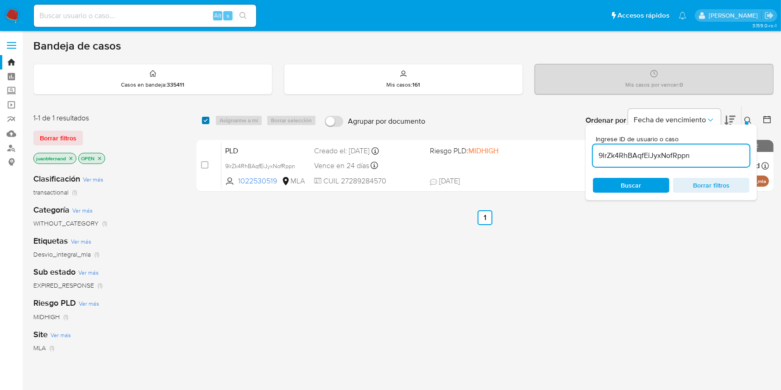
checkbox input "true"
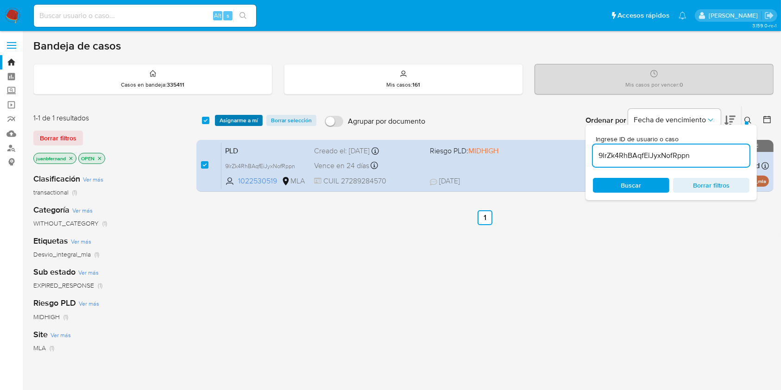
click at [226, 119] on span "Asignarme a mí" at bounding box center [239, 120] width 38 height 9
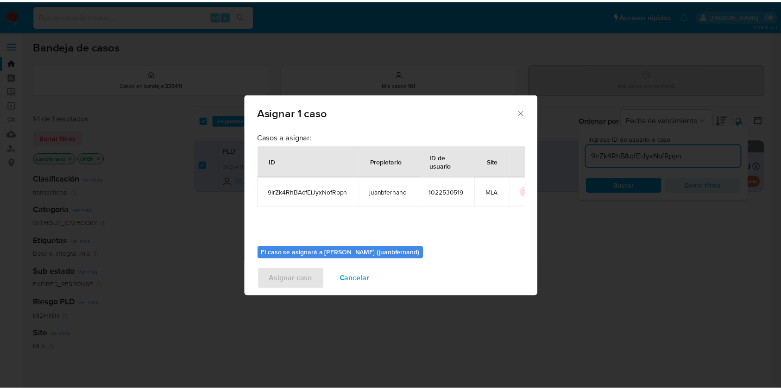
scroll to position [47, 0]
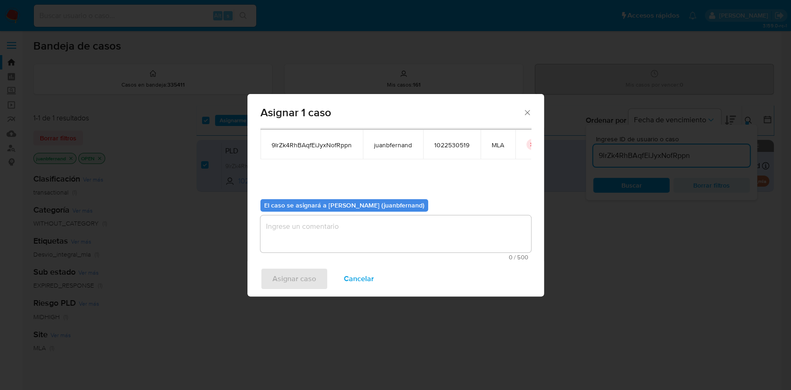
click at [389, 230] on textarea "assign-modal" at bounding box center [395, 233] width 271 height 37
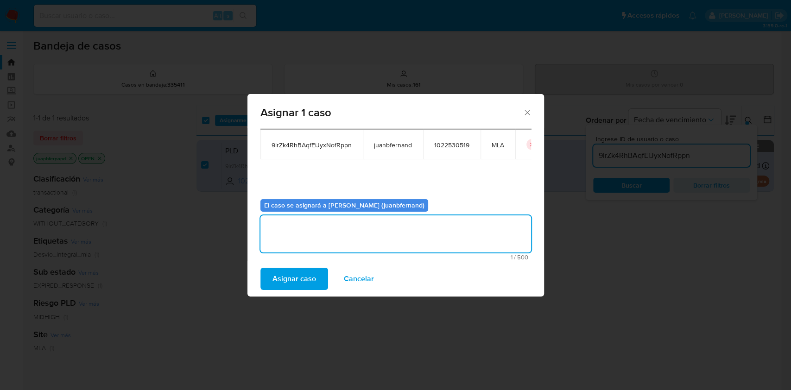
click at [287, 276] on span "Asignar caso" at bounding box center [294, 279] width 44 height 20
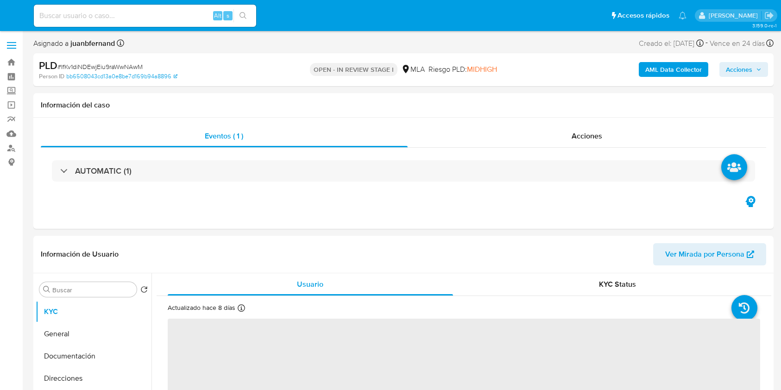
select select "10"
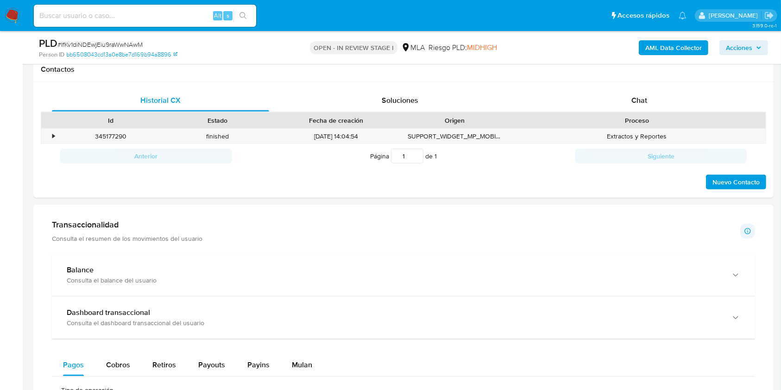
scroll to position [432, 0]
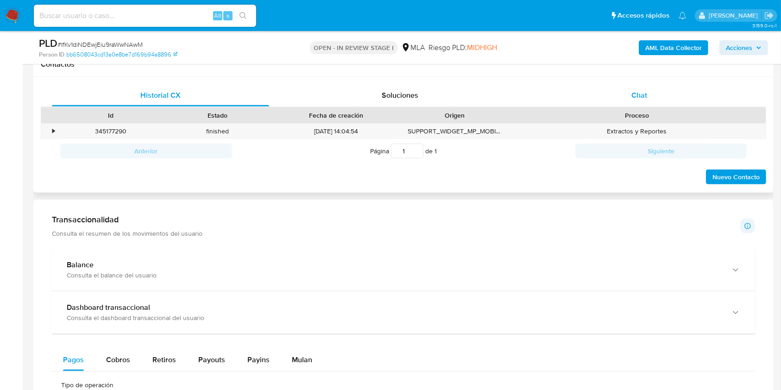
click at [678, 87] on div "Chat" at bounding box center [639, 95] width 217 height 22
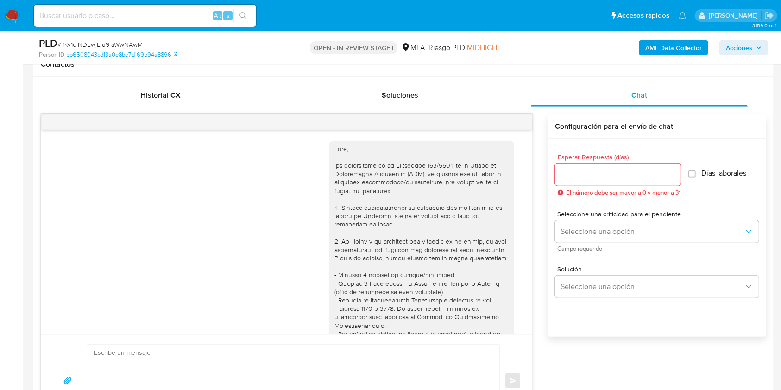
scroll to position [1372, 0]
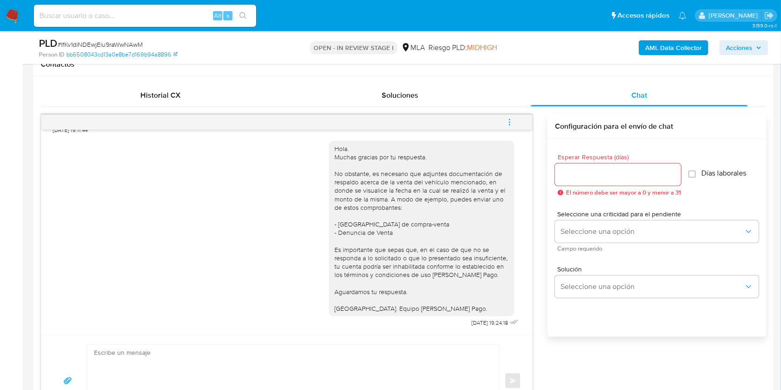
click at [518, 118] on button "menu-action" at bounding box center [509, 122] width 31 height 22
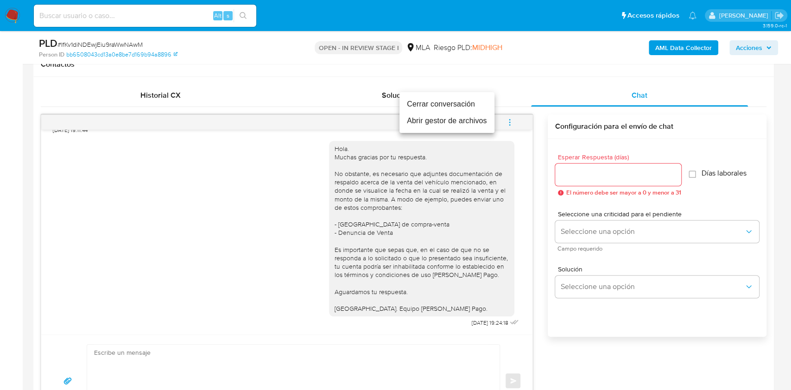
drag, startPoint x: 459, startPoint y: 106, endPoint x: 167, endPoint y: 107, distance: 291.9
click at [458, 106] on li "Cerrar conversación" at bounding box center [446, 104] width 95 height 17
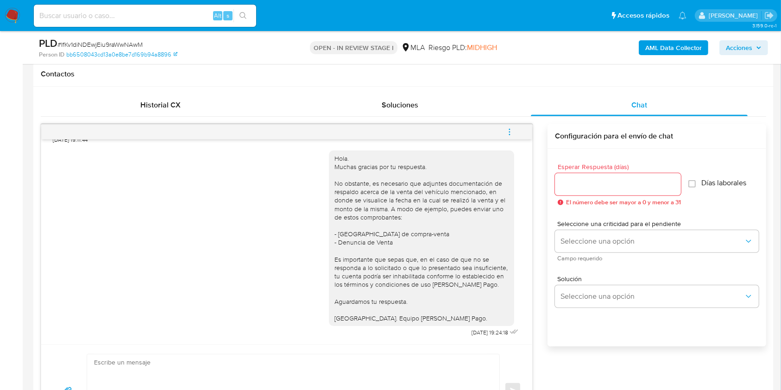
scroll to position [309, 0]
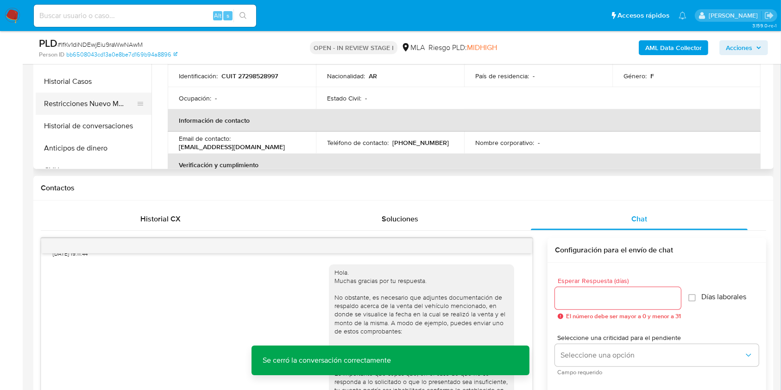
click at [83, 109] on button "Restricciones Nuevo Mundo" at bounding box center [90, 104] width 108 height 22
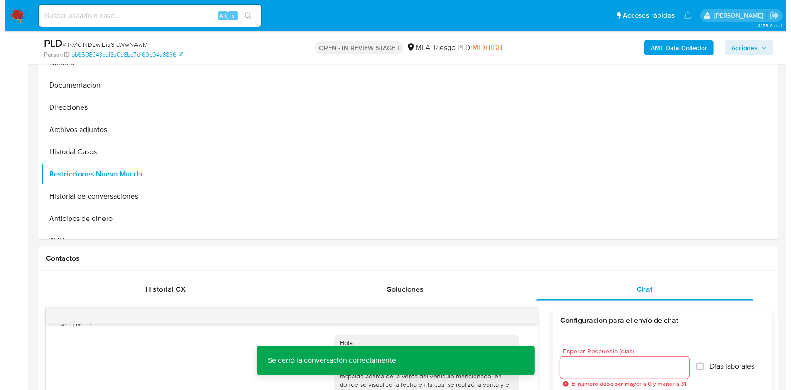
scroll to position [123, 0]
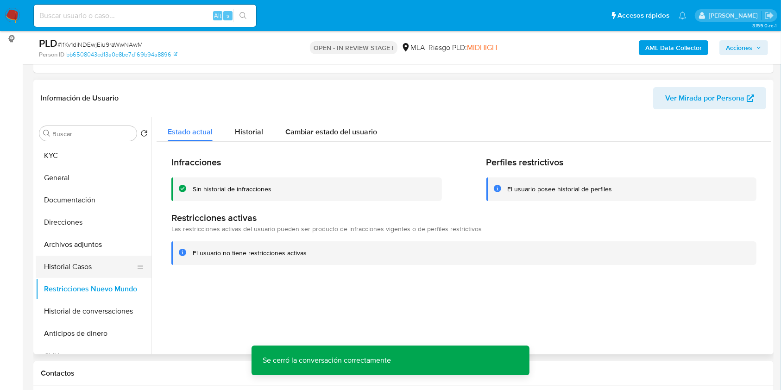
click at [64, 271] on button "Historial Casos" at bounding box center [90, 267] width 108 height 22
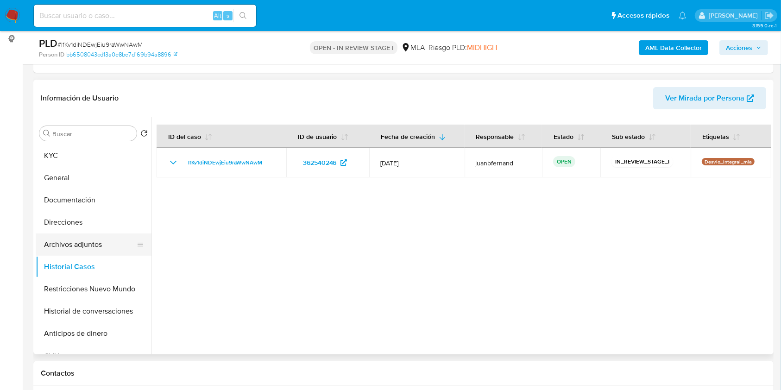
click at [97, 242] on button "Archivos adjuntos" at bounding box center [90, 244] width 108 height 22
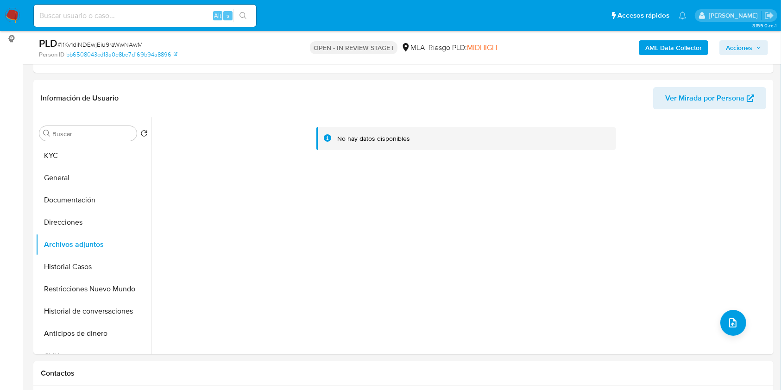
click at [663, 46] on b "AML Data Collector" at bounding box center [673, 47] width 57 height 15
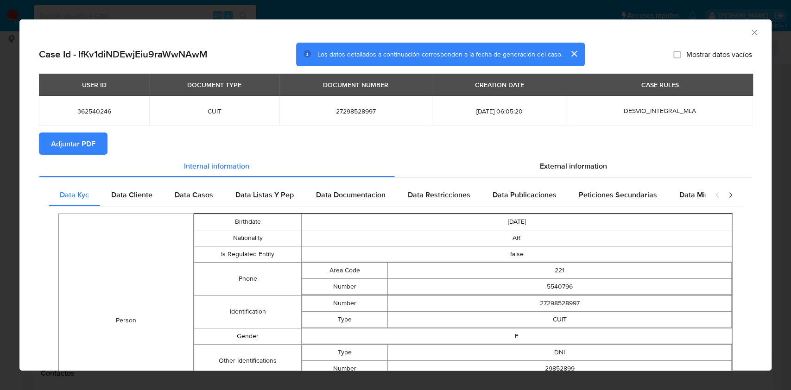
click at [84, 144] on span "Adjuntar PDF" at bounding box center [73, 143] width 44 height 20
click at [751, 32] on icon "Cerrar ventana" at bounding box center [753, 32] width 5 height 5
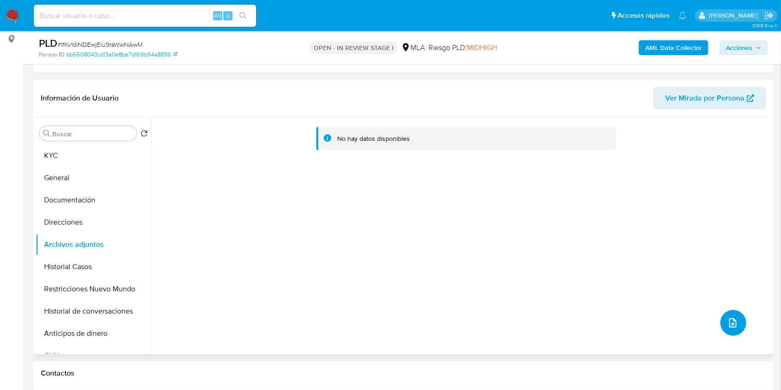
click at [727, 320] on icon "upload-file" at bounding box center [732, 322] width 11 height 11
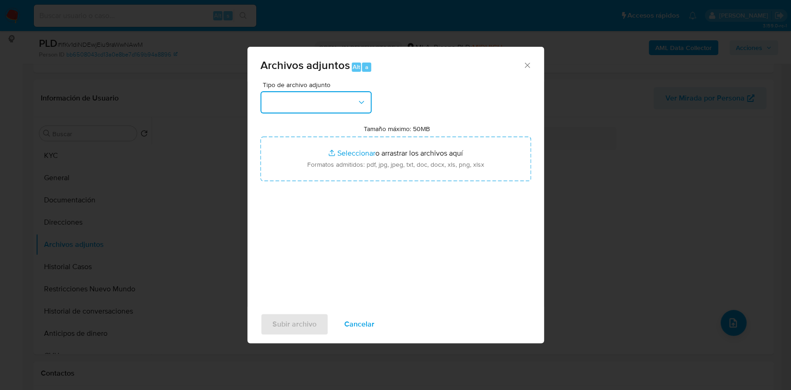
click at [309, 101] on button "button" at bounding box center [315, 102] width 111 height 22
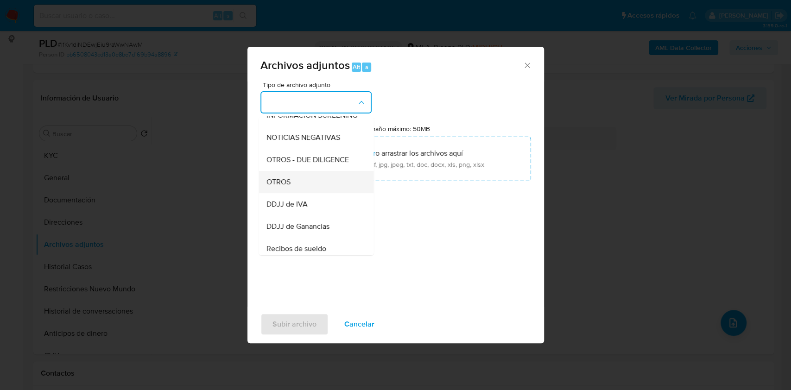
click at [305, 190] on div "OTROS" at bounding box center [313, 182] width 95 height 22
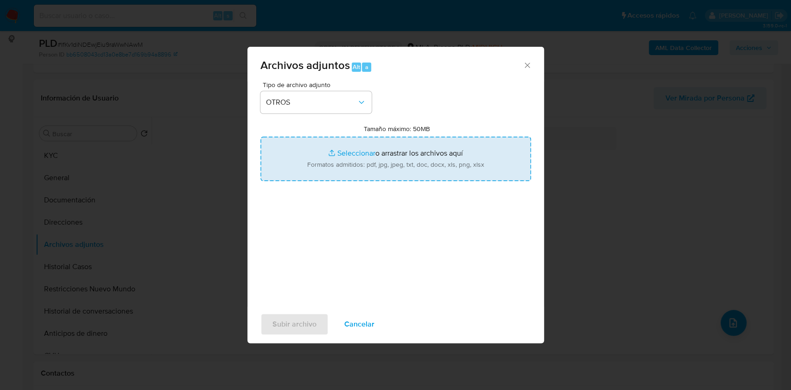
type input "C:\fakepath\Caselog IfKv1diNDEwjEiu9raWwNAwM_2025_07_17_20_18_53.docx"
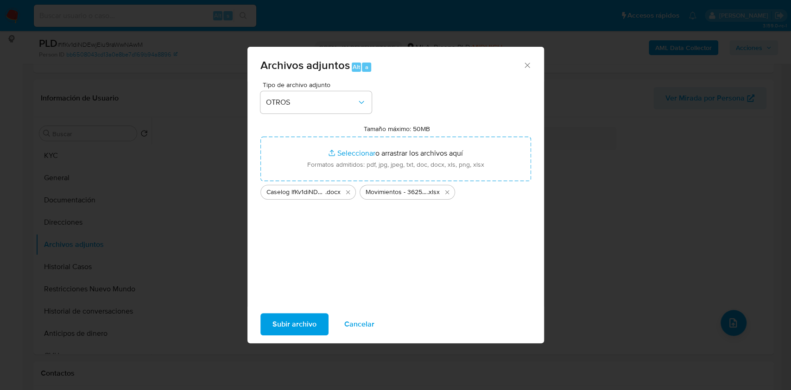
click at [312, 321] on span "Subir archivo" at bounding box center [294, 324] width 44 height 20
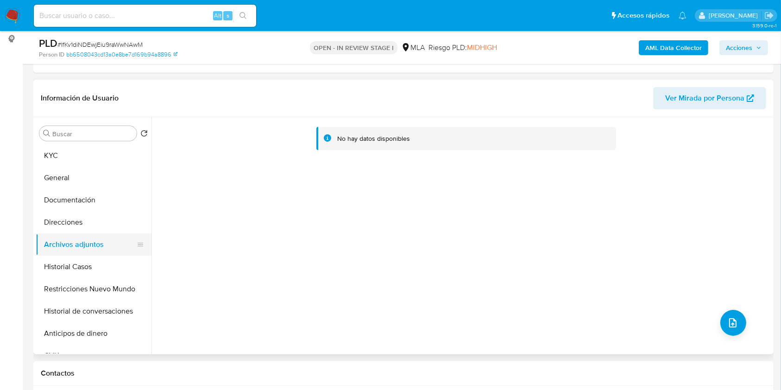
click at [81, 263] on button "Historial Casos" at bounding box center [94, 267] width 116 height 22
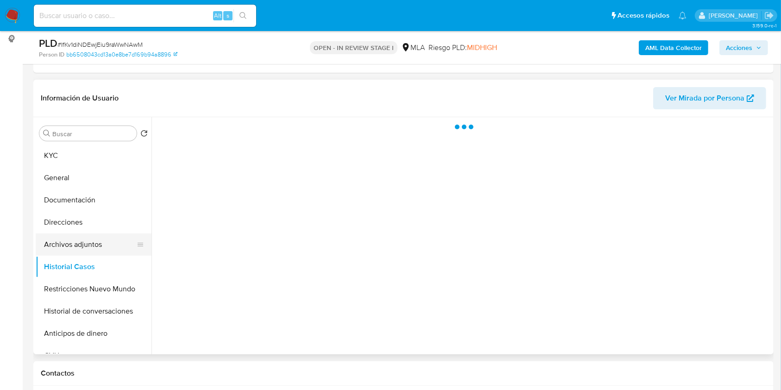
click at [89, 245] on button "Archivos adjuntos" at bounding box center [90, 244] width 108 height 22
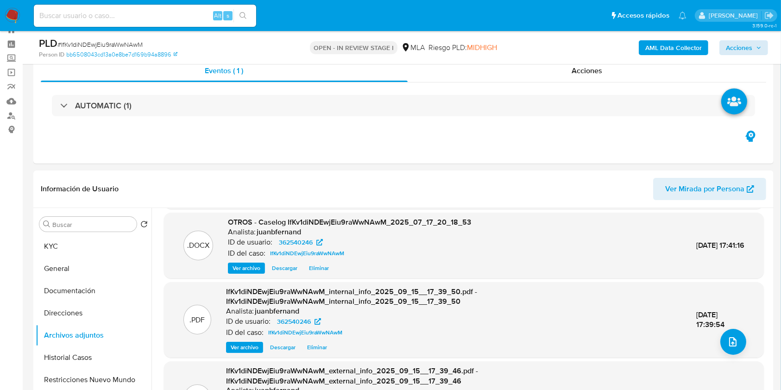
scroll to position [0, 0]
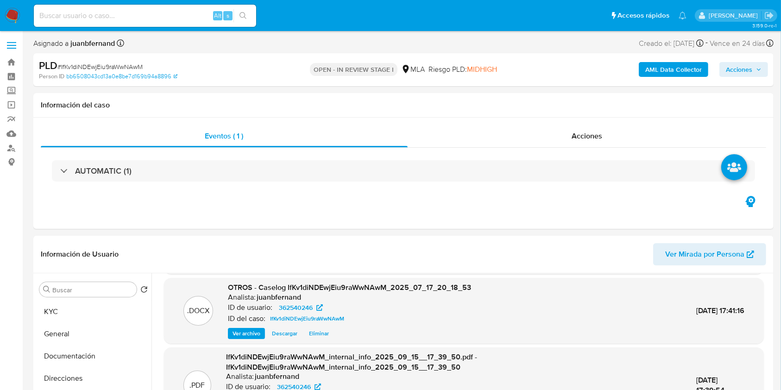
click at [741, 66] on span "Acciones" at bounding box center [739, 69] width 26 height 15
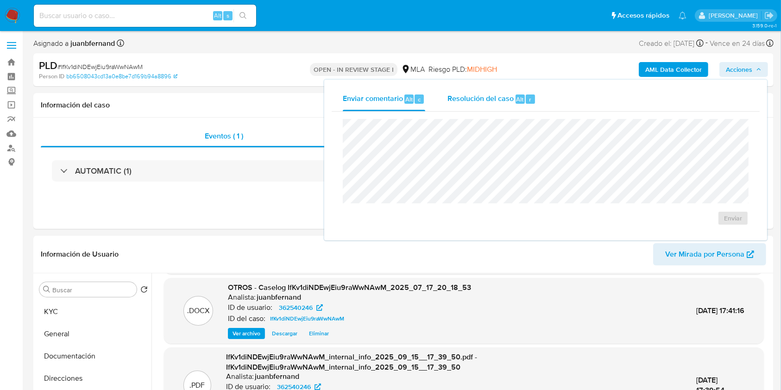
click at [504, 106] on div "Resolución del caso Alt r" at bounding box center [492, 99] width 88 height 24
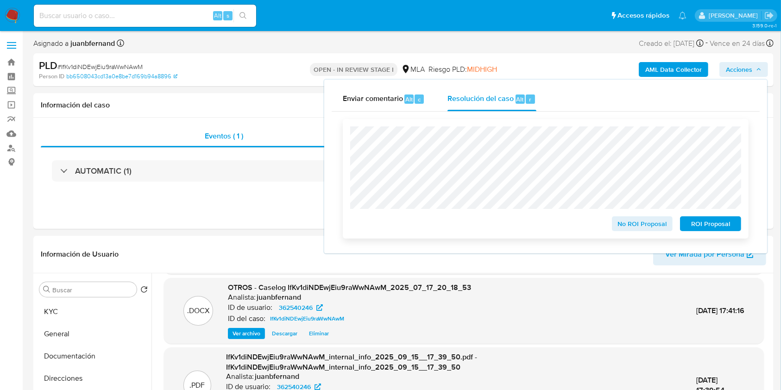
click at [638, 224] on span "No ROI Proposal" at bounding box center [642, 223] width 48 height 13
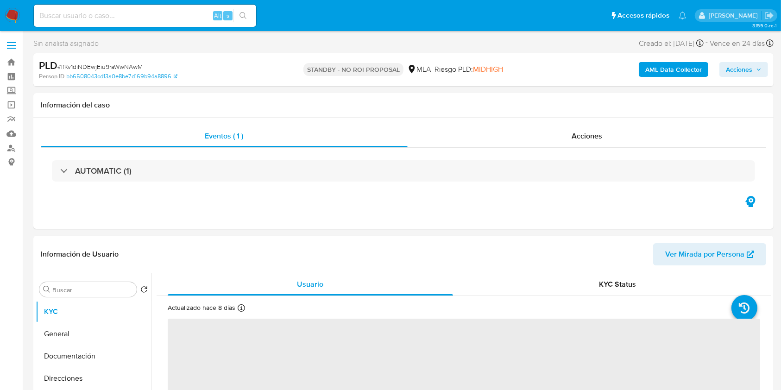
select select "10"
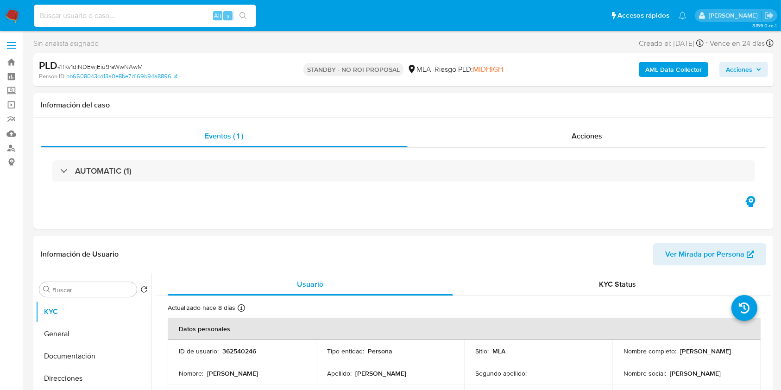
click at [194, 17] on input at bounding box center [145, 16] width 222 height 12
paste input "IReUPpOnOQAID3eMGkAW0edP"
type input "IReUPpOnOQAID3eMGkAW0edP"
click at [241, 17] on icon "search-icon" at bounding box center [243, 15] width 7 height 7
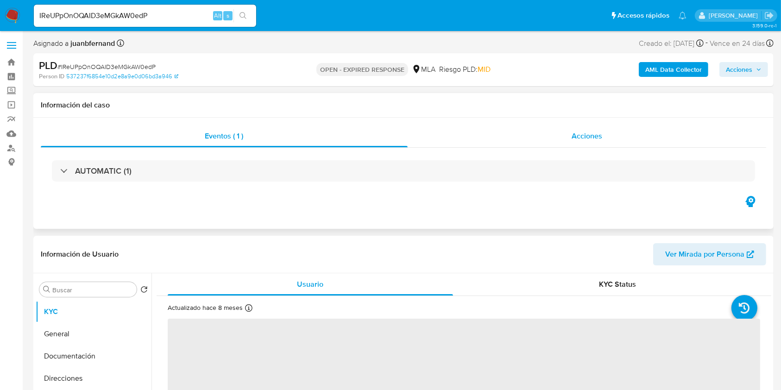
select select "10"
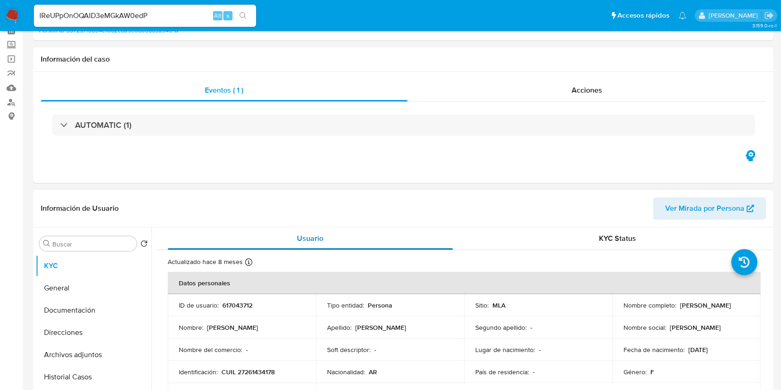
scroll to position [185, 0]
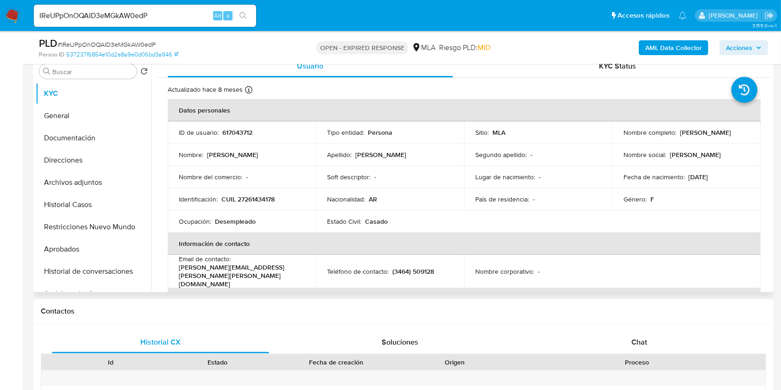
click at [271, 271] on p "[PERSON_NAME][EMAIL_ADDRESS][PERSON_NAME][PERSON_NAME][DOMAIN_NAME]" at bounding box center [240, 275] width 122 height 25
drag, startPoint x: 271, startPoint y: 271, endPoint x: 186, endPoint y: 270, distance: 84.8
click at [186, 270] on p "[PERSON_NAME][EMAIL_ADDRESS][PERSON_NAME][PERSON_NAME][DOMAIN_NAME]" at bounding box center [240, 275] width 122 height 25
drag, startPoint x: 186, startPoint y: 270, endPoint x: 269, endPoint y: 272, distance: 82.5
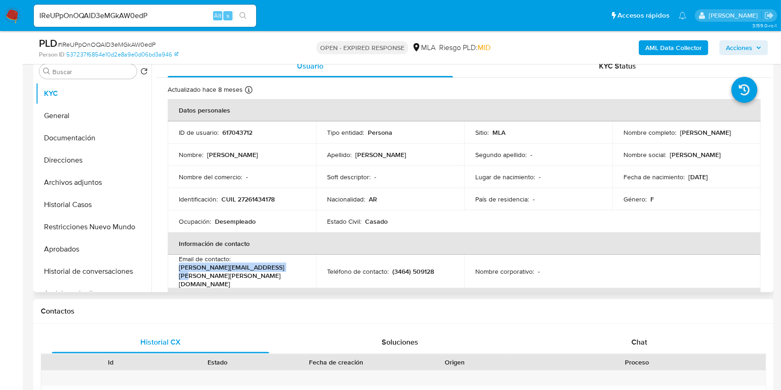
click at [269, 272] on p "[PERSON_NAME][EMAIL_ADDRESS][PERSON_NAME][PERSON_NAME][DOMAIN_NAME]" at bounding box center [240, 275] width 122 height 25
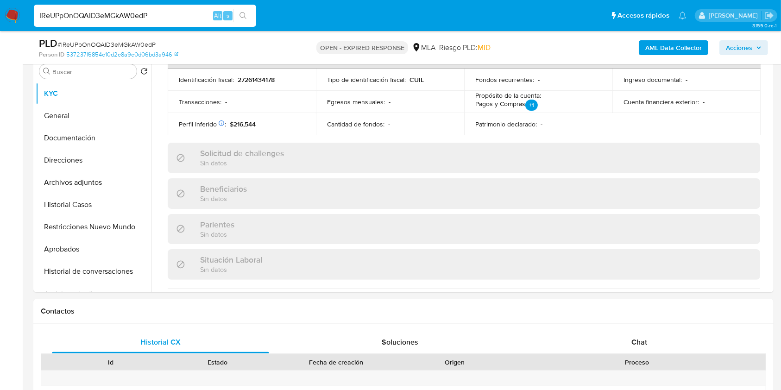
click at [165, 14] on input "IReUPpOnOQAID3eMGkAW0edP" at bounding box center [145, 16] width 222 height 12
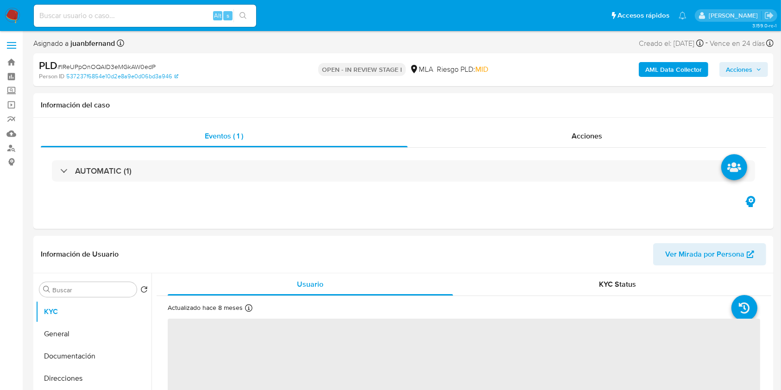
select select "10"
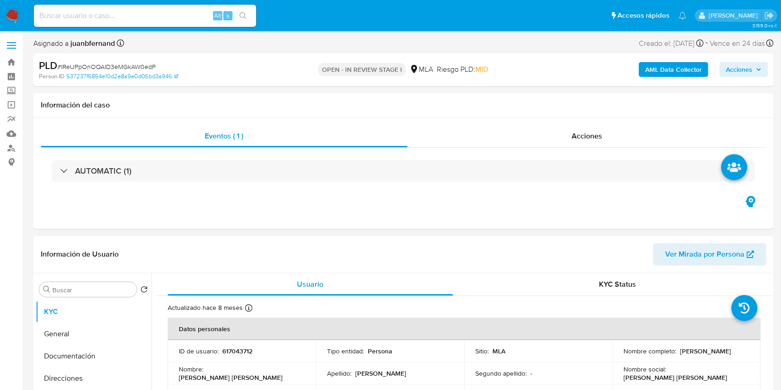
scroll to position [247, 0]
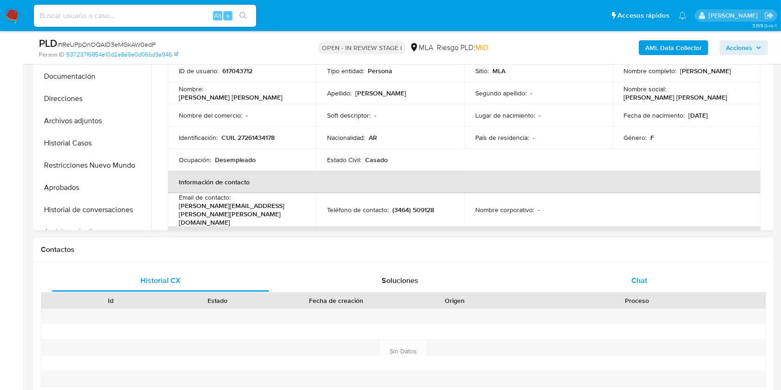
click at [645, 276] on span "Chat" at bounding box center [639, 280] width 16 height 11
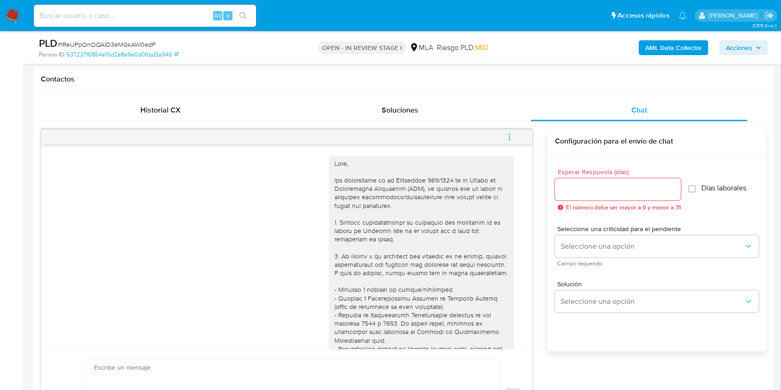
scroll to position [371, 0]
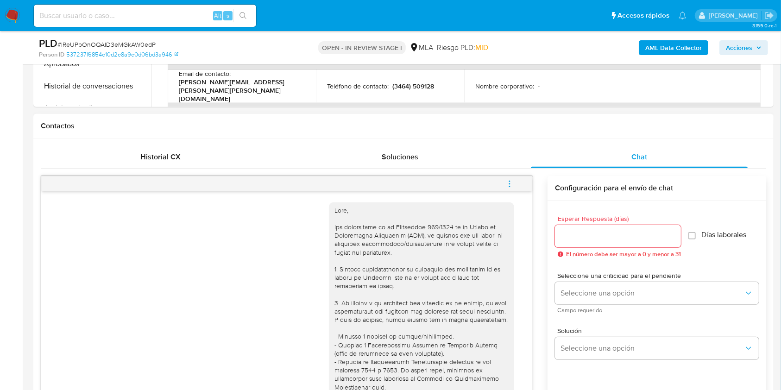
click at [515, 177] on button "menu-action" at bounding box center [509, 184] width 31 height 22
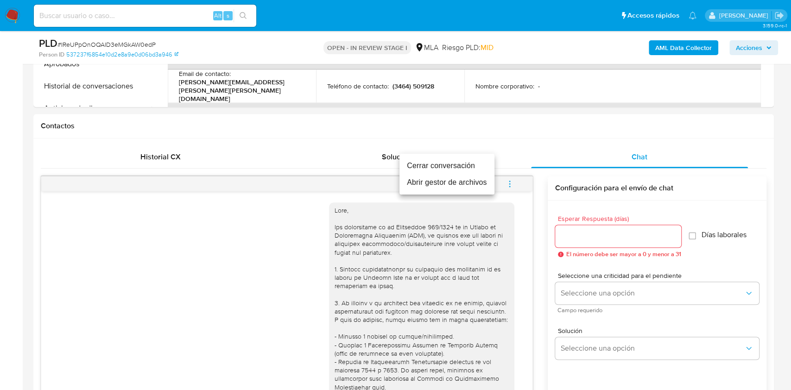
click at [459, 162] on li "Cerrar conversación" at bounding box center [446, 166] width 95 height 17
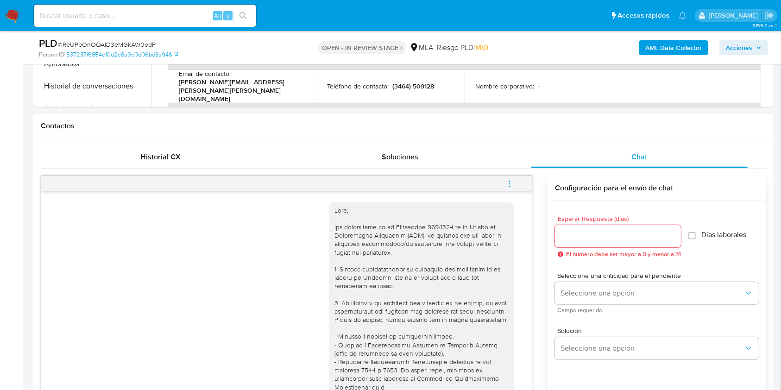
scroll to position [185, 0]
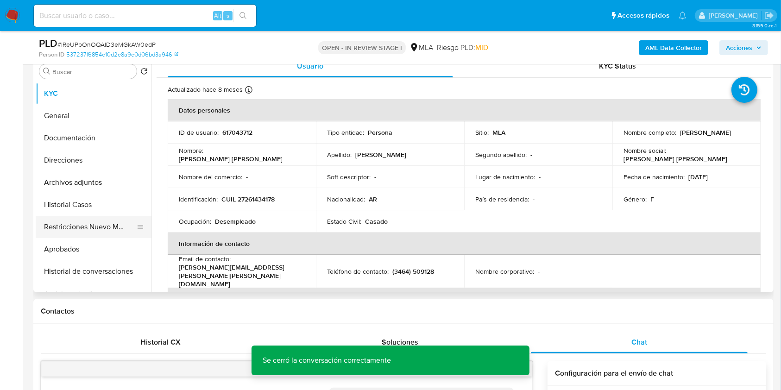
click at [89, 223] on button "Restricciones Nuevo Mundo" at bounding box center [90, 227] width 108 height 22
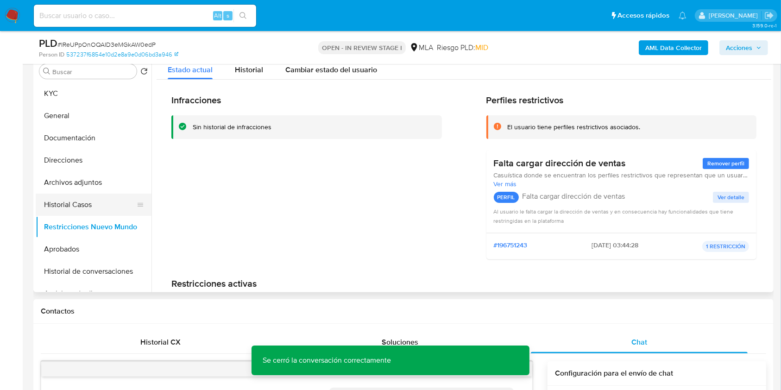
click at [82, 206] on button "Historial Casos" at bounding box center [90, 205] width 108 height 22
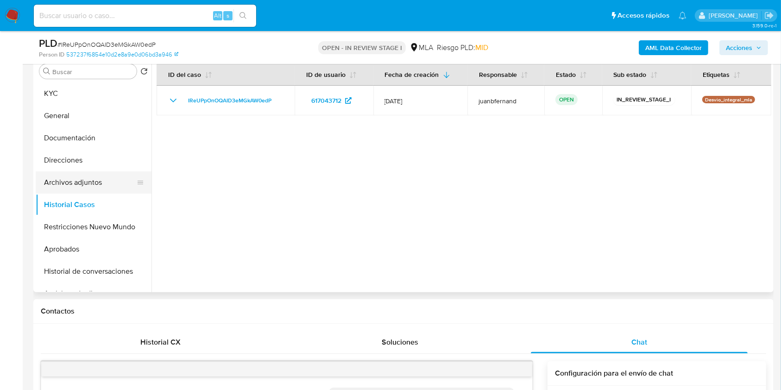
click at [90, 183] on button "Archivos adjuntos" at bounding box center [90, 182] width 108 height 22
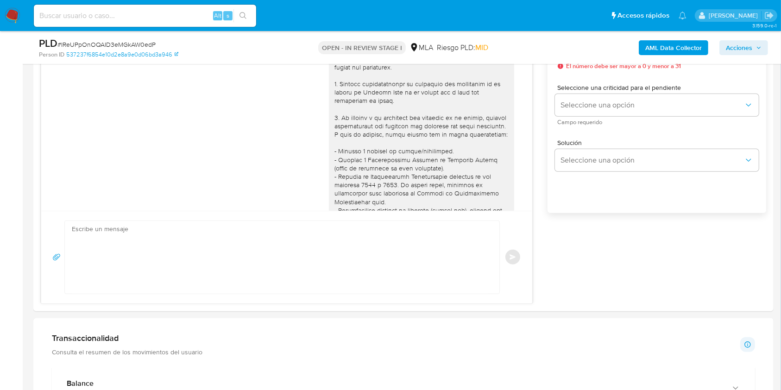
scroll to position [741, 0]
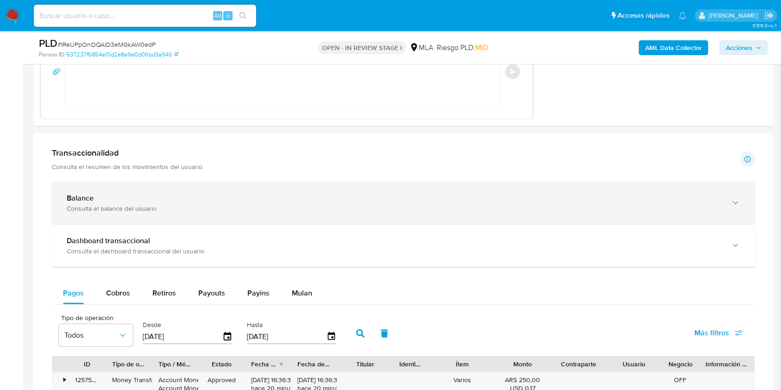
click at [80, 206] on div "Consulta el balance del usuario" at bounding box center [394, 208] width 655 height 8
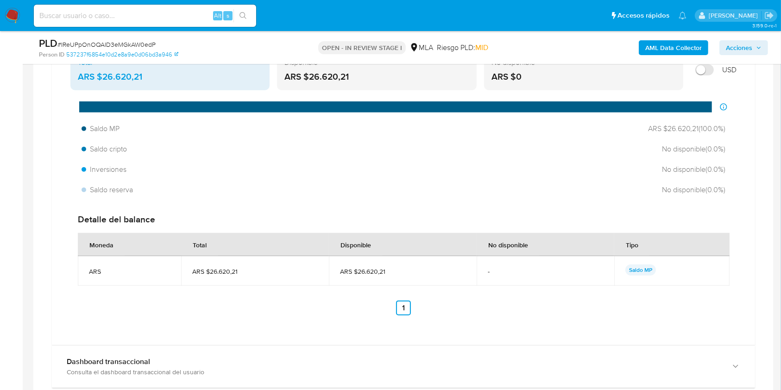
scroll to position [803, 0]
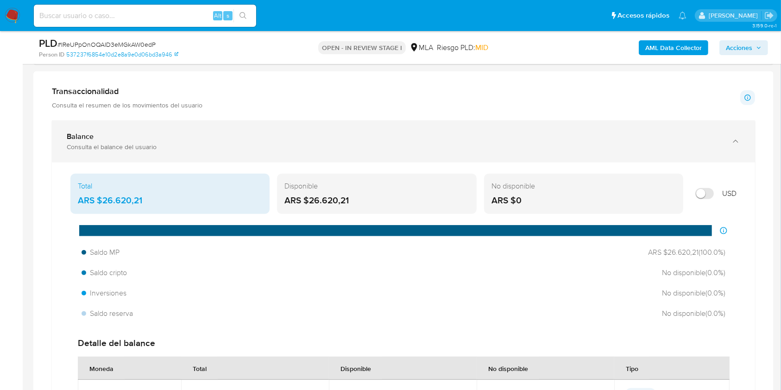
click at [102, 143] on div "Consulta el balance del usuario" at bounding box center [394, 147] width 655 height 8
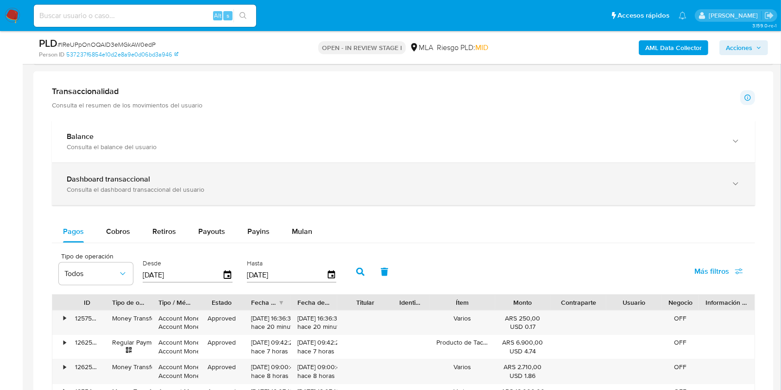
click at [121, 191] on div "Consulta el dashboard transaccional del usuario" at bounding box center [394, 189] width 655 height 8
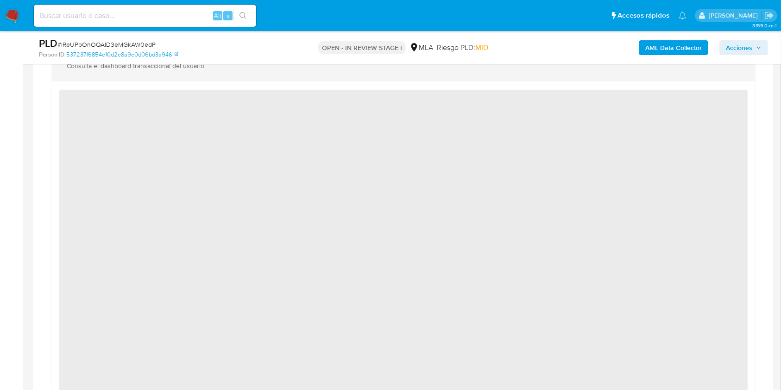
scroll to position [864, 0]
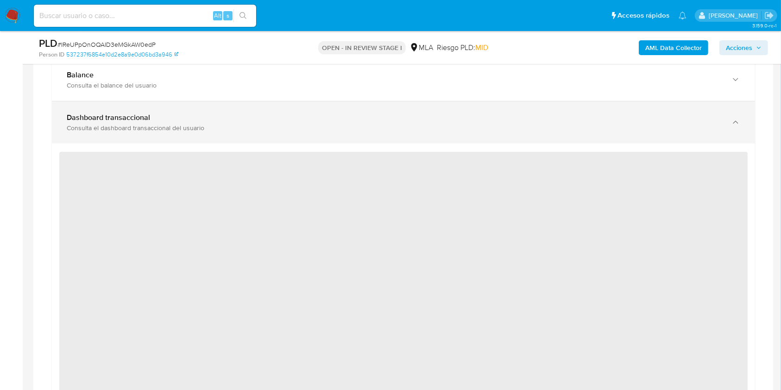
click at [148, 124] on div "Consulta el dashboard transaccional del usuario" at bounding box center [394, 128] width 655 height 8
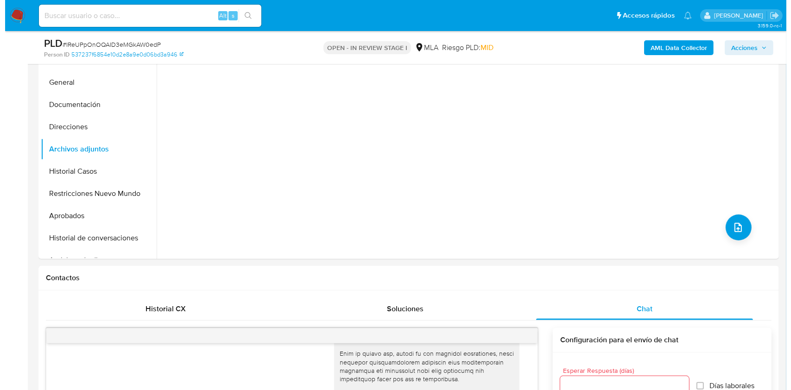
scroll to position [185, 0]
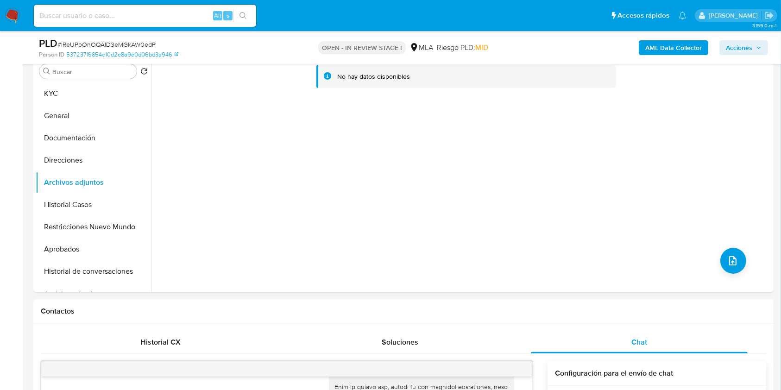
click at [668, 46] on b "AML Data Collector" at bounding box center [673, 47] width 57 height 15
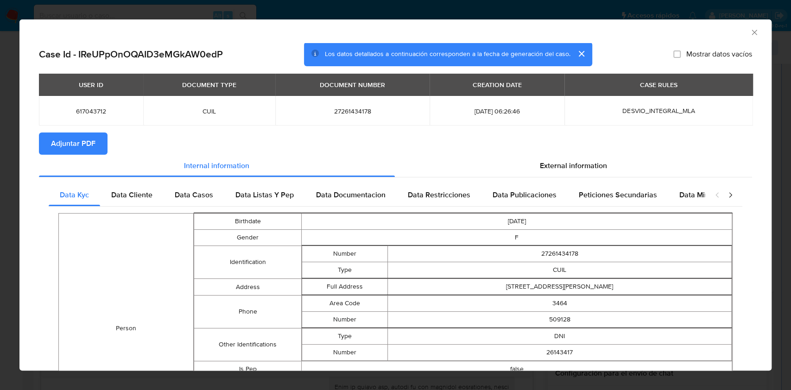
click at [95, 139] on button "Adjuntar PDF" at bounding box center [73, 143] width 69 height 22
click at [751, 33] on icon "Cerrar ventana" at bounding box center [753, 32] width 5 height 5
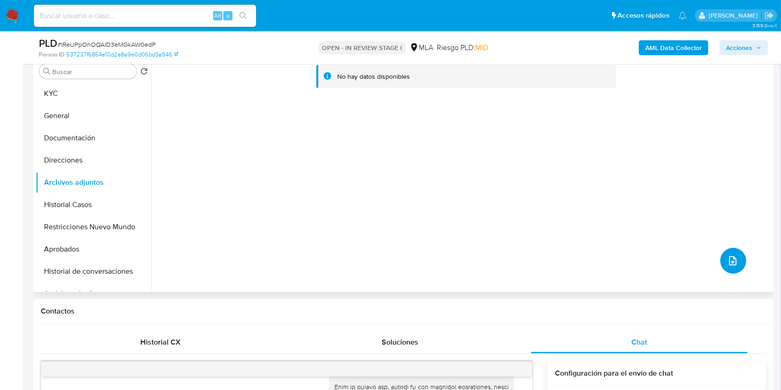
click at [733, 257] on icon "upload-file" at bounding box center [732, 260] width 11 height 11
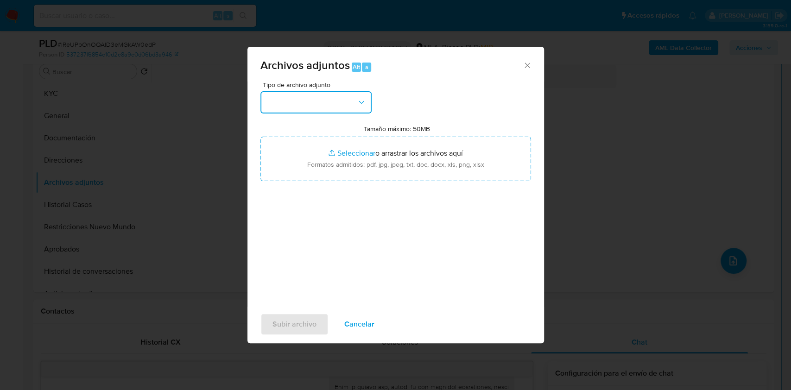
click at [291, 100] on button "button" at bounding box center [315, 102] width 111 height 22
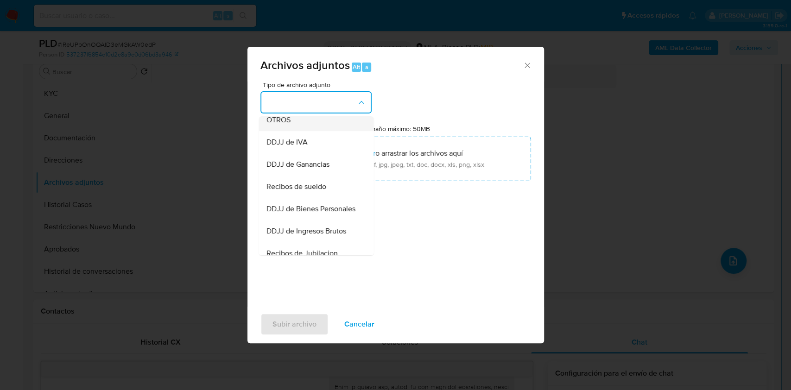
click at [305, 122] on div "OTROS" at bounding box center [313, 120] width 95 height 22
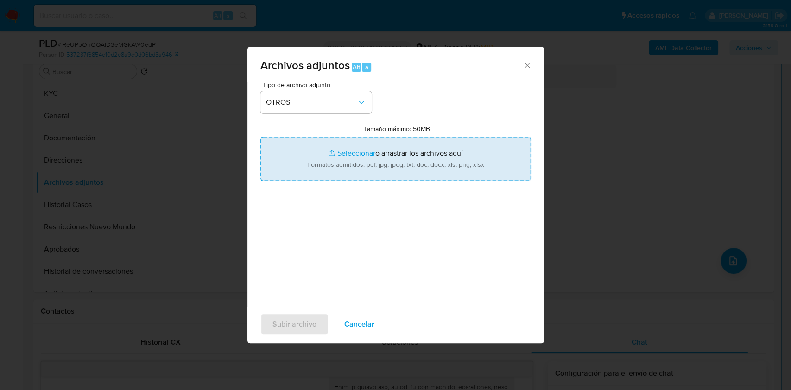
type input "C:\fakepath\Caselog IReUPpOnOQAID3eMGkAW0edP_2025_07_17_22_36_32.docx"
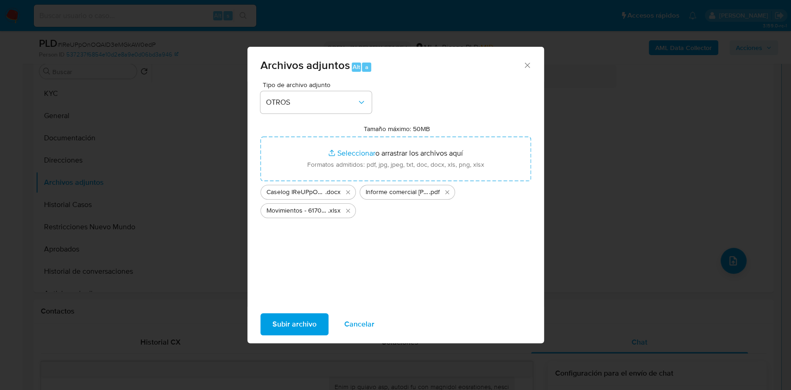
click at [291, 314] on span "Subir archivo" at bounding box center [294, 324] width 44 height 20
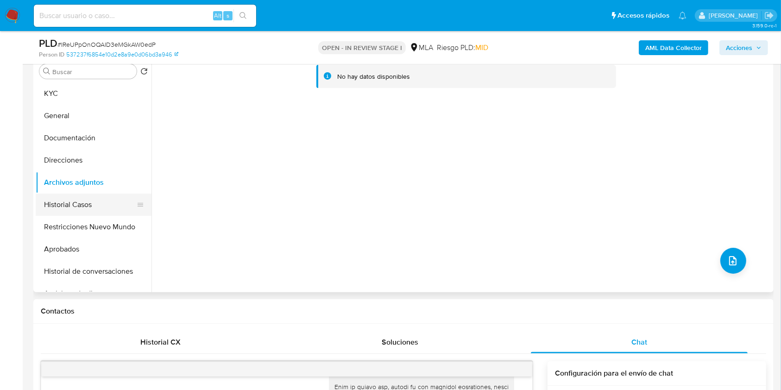
click at [77, 202] on button "Historial Casos" at bounding box center [90, 205] width 108 height 22
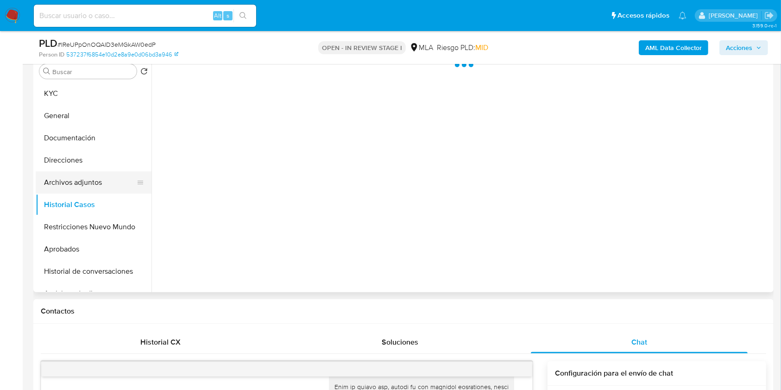
click at [82, 185] on button "Archivos adjuntos" at bounding box center [90, 182] width 108 height 22
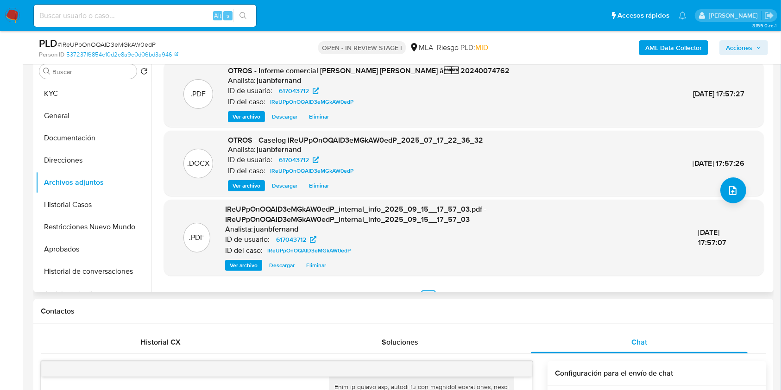
scroll to position [88, 0]
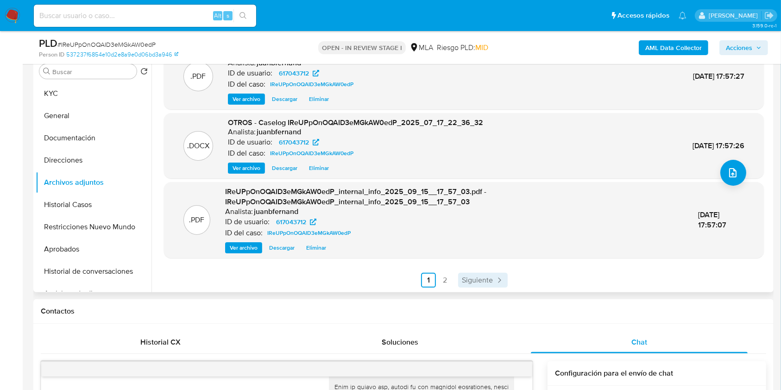
click at [495, 277] on icon "Paginación" at bounding box center [499, 280] width 9 height 9
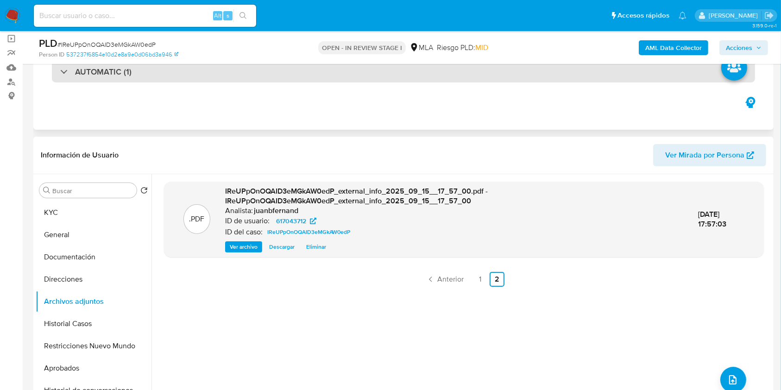
scroll to position [62, 0]
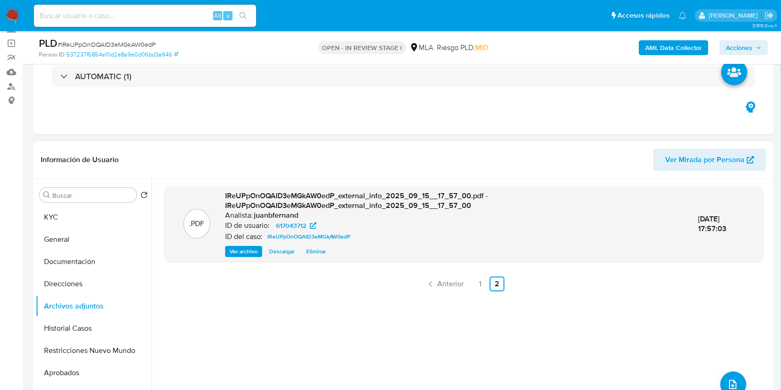
click at [746, 43] on span "Acciones" at bounding box center [739, 47] width 26 height 15
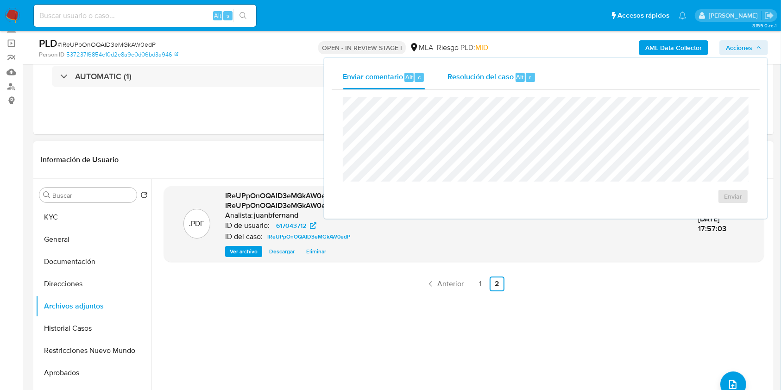
click at [478, 81] on span "Resolución del caso" at bounding box center [481, 76] width 66 height 11
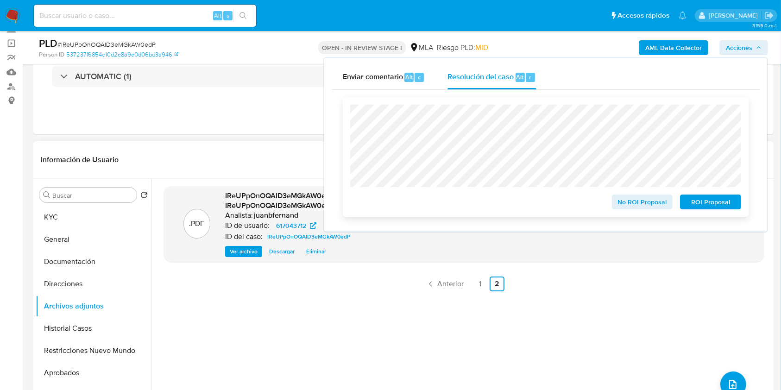
click at [621, 199] on span "No ROI Proposal" at bounding box center [642, 201] width 48 height 13
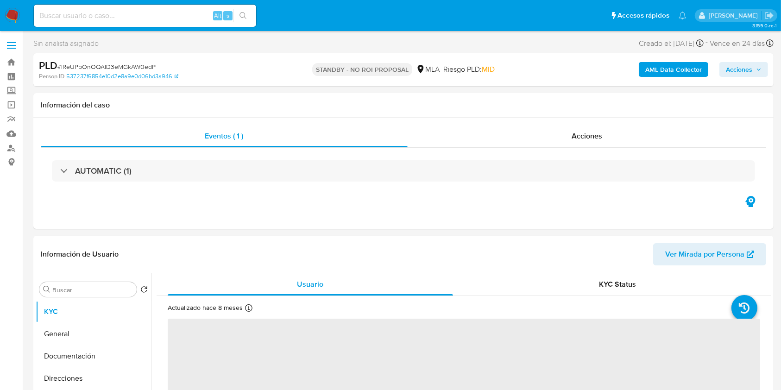
select select "10"
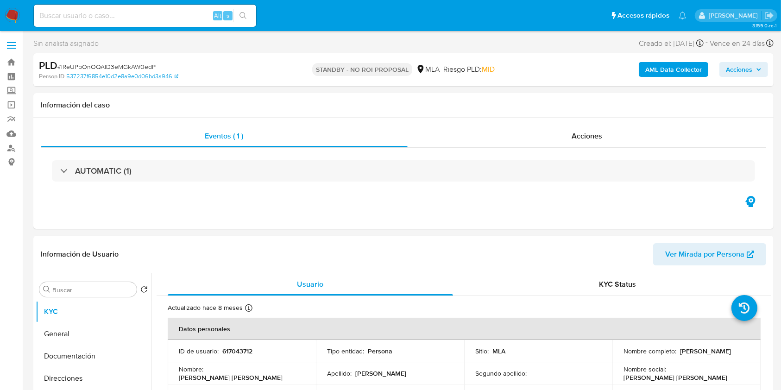
click at [172, 12] on input at bounding box center [145, 16] width 222 height 12
paste input "9lrZk4RhBAqfEiJyxNofRppn"
click at [233, 19] on input "9lrZk4RhBAqfEiJyxNofRppn" at bounding box center [145, 16] width 222 height 12
type input "9lrZk4RhBAqfEiJyxNofRppn"
click at [245, 18] on icon "search-icon" at bounding box center [243, 15] width 7 height 7
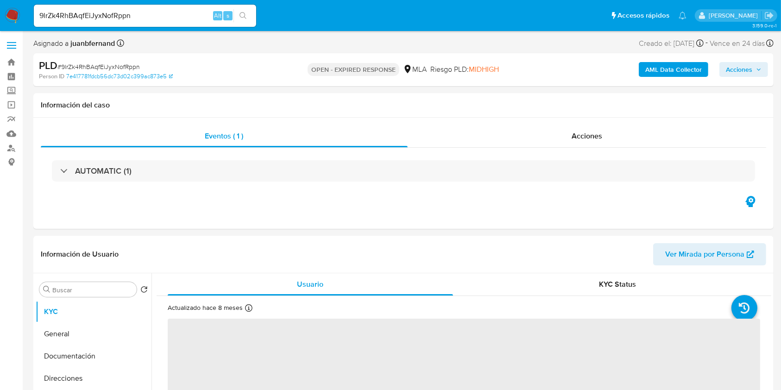
select select "10"
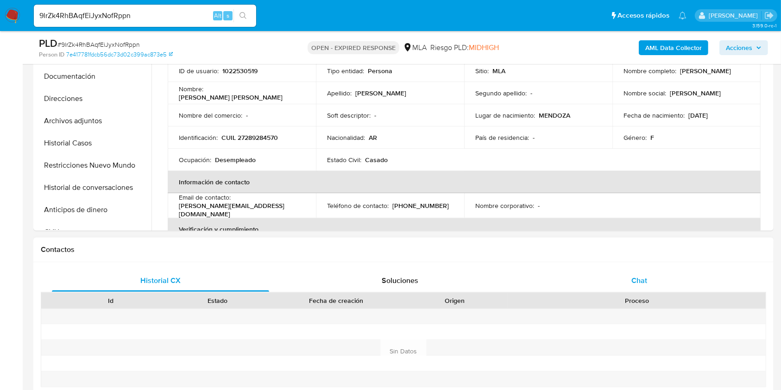
drag, startPoint x: 650, startPoint y: 277, endPoint x: 556, endPoint y: 277, distance: 94.5
click at [649, 277] on div "Chat" at bounding box center [639, 281] width 217 height 22
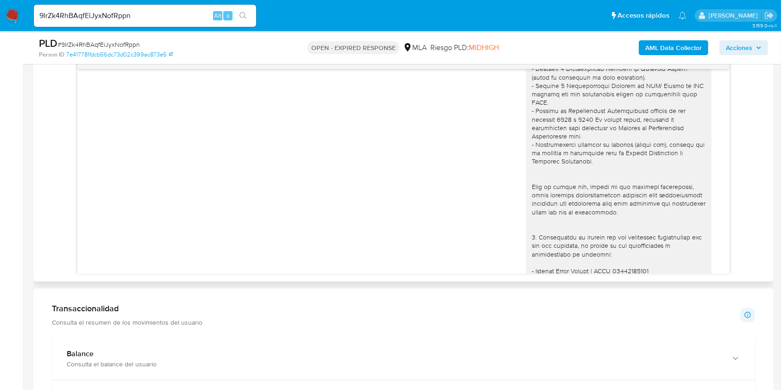
scroll to position [432, 0]
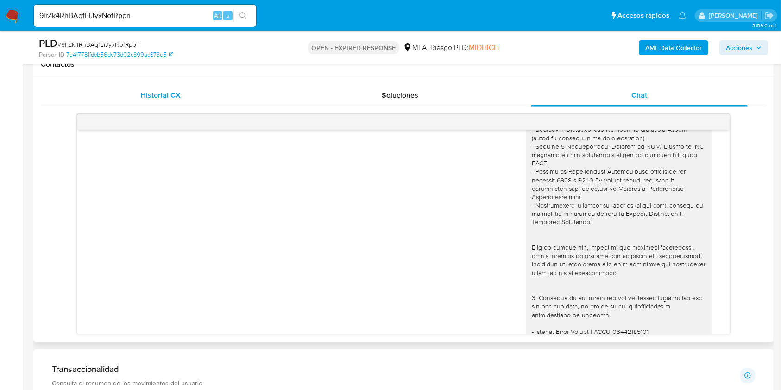
drag, startPoint x: 172, startPoint y: 91, endPoint x: 238, endPoint y: 97, distance: 65.6
click at [179, 92] on span "Historial CX" at bounding box center [160, 95] width 40 height 11
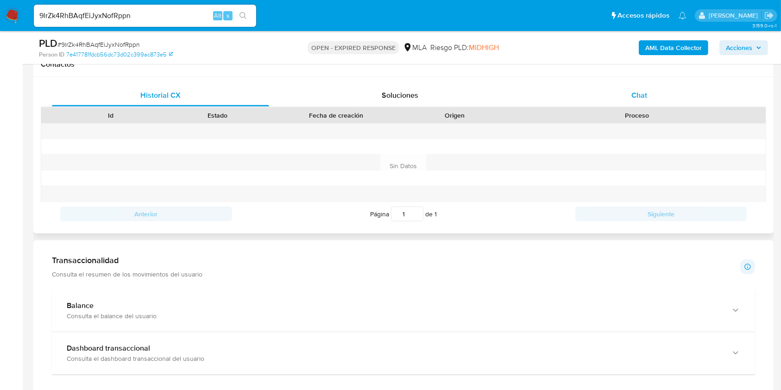
click at [666, 96] on div "Chat" at bounding box center [639, 95] width 217 height 22
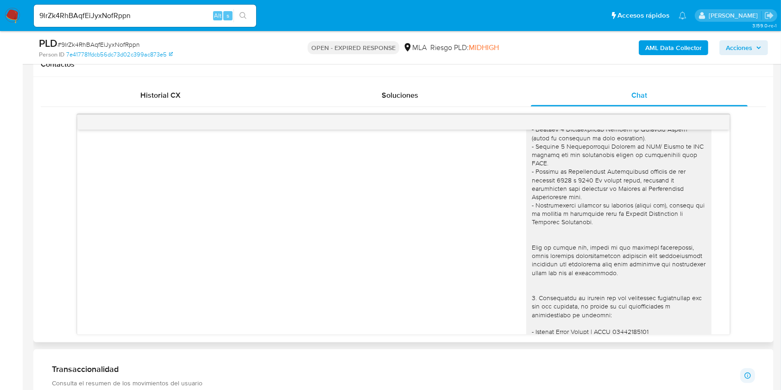
scroll to position [682, 0]
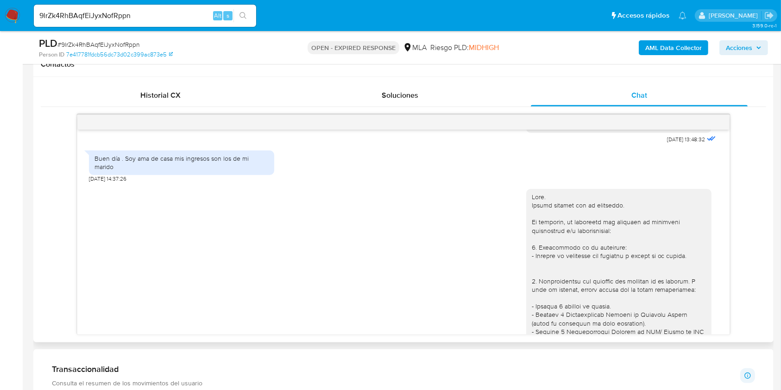
click at [90, 183] on span "[DATE] 14:37:26" at bounding box center [108, 178] width 38 height 7
drag, startPoint x: 92, startPoint y: 194, endPoint x: 106, endPoint y: 194, distance: 13.4
click at [106, 183] on span "[DATE] 14:37:26" at bounding box center [108, 178] width 38 height 7
click at [129, 171] on div "Buen día . Soy ama de casa mis ingresos son los de mi marido" at bounding box center [182, 162] width 174 height 17
drag, startPoint x: 129, startPoint y: 180, endPoint x: 253, endPoint y: 182, distance: 123.7
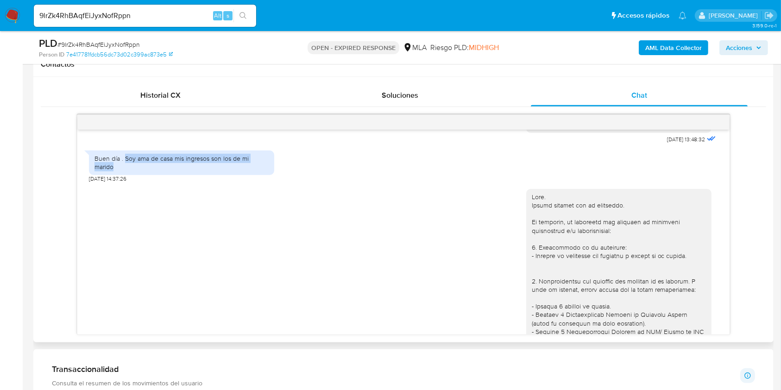
click at [253, 171] on div "Buen día . Soy ama de casa mis ingresos son los de mi marido" at bounding box center [182, 162] width 174 height 17
copy div "Soy ama de casa mis ingresos son los de mi marido"
click at [165, 16] on input "9lrZk4RhBAqfEiJyxNofRppn" at bounding box center [145, 16] width 222 height 12
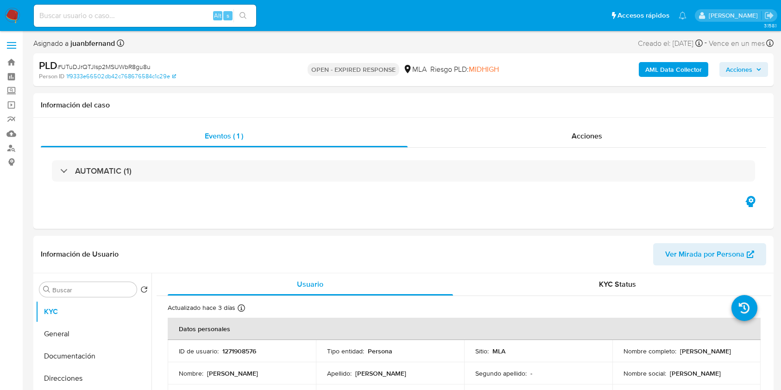
select select "10"
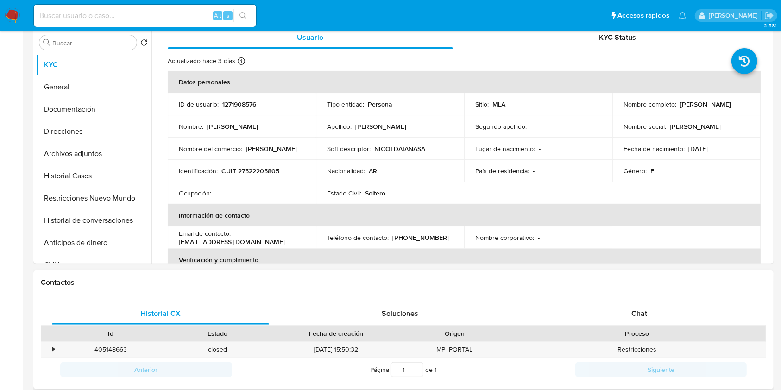
scroll to position [247, 0]
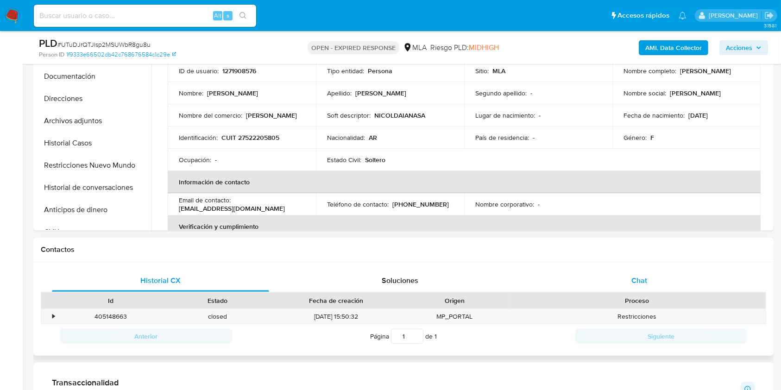
drag, startPoint x: 662, startPoint y: 277, endPoint x: 644, endPoint y: 277, distance: 17.6
click at [662, 277] on div "Chat" at bounding box center [639, 281] width 217 height 22
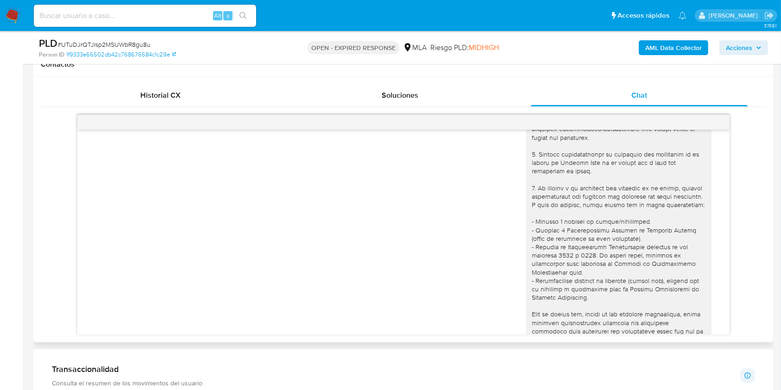
scroll to position [0, 0]
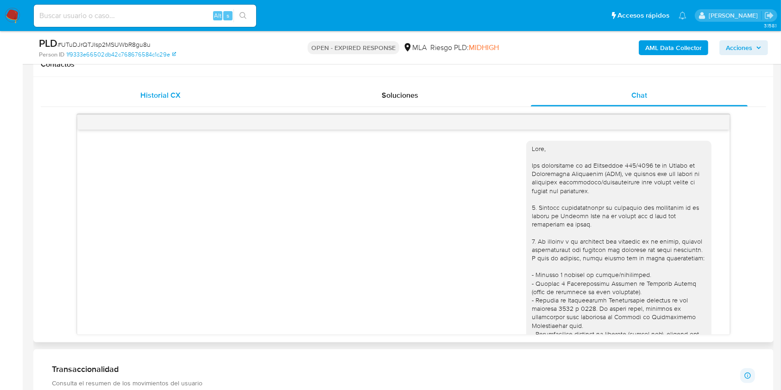
click at [170, 92] on span "Historial CX" at bounding box center [160, 95] width 40 height 11
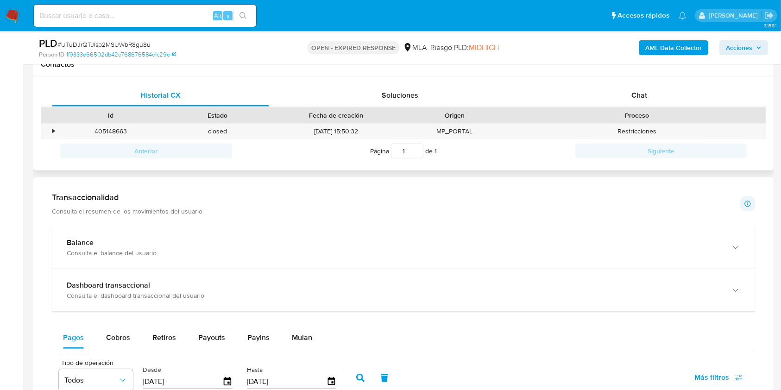
scroll to position [247, 0]
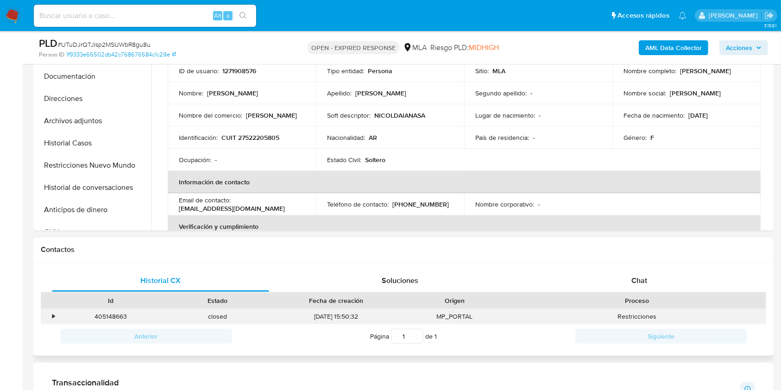
click at [111, 315] on div "405148663" at bounding box center [110, 316] width 107 height 15
copy div "405148663"
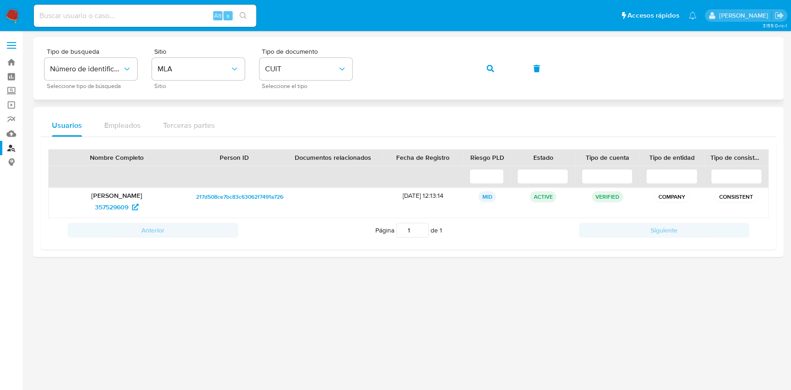
click at [473, 70] on div "Tipo de busqueda Número de identificación Seleccione tipo de búsqueda Sitio MLA…" at bounding box center [408, 68] width 728 height 40
click at [490, 75] on span "button" at bounding box center [489, 68] width 7 height 20
click at [130, 208] on span "125163305" at bounding box center [116, 207] width 41 height 15
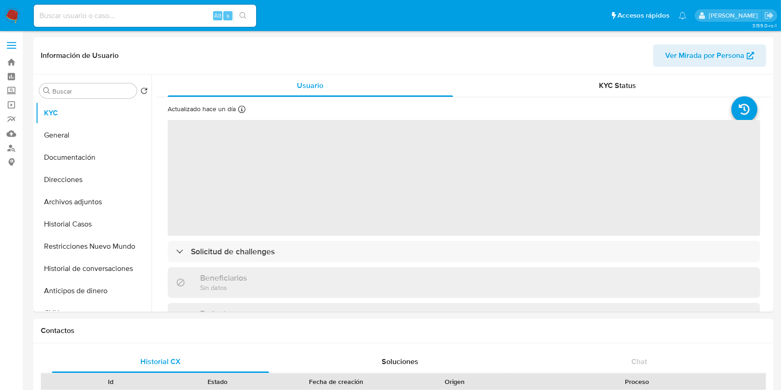
select select "10"
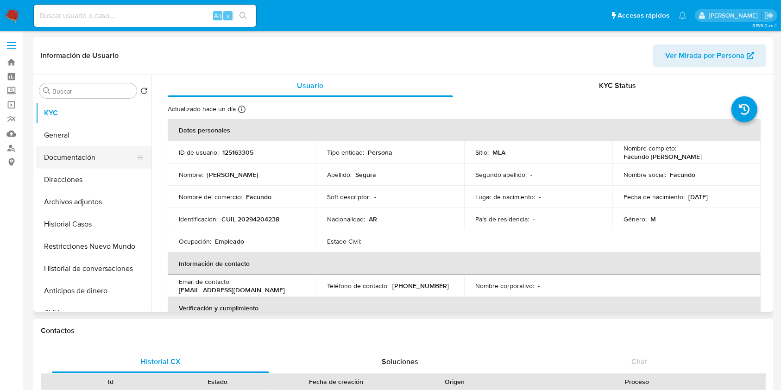
click at [76, 158] on button "Documentación" at bounding box center [90, 157] width 108 height 22
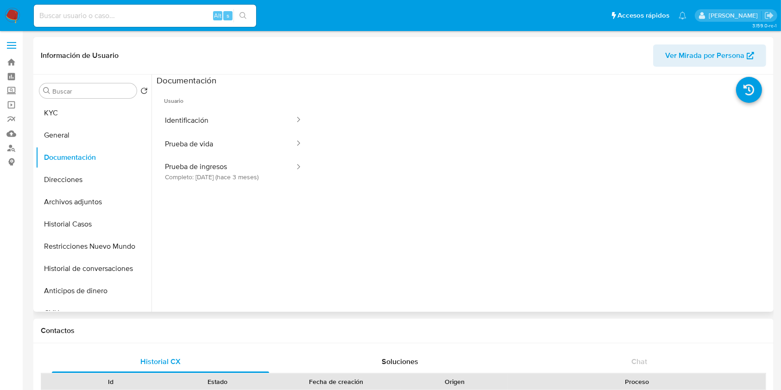
drag, startPoint x: 270, startPoint y: 166, endPoint x: 263, endPoint y: 192, distance: 27.3
click at [271, 165] on button "Prueba de ingresos Completo: [DATE] (hace 3 meses)" at bounding box center [226, 172] width 139 height 32
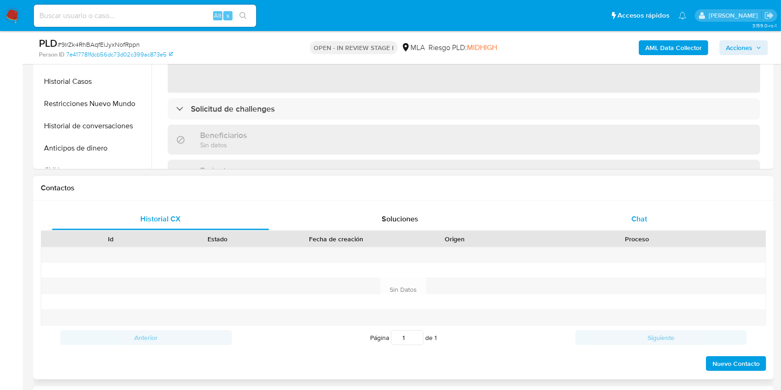
select select "10"
click at [642, 211] on div "Chat" at bounding box center [639, 219] width 217 height 22
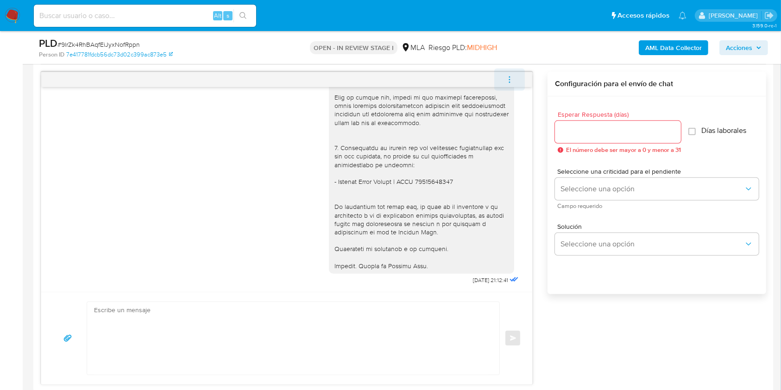
scroll to position [432, 0]
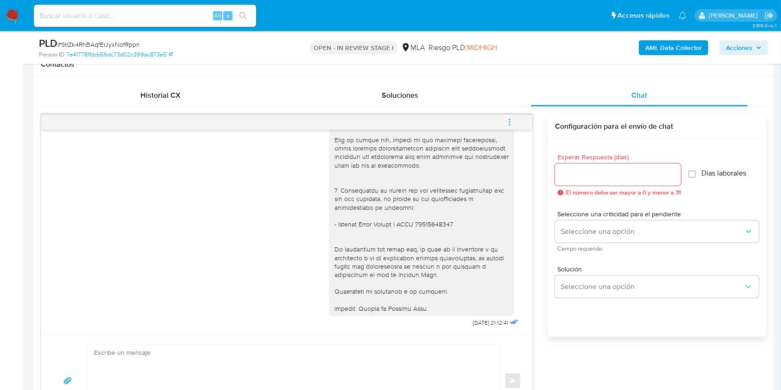
click at [512, 111] on span "menu-action" at bounding box center [509, 122] width 8 height 22
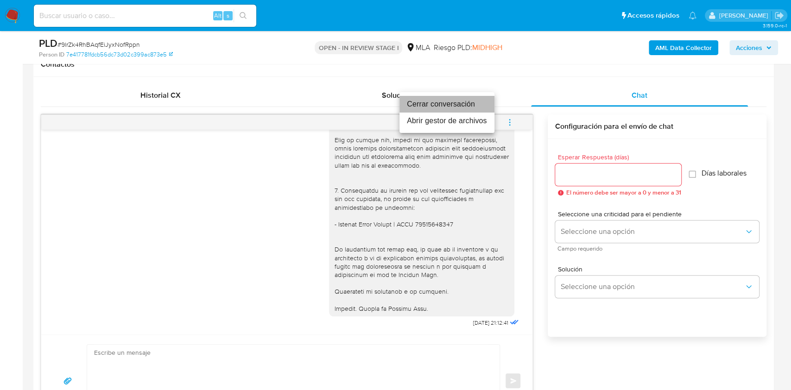
drag, startPoint x: 445, startPoint y: 100, endPoint x: 342, endPoint y: 109, distance: 102.8
click at [445, 100] on li "Cerrar conversación" at bounding box center [446, 104] width 95 height 17
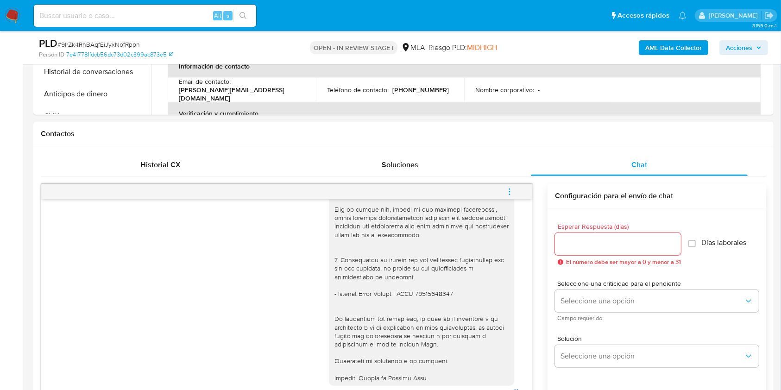
scroll to position [309, 0]
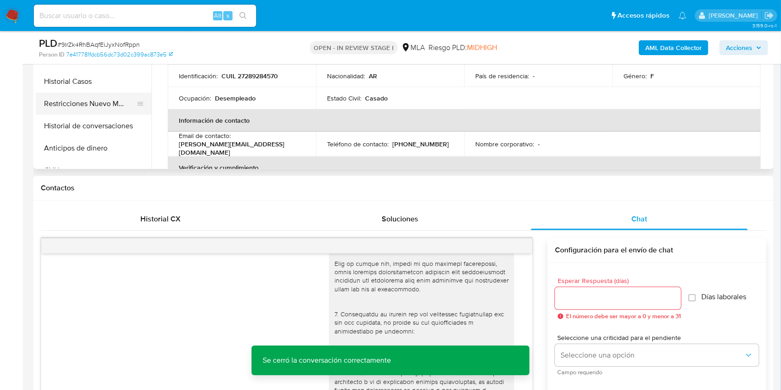
click at [84, 102] on button "Restricciones Nuevo Mundo" at bounding box center [90, 104] width 108 height 22
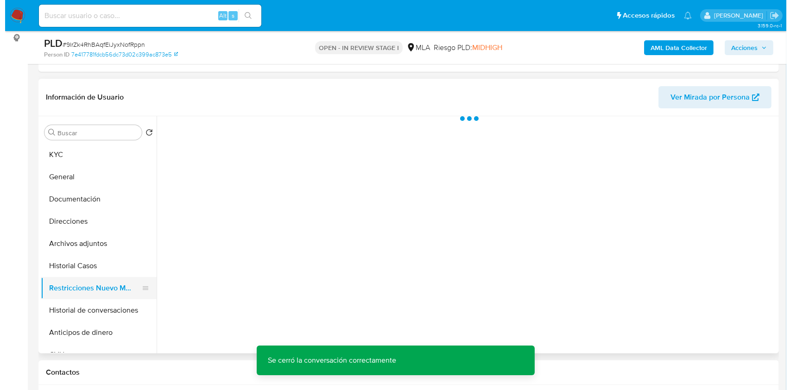
scroll to position [123, 0]
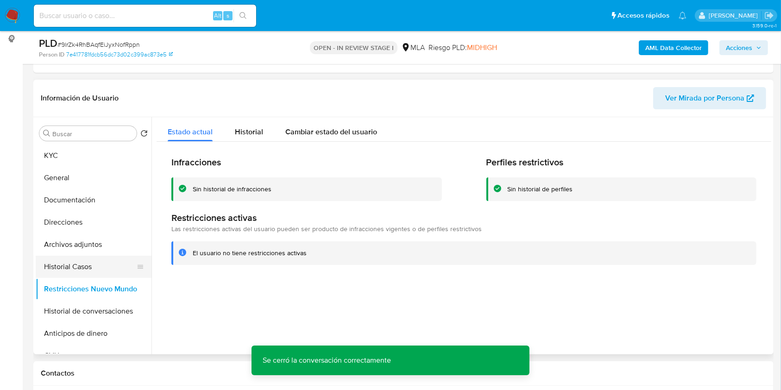
click at [87, 268] on button "Historial Casos" at bounding box center [90, 267] width 108 height 22
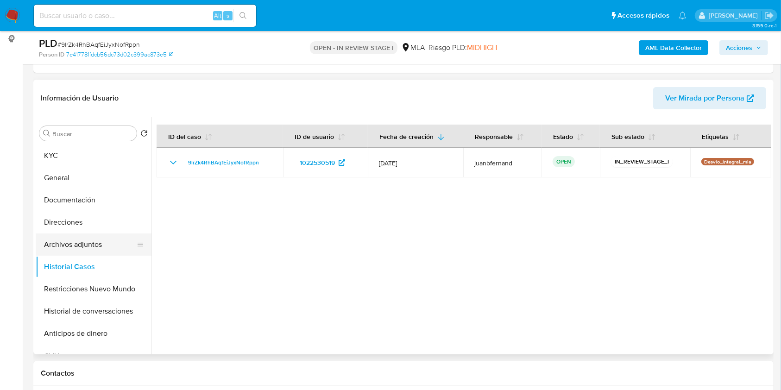
click at [90, 244] on button "Archivos adjuntos" at bounding box center [90, 244] width 108 height 22
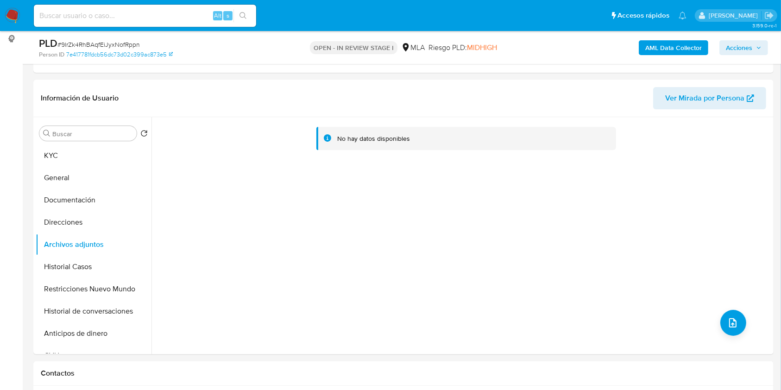
click at [660, 46] on b "AML Data Collector" at bounding box center [673, 47] width 57 height 15
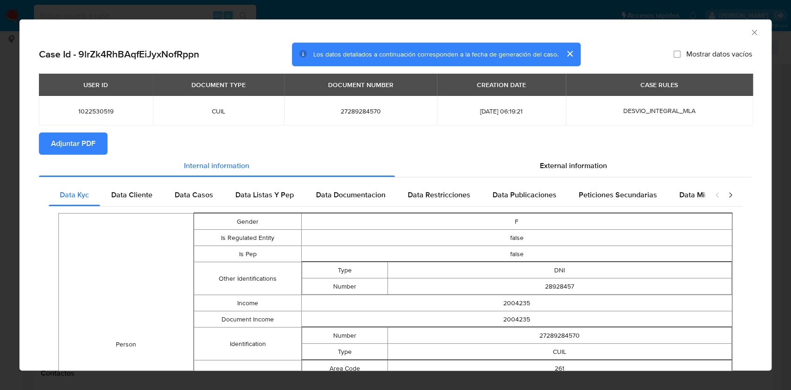
click at [103, 141] on button "Adjuntar PDF" at bounding box center [73, 143] width 69 height 22
click at [750, 32] on icon "Cerrar ventana" at bounding box center [754, 32] width 9 height 9
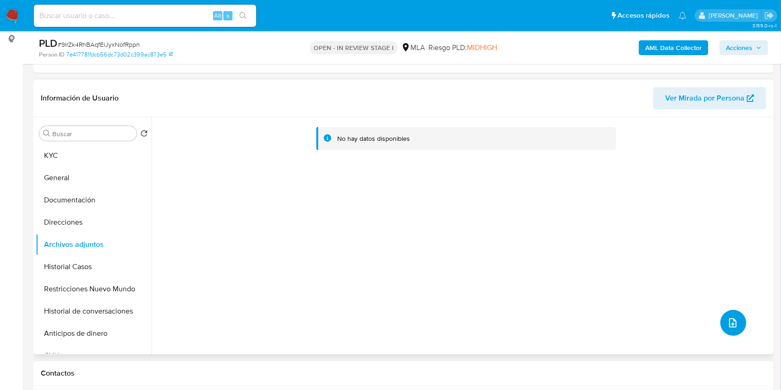
click at [734, 321] on icon "upload-file" at bounding box center [732, 322] width 11 height 11
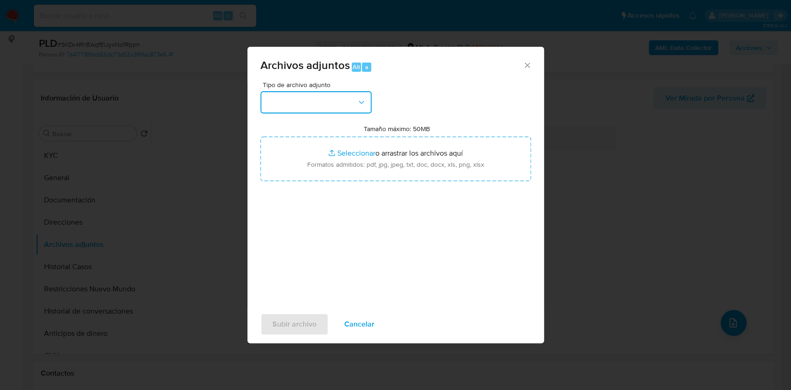
drag, startPoint x: 334, startPoint y: 98, endPoint x: 329, endPoint y: 115, distance: 17.6
click at [334, 98] on button "button" at bounding box center [315, 102] width 111 height 22
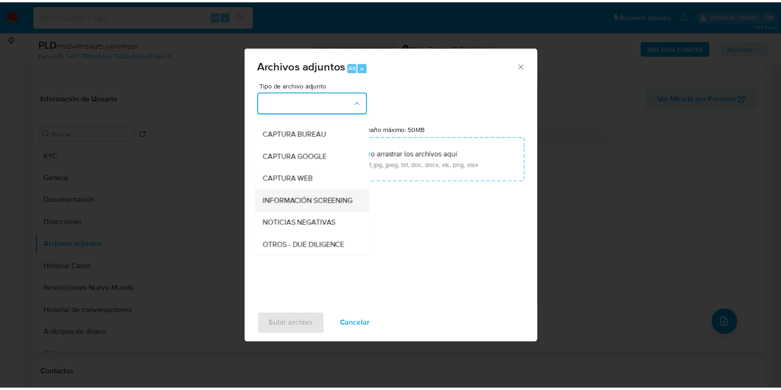
scroll to position [62, 0]
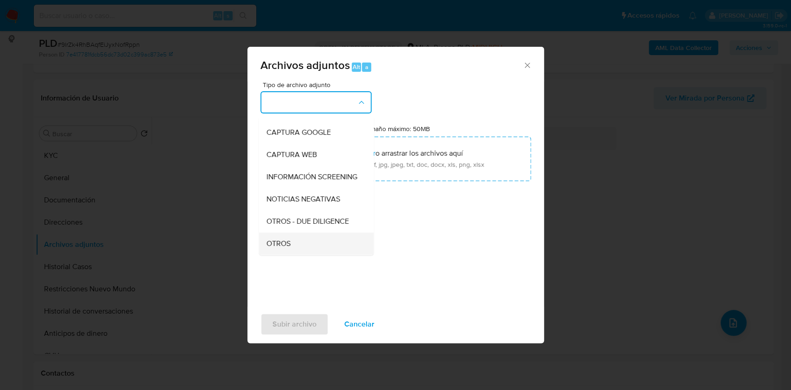
click at [294, 244] on div "OTROS" at bounding box center [313, 244] width 95 height 22
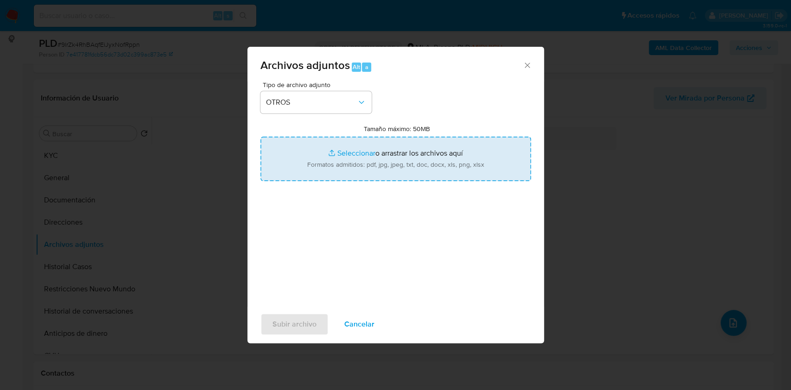
type input "C:\fakepath\Caselog 9lrZk4RhBAqfEiJyxNofRppn_2025_07_17_16_33_22.docx"
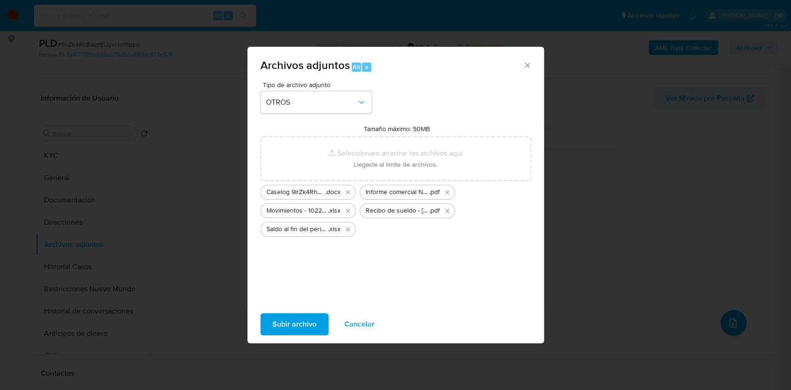
click at [301, 328] on span "Subir archivo" at bounding box center [294, 324] width 44 height 20
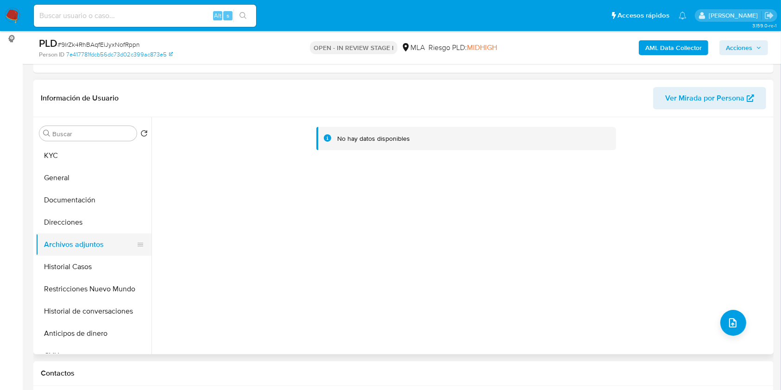
drag, startPoint x: 101, startPoint y: 261, endPoint x: 88, endPoint y: 240, distance: 24.6
click at [101, 261] on button "Historial Casos" at bounding box center [94, 267] width 116 height 22
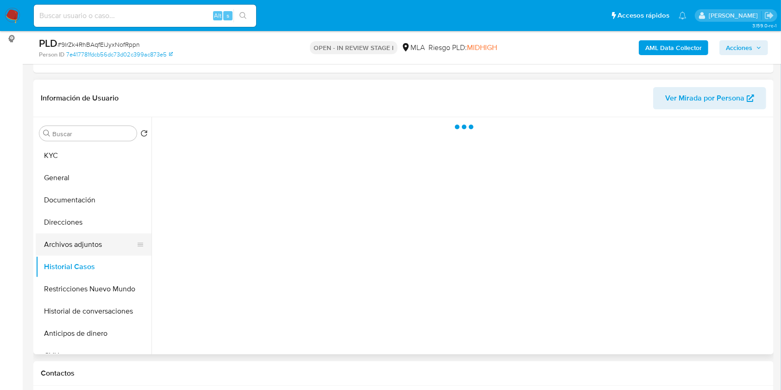
click at [88, 240] on button "Archivos adjuntos" at bounding box center [90, 244] width 108 height 22
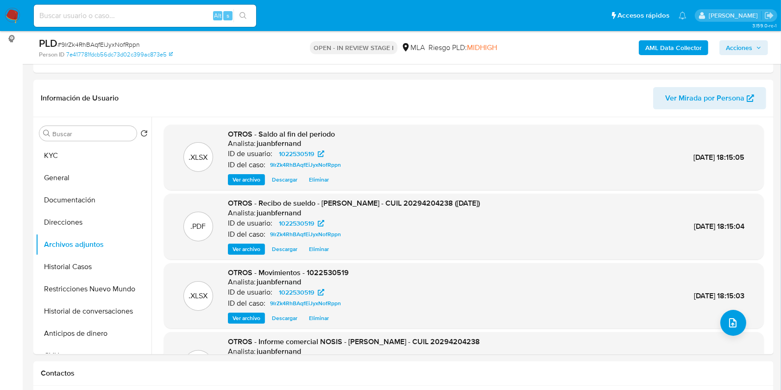
click at [754, 46] on span "Acciones" at bounding box center [744, 47] width 36 height 13
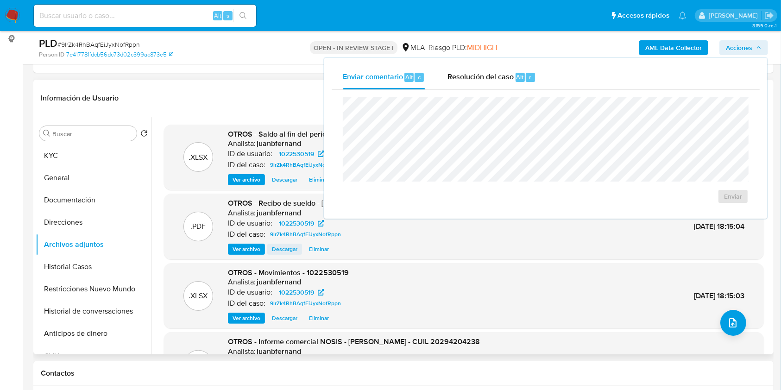
drag, startPoint x: 490, startPoint y: 75, endPoint x: 276, endPoint y: 250, distance: 276.9
click at [489, 76] on span "Resolución del caso" at bounding box center [481, 76] width 66 height 11
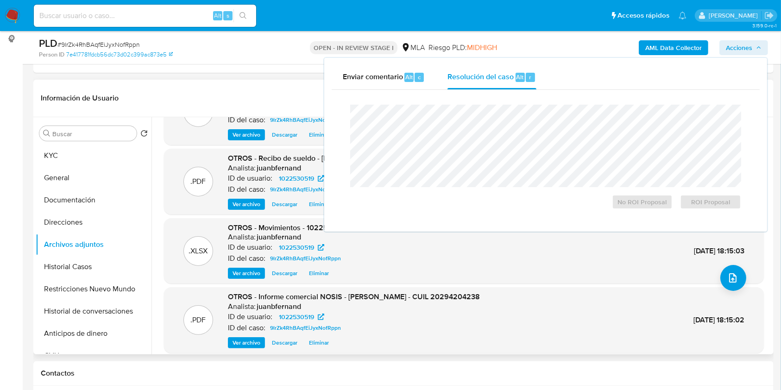
scroll to position [78, 0]
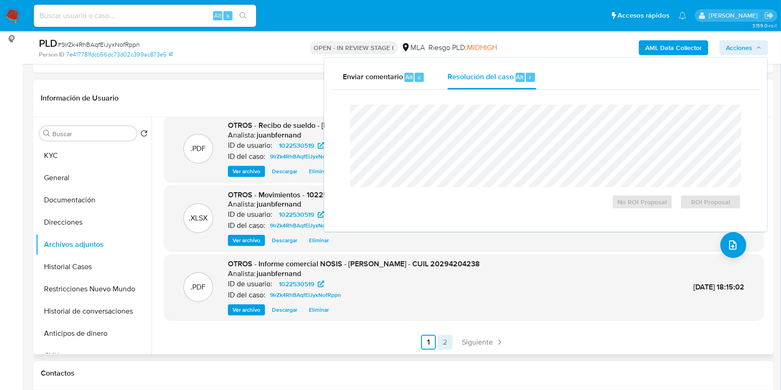
click at [438, 337] on link "2" at bounding box center [445, 342] width 15 height 15
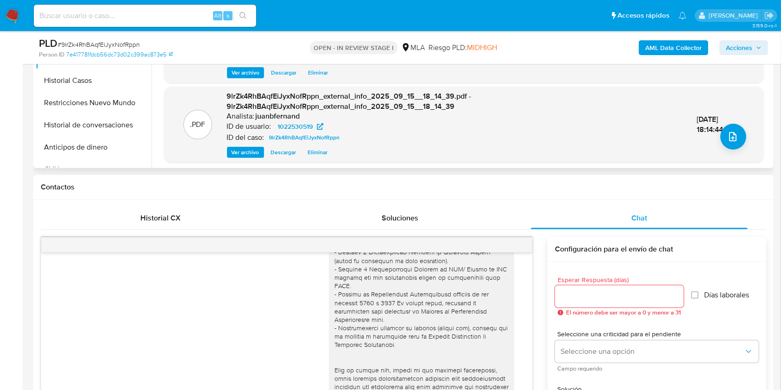
scroll to position [309, 0]
click at [750, 44] on span "Acciones" at bounding box center [739, 47] width 26 height 15
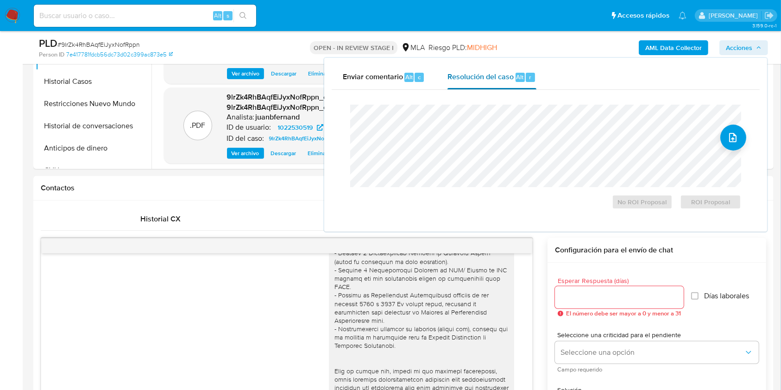
drag, startPoint x: 502, startPoint y: 69, endPoint x: 489, endPoint y: 104, distance: 36.7
click at [502, 71] on div "Resolución del caso Alt r" at bounding box center [492, 77] width 88 height 24
click at [656, 204] on span "No ROI Proposal" at bounding box center [642, 201] width 48 height 13
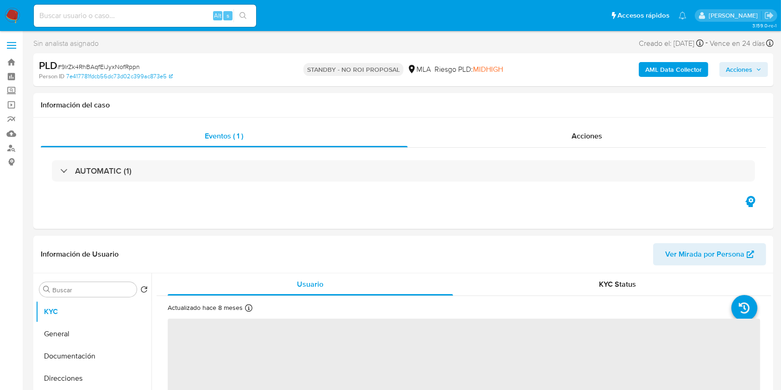
select select "10"
